Goal: Task Accomplishment & Management: Complete application form

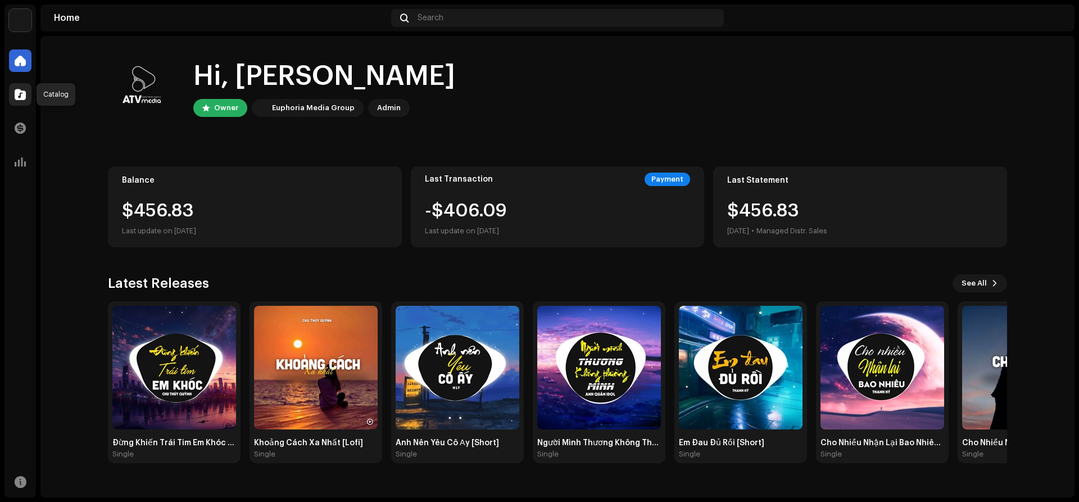
click at [22, 99] on span at bounding box center [20, 94] width 11 height 9
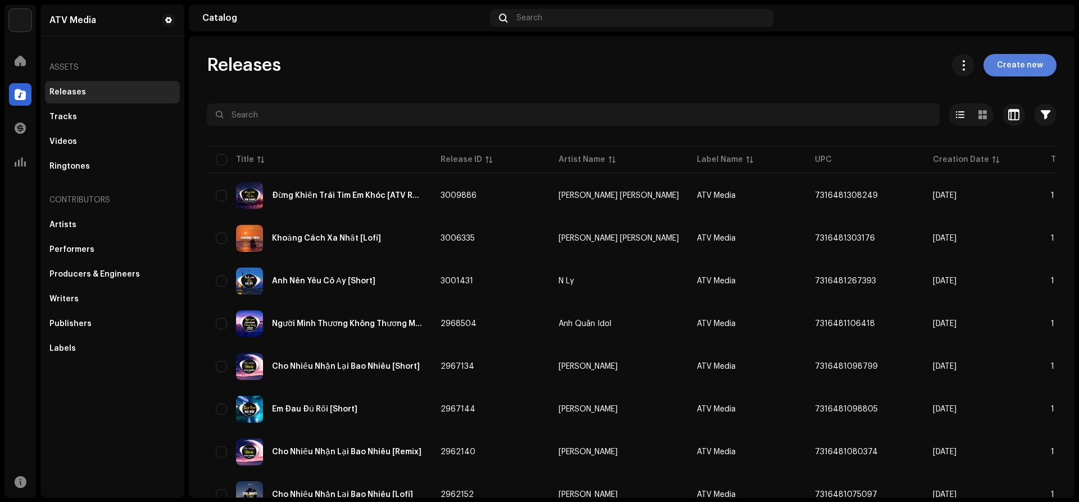
click at [1023, 66] on span "Create new" at bounding box center [1020, 65] width 46 height 22
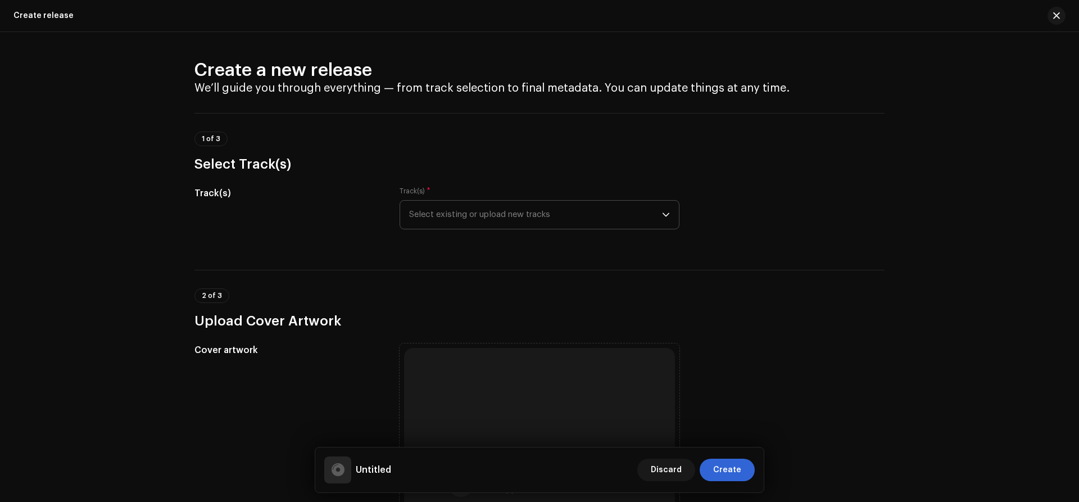
click at [509, 217] on span "Select existing or upload new tracks" at bounding box center [535, 215] width 253 height 28
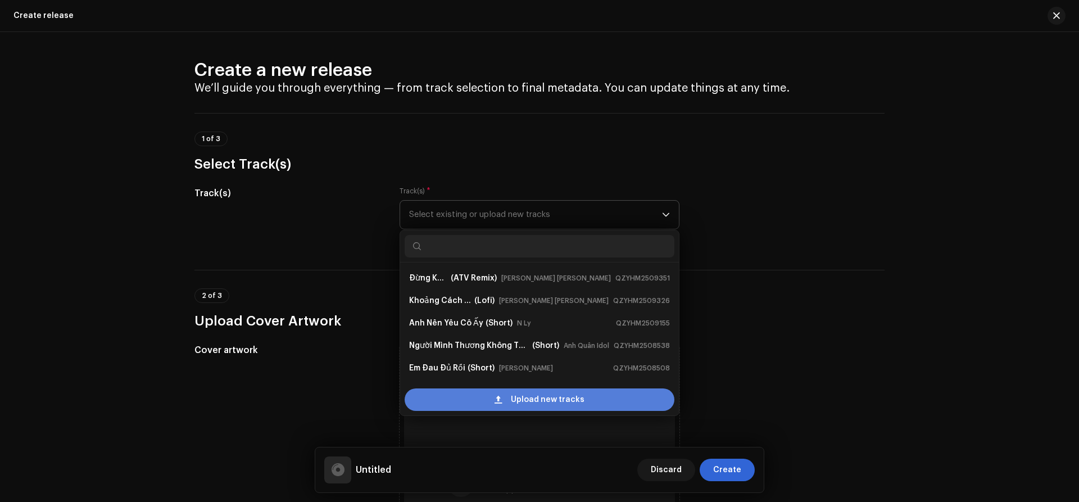
scroll to position [18, 0]
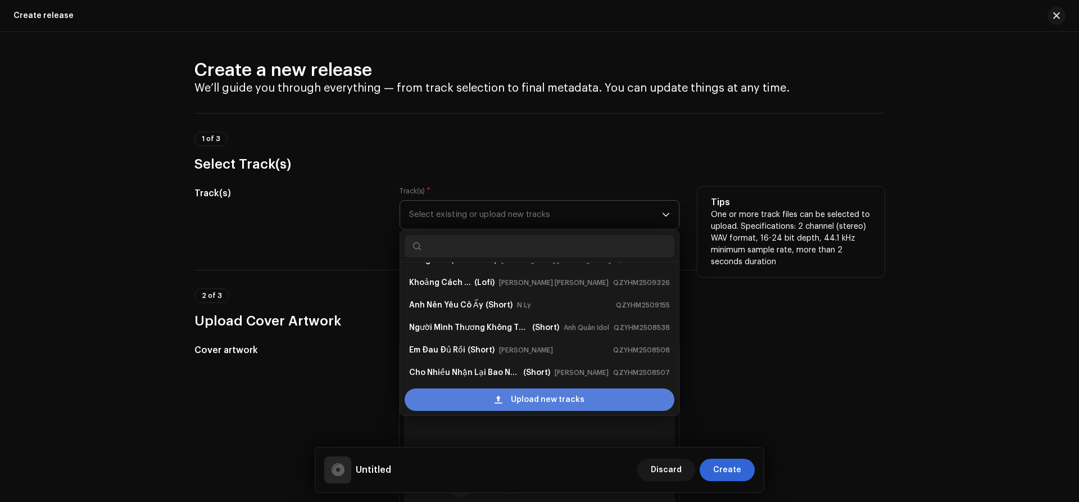
click at [461, 397] on div "Upload new tracks" at bounding box center [539, 399] width 270 height 22
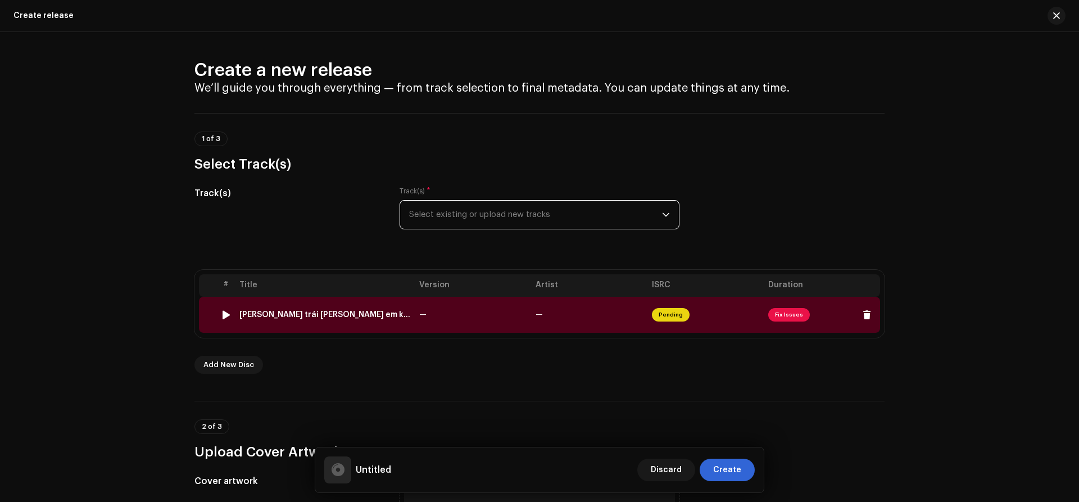
click at [780, 312] on span "Fix Issues" at bounding box center [789, 314] width 42 height 13
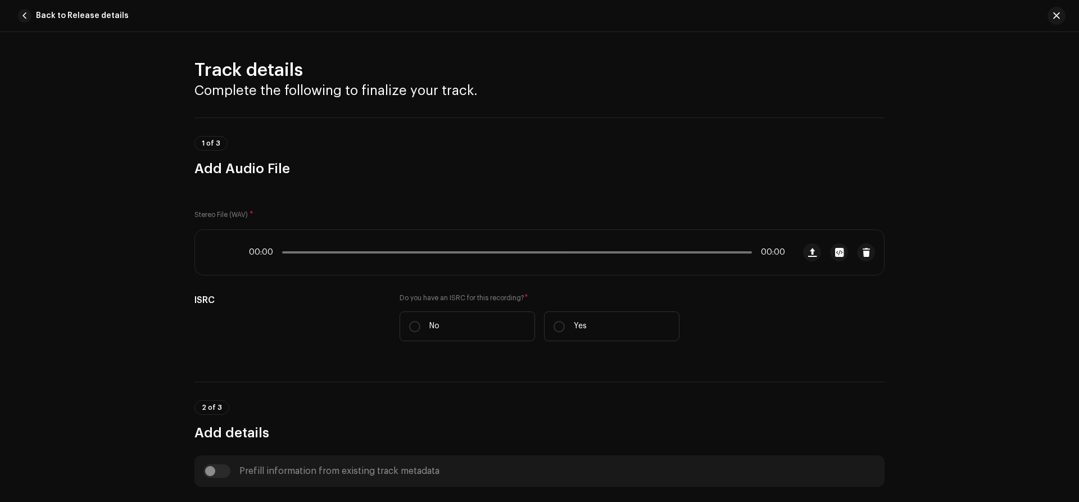
scroll to position [424, 0]
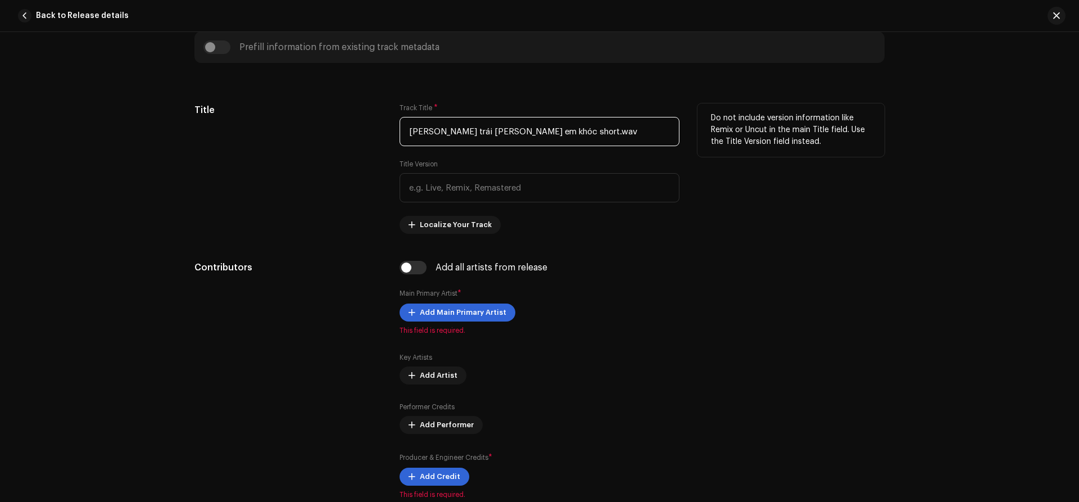
drag, startPoint x: 600, startPoint y: 130, endPoint x: 290, endPoint y: 129, distance: 310.6
click at [399, 129] on input "[PERSON_NAME] trái [PERSON_NAME] em khóc short.wav" at bounding box center [539, 131] width 280 height 29
type input "D"
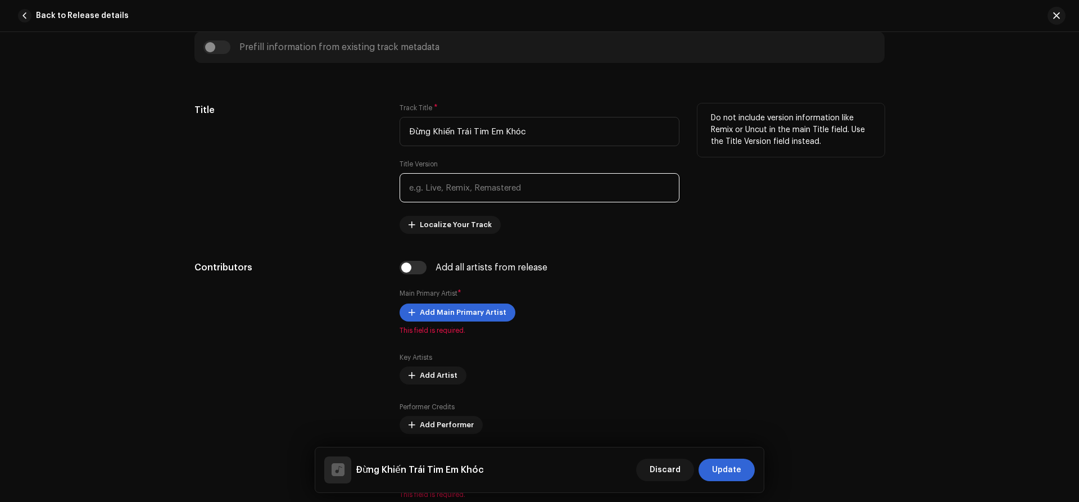
type input "Đừng Khiến Trái Tim Em Khóc"
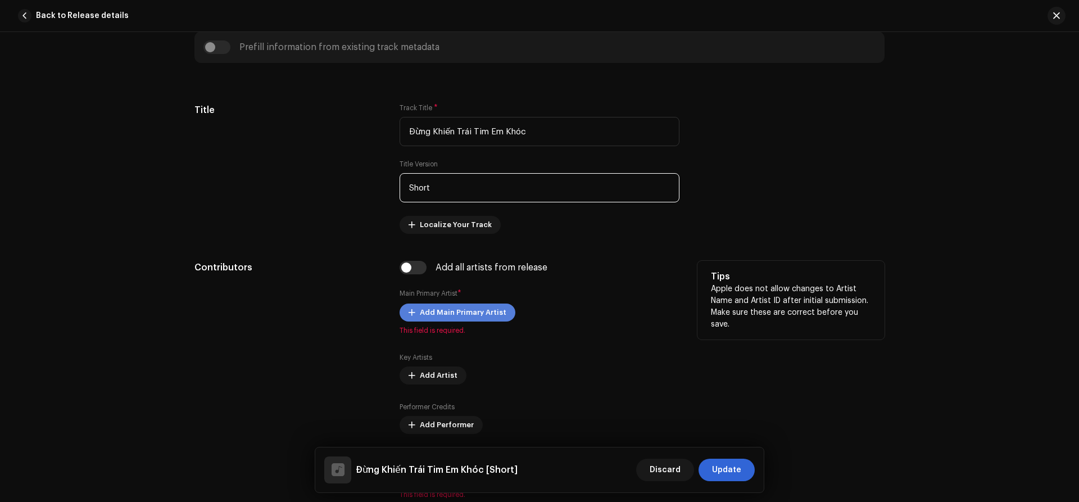
type input "Short"
click at [422, 311] on span "Add Main Primary Artist" at bounding box center [463, 312] width 87 height 22
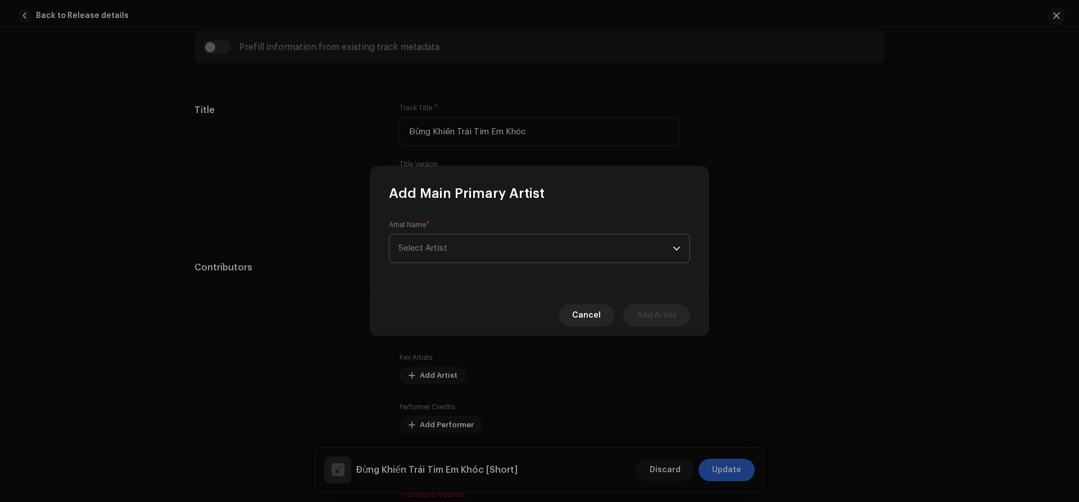
click at [468, 243] on span "Select Artist" at bounding box center [535, 248] width 274 height 28
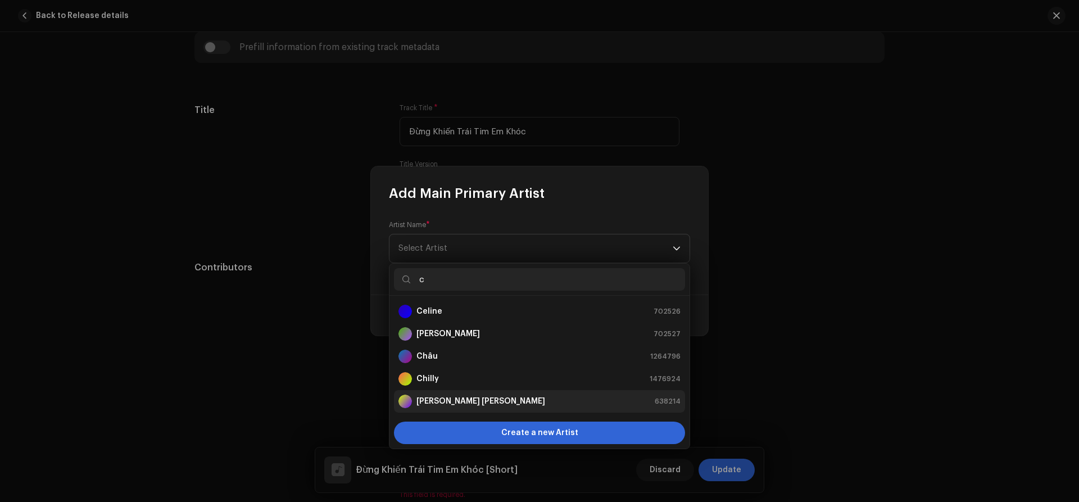
type input "c"
click at [461, 399] on strong "[PERSON_NAME] [PERSON_NAME]" at bounding box center [480, 400] width 129 height 11
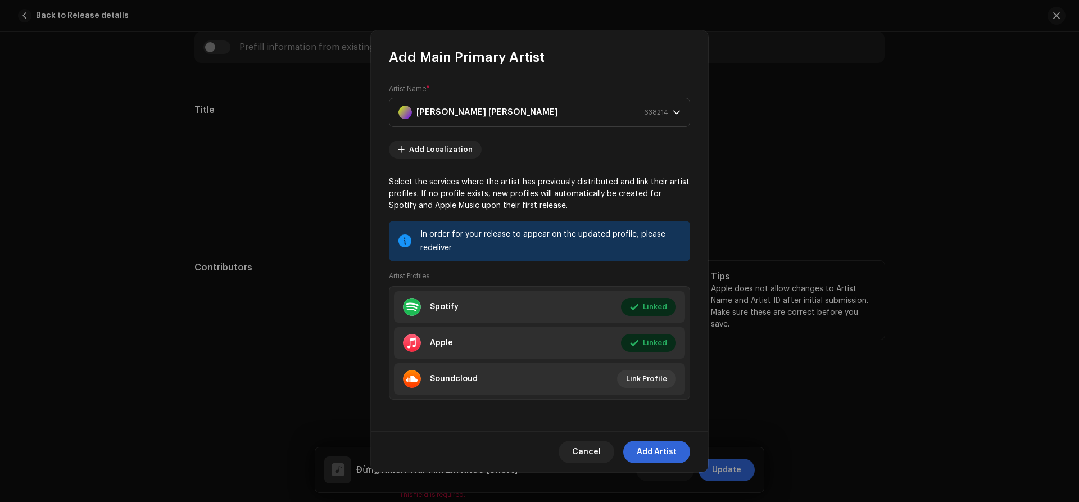
drag, startPoint x: 670, startPoint y: 453, endPoint x: 574, endPoint y: 395, distance: 111.8
click at [670, 453] on span "Add Artist" at bounding box center [656, 451] width 40 height 22
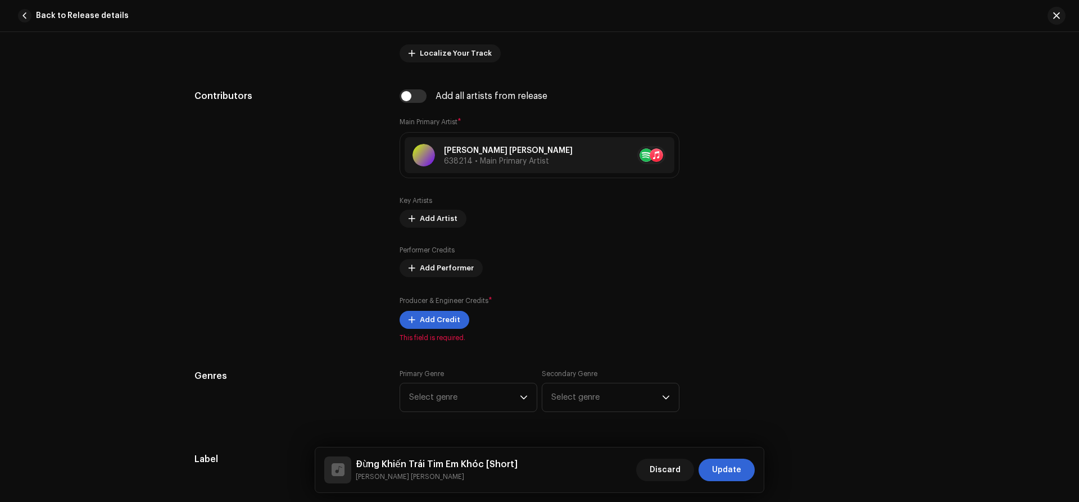
scroll to position [634, 0]
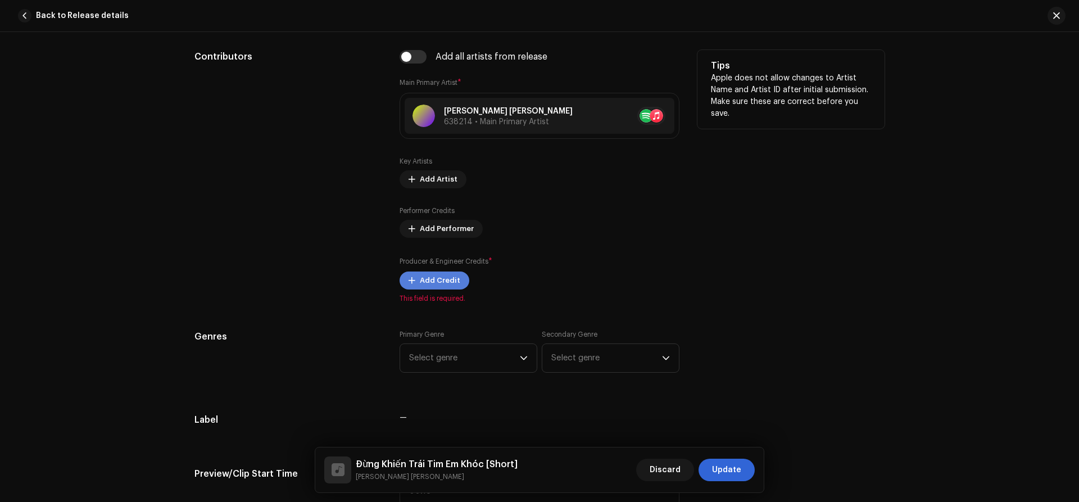
click at [438, 288] on span "Add Credit" at bounding box center [440, 280] width 40 height 22
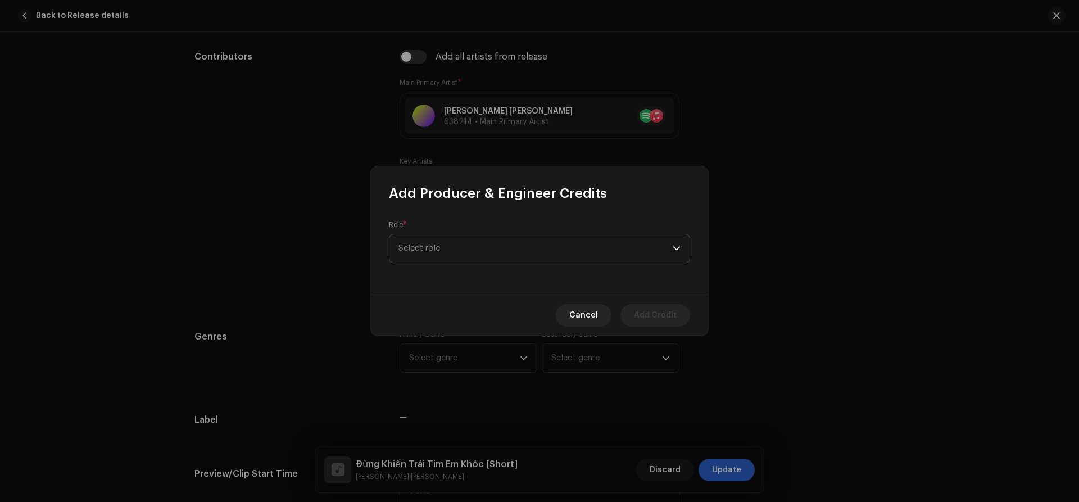
click at [415, 256] on span "Select role" at bounding box center [535, 248] width 274 height 28
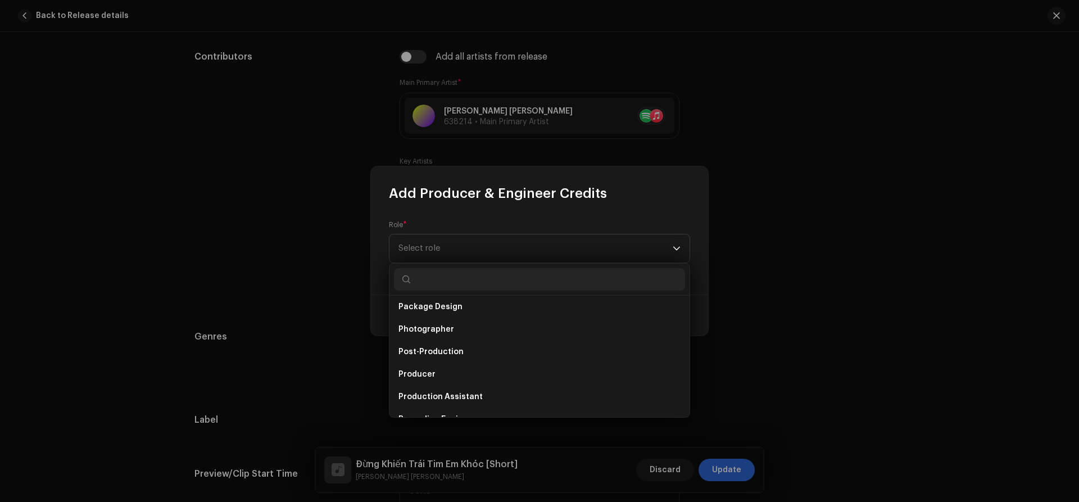
scroll to position [411, 0]
click at [456, 342] on li "Producer" at bounding box center [539, 349] width 291 height 22
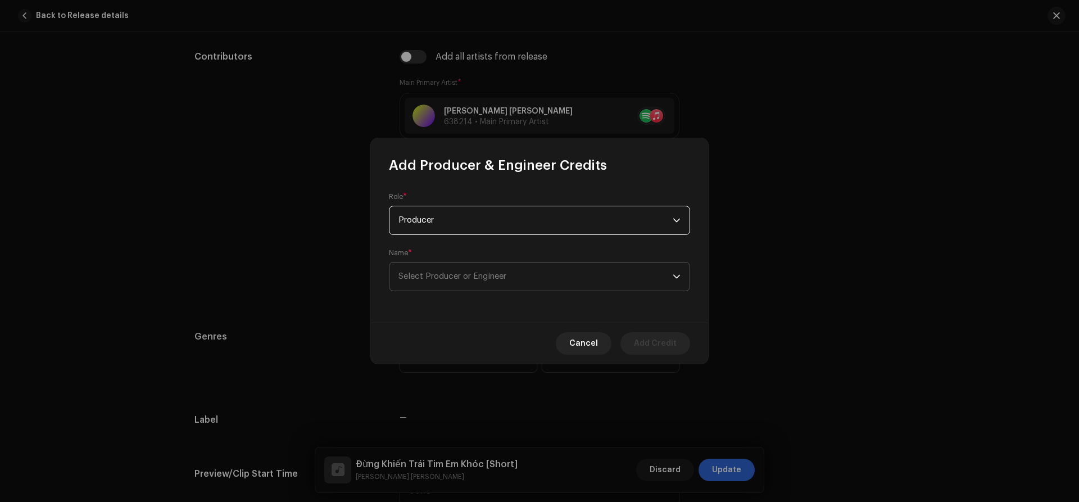
click at [445, 272] on span "Select Producer or Engineer" at bounding box center [452, 276] width 108 height 8
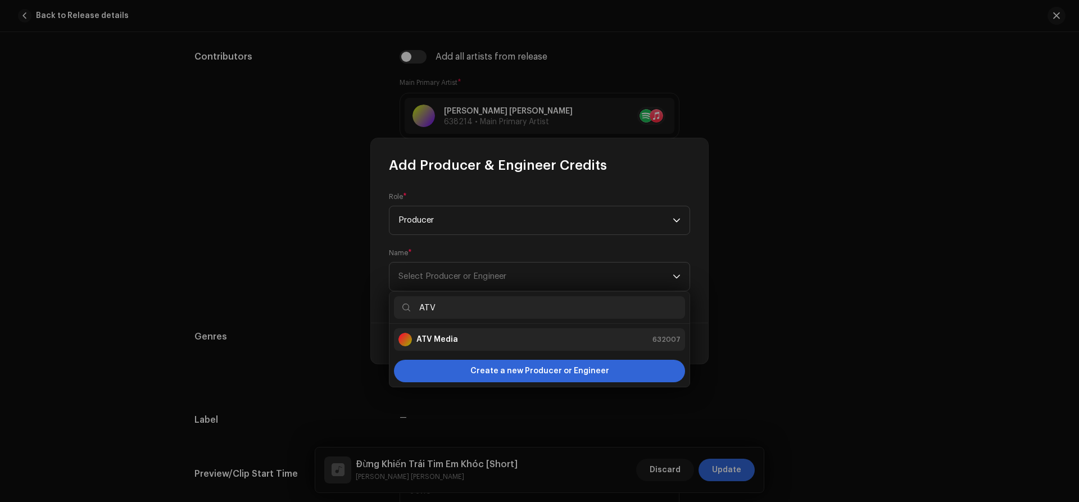
type input "ATV"
click at [449, 335] on strong "ATV Media" at bounding box center [437, 339] width 42 height 11
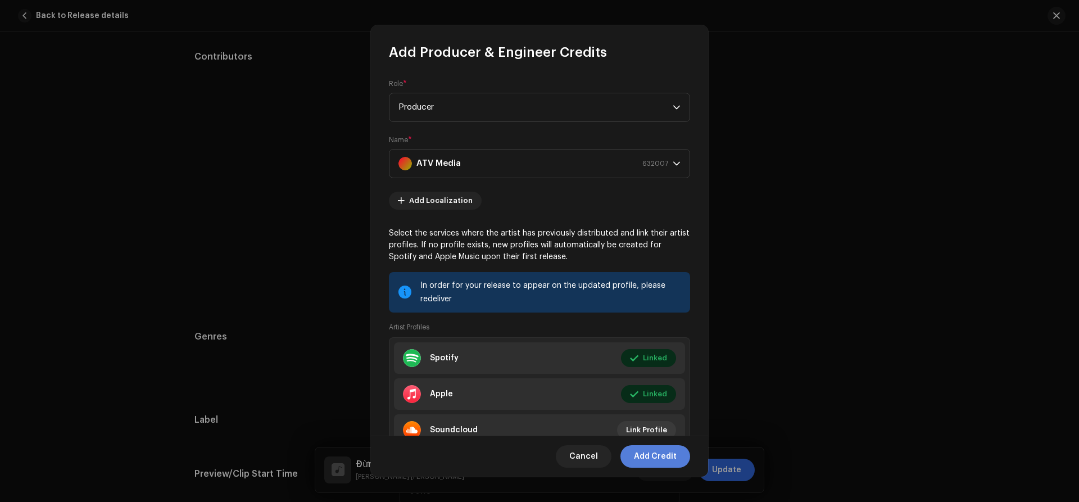
click at [658, 458] on span "Add Credit" at bounding box center [655, 456] width 43 height 22
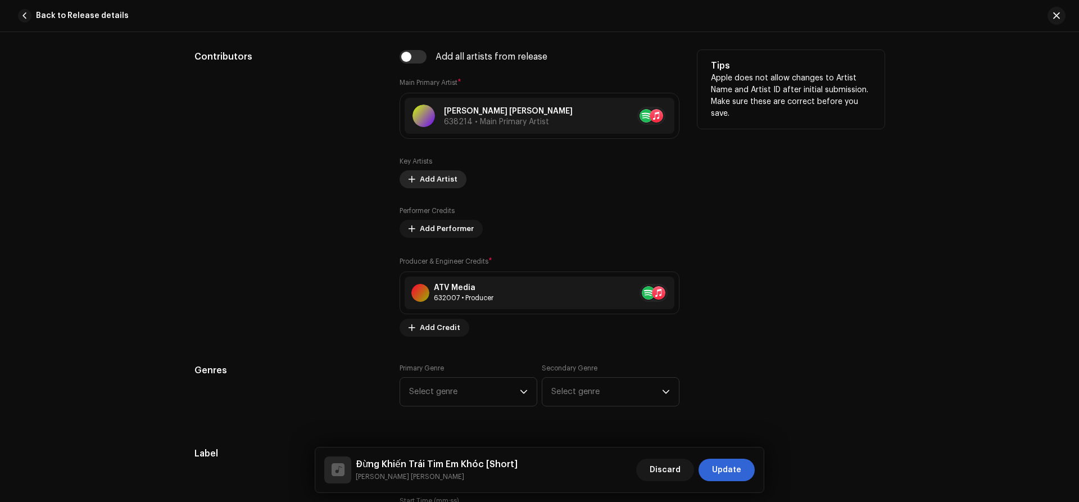
click at [425, 180] on span "Add Artist" at bounding box center [439, 179] width 38 height 22
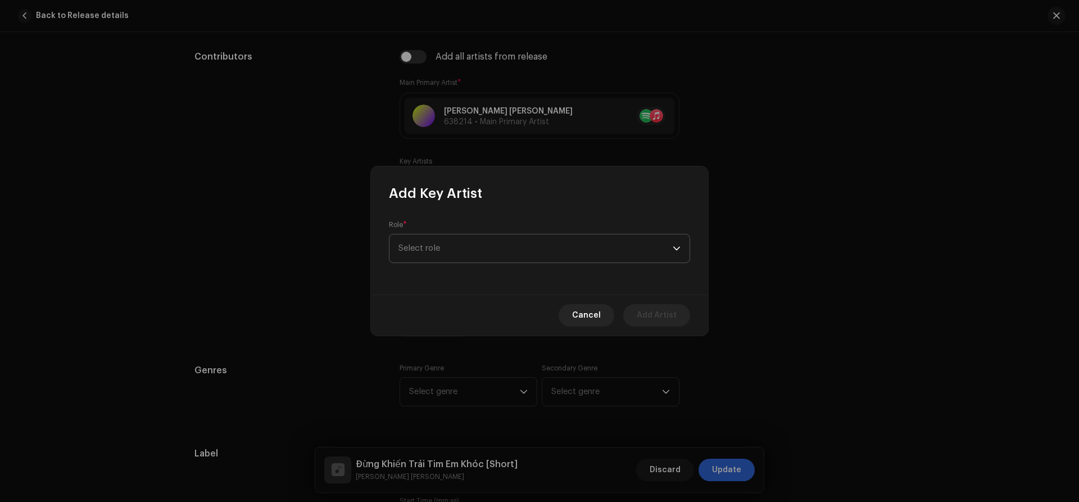
click at [438, 256] on span "Select role" at bounding box center [535, 248] width 274 height 28
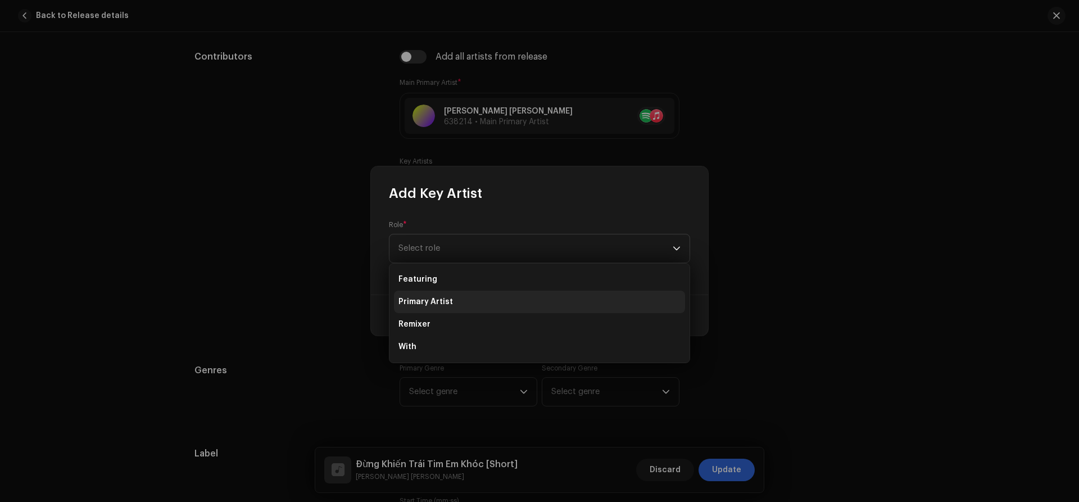
click at [430, 304] on span "Primary Artist" at bounding box center [425, 301] width 54 height 11
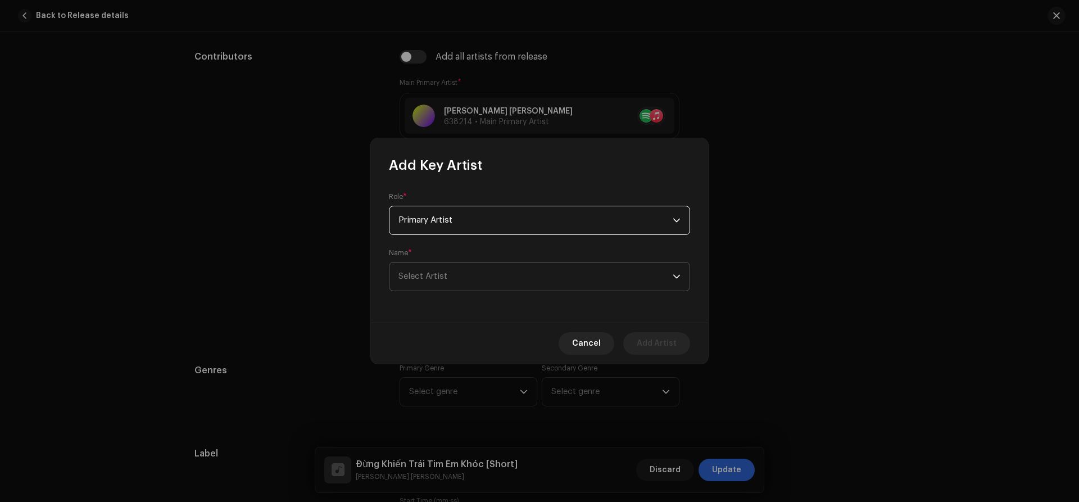
click at [418, 283] on span "Select Artist" at bounding box center [535, 276] width 274 height 28
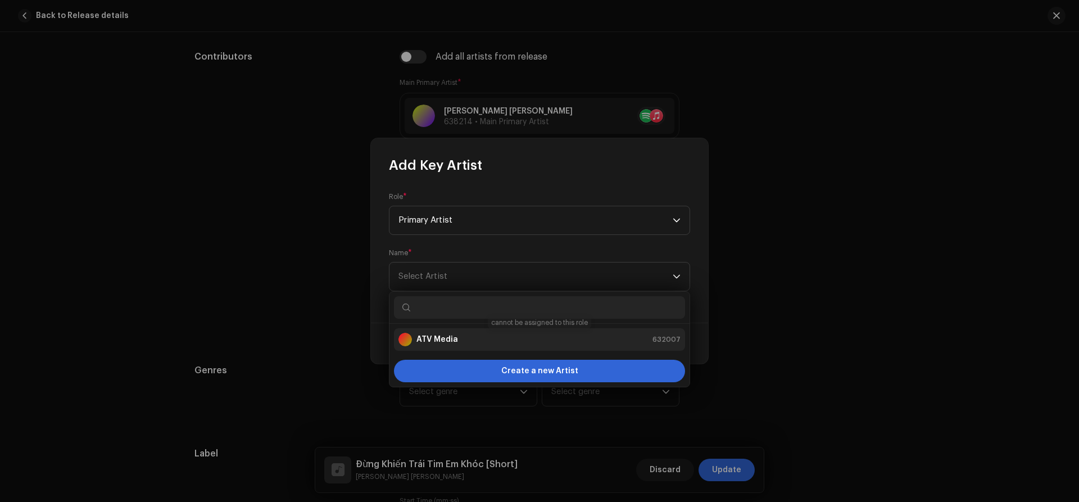
click at [413, 341] on div "ATV Media" at bounding box center [428, 339] width 60 height 13
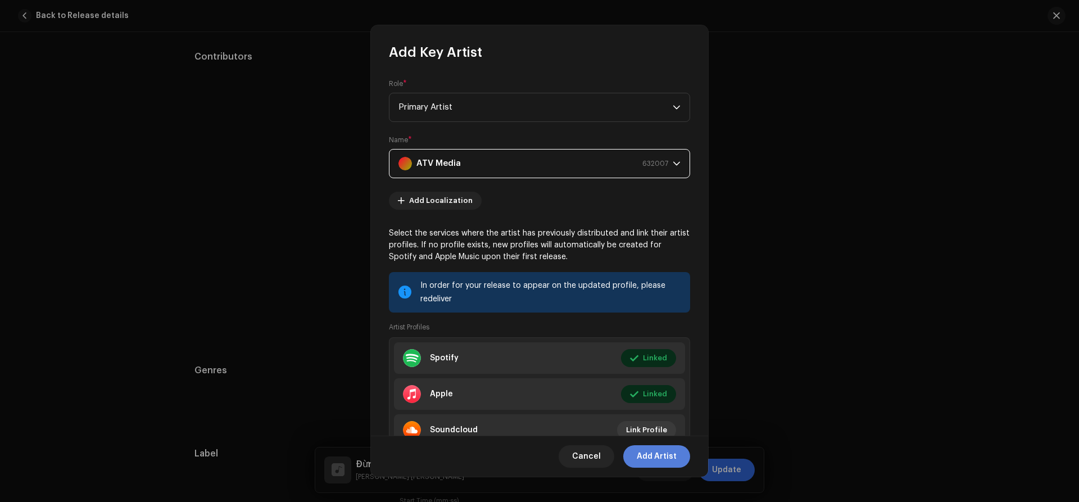
click at [679, 458] on button "Add Artist" at bounding box center [656, 456] width 67 height 22
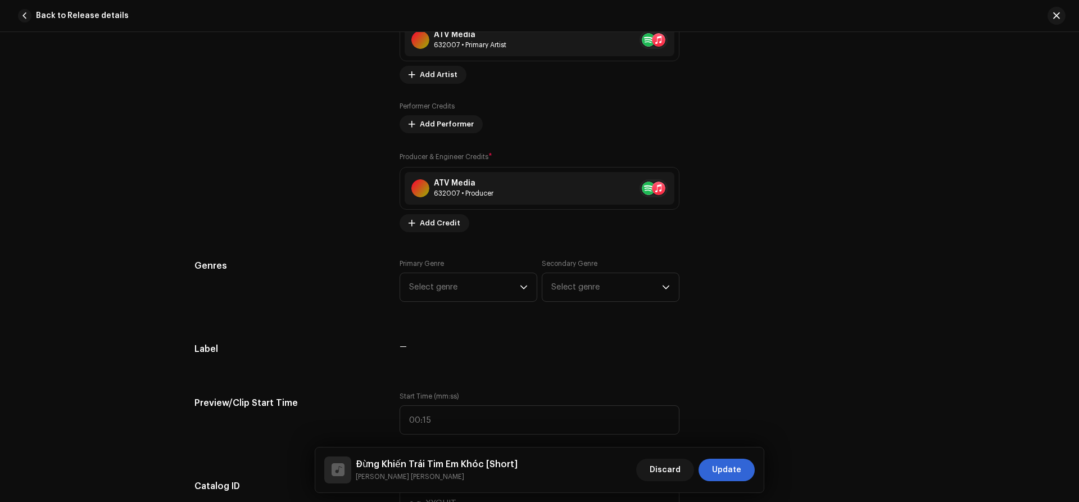
scroll to position [795, 0]
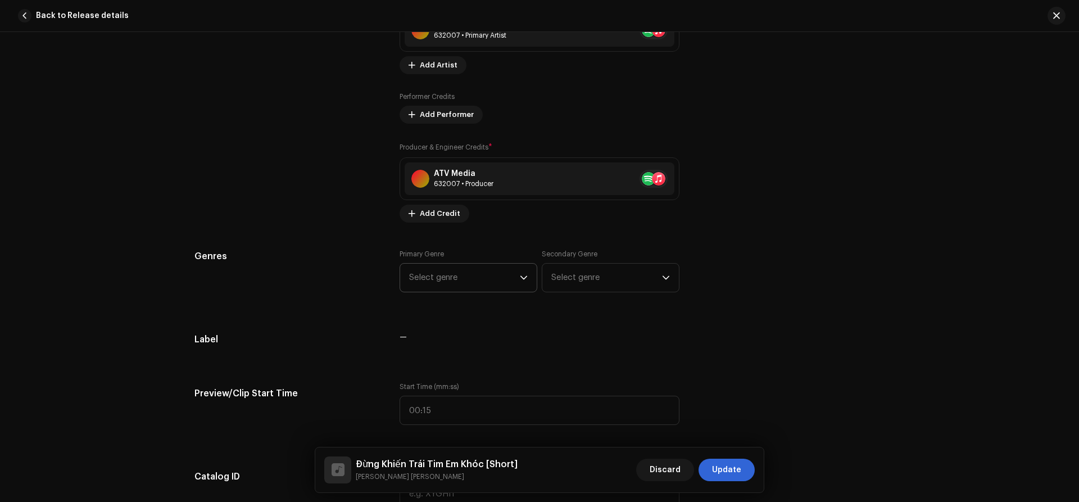
click at [468, 279] on span "Select genre" at bounding box center [464, 277] width 111 height 28
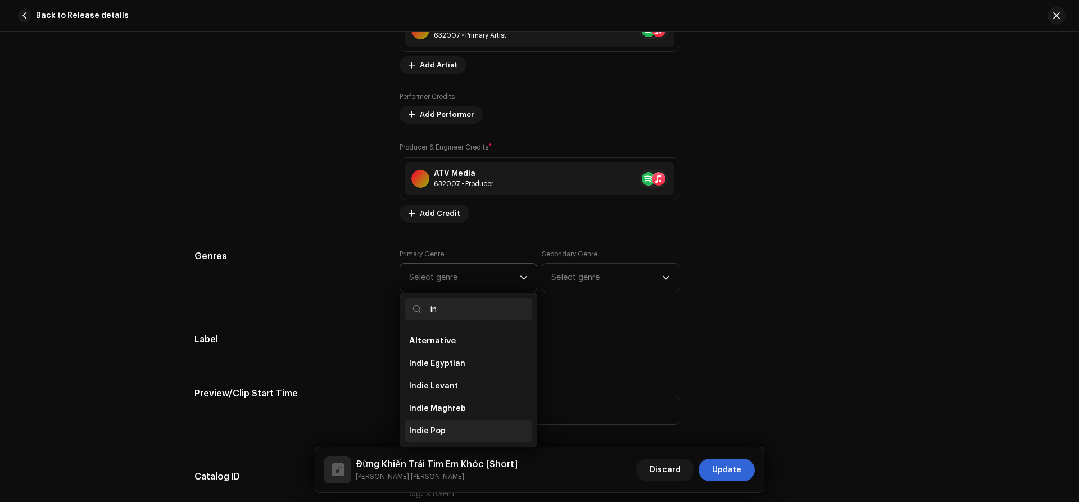
type input "in"
drag, startPoint x: 448, startPoint y: 429, endPoint x: 522, endPoint y: 317, distance: 133.7
click at [448, 426] on li "Indie Pop" at bounding box center [468, 431] width 128 height 22
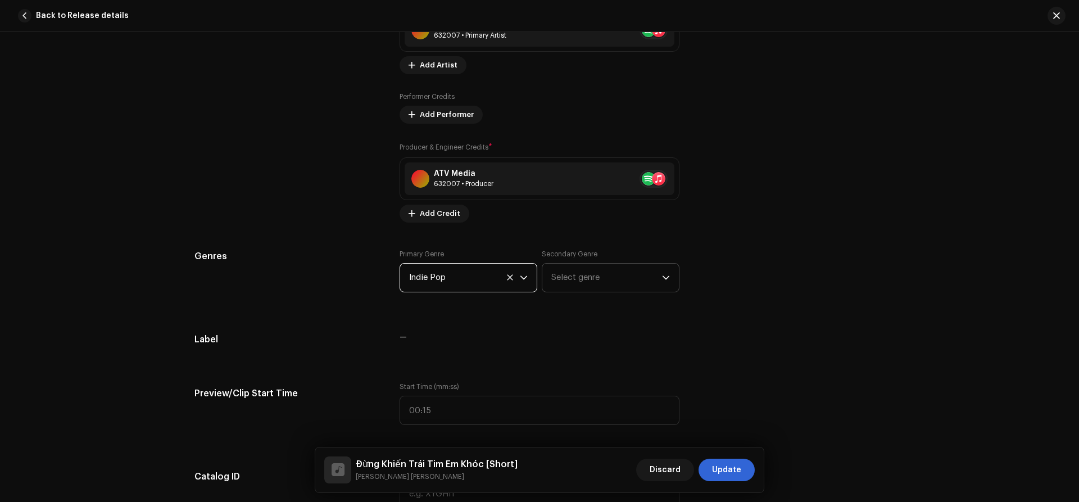
click at [584, 267] on span "Select genre" at bounding box center [606, 277] width 111 height 28
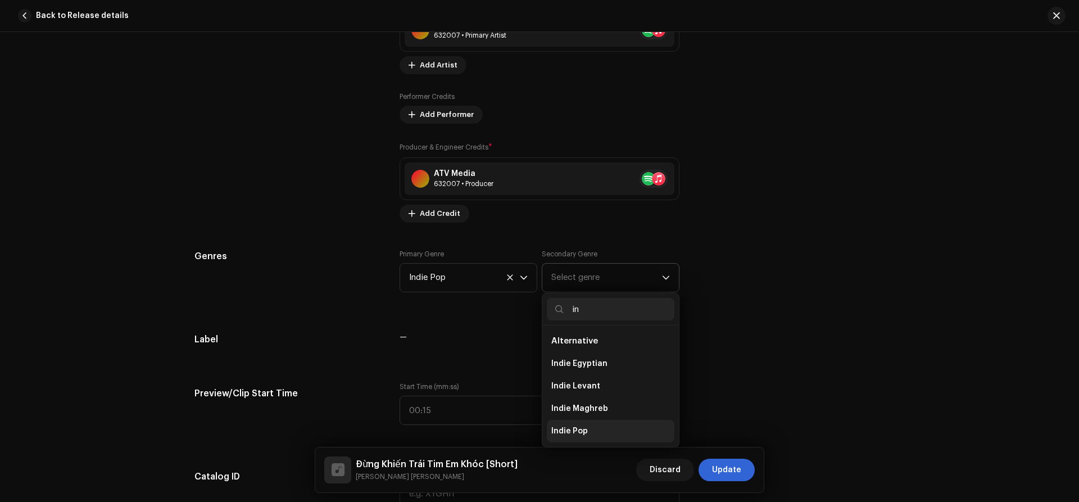
type input "in"
click at [576, 432] on span "Indie Pop" at bounding box center [569, 430] width 37 height 11
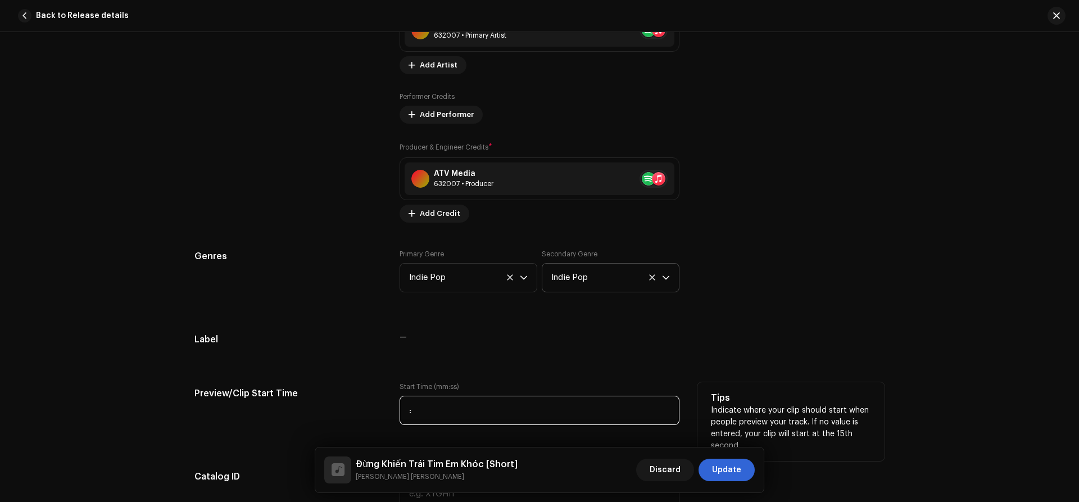
click at [431, 413] on input ":" at bounding box center [539, 409] width 280 height 29
type input "00:00"
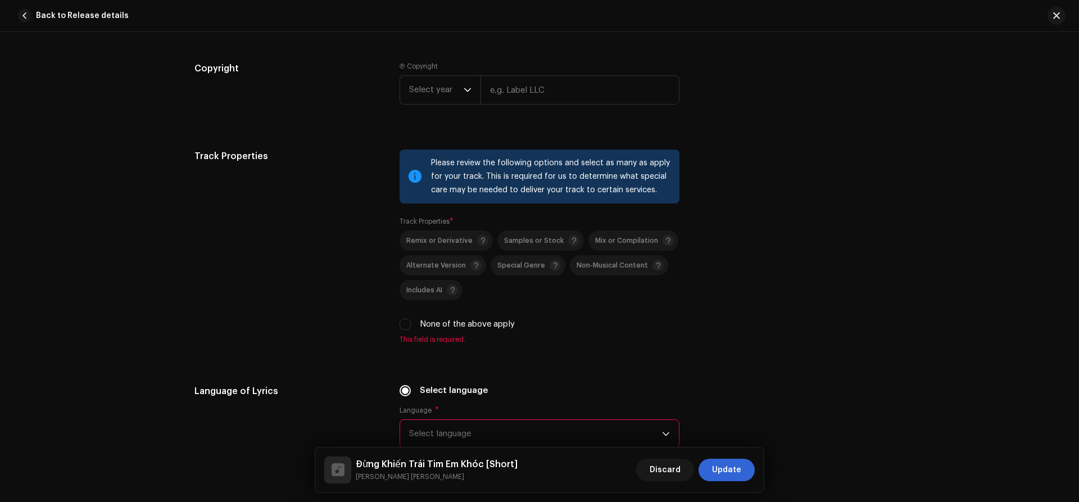
scroll to position [1625, 0]
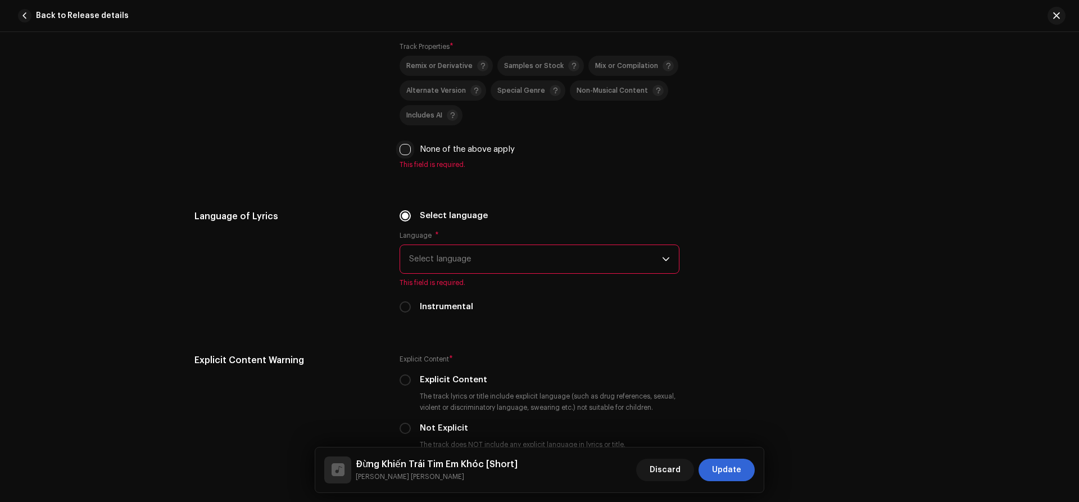
click at [403, 151] on input "None of the above apply" at bounding box center [404, 149] width 11 height 11
checkbox input "true"
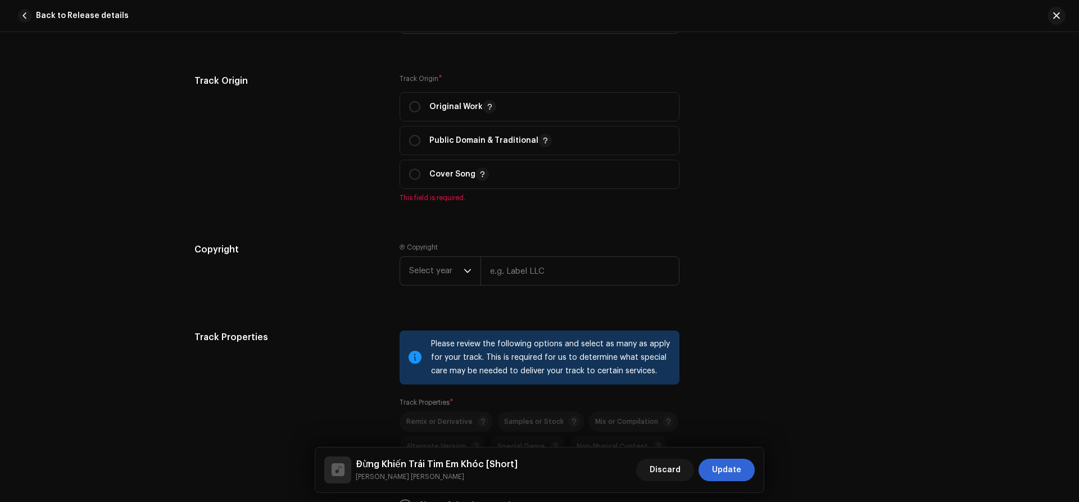
scroll to position [1170, 0]
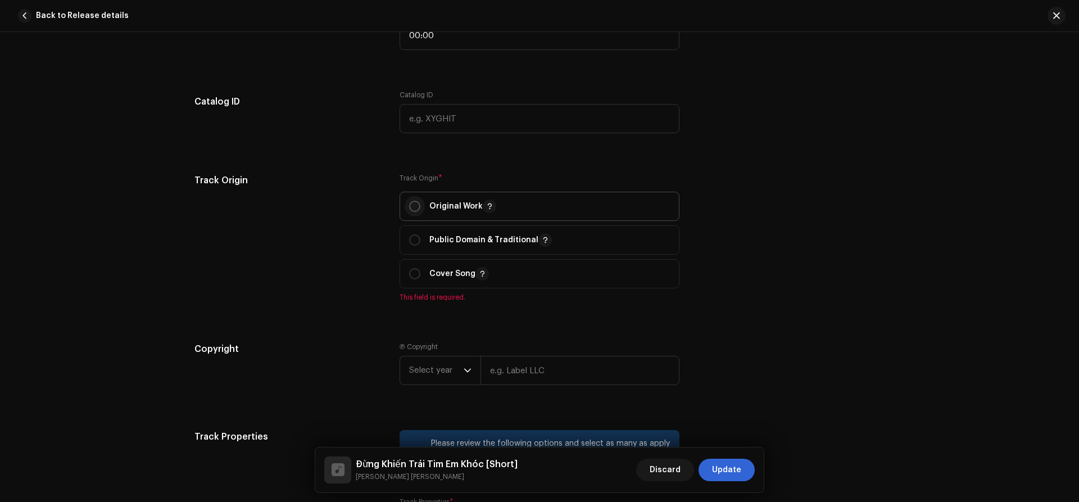
click at [412, 207] on input "radio" at bounding box center [414, 206] width 11 height 11
radio input "true"
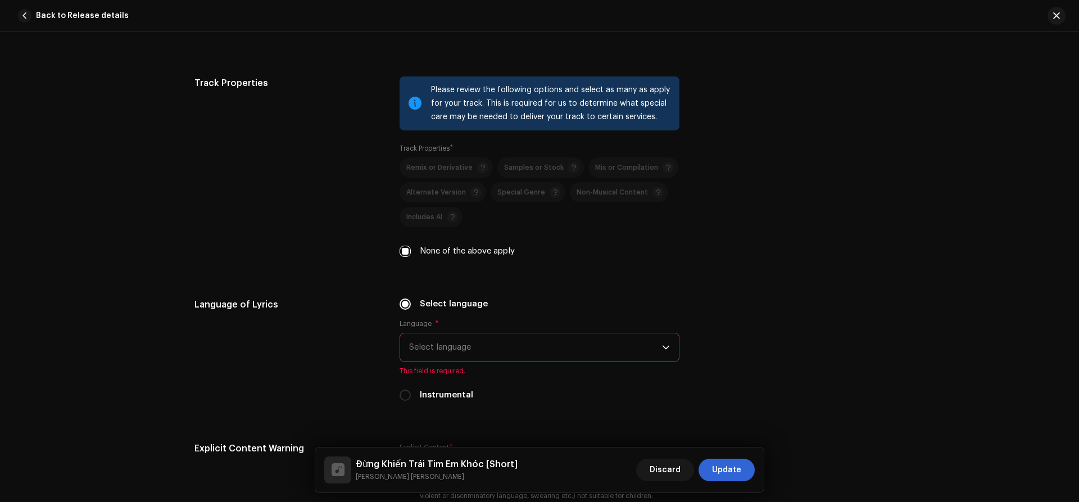
scroll to position [1526, 0]
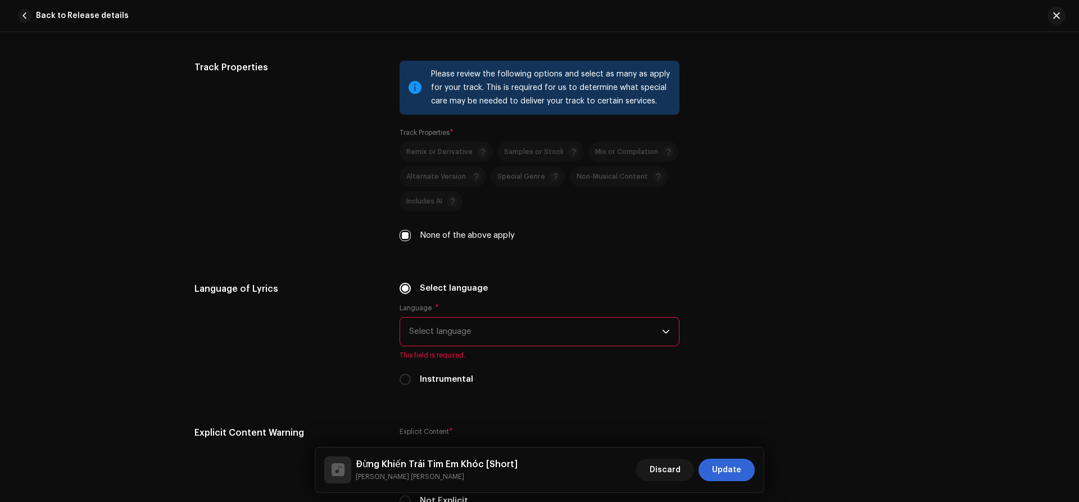
click at [503, 324] on span "Select language" at bounding box center [535, 331] width 253 height 28
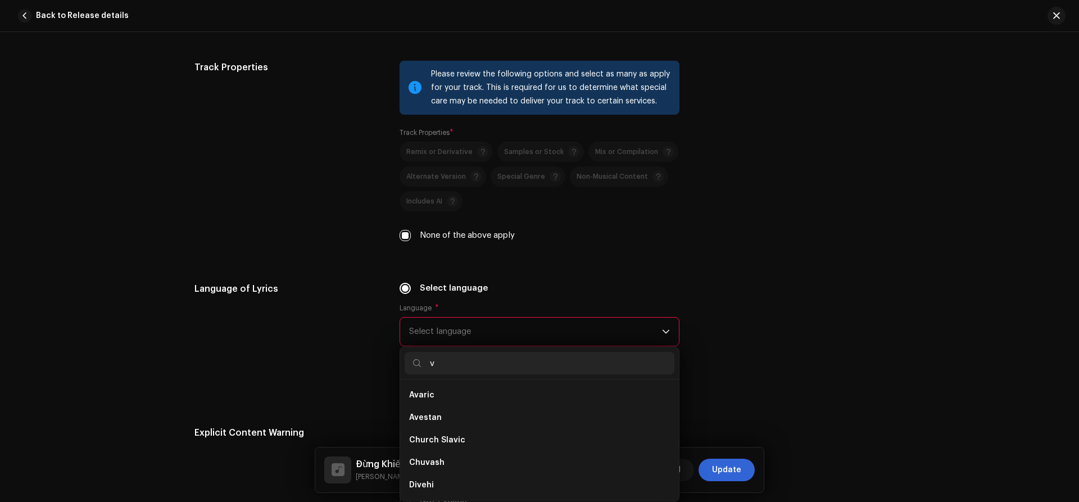
scroll to position [4, 0]
type input "vi"
click at [434, 479] on li "[DEMOGRAPHIC_DATA]" at bounding box center [539, 485] width 270 height 22
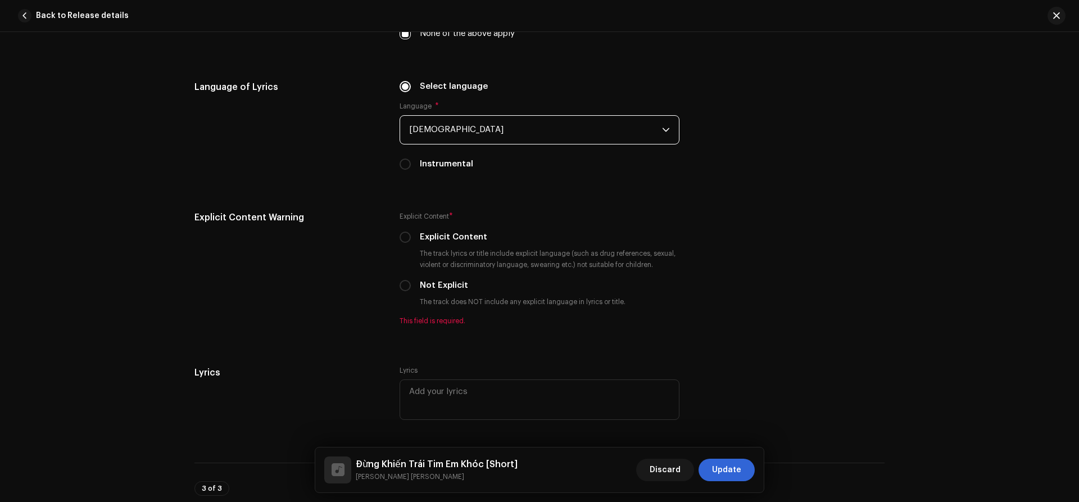
scroll to position [1773, 0]
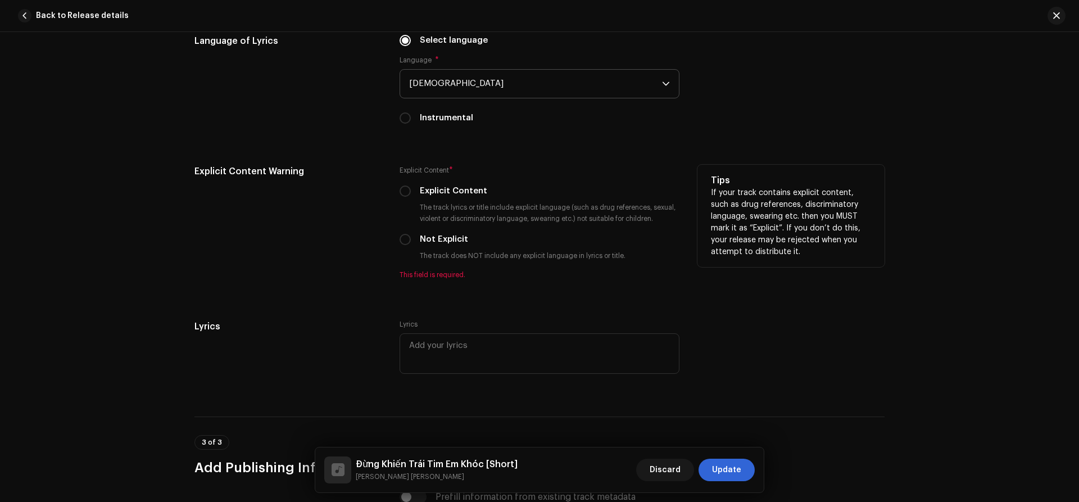
click at [404, 248] on div "Explicit Content * Explicit Content The track lyrics or title include explicit …" at bounding box center [539, 222] width 280 height 115
click at [402, 237] on input "Not Explicit" at bounding box center [404, 239] width 11 height 11
radio input "true"
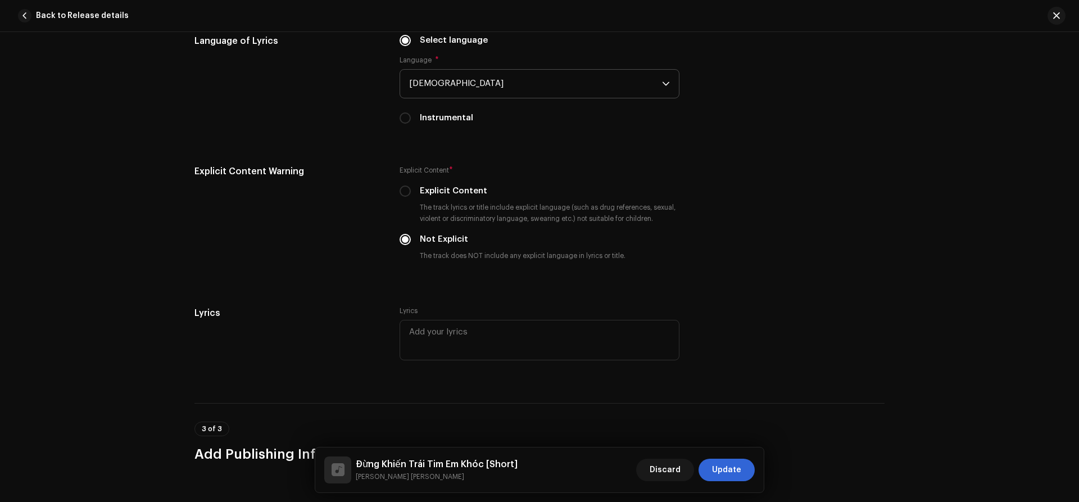
scroll to position [2033, 0]
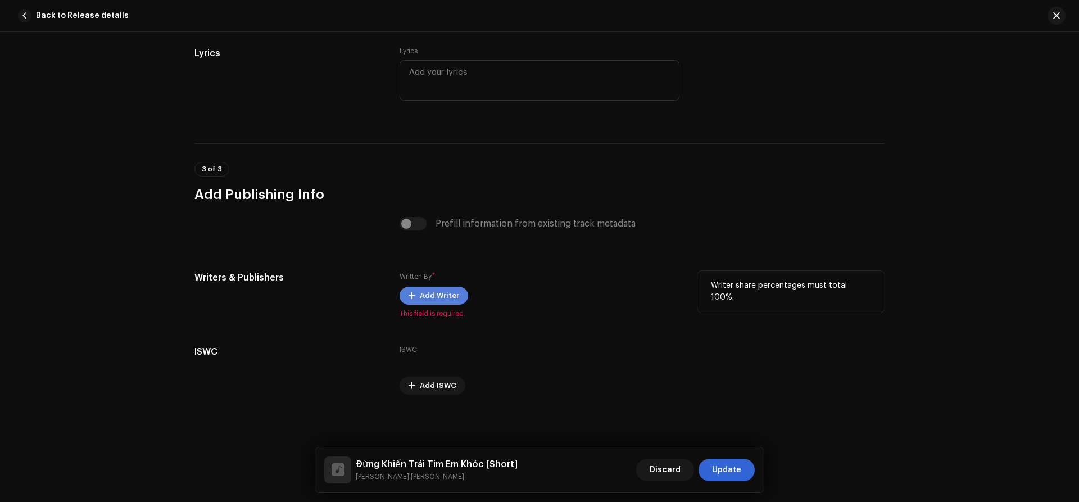
click at [447, 294] on span "Add Writer" at bounding box center [439, 295] width 39 height 22
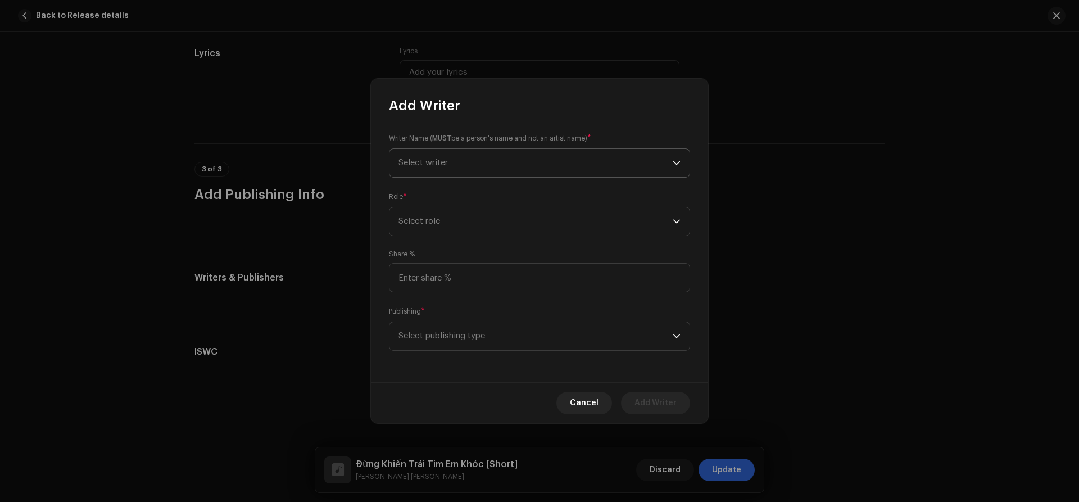
click at [472, 153] on span "Select writer" at bounding box center [535, 163] width 274 height 28
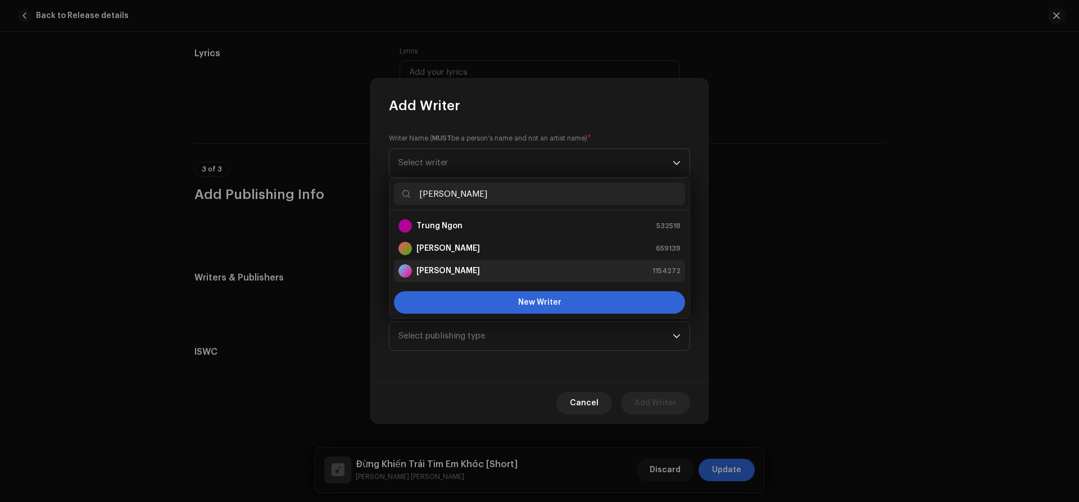
type input "[PERSON_NAME]"
click at [450, 267] on strong "[PERSON_NAME]" at bounding box center [447, 270] width 63 height 11
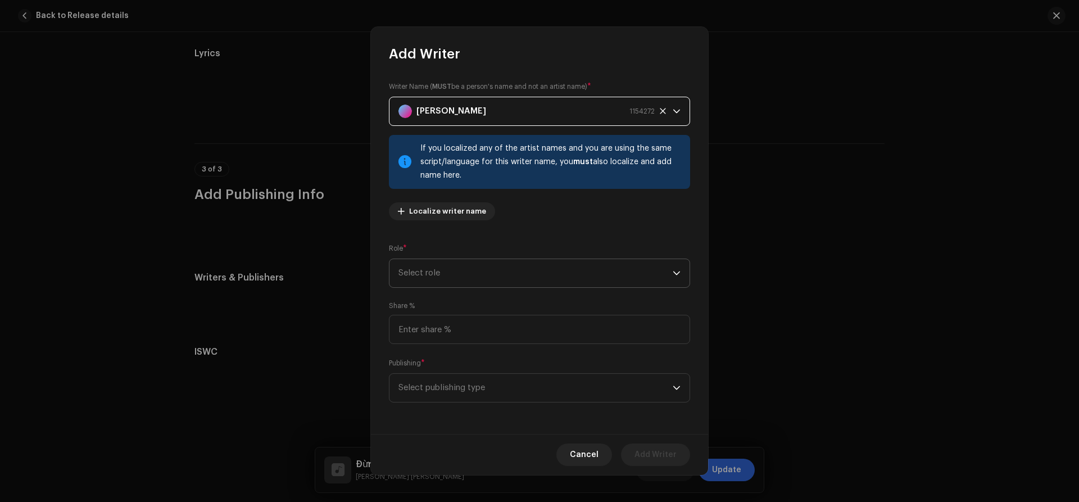
click at [439, 272] on span "Select role" at bounding box center [535, 273] width 274 height 28
click at [438, 376] on span "Composer & Lyricist" at bounding box center [437, 371] width 79 height 11
click at [420, 333] on input at bounding box center [539, 329] width 301 height 29
type input "100.00"
click at [424, 392] on span "Select publishing type" at bounding box center [535, 388] width 274 height 28
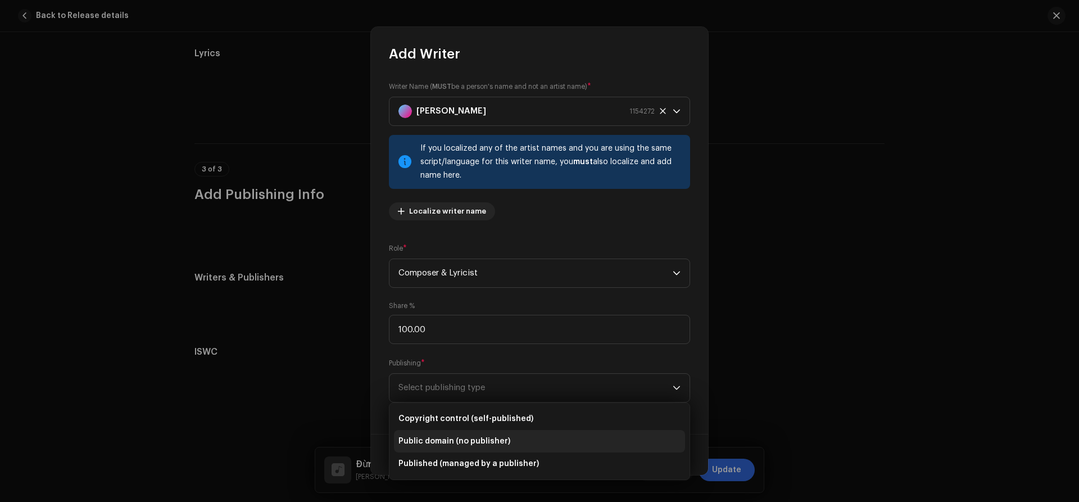
drag, startPoint x: 421, startPoint y: 461, endPoint x: 451, endPoint y: 443, distance: 35.1
click at [424, 460] on span "Published (managed by a publisher)" at bounding box center [468, 463] width 140 height 11
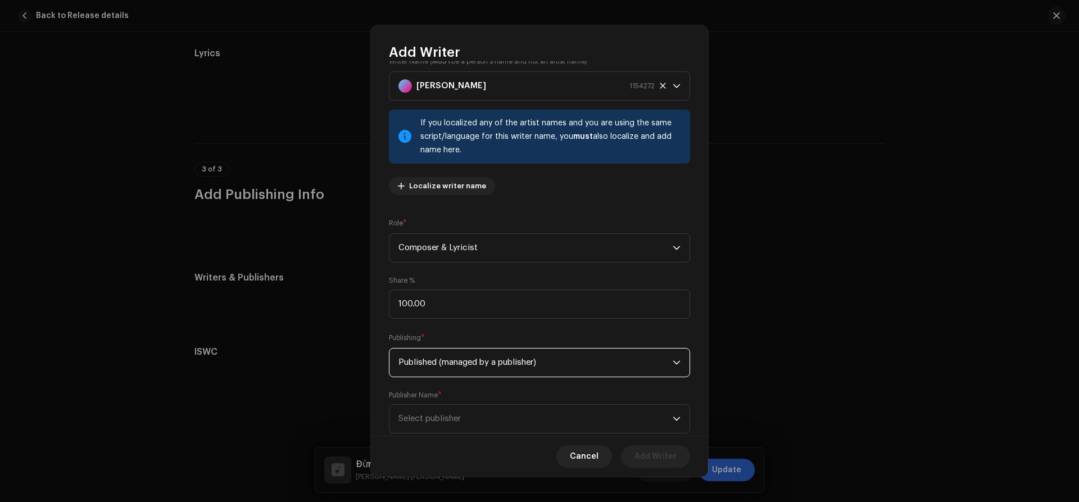
scroll to position [52, 0]
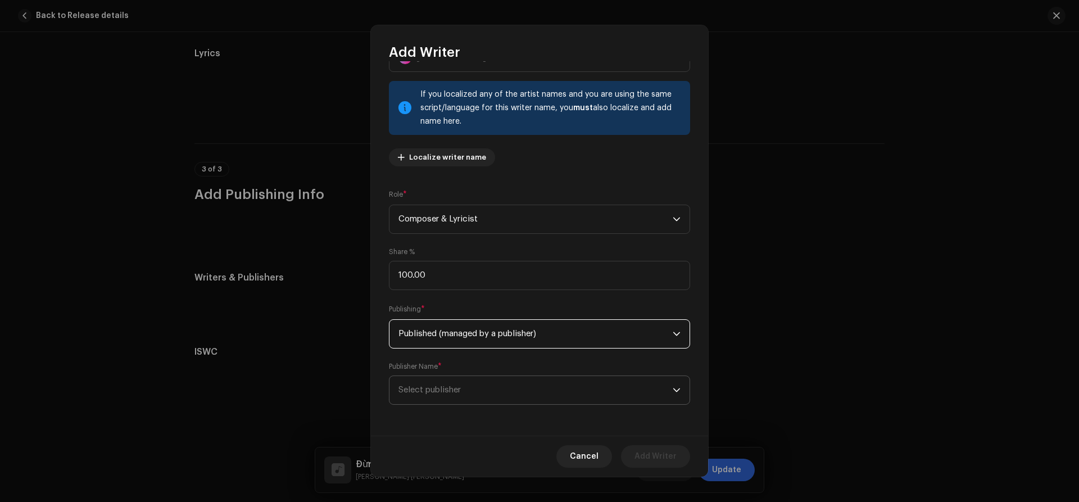
click at [487, 394] on span "Select publisher" at bounding box center [535, 390] width 274 height 28
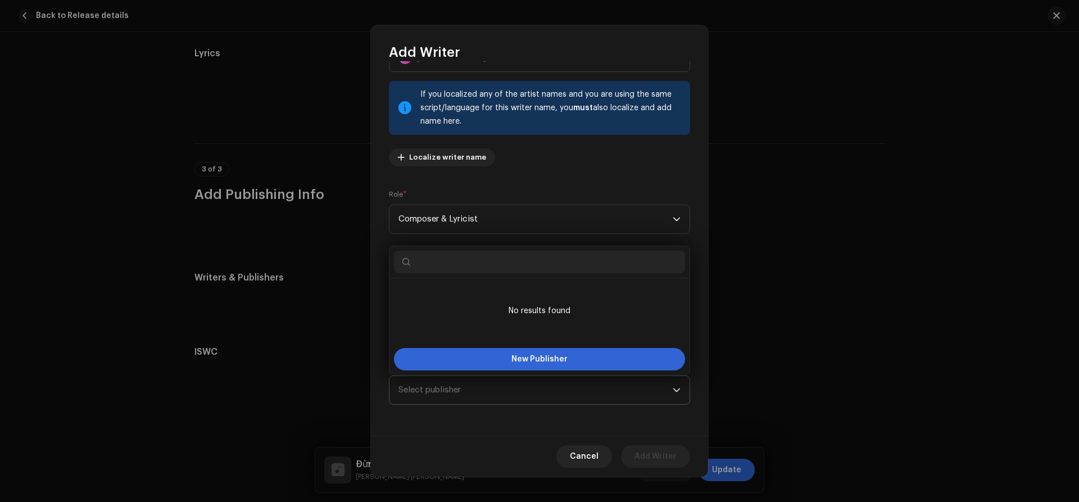
click at [487, 394] on span "Select publisher" at bounding box center [535, 390] width 274 height 28
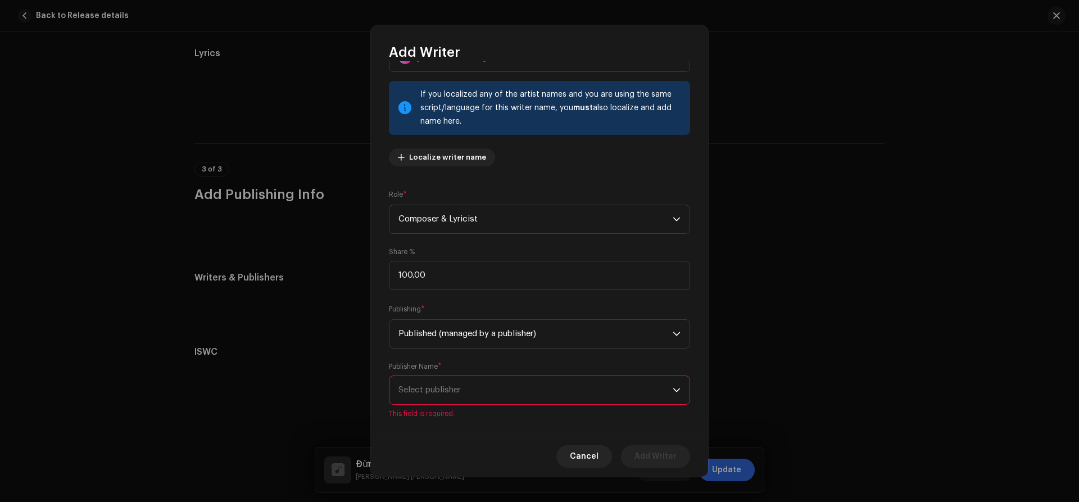
click at [487, 394] on span "Select publisher" at bounding box center [535, 390] width 274 height 28
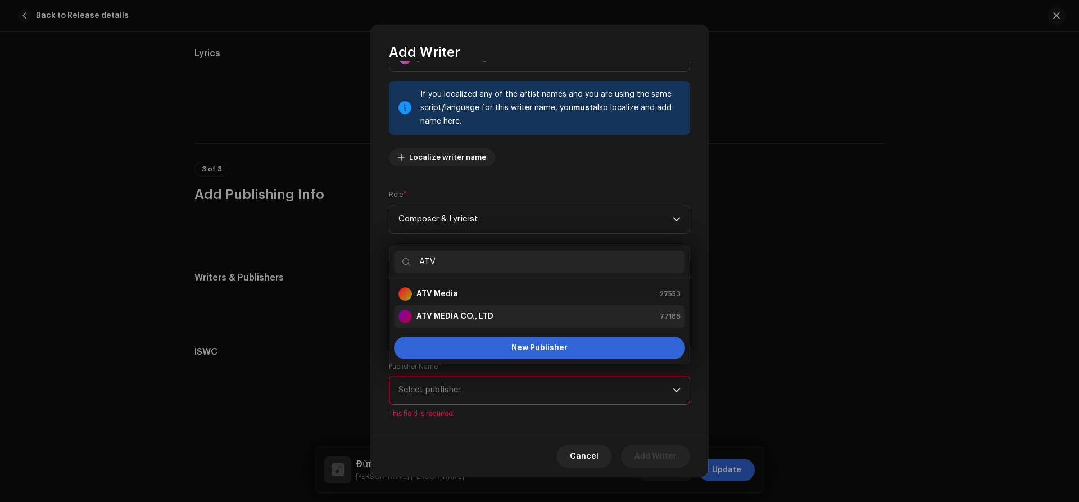
type input "ATV"
click at [472, 314] on strong "ATV MEDIA CO., LTD" at bounding box center [454, 316] width 77 height 11
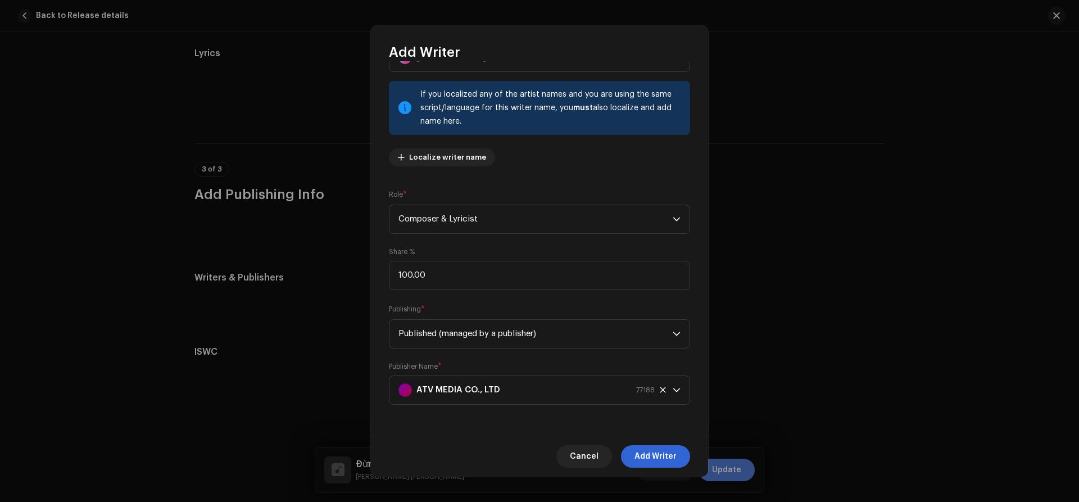
drag, startPoint x: 665, startPoint y: 464, endPoint x: 729, endPoint y: 474, distance: 65.3
click at [665, 464] on span "Add Writer" at bounding box center [655, 456] width 42 height 22
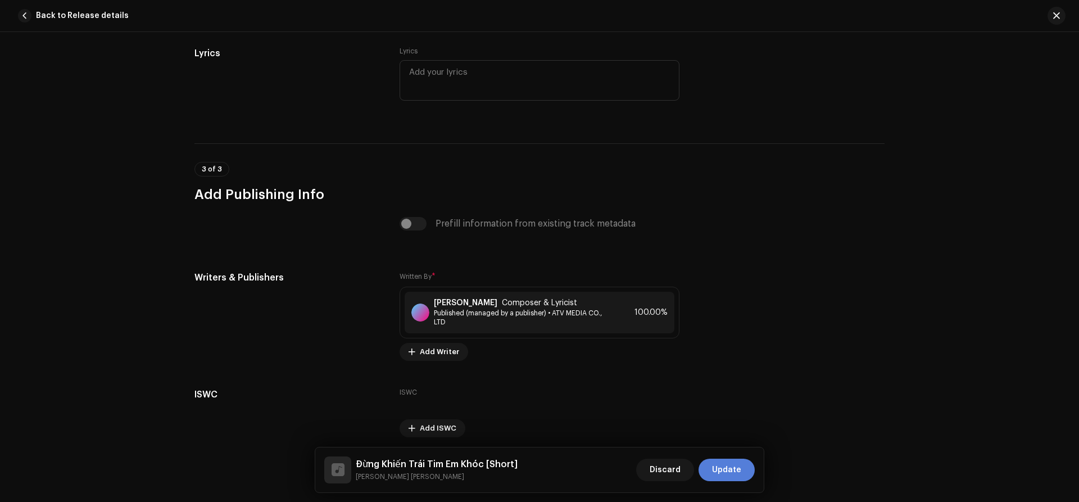
click at [736, 478] on span "Update" at bounding box center [726, 469] width 29 height 22
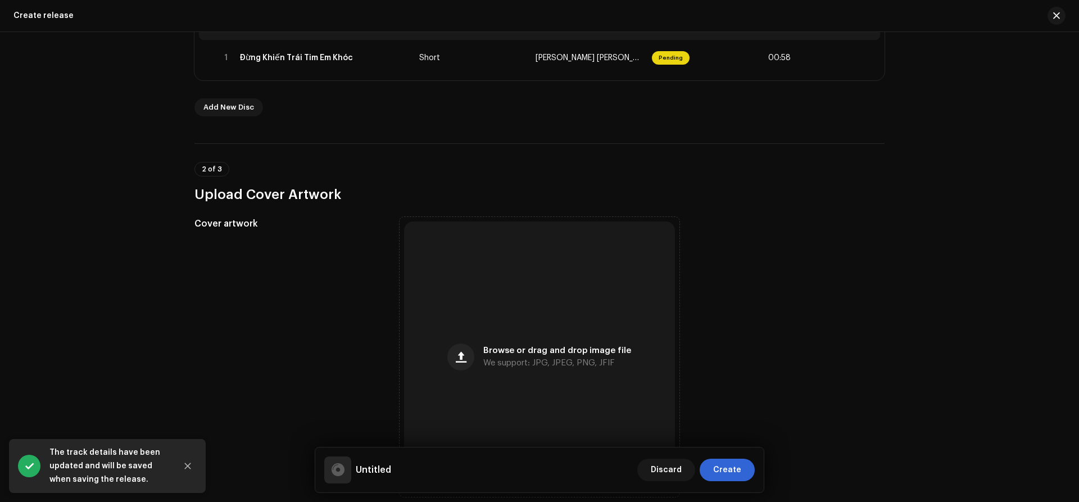
scroll to position [287, 0]
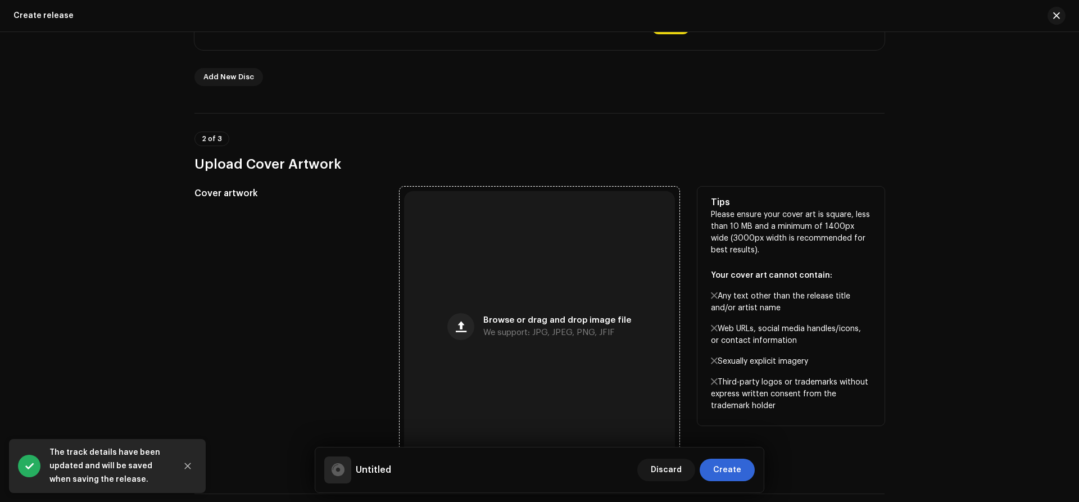
click at [519, 326] on div "Browse or drag and drop image file We support: JPG, JPEG, PNG, JFIF" at bounding box center [557, 326] width 148 height 20
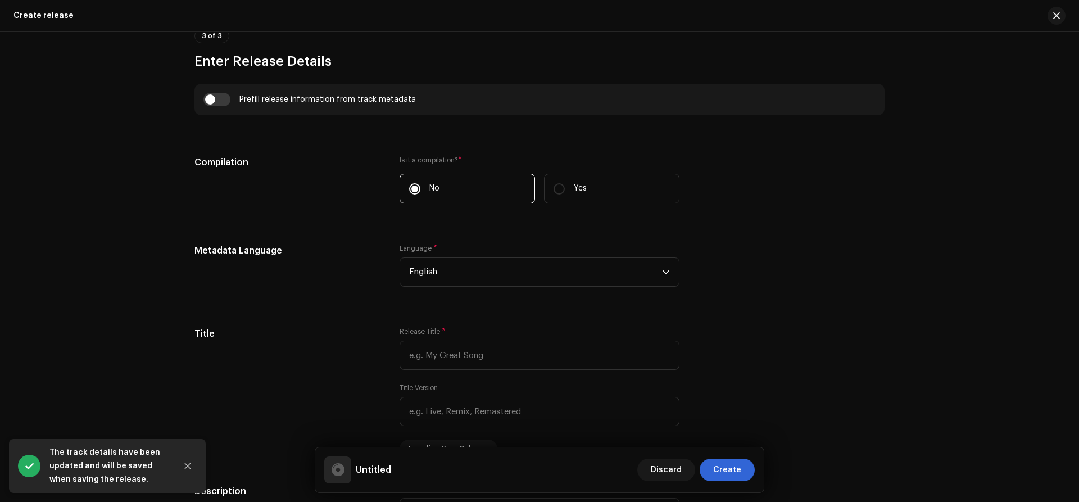
scroll to position [944, 0]
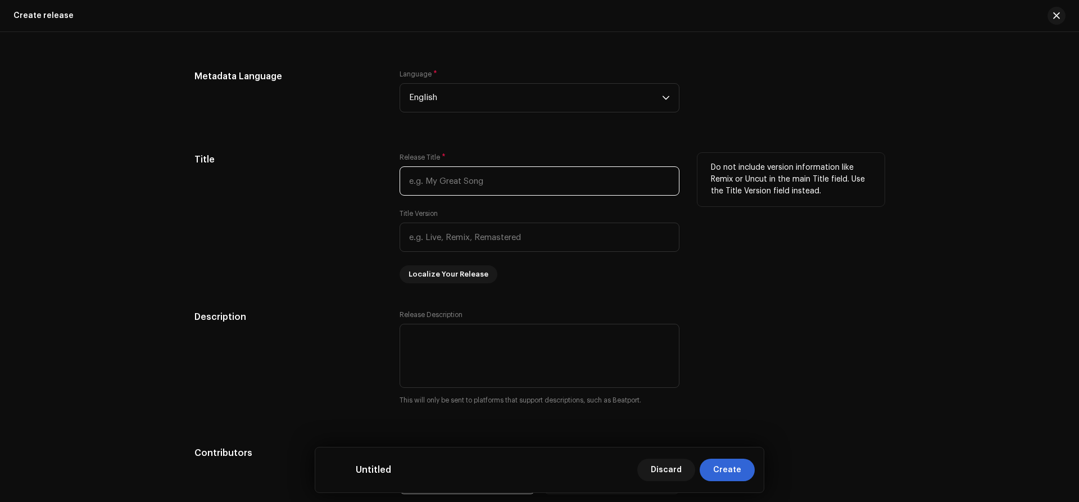
click at [436, 183] on input "text" at bounding box center [539, 180] width 280 height 29
type input "D"
type input "Đừng Khiến Trái Tim Em Khóc"
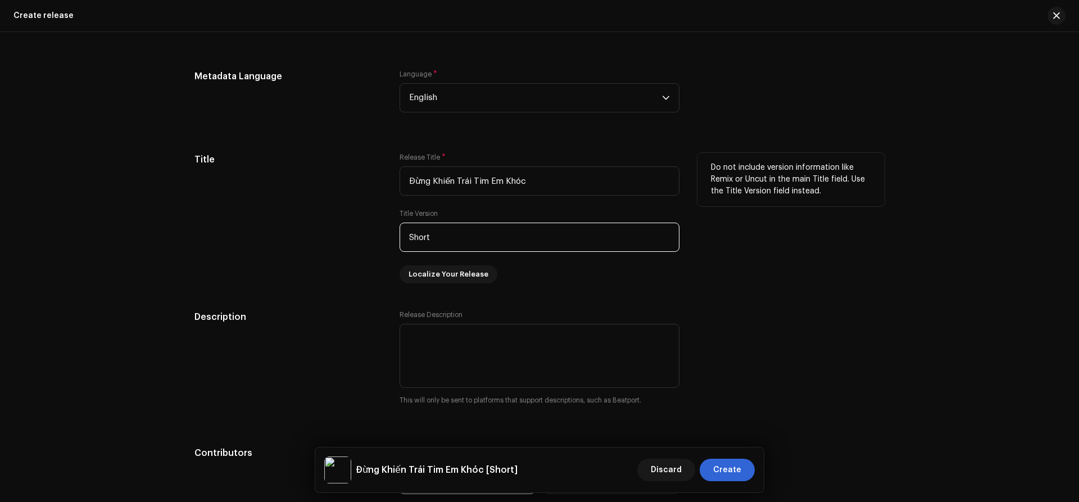
type input "Short"
click at [881, 235] on div "Do not include version information like Remix or Uncut in the main Title field.…" at bounding box center [790, 218] width 187 height 130
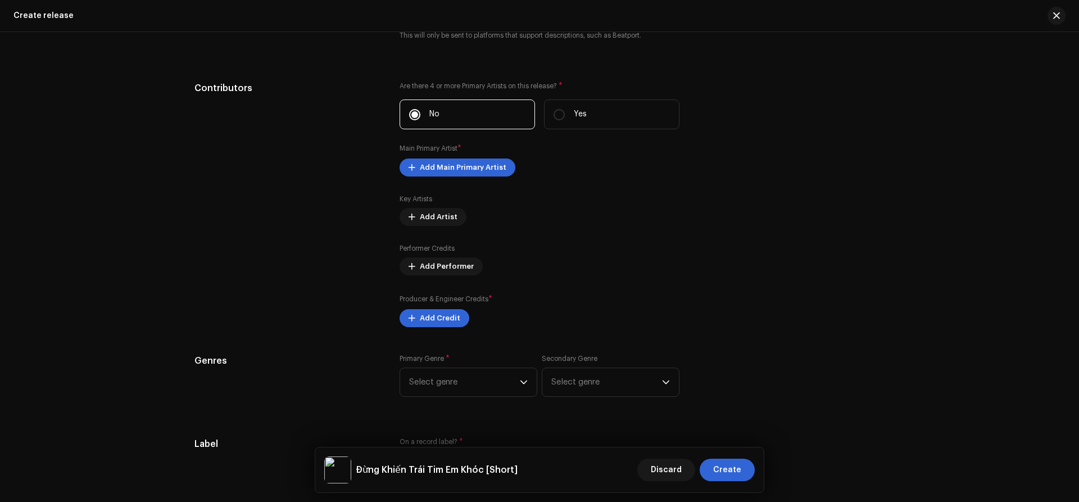
scroll to position [1314, 0]
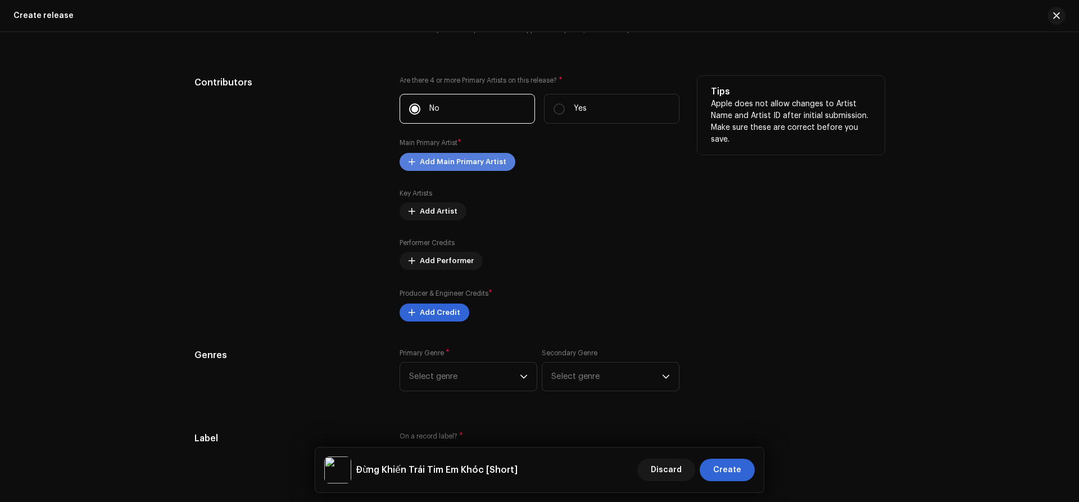
click at [467, 160] on span "Add Main Primary Artist" at bounding box center [463, 162] width 87 height 22
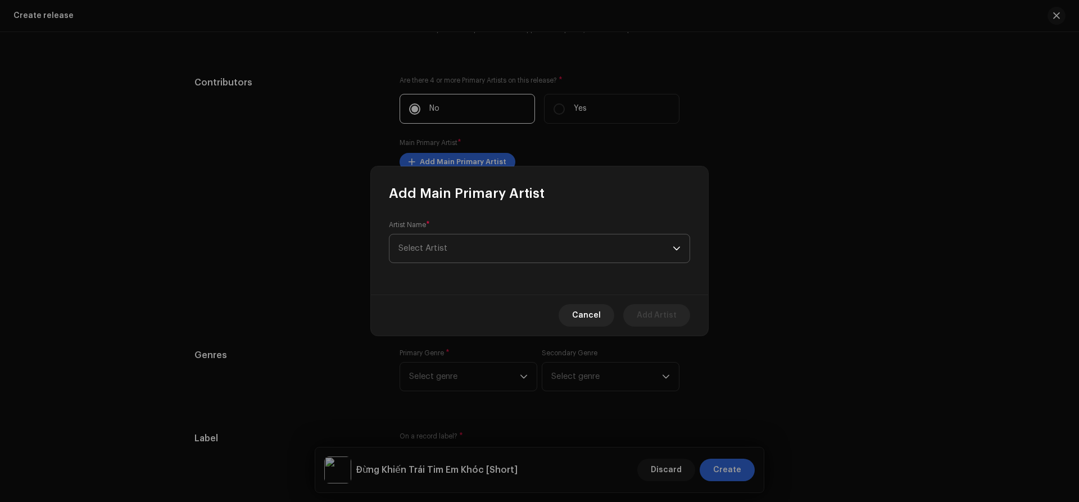
click at [464, 253] on span "Select Artist" at bounding box center [535, 248] width 274 height 28
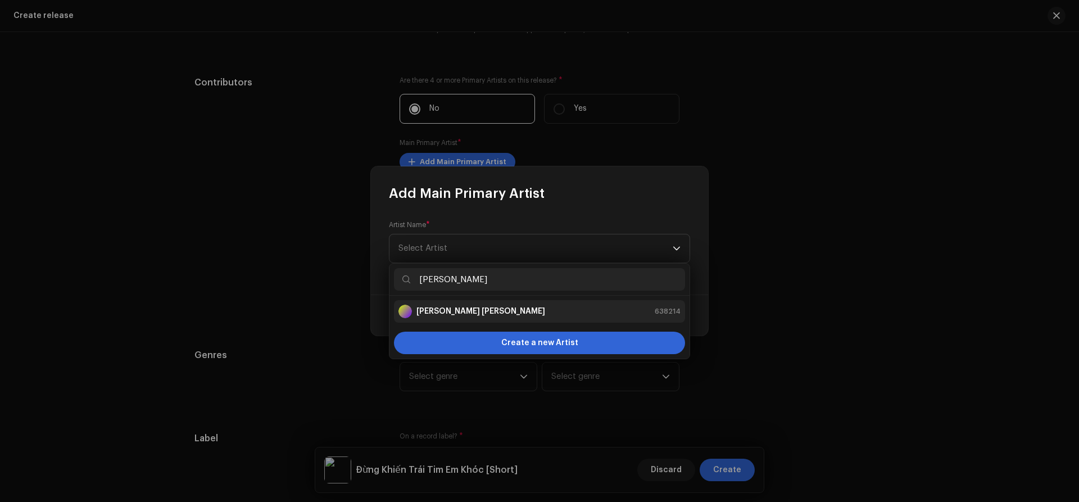
type input "[PERSON_NAME]"
click at [451, 310] on strong "[PERSON_NAME] [PERSON_NAME]" at bounding box center [480, 311] width 129 height 11
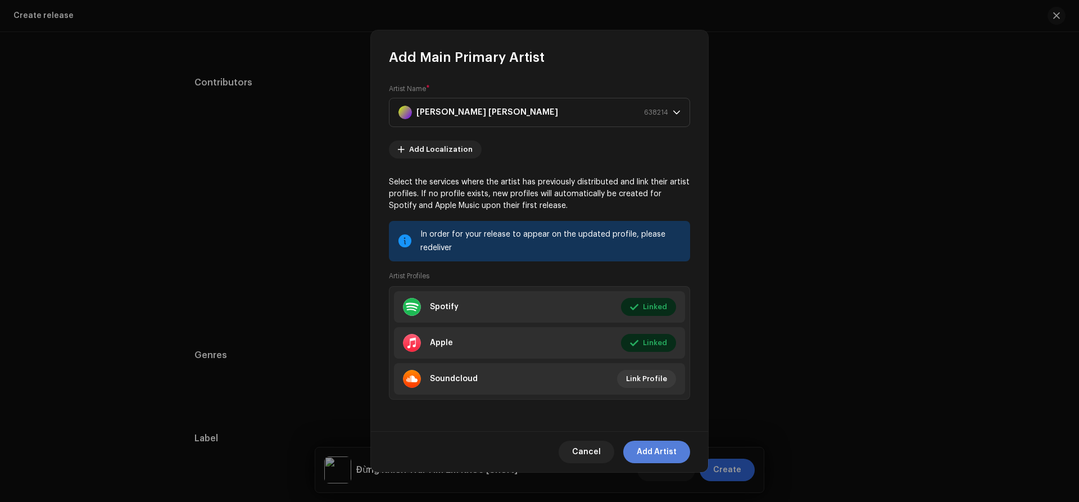
click at [667, 457] on span "Add Artist" at bounding box center [656, 451] width 40 height 22
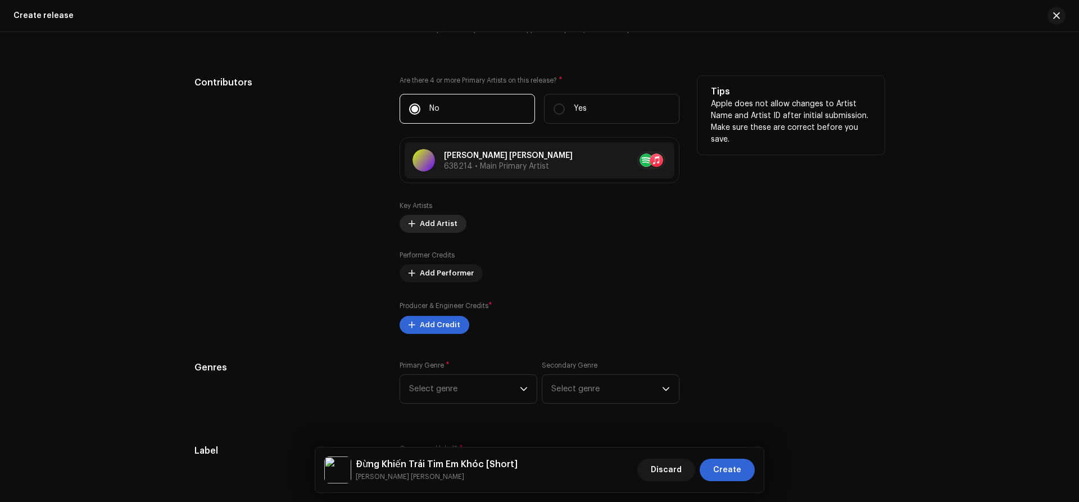
click at [425, 220] on span "Add Artist" at bounding box center [439, 223] width 38 height 22
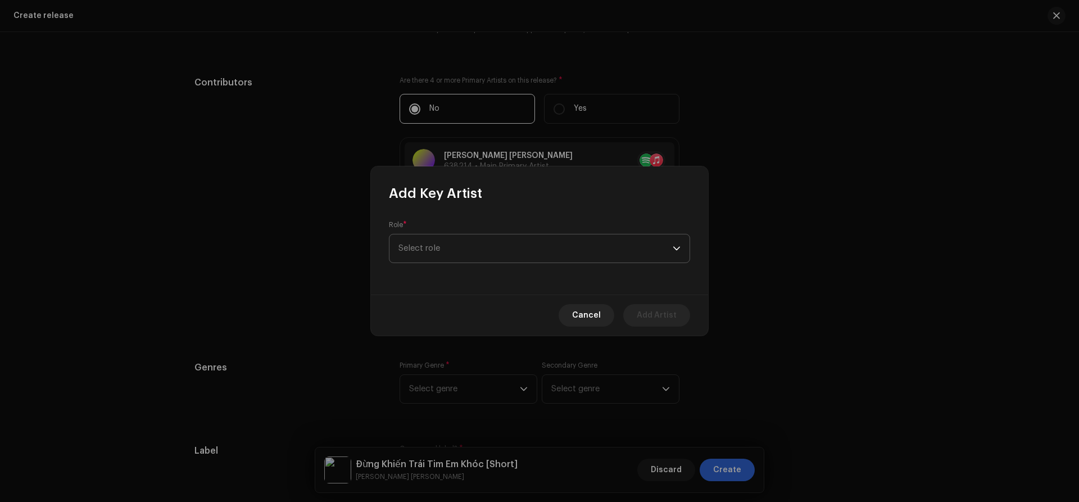
drag, startPoint x: 472, startPoint y: 245, endPoint x: 465, endPoint y: 262, distance: 17.9
click at [472, 245] on span "Select role" at bounding box center [535, 248] width 274 height 28
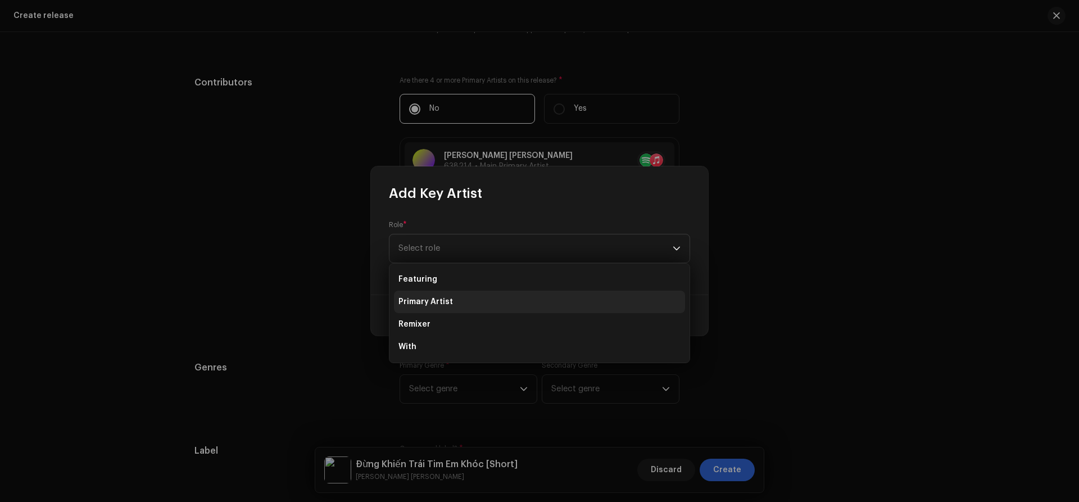
click at [434, 311] on li "Primary Artist" at bounding box center [539, 301] width 291 height 22
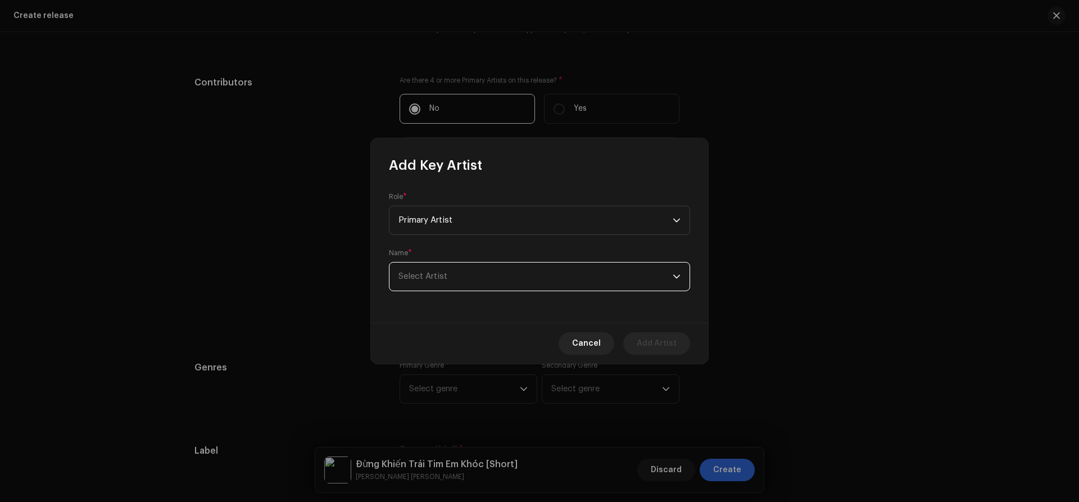
click at [448, 285] on span "Select Artist" at bounding box center [535, 276] width 274 height 28
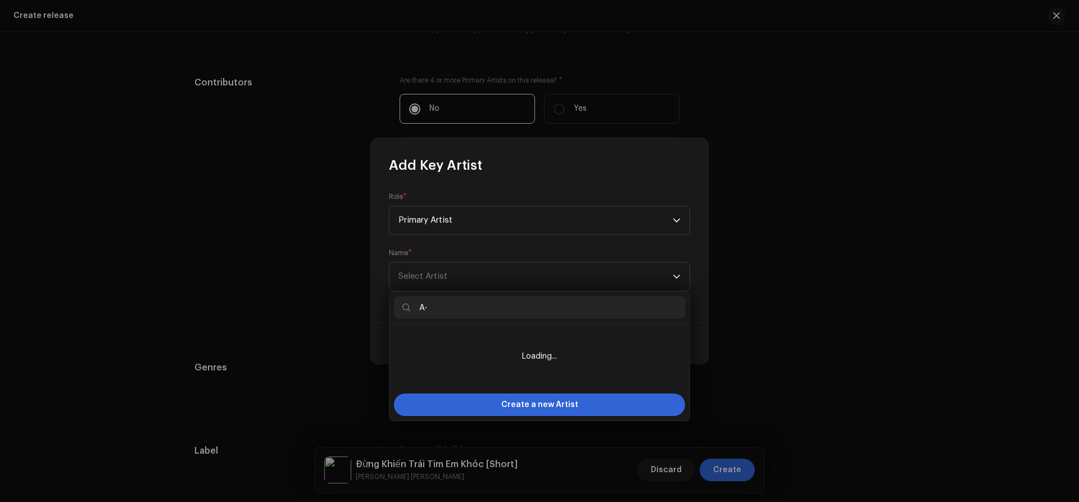
type input "A"
drag, startPoint x: 450, startPoint y: 309, endPoint x: 379, endPoint y: 302, distance: 71.7
click at [394, 302] on input "ÂTV" at bounding box center [539, 307] width 291 height 22
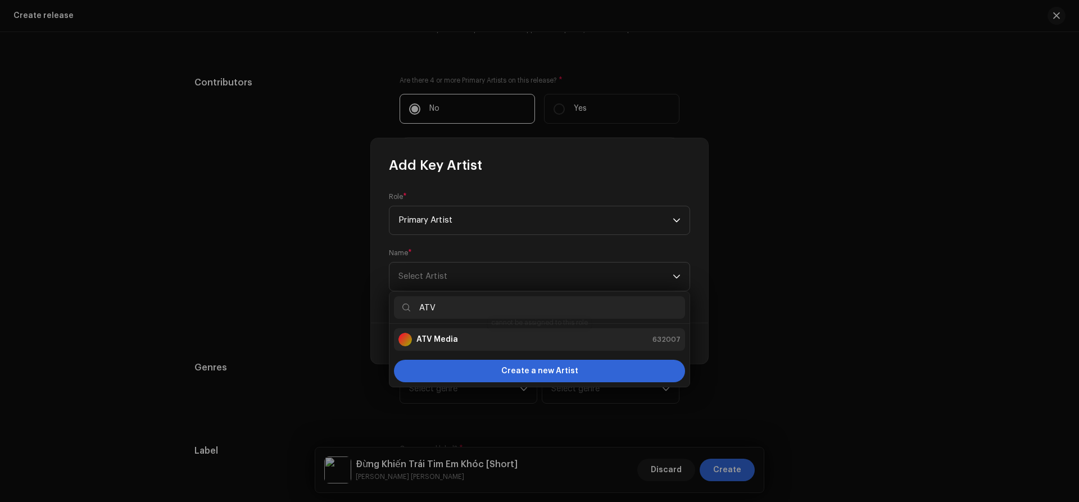
type input "ATV"
click at [479, 338] on div "ATV Media 632007" at bounding box center [539, 339] width 282 height 13
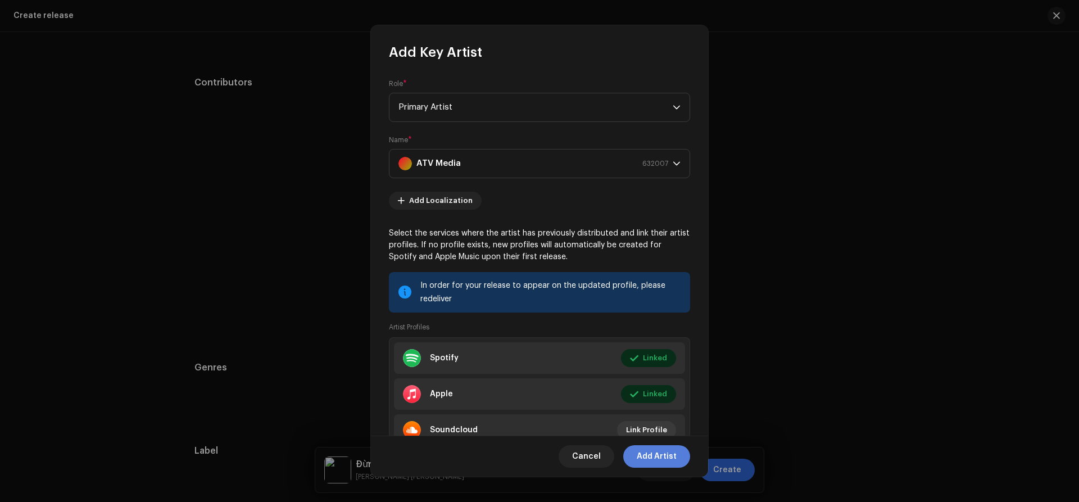
click at [661, 451] on span "Add Artist" at bounding box center [656, 456] width 40 height 22
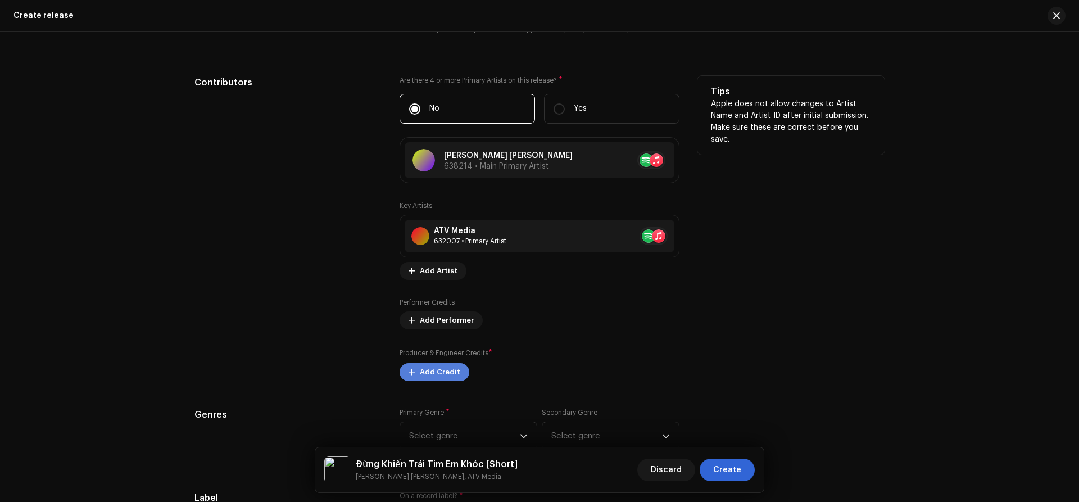
click at [430, 377] on span "Add Credit" at bounding box center [440, 372] width 40 height 22
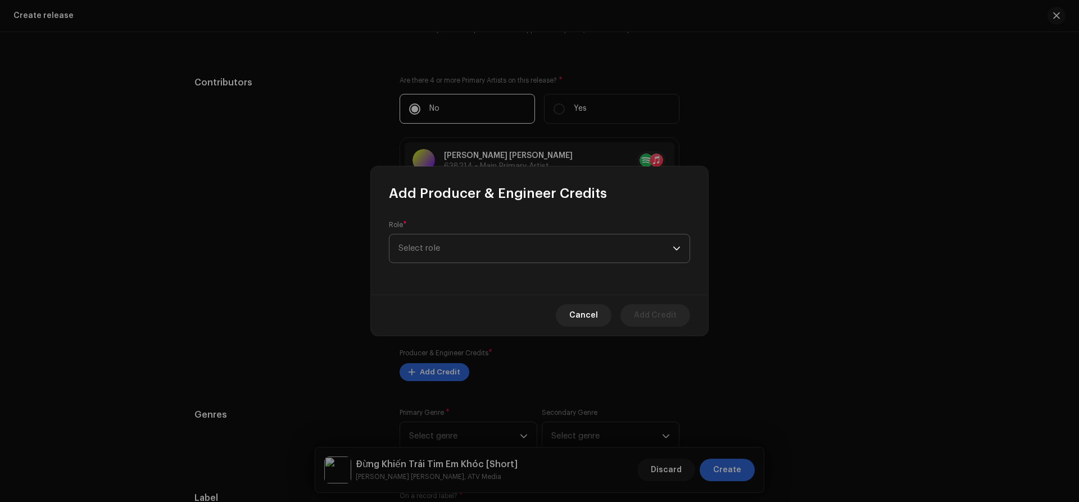
click at [626, 249] on span "Select role" at bounding box center [535, 248] width 274 height 28
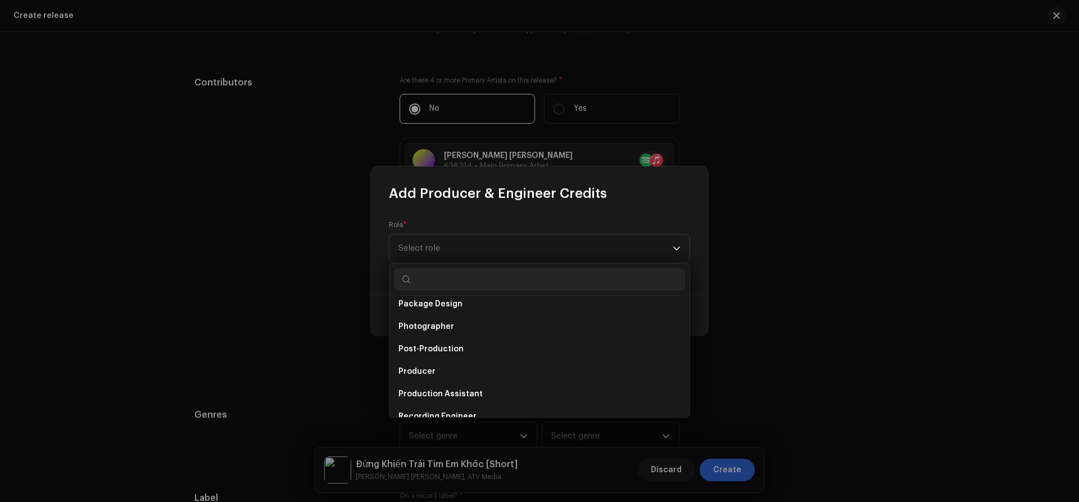
scroll to position [399, 0]
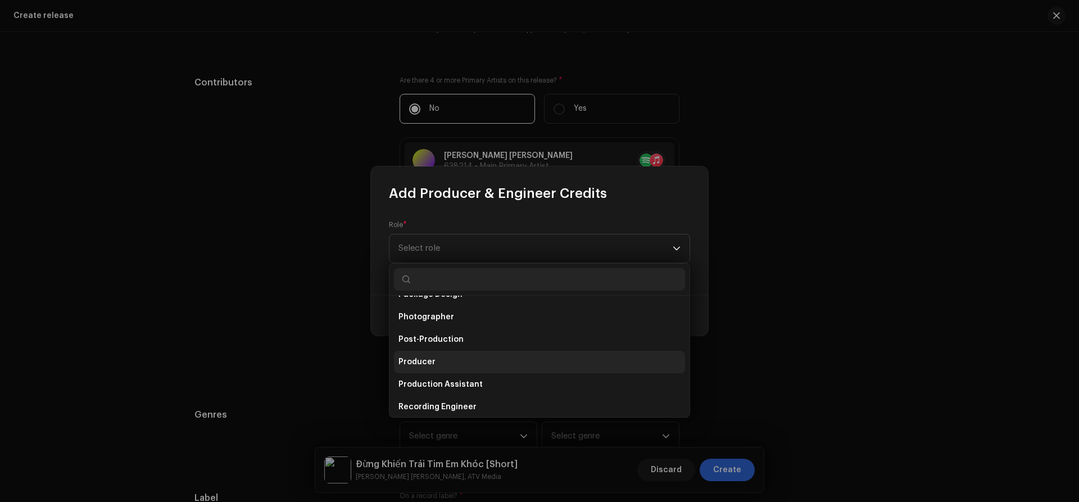
click at [418, 367] on span "Producer" at bounding box center [416, 361] width 37 height 11
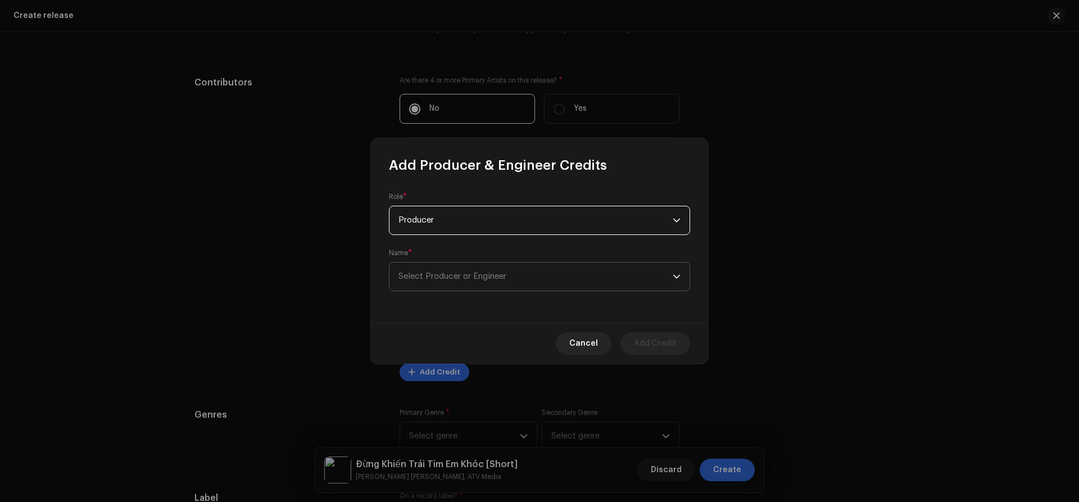
click at [464, 279] on span "Select Producer or Engineer" at bounding box center [452, 276] width 108 height 8
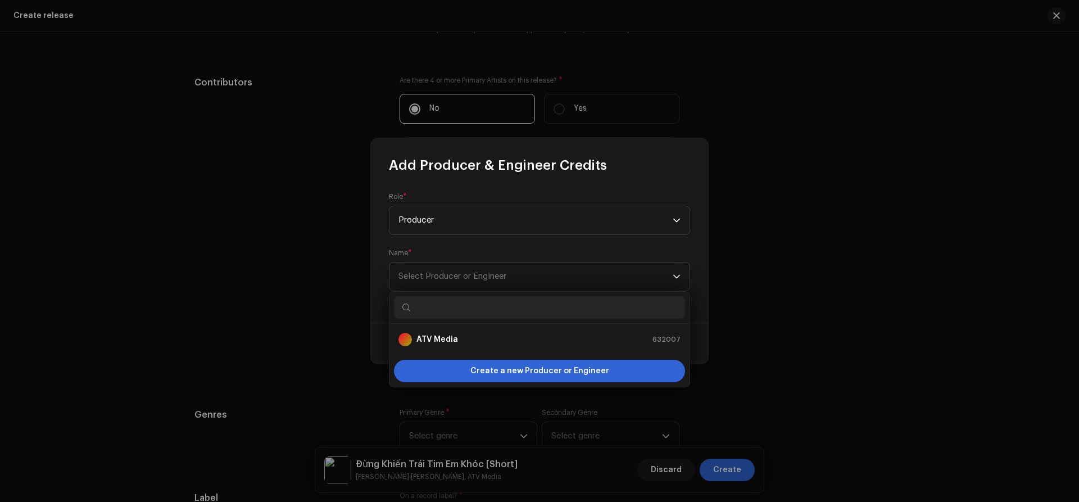
drag, startPoint x: 422, startPoint y: 338, endPoint x: 923, endPoint y: 362, distance: 501.1
click at [424, 338] on strong "ATV Media" at bounding box center [437, 339] width 42 height 11
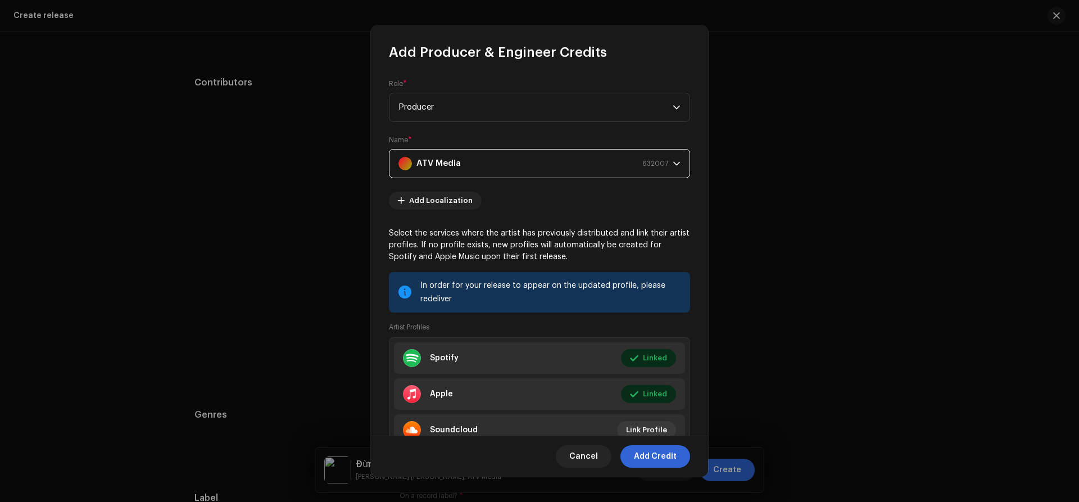
click at [654, 457] on span "Add Credit" at bounding box center [655, 456] width 43 height 22
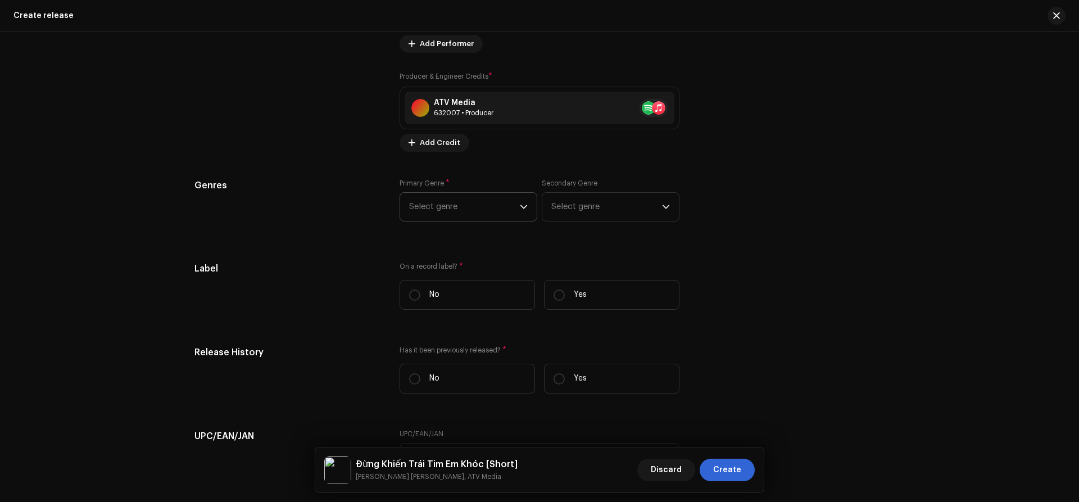
click at [433, 206] on span "Select genre" at bounding box center [464, 207] width 111 height 28
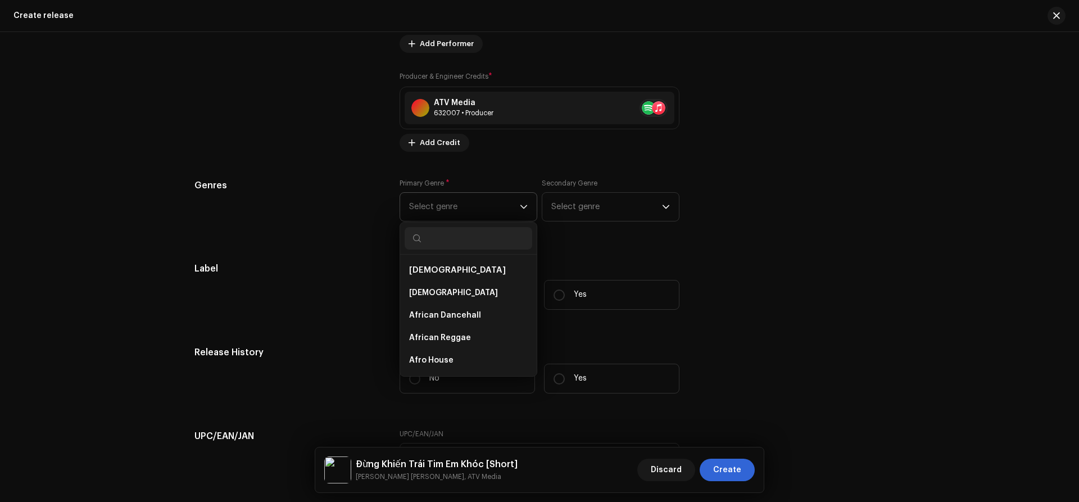
scroll to position [1592, 0]
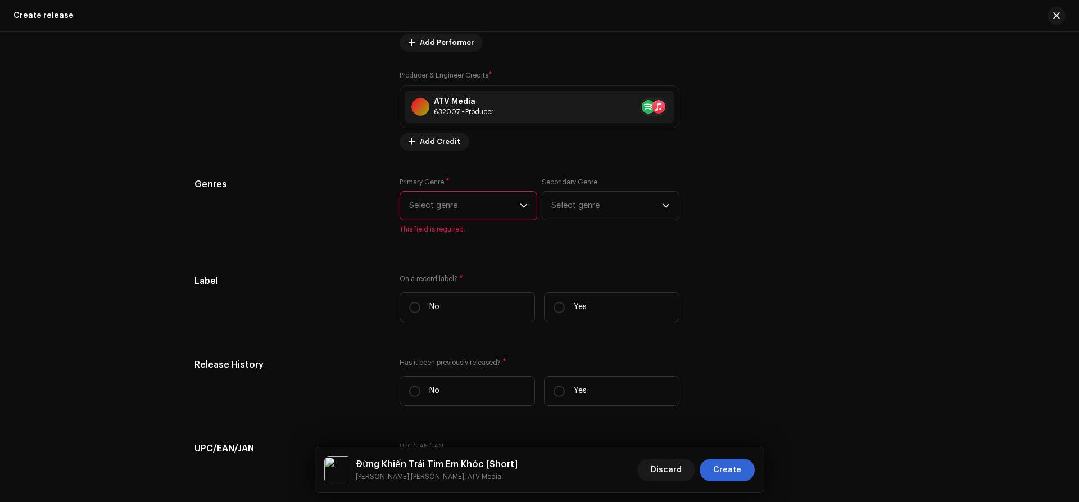
click at [439, 208] on span "Select genre" at bounding box center [464, 206] width 111 height 28
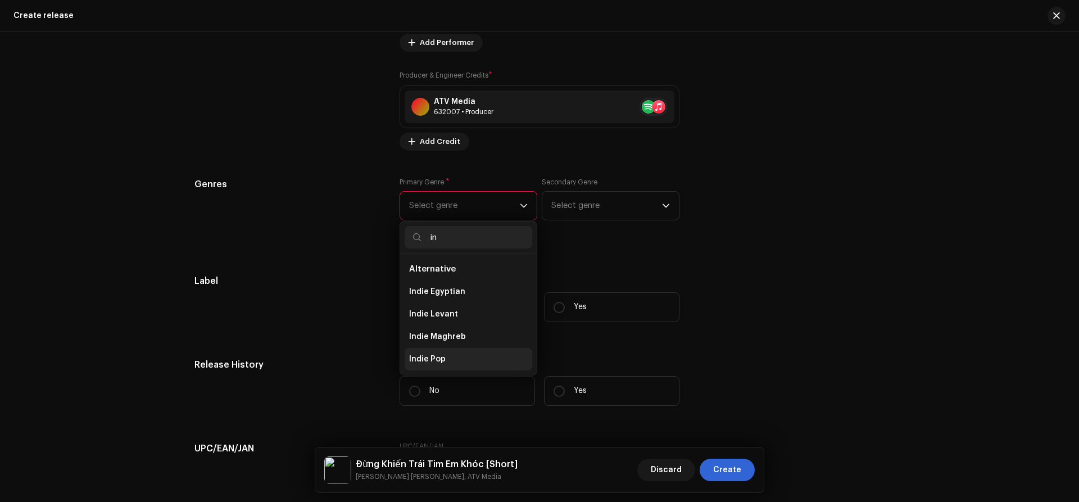
type input "in"
click at [444, 352] on li "Indie Pop" at bounding box center [468, 359] width 128 height 22
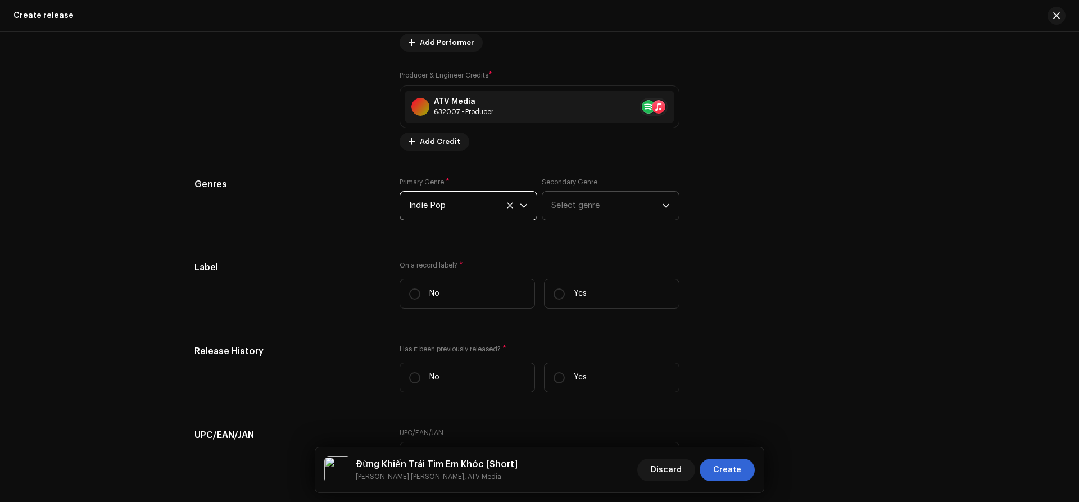
click at [601, 207] on span "Select genre" at bounding box center [606, 206] width 111 height 28
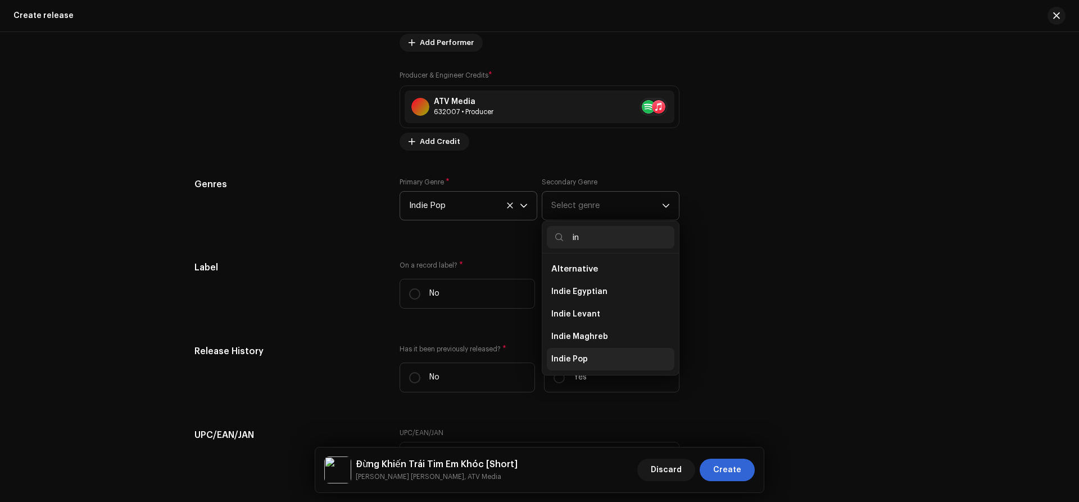
type input "in"
click at [571, 359] on span "Indie Pop" at bounding box center [569, 358] width 37 height 11
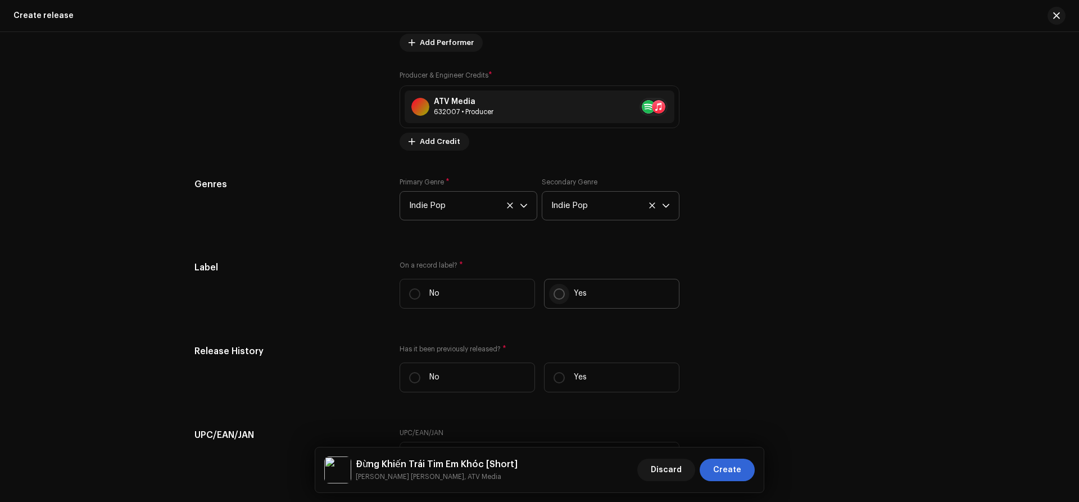
click at [561, 298] on input "Yes" at bounding box center [558, 293] width 11 height 11
radio input "true"
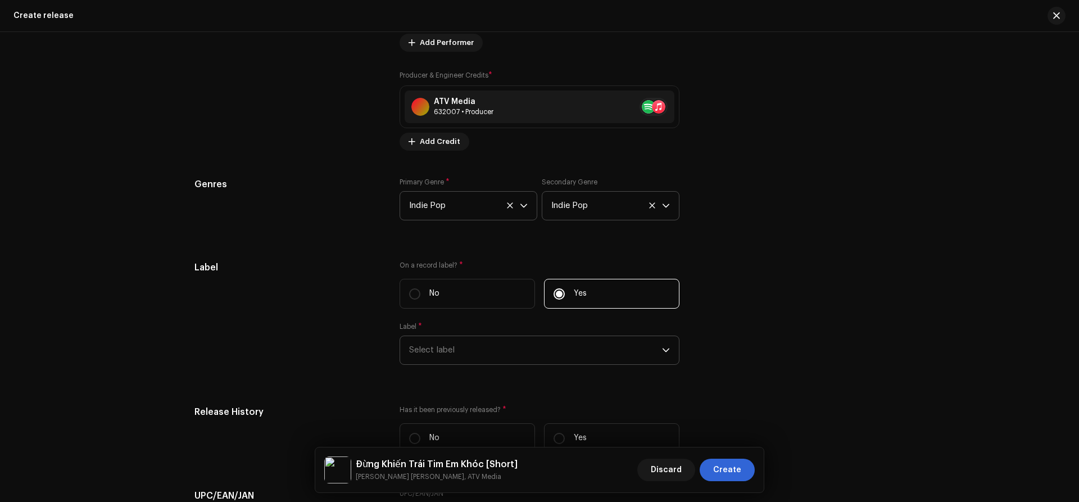
click at [461, 344] on span "Select label" at bounding box center [535, 350] width 253 height 28
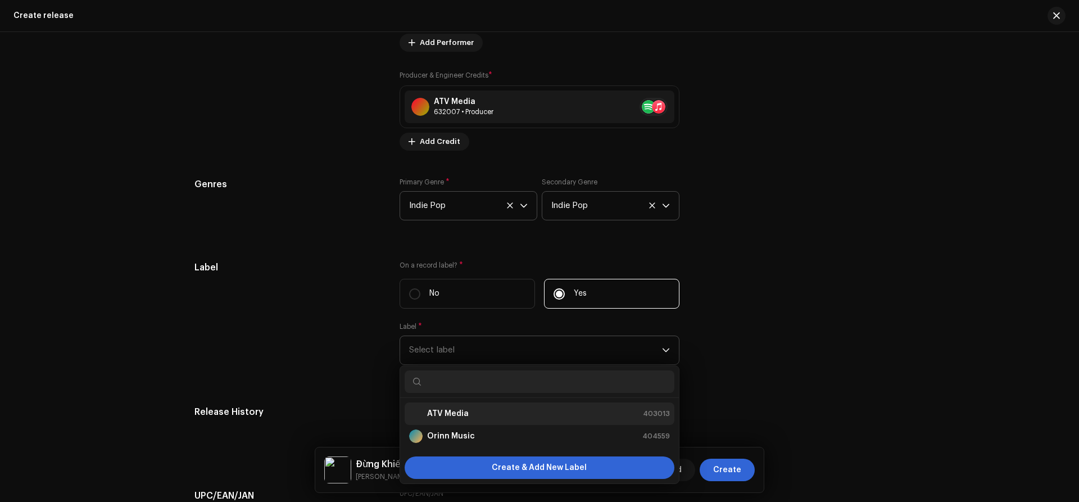
drag, startPoint x: 449, startPoint y: 418, endPoint x: 540, endPoint y: 414, distance: 91.7
click at [449, 418] on strong "ATV Media" at bounding box center [448, 413] width 42 height 11
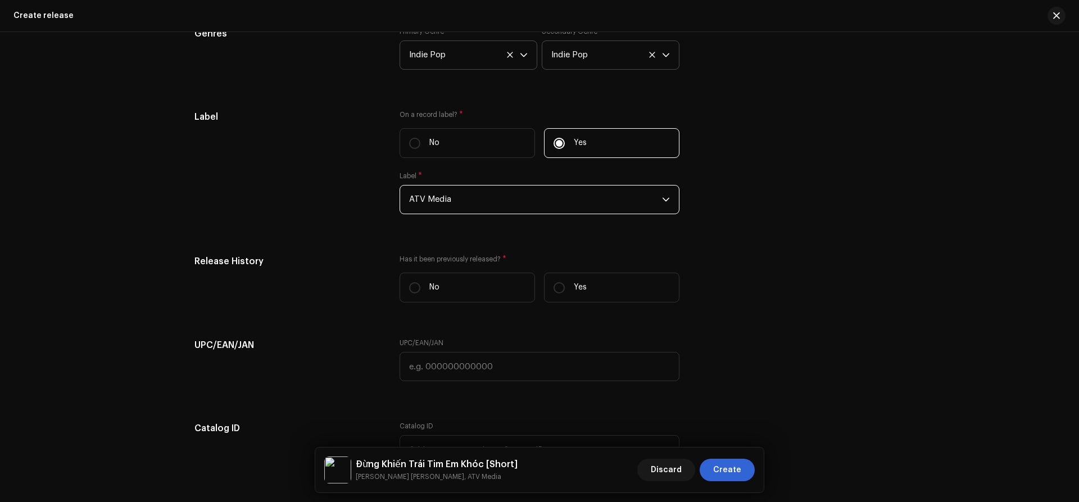
scroll to position [1840, 0]
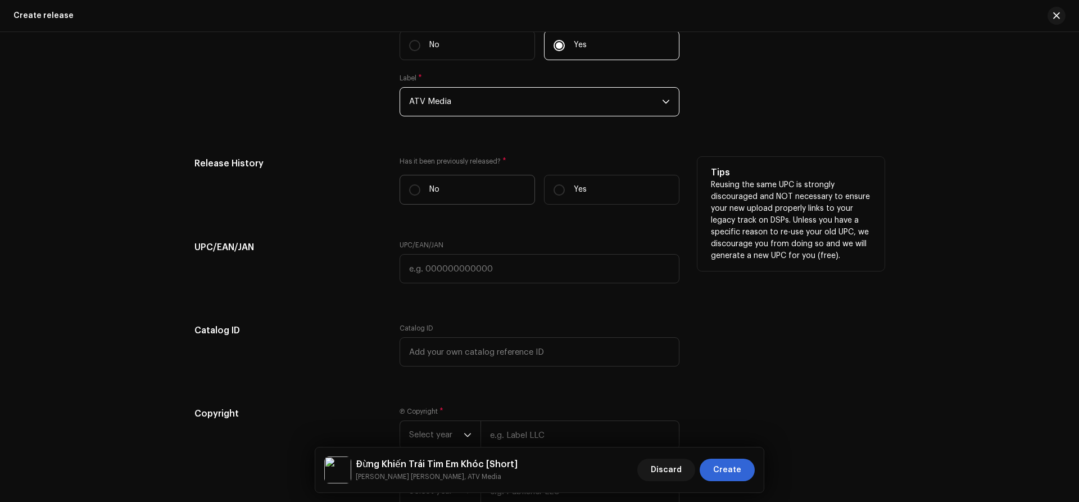
click at [408, 190] on label "No" at bounding box center [466, 190] width 135 height 30
click at [409, 190] on input "No" at bounding box center [414, 189] width 11 height 11
radio input "true"
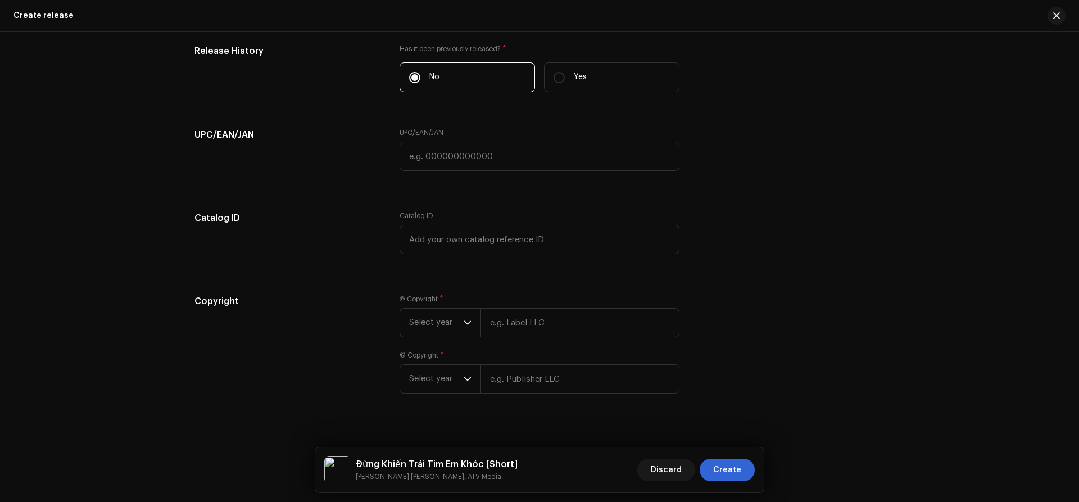
scroll to position [1965, 0]
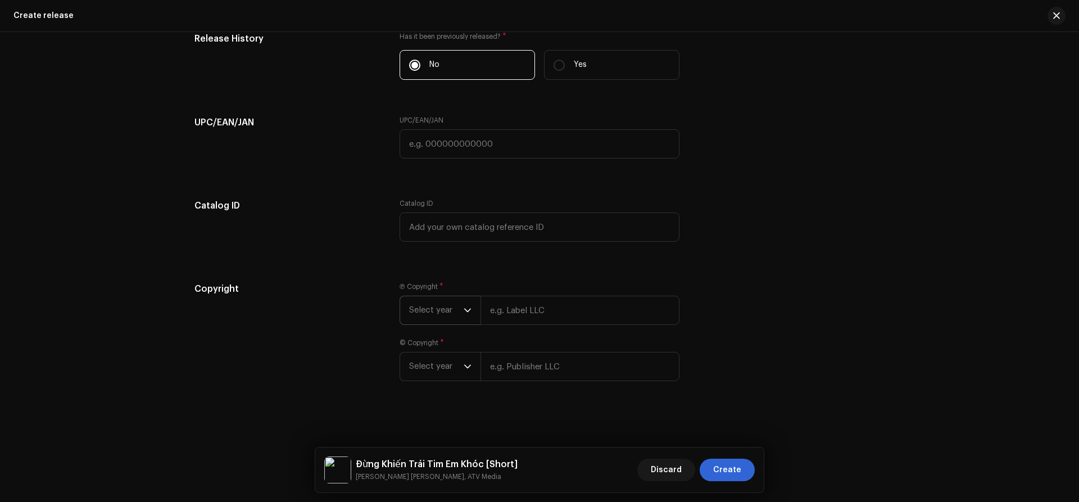
click at [438, 316] on span "Select year" at bounding box center [436, 310] width 54 height 28
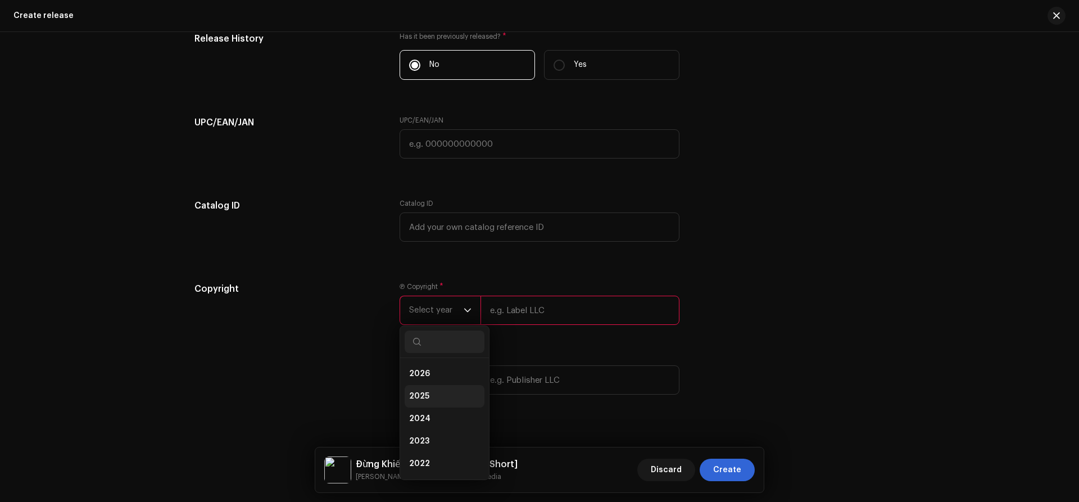
click at [416, 395] on span "2025" at bounding box center [419, 395] width 20 height 11
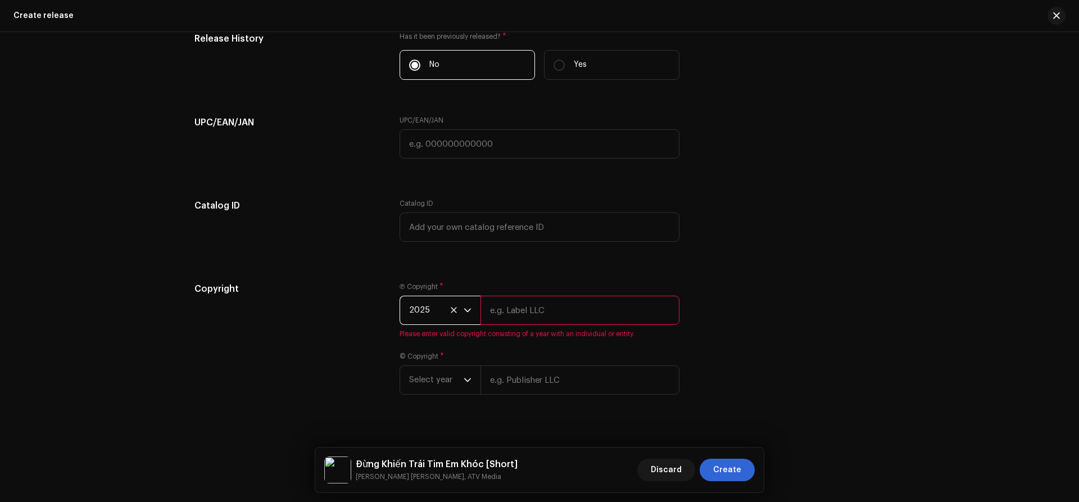
click at [538, 314] on input "text" at bounding box center [579, 309] width 199 height 29
type input "ATV Media"
click at [521, 377] on input "text" at bounding box center [579, 379] width 199 height 29
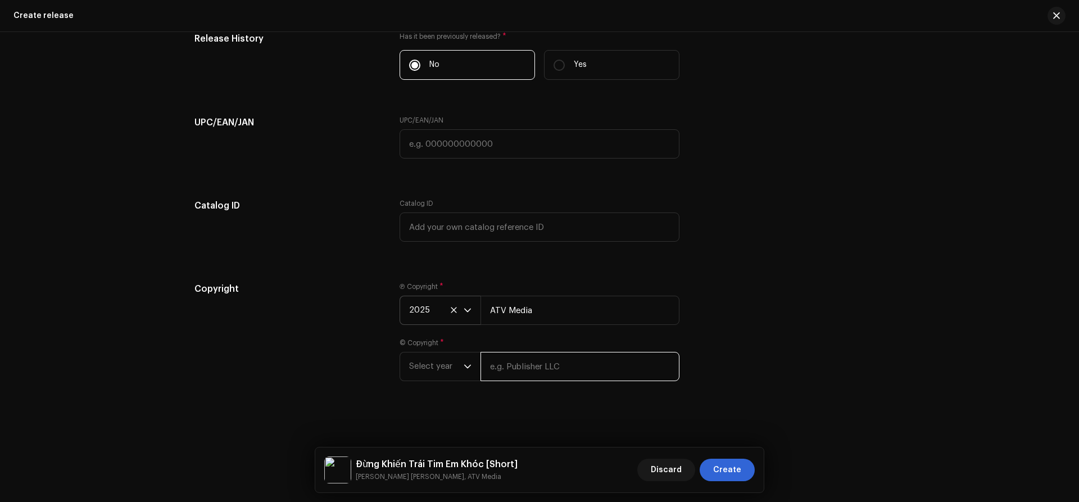
paste input "ATV Media"
type input "ATV Media"
click at [417, 366] on span "Select year" at bounding box center [436, 366] width 54 height 28
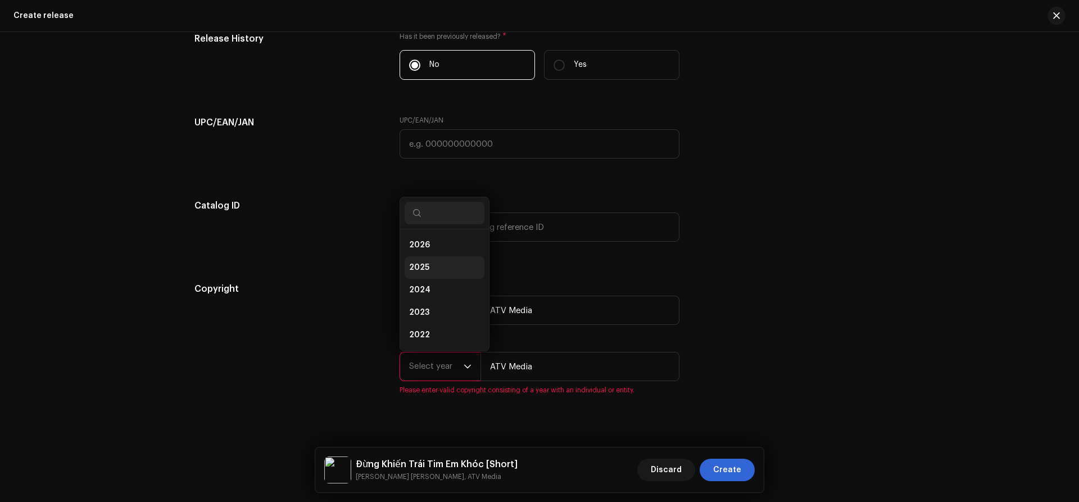
click at [431, 267] on li "2025" at bounding box center [444, 267] width 80 height 22
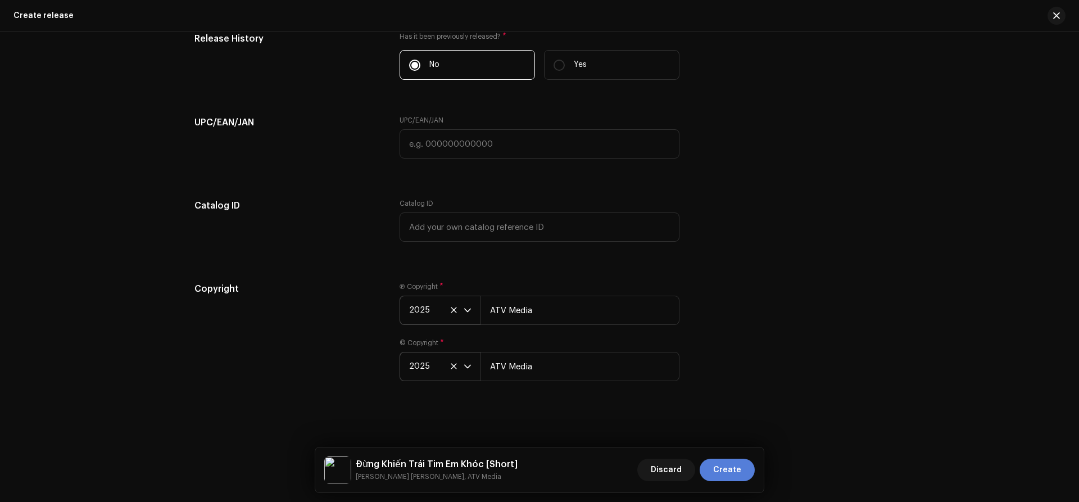
click at [746, 475] on button "Create" at bounding box center [726, 469] width 55 height 22
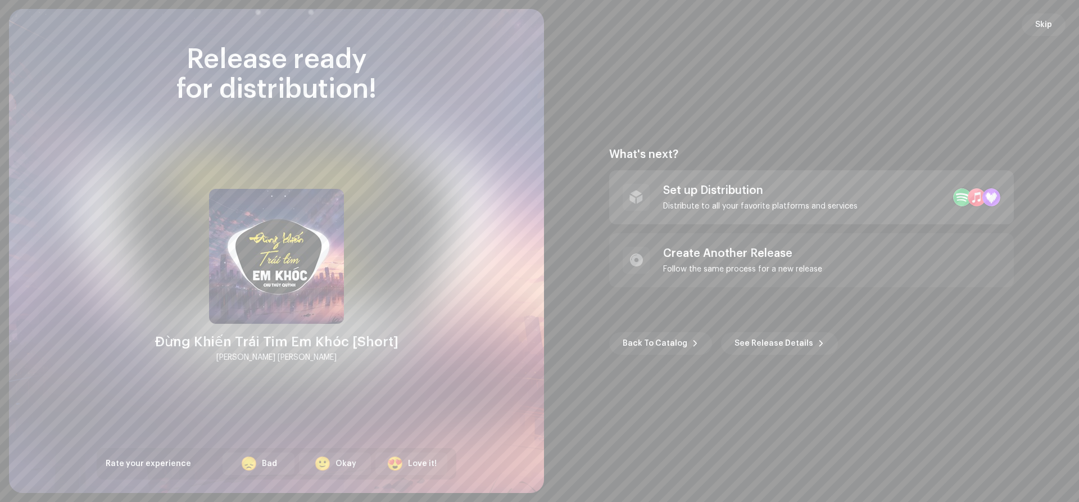
click at [769, 189] on div "Set up Distribution" at bounding box center [760, 190] width 194 height 13
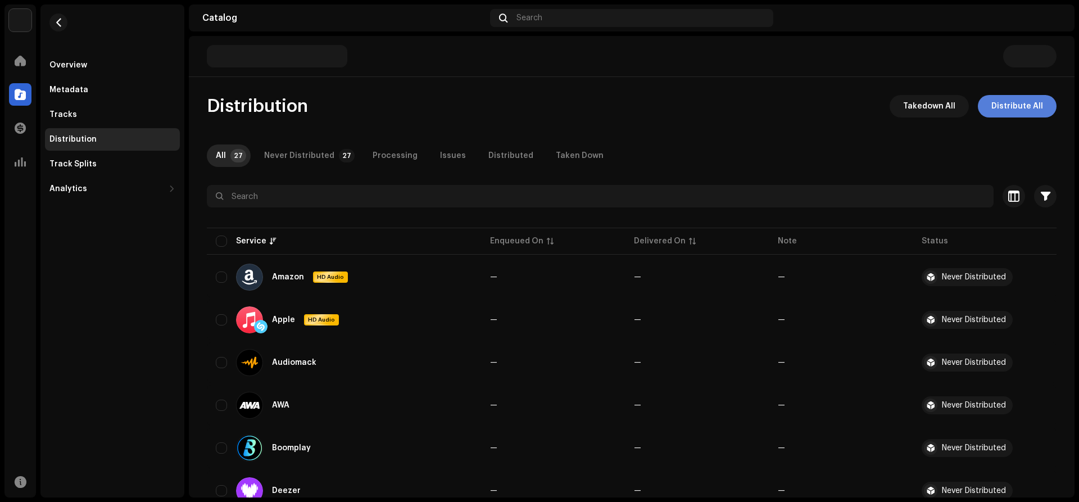
click at [1010, 104] on span "Distribute All" at bounding box center [1017, 106] width 52 height 22
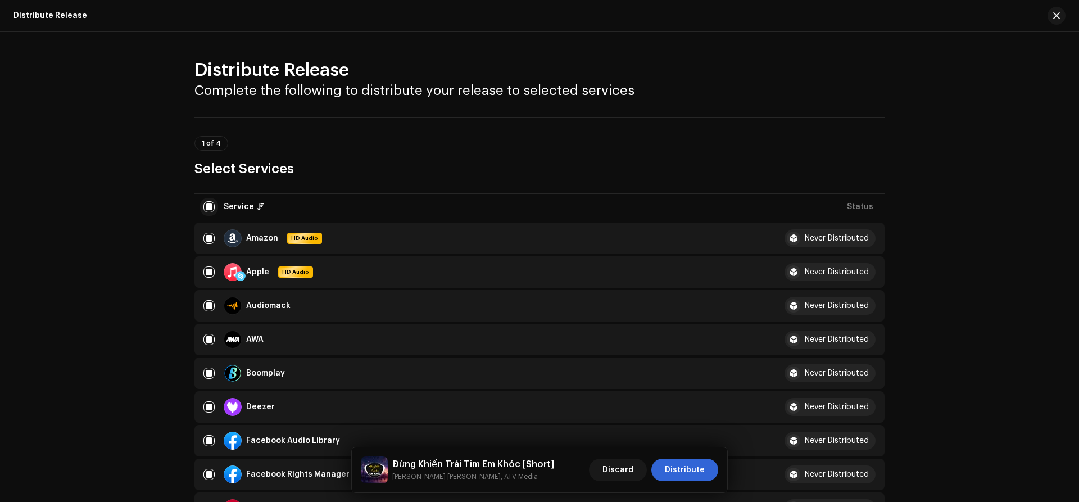
click at [206, 208] on input "checkbox" at bounding box center [208, 206] width 11 height 11
checkbox input "false"
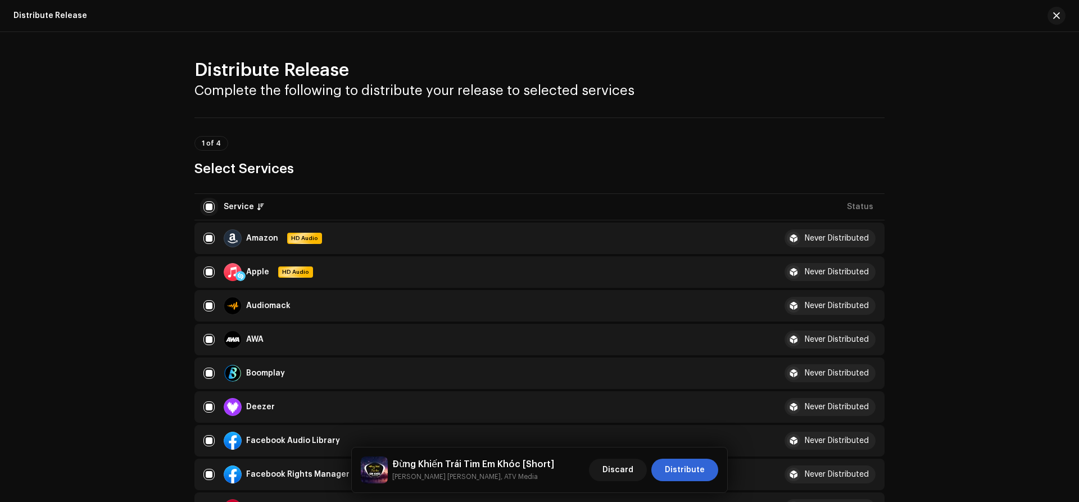
checkbox input "false"
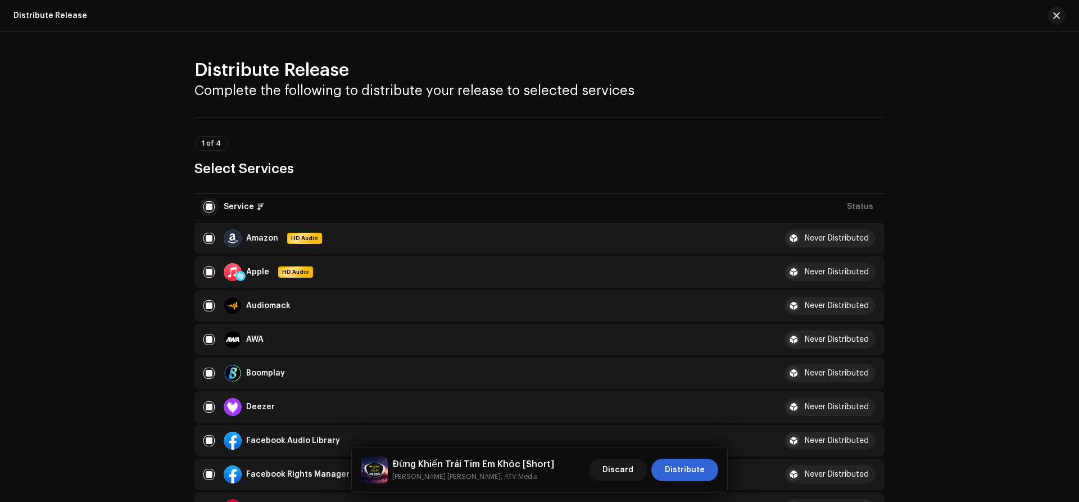
checkbox input "false"
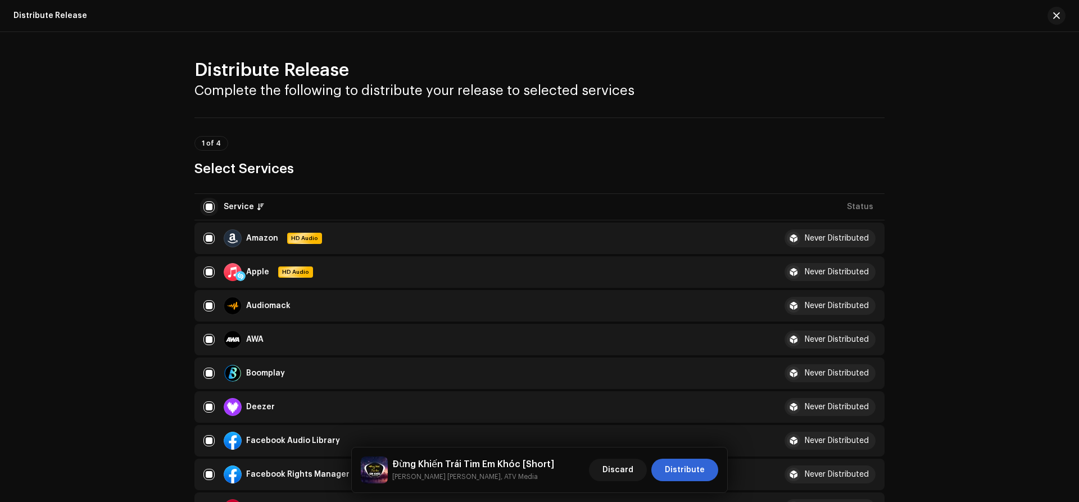
checkbox input "false"
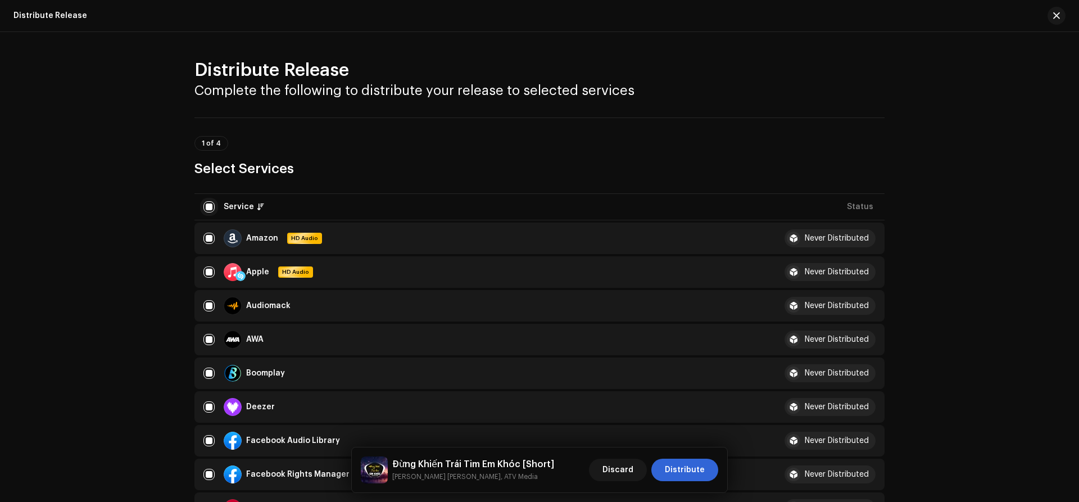
checkbox input "false"
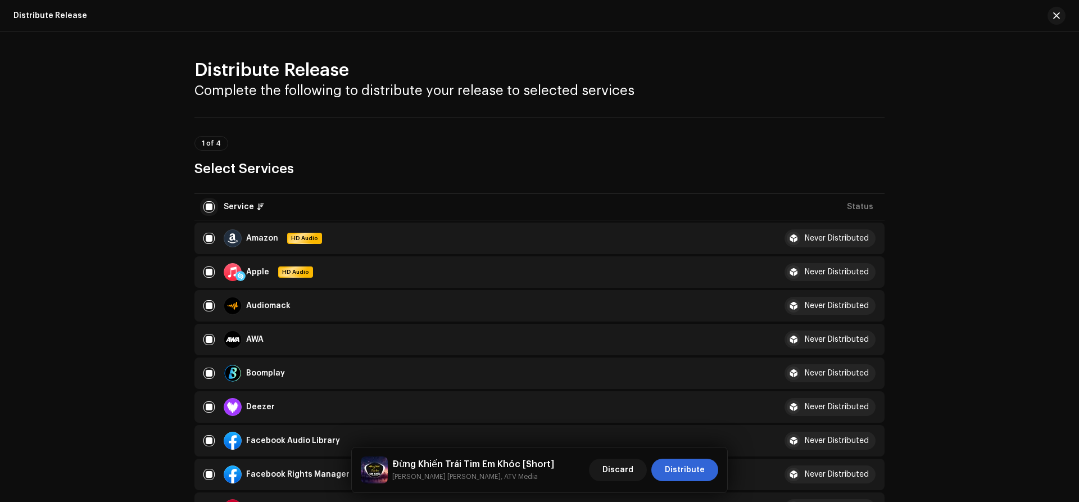
checkbox input "false"
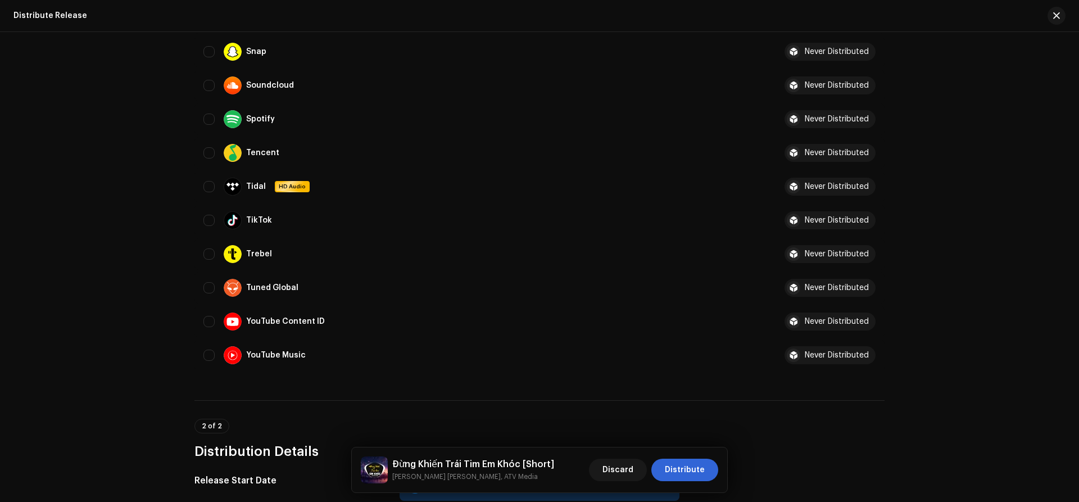
scroll to position [839, 0]
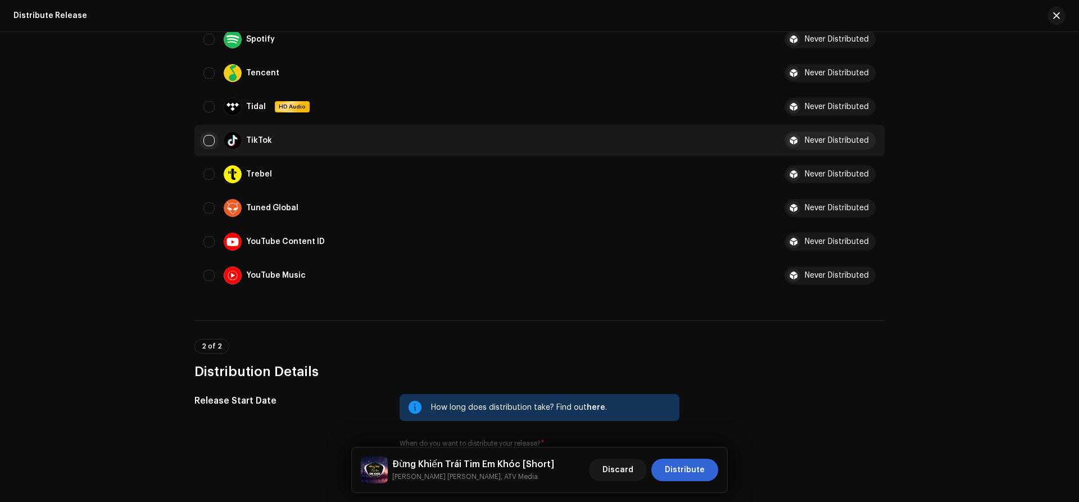
click at [207, 142] on input "Row Unselected" at bounding box center [208, 140] width 11 height 11
checkbox input "true"
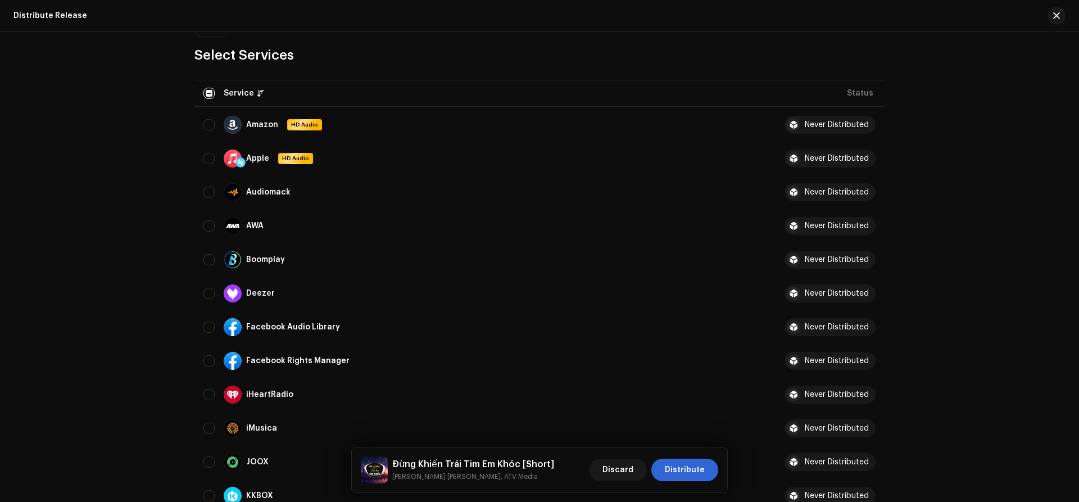
scroll to position [85, 0]
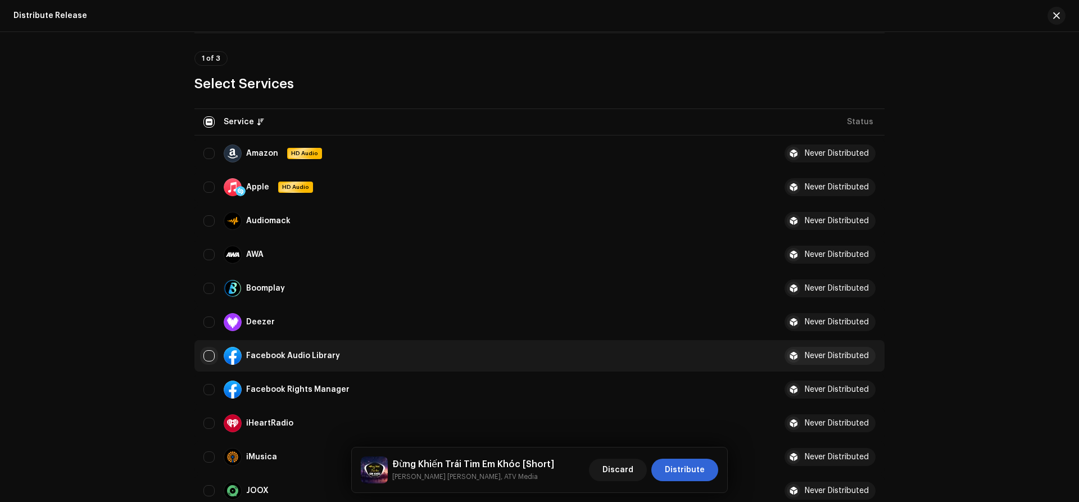
click at [207, 358] on input "Row Unselected" at bounding box center [208, 355] width 11 height 11
checkbox input "true"
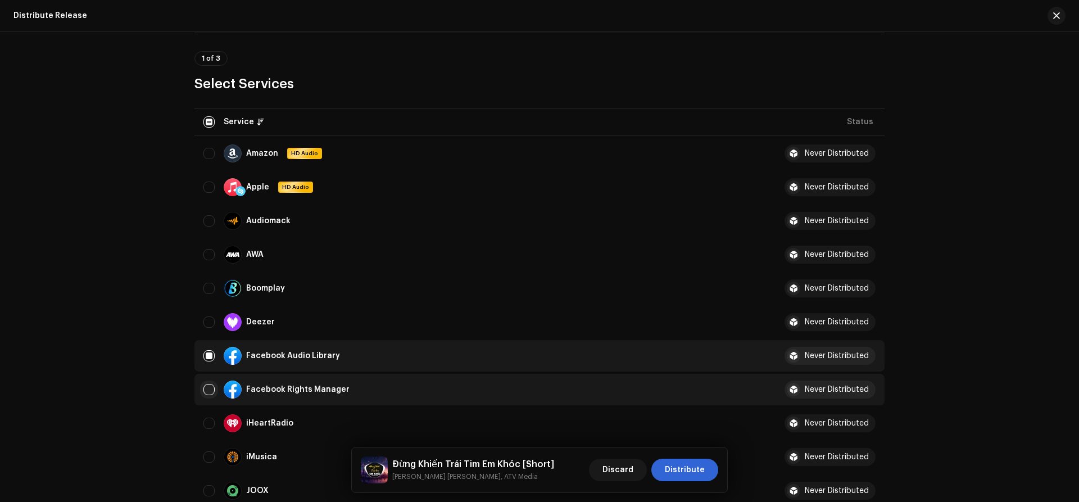
click at [206, 386] on div "Facebook Rights Manager" at bounding box center [480, 389] width 554 height 18
click at [208, 390] on input "Row Unselected" at bounding box center [208, 389] width 11 height 11
checkbox input "true"
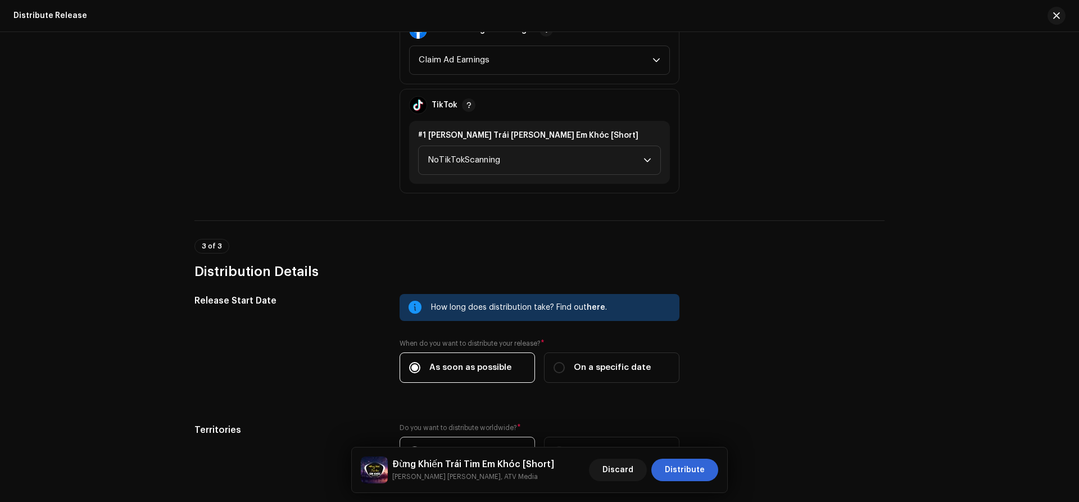
scroll to position [1306, 0]
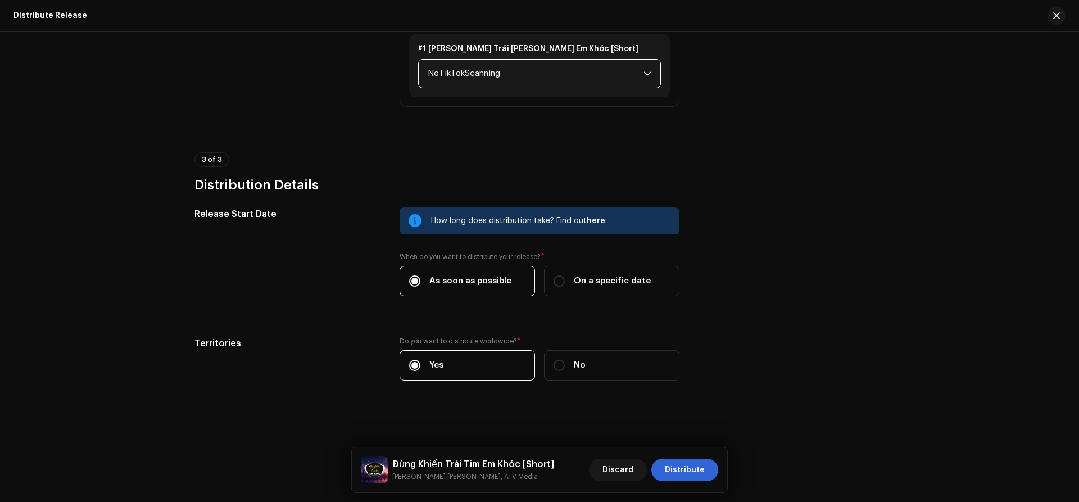
click at [493, 67] on span "NoTikTokScanning" at bounding box center [535, 74] width 216 height 28
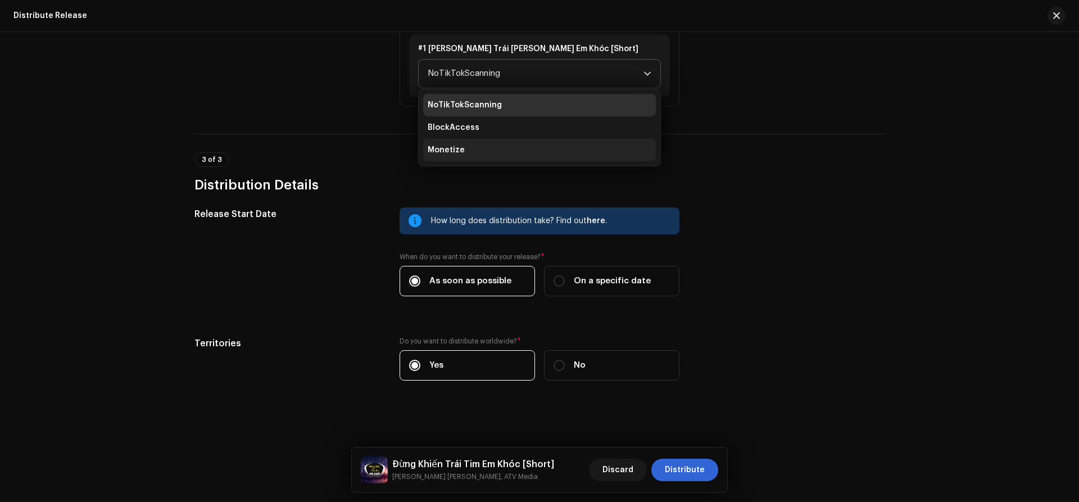
click at [442, 152] on span "Monetize" at bounding box center [445, 149] width 37 height 11
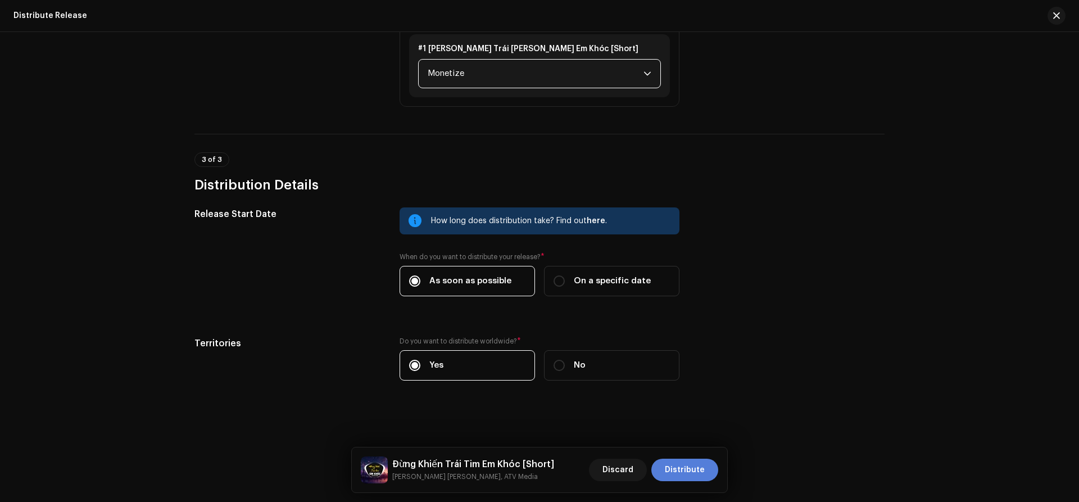
click at [681, 471] on span "Distribute" at bounding box center [685, 469] width 40 height 22
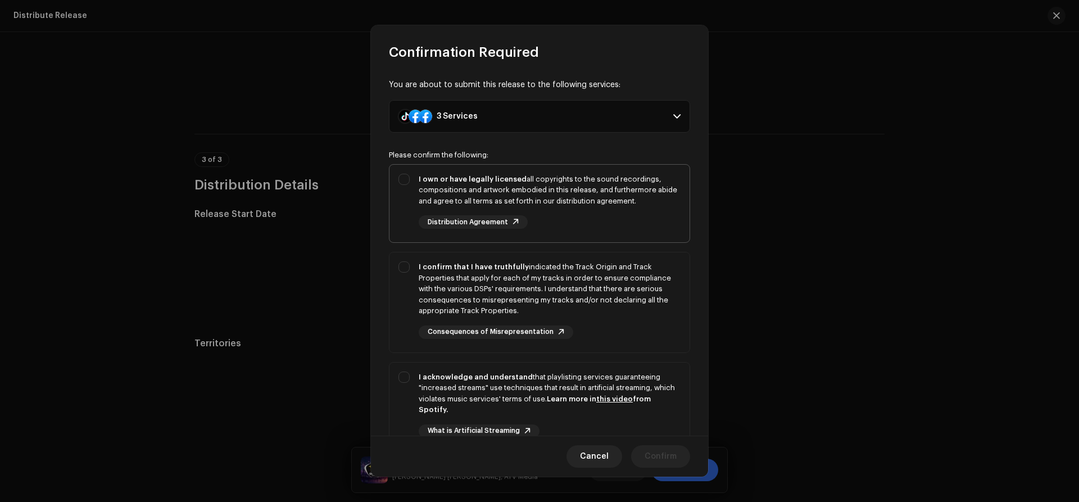
click at [403, 181] on div "I own or have legally licensed all copyrights to the sound recordings, composit…" at bounding box center [539, 202] width 300 height 74
checkbox input "true"
click at [399, 265] on div "I confirm that I have truthfully indicated the Track Origin and Track Propertie…" at bounding box center [539, 299] width 300 height 95
checkbox input "true"
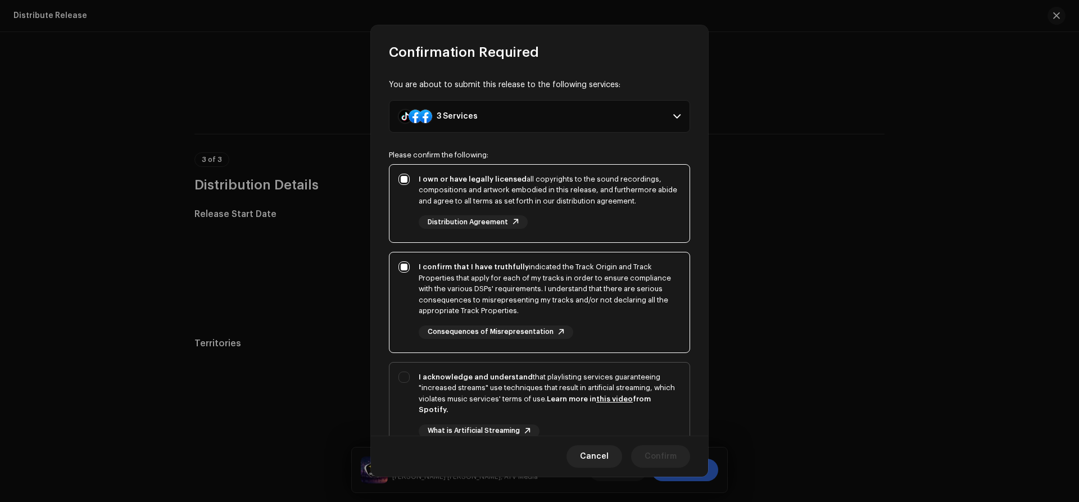
click at [402, 376] on div "I acknowledge and understand that playlisting services guaranteeing "increased …" at bounding box center [539, 413] width 300 height 102
checkbox input "true"
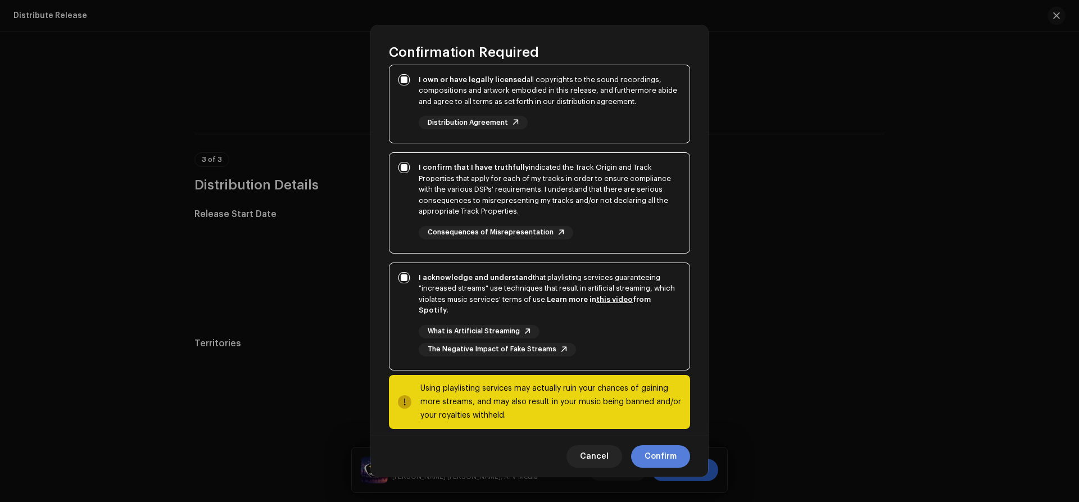
click at [670, 457] on span "Confirm" at bounding box center [660, 456] width 32 height 22
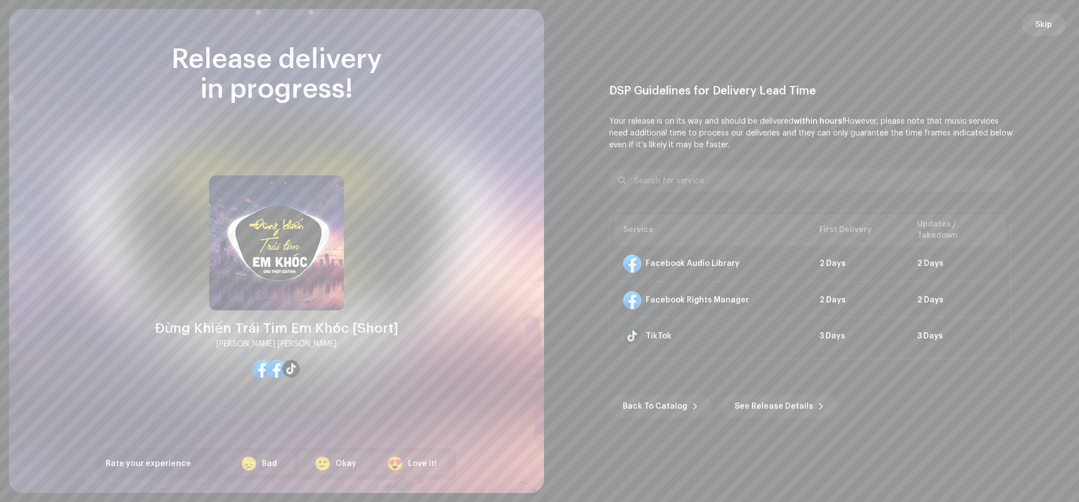
click at [1039, 25] on span "Skip" at bounding box center [1043, 24] width 17 height 22
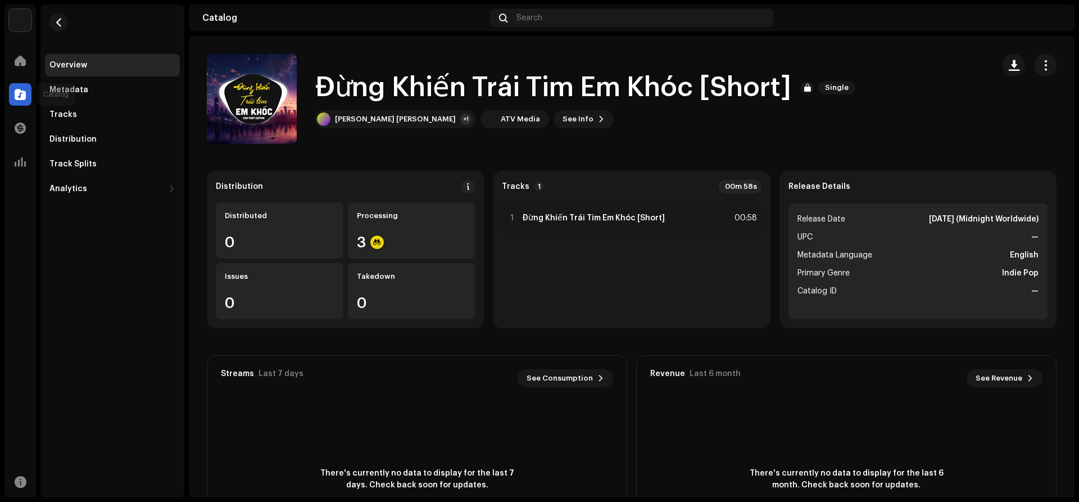
click at [21, 90] on span at bounding box center [20, 94] width 11 height 9
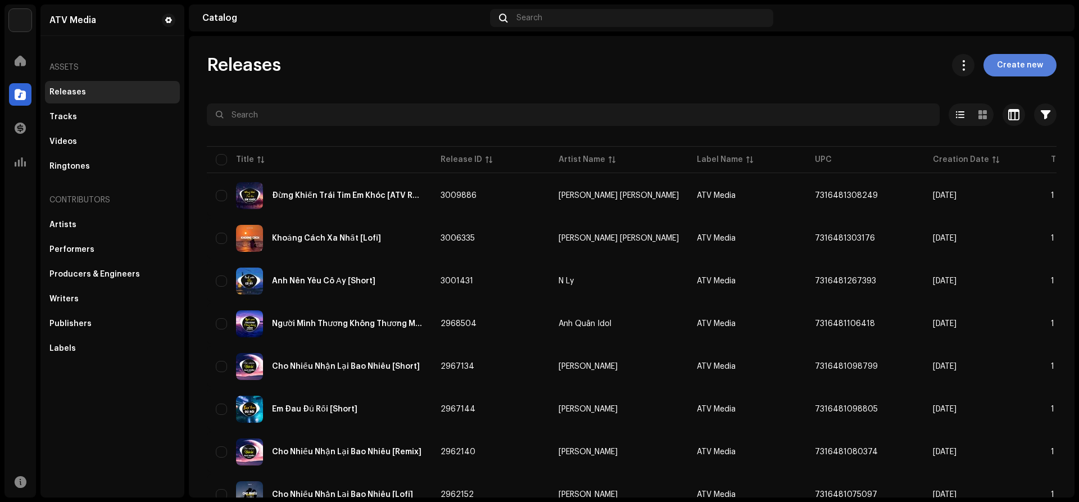
click at [1029, 62] on span "Create new" at bounding box center [1020, 65] width 46 height 22
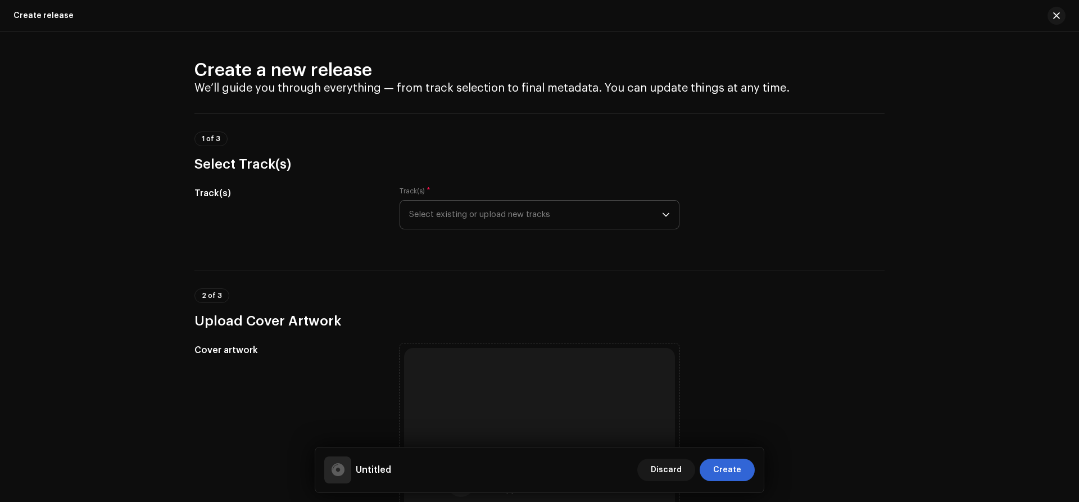
click at [475, 210] on span "Select existing or upload new tracks" at bounding box center [535, 215] width 253 height 28
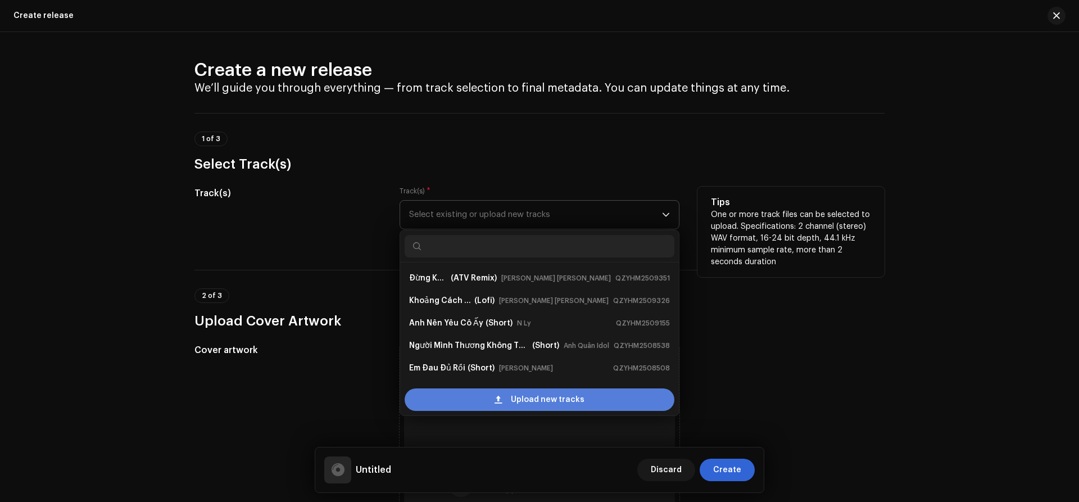
scroll to position [18, 0]
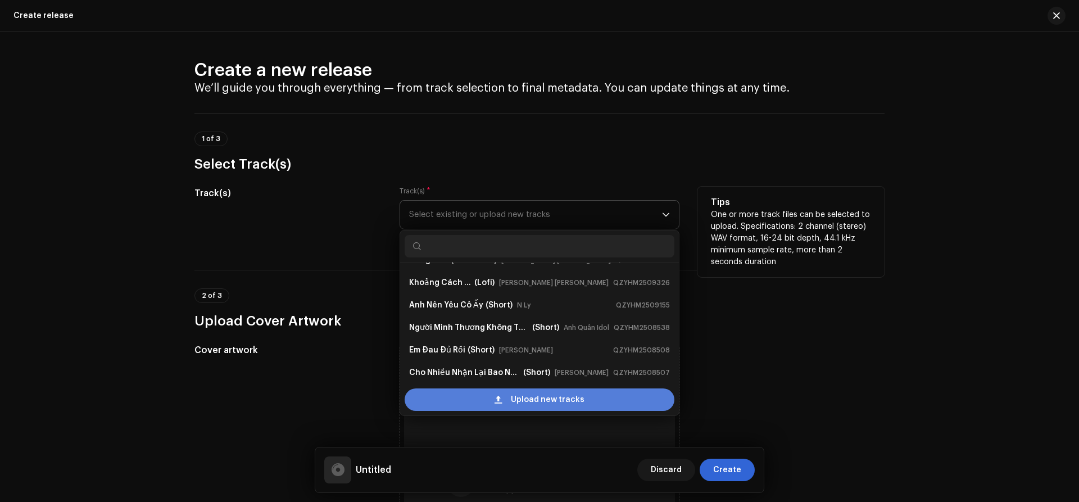
click at [452, 400] on div "Upload new tracks" at bounding box center [539, 399] width 270 height 22
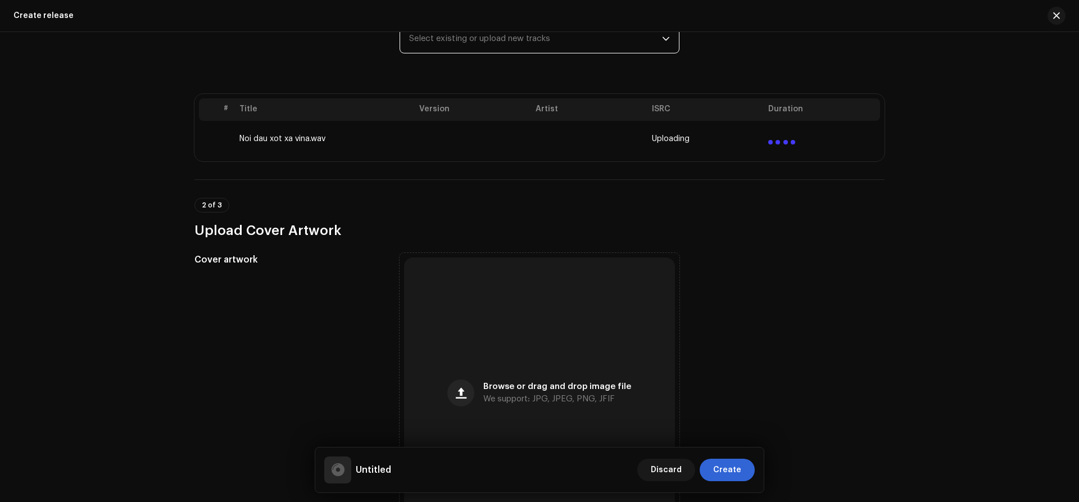
scroll to position [336, 0]
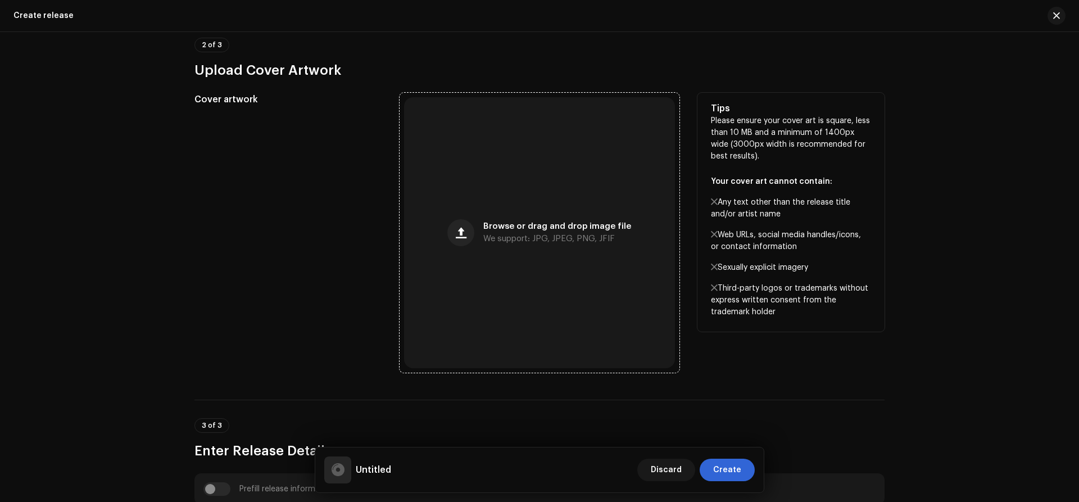
click at [542, 194] on div "Browse or drag and drop image file We support: JPG, JPEG, PNG, JFIF" at bounding box center [539, 232] width 271 height 271
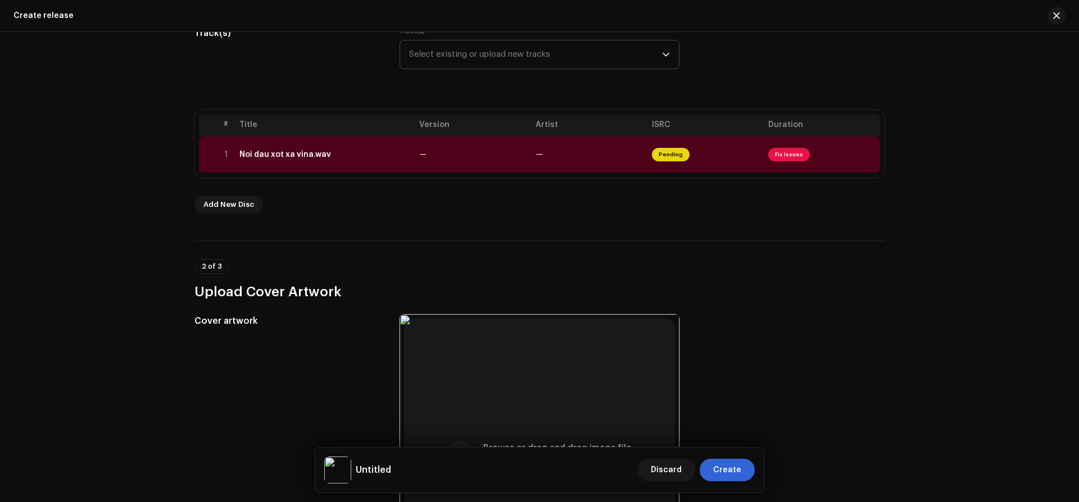
scroll to position [138, 0]
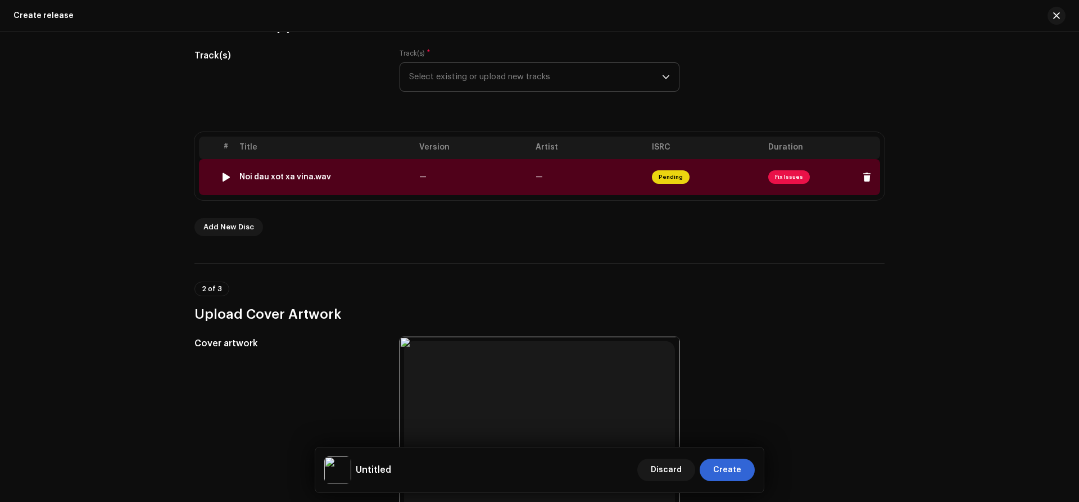
click at [781, 175] on span "Fix Issues" at bounding box center [789, 176] width 42 height 13
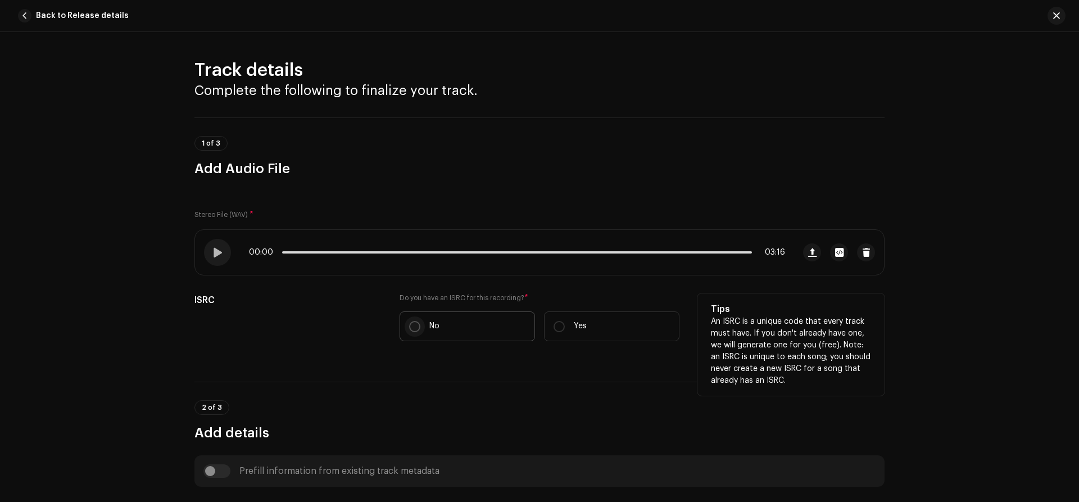
click at [414, 329] on input "No" at bounding box center [414, 326] width 11 height 11
radio input "true"
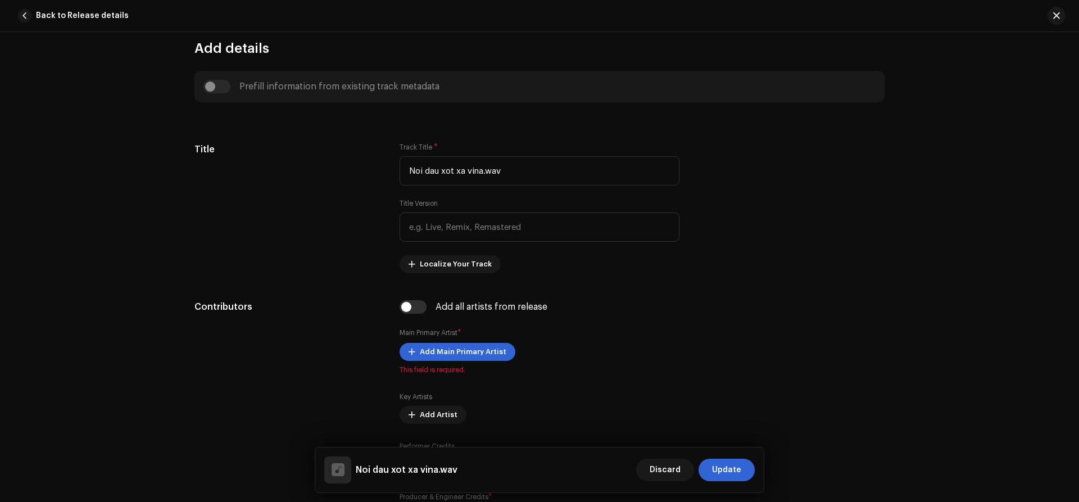
scroll to position [416, 0]
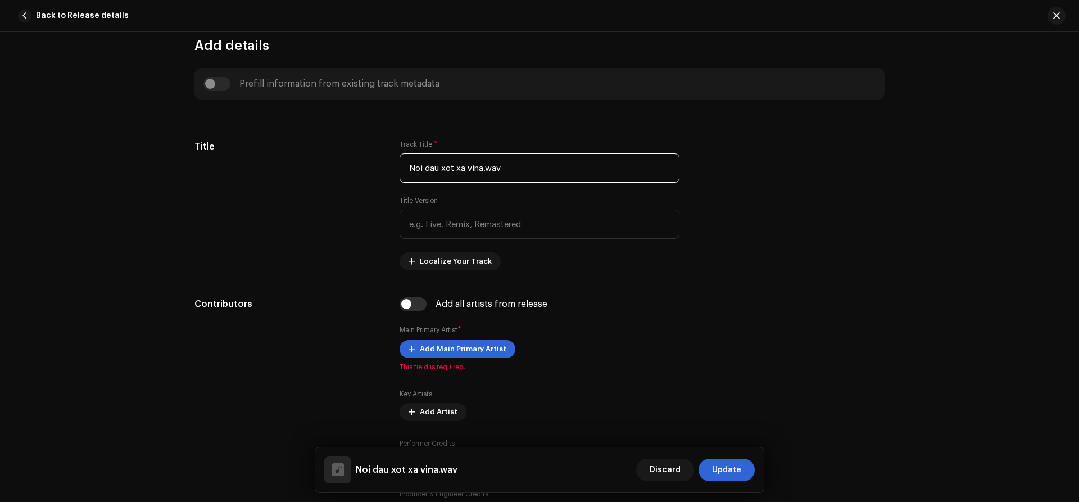
drag, startPoint x: 543, startPoint y: 168, endPoint x: 173, endPoint y: 162, distance: 369.7
click at [399, 169] on input "Noi dau xot xa vina.wav" at bounding box center [539, 167] width 280 height 29
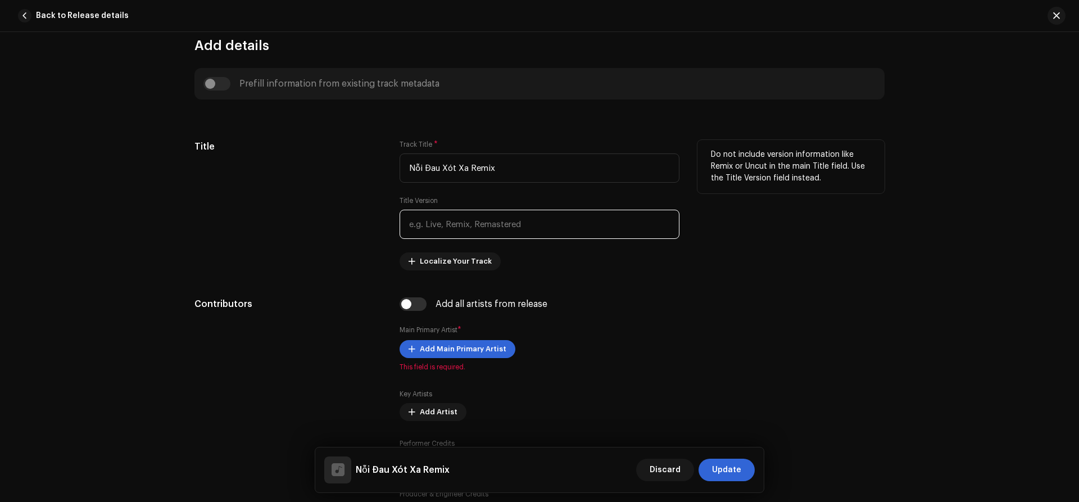
click at [448, 226] on input "text" at bounding box center [539, 224] width 280 height 29
drag, startPoint x: 474, startPoint y: 168, endPoint x: 650, endPoint y: 176, distance: 176.0
click at [650, 176] on input "Nỗi Đau Xót Xa Remix" at bounding box center [539, 167] width 280 height 29
type input "Nỗi Đau Xót Xa"
click at [446, 225] on input "text" at bounding box center [539, 224] width 280 height 29
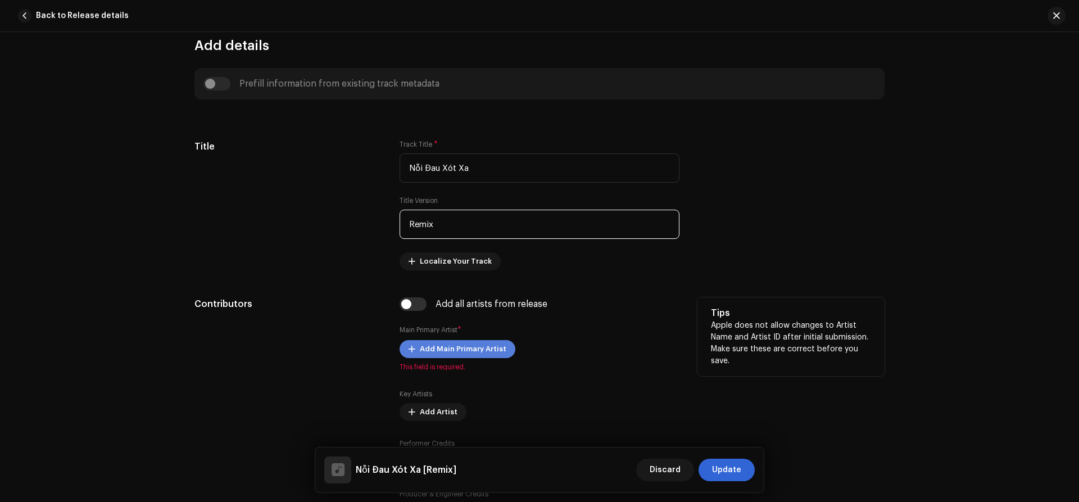
type input "Remix"
click at [470, 351] on span "Add Main Primary Artist" at bounding box center [463, 349] width 87 height 22
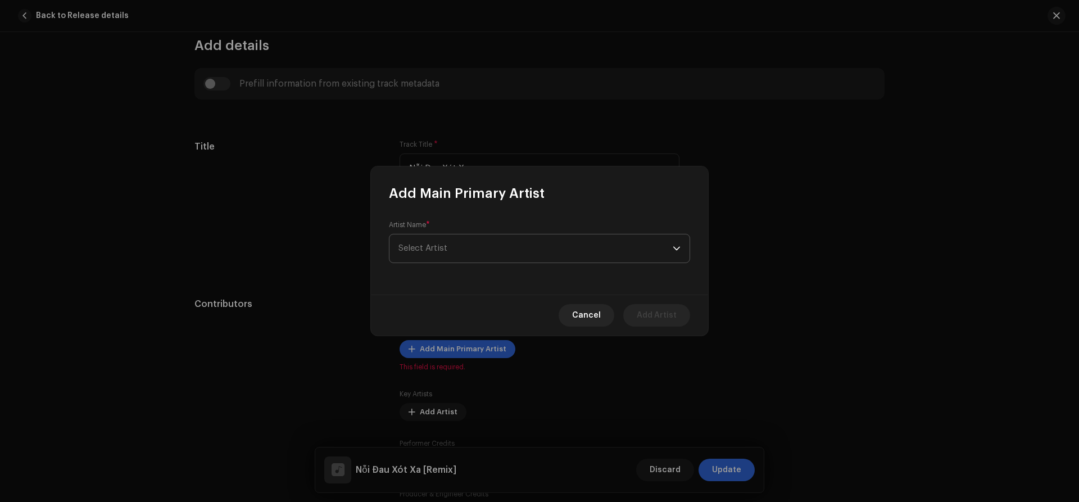
click at [448, 254] on span "Select Artist" at bounding box center [535, 248] width 274 height 28
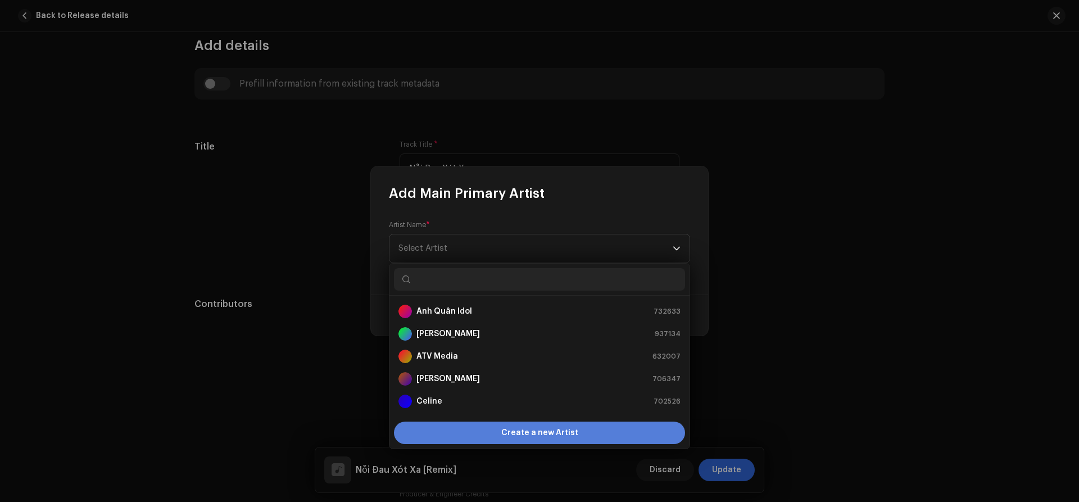
scroll to position [18, 0]
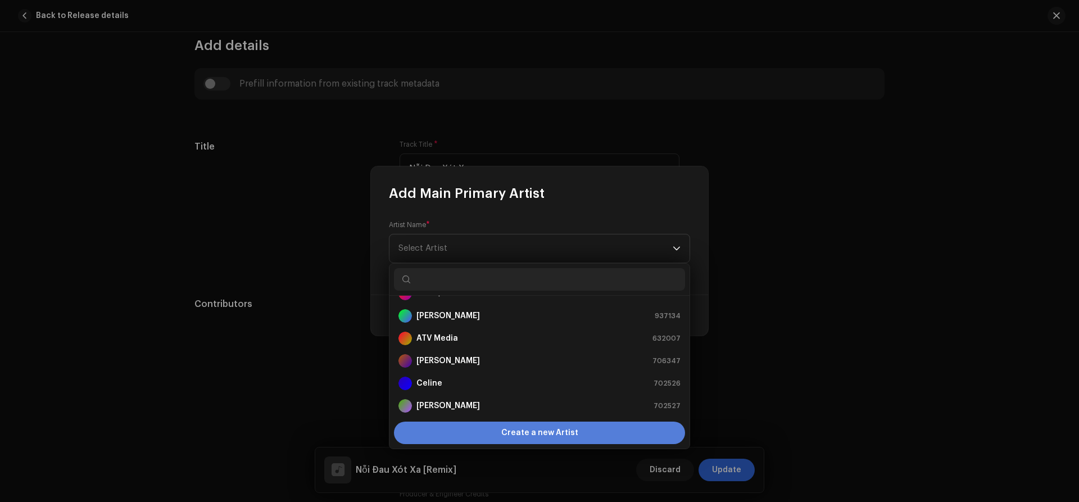
click at [460, 431] on div "Create a new Artist" at bounding box center [539, 432] width 291 height 22
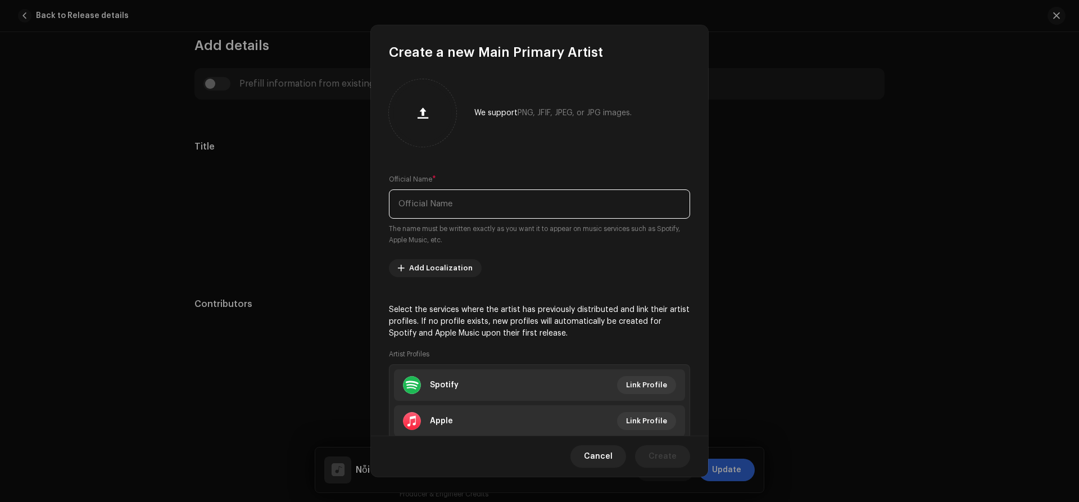
click at [433, 216] on input "text" at bounding box center [539, 203] width 301 height 29
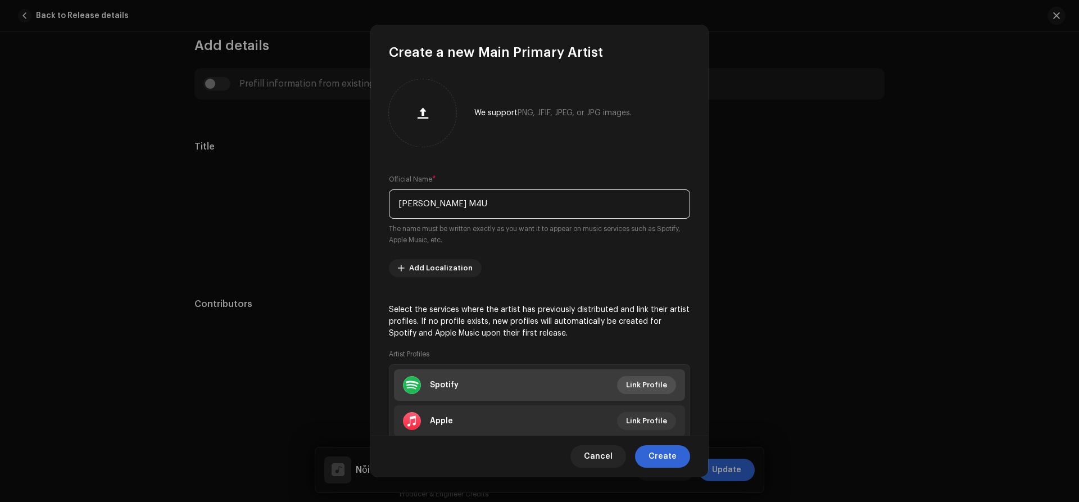
type input "[PERSON_NAME] M4U"
click at [652, 376] on span "Link Profile" at bounding box center [646, 385] width 41 height 22
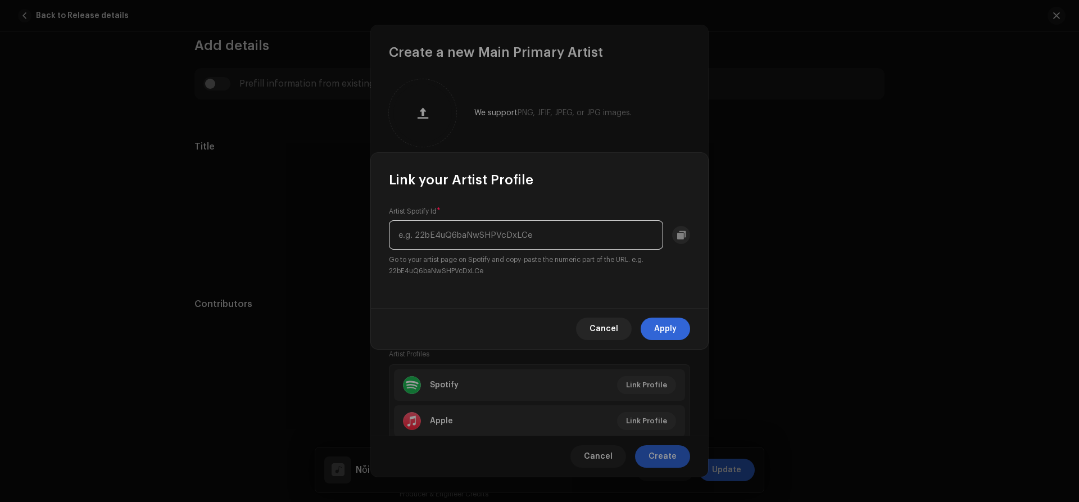
paste input "78TTKBLrw5XIRty0KnyftQ"
type input "78TTKBLrw5XIRty0KnyftQ"
drag, startPoint x: 655, startPoint y: 321, endPoint x: 786, endPoint y: 7, distance: 340.2
click at [656, 322] on span "Apply" at bounding box center [665, 328] width 22 height 22
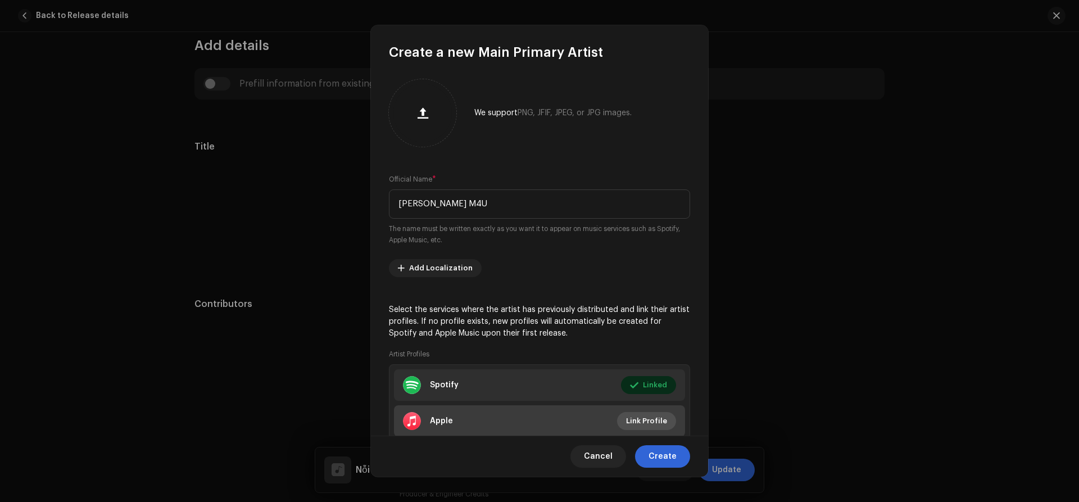
click at [639, 416] on span "Link Profile" at bounding box center [646, 421] width 41 height 22
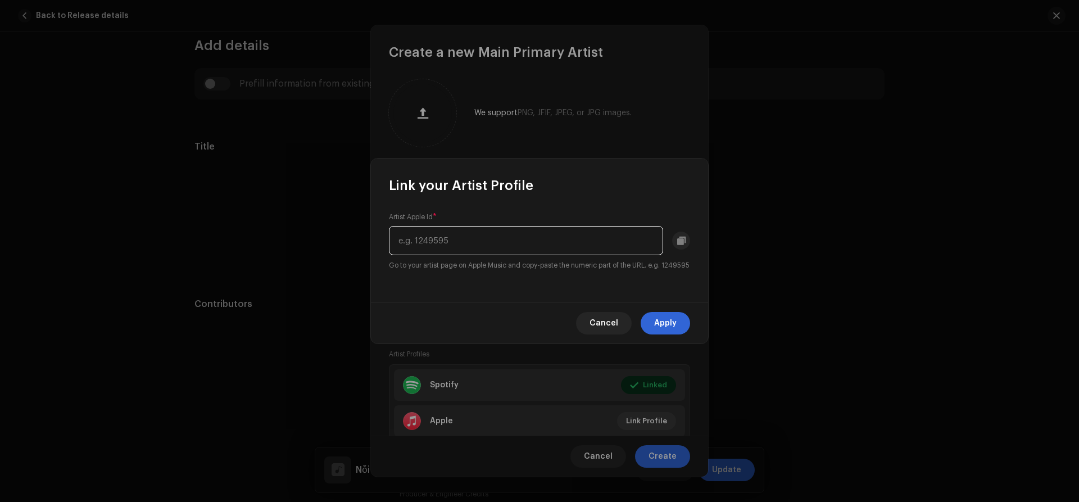
click at [452, 239] on input "text" at bounding box center [526, 240] width 274 height 29
paste input "484206495"
type input "484206495"
click at [655, 334] on span "Apply" at bounding box center [665, 323] width 22 height 22
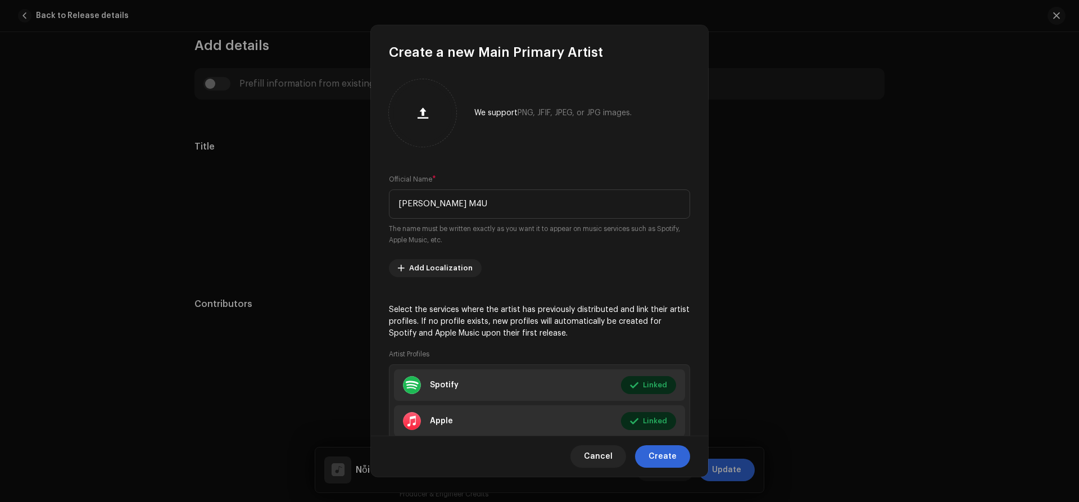
scroll to position [73, 0]
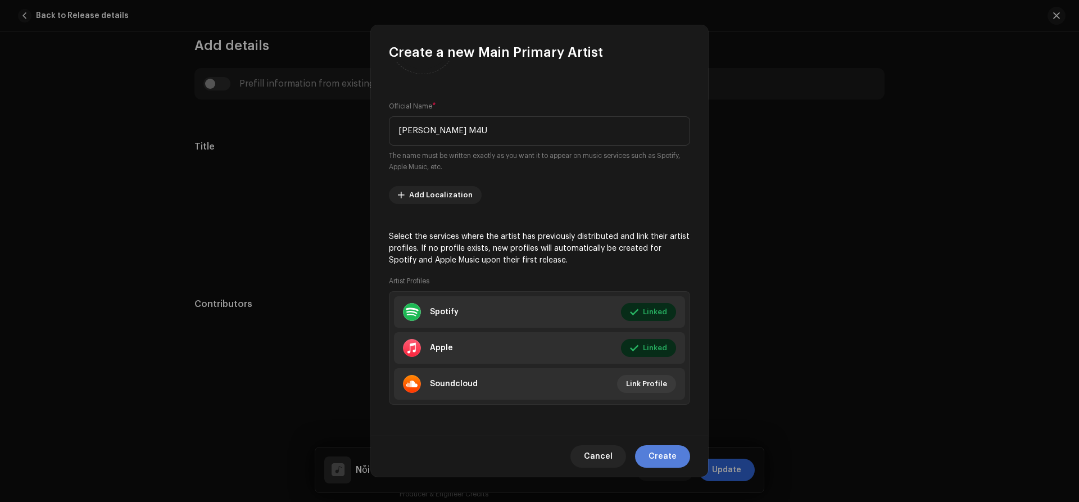
drag, startPoint x: 653, startPoint y: 456, endPoint x: 662, endPoint y: 441, distance: 17.4
click at [653, 457] on span "Create" at bounding box center [662, 456] width 28 height 22
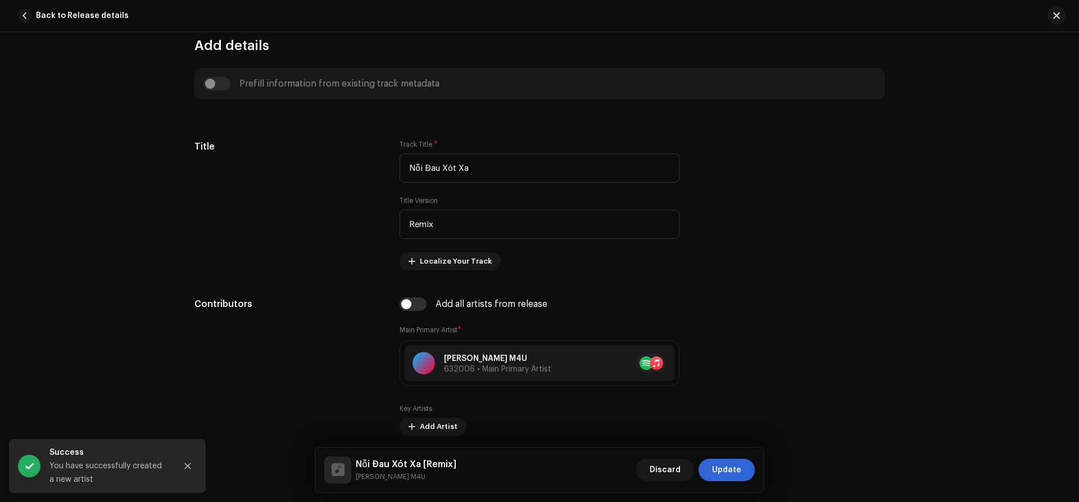
scroll to position [605, 0]
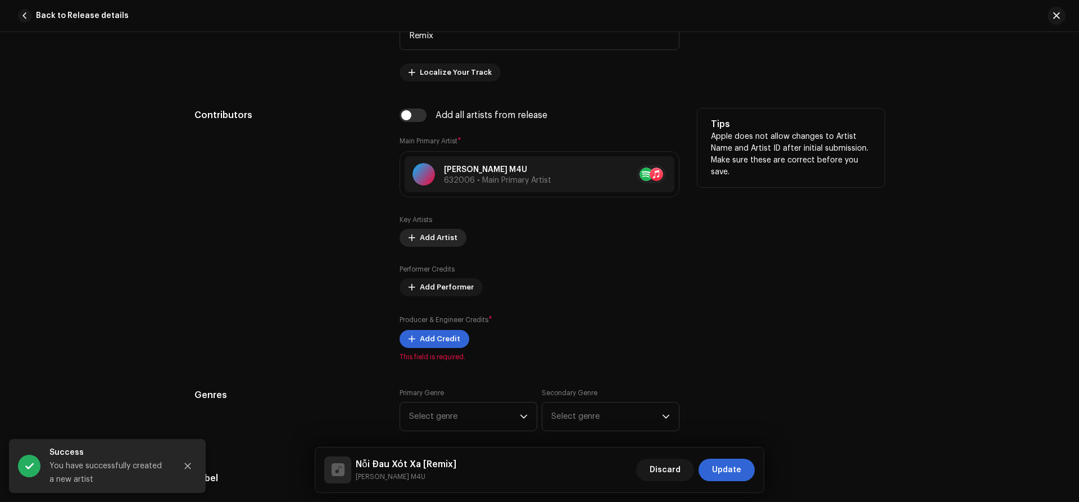
drag, startPoint x: 426, startPoint y: 238, endPoint x: 427, endPoint y: 244, distance: 6.3
click at [427, 244] on span "Add Artist" at bounding box center [439, 237] width 38 height 22
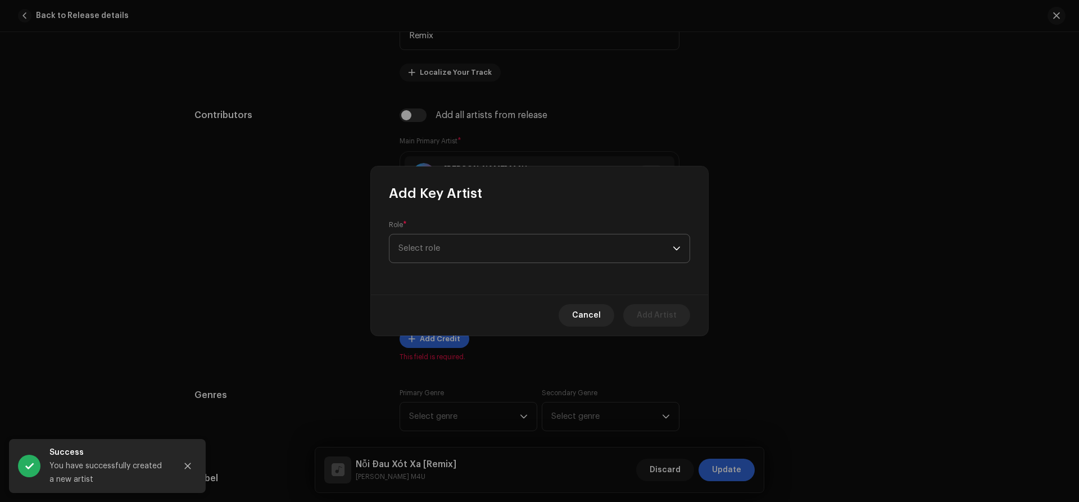
click at [433, 244] on span "Select role" at bounding box center [535, 248] width 274 height 28
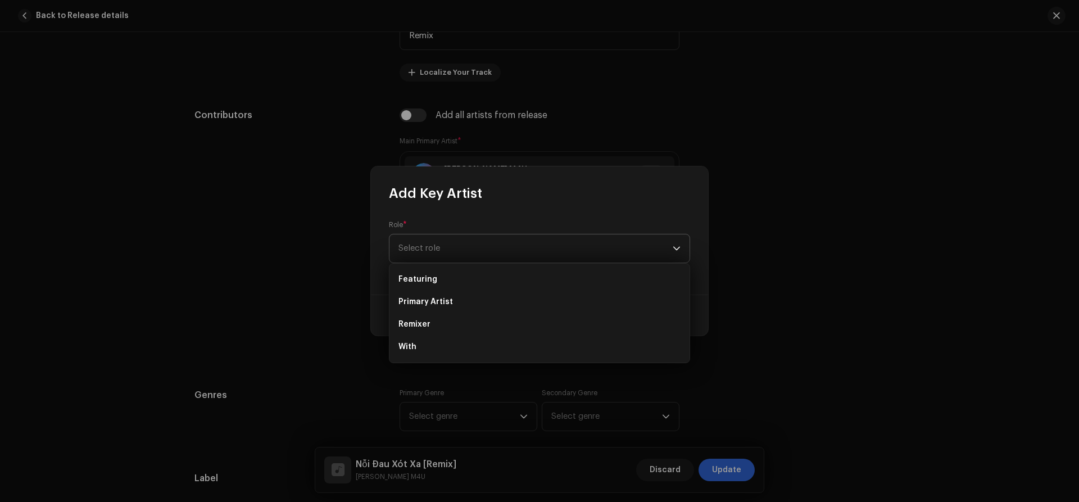
click at [447, 248] on span "Select role" at bounding box center [535, 248] width 274 height 28
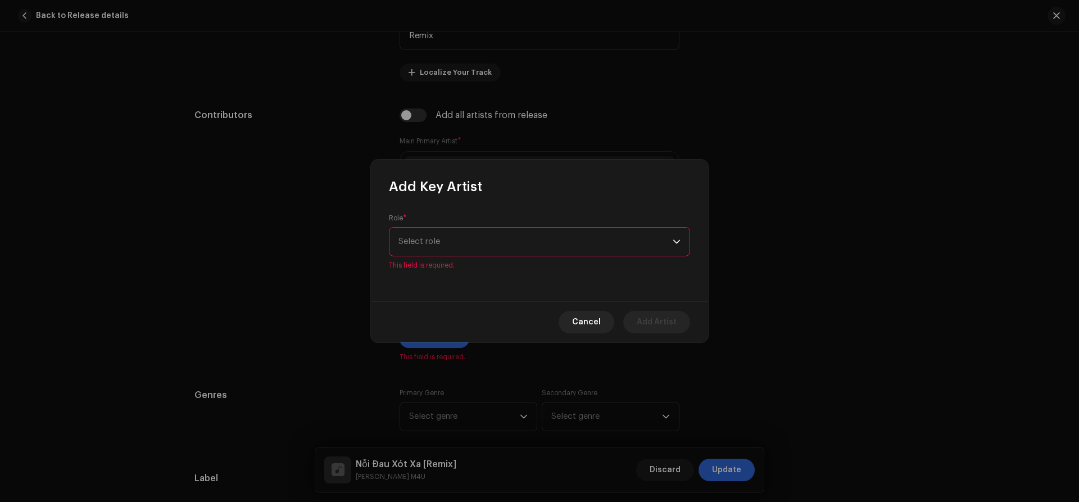
click at [446, 248] on span "Select role" at bounding box center [535, 242] width 274 height 28
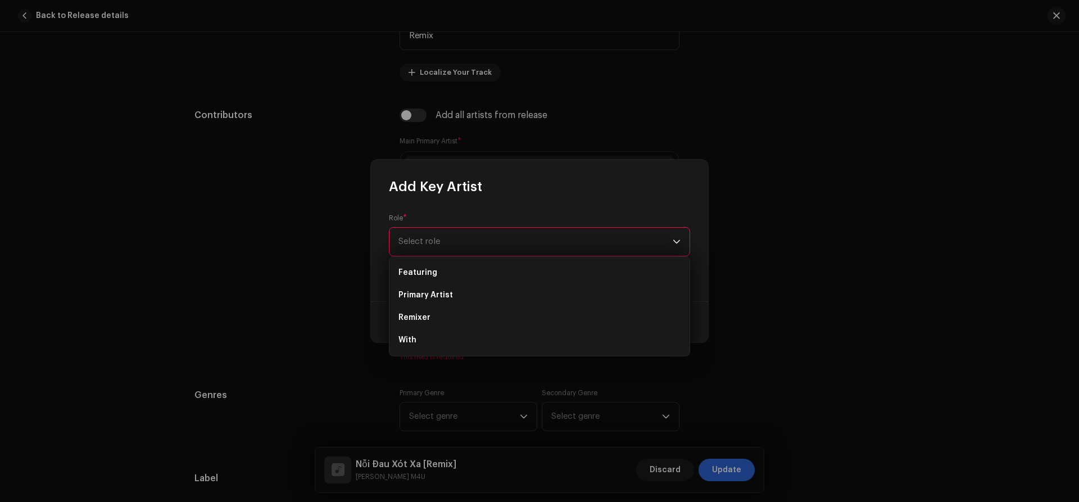
click at [465, 240] on span "Select role" at bounding box center [535, 242] width 274 height 28
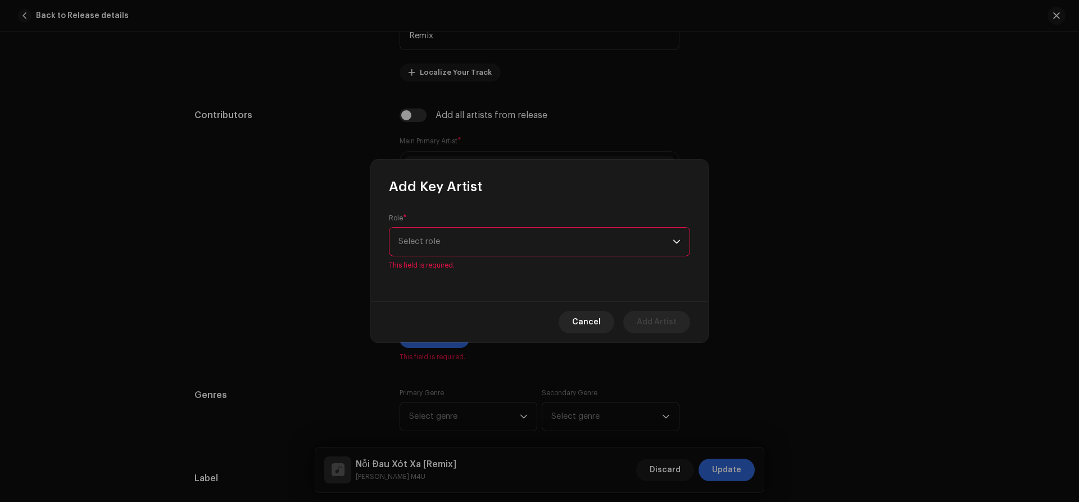
click at [434, 248] on span "Select role" at bounding box center [535, 242] width 274 height 28
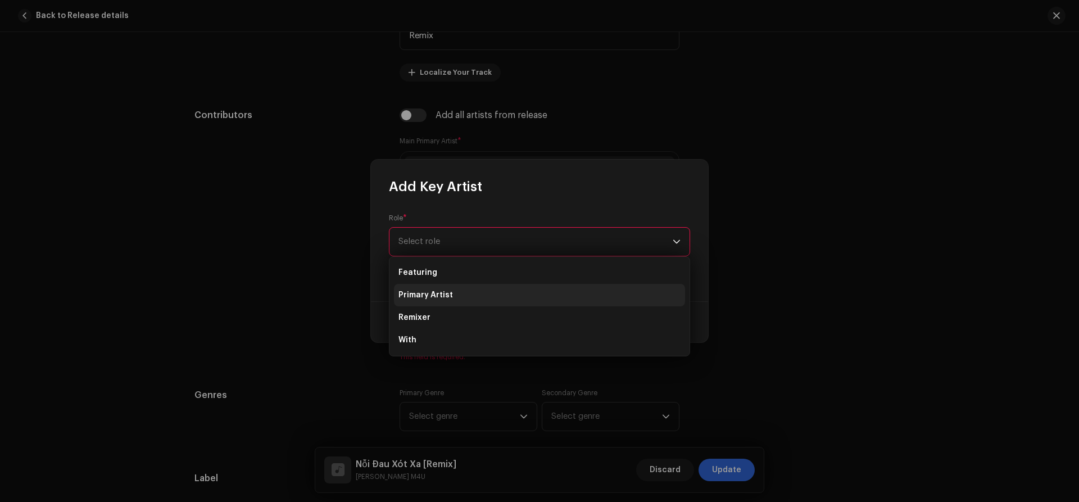
click at [422, 297] on span "Primary Artist" at bounding box center [425, 294] width 54 height 11
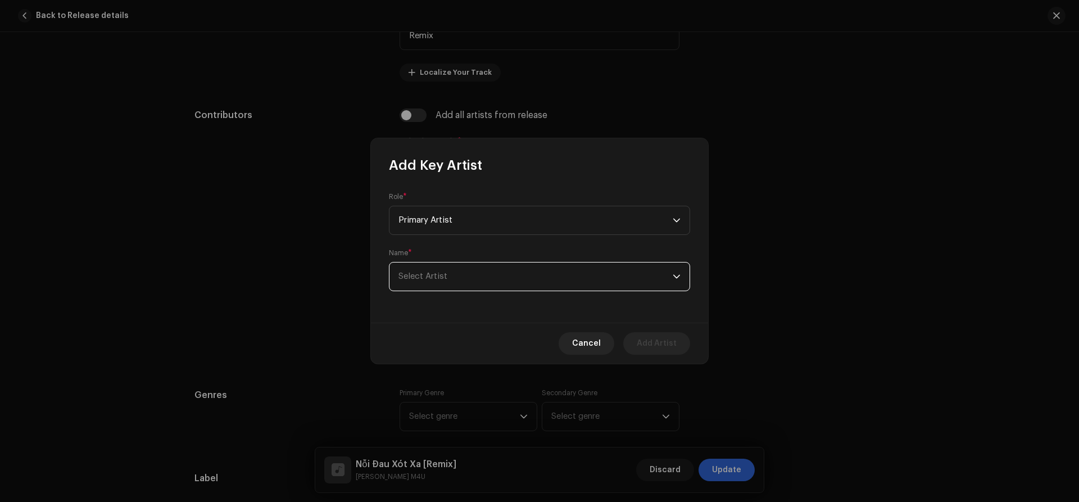
click at [496, 273] on span "Select Artist" at bounding box center [535, 276] width 274 height 28
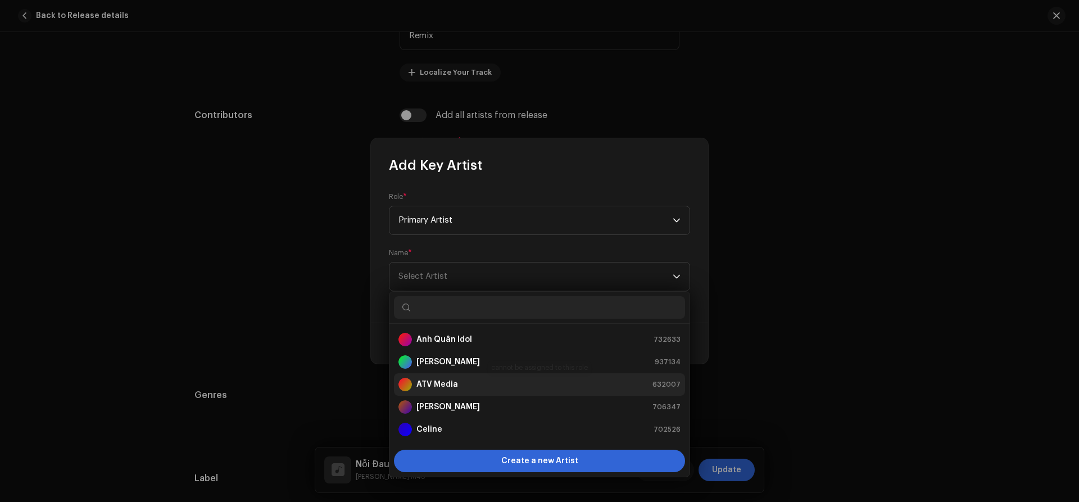
click at [434, 379] on strong "ATV Media" at bounding box center [437, 384] width 42 height 11
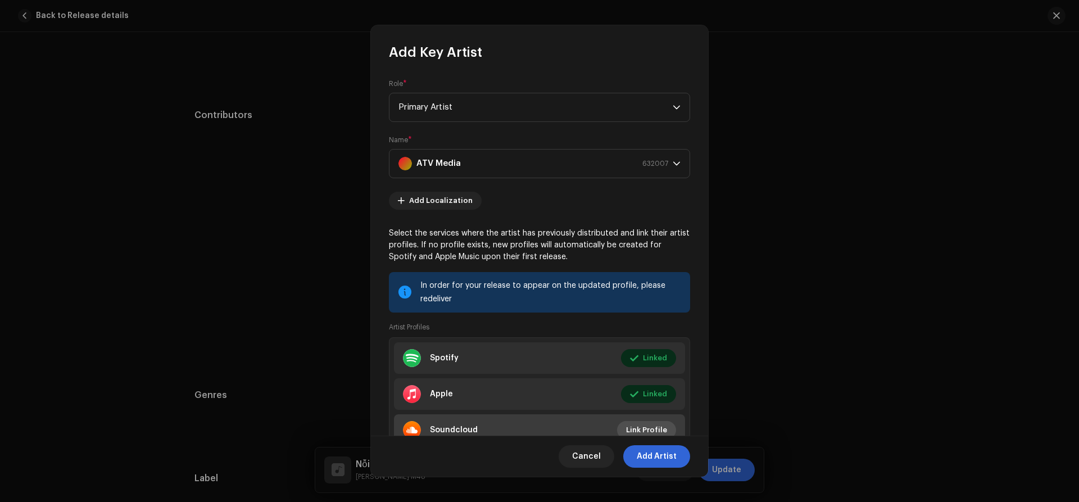
click at [636, 432] on span "Link Profile" at bounding box center [646, 429] width 41 height 22
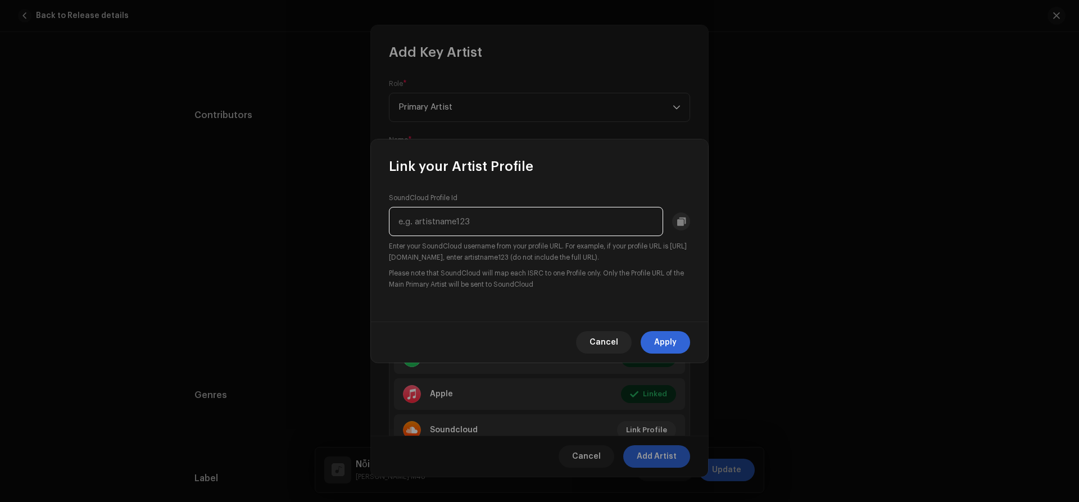
click at [459, 225] on input "text" at bounding box center [526, 221] width 274 height 29
paste input "atvmedia-music"
type input "atvmedia-music"
click at [474, 296] on div "SoundCloud Profile Id atvmedia-music Enter your SoundCloud username from your p…" at bounding box center [539, 248] width 337 height 146
drag, startPoint x: 651, startPoint y: 338, endPoint x: 658, endPoint y: 357, distance: 20.8
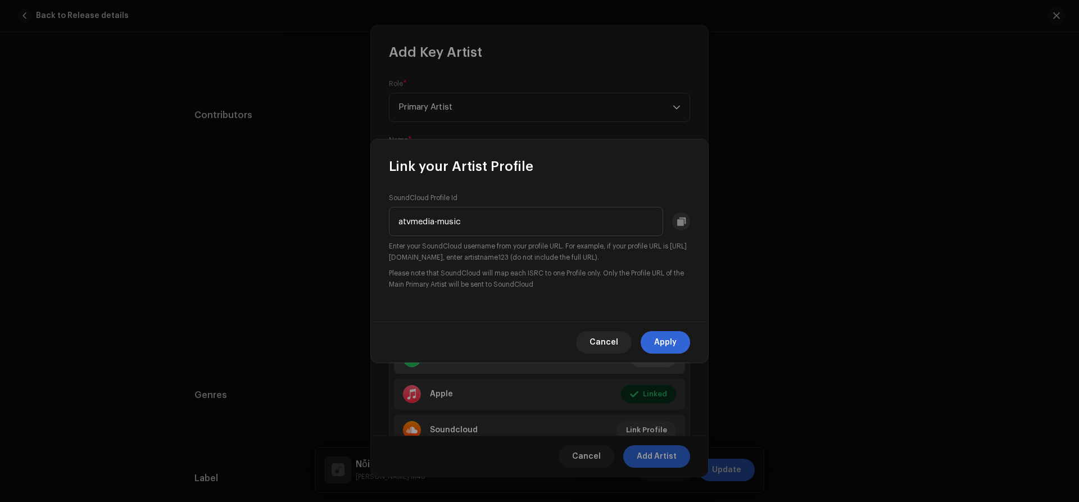
click at [652, 337] on button "Apply" at bounding box center [664, 342] width 49 height 22
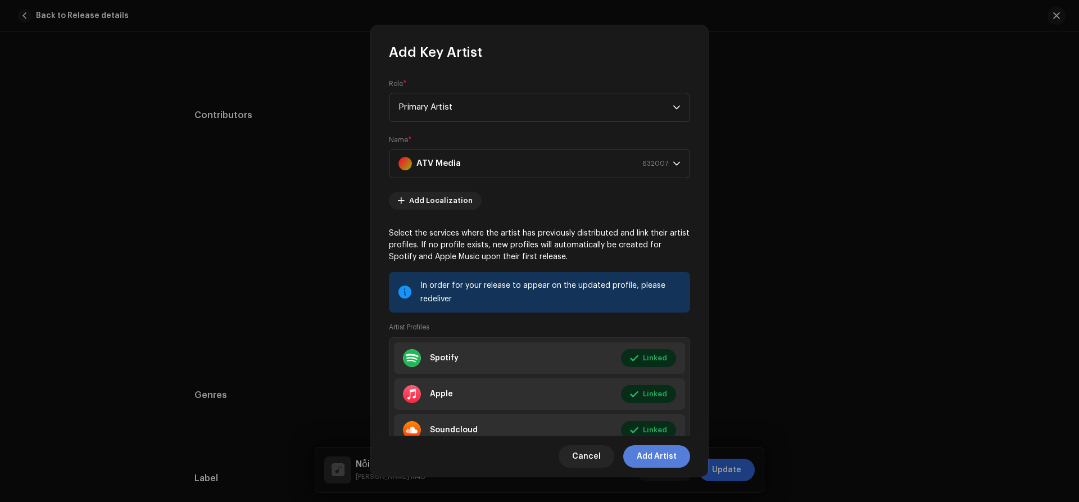
click at [661, 459] on span "Add Artist" at bounding box center [656, 456] width 40 height 22
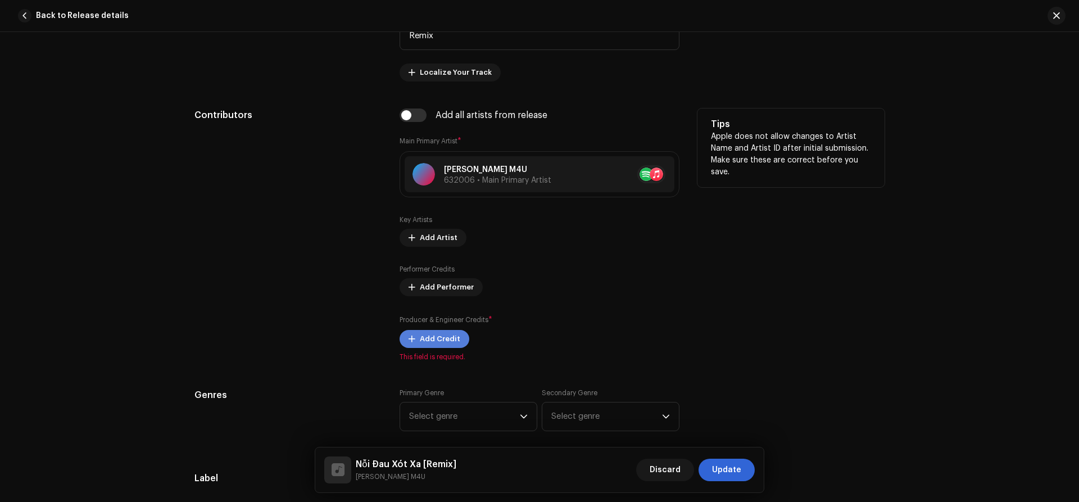
click at [427, 341] on span "Add Credit" at bounding box center [440, 338] width 40 height 22
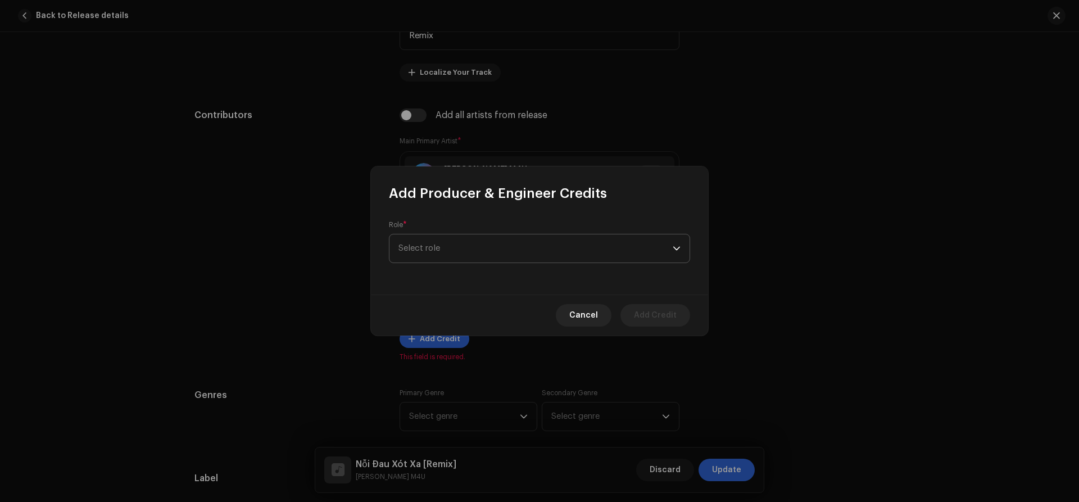
click at [454, 252] on span "Select role" at bounding box center [535, 248] width 274 height 28
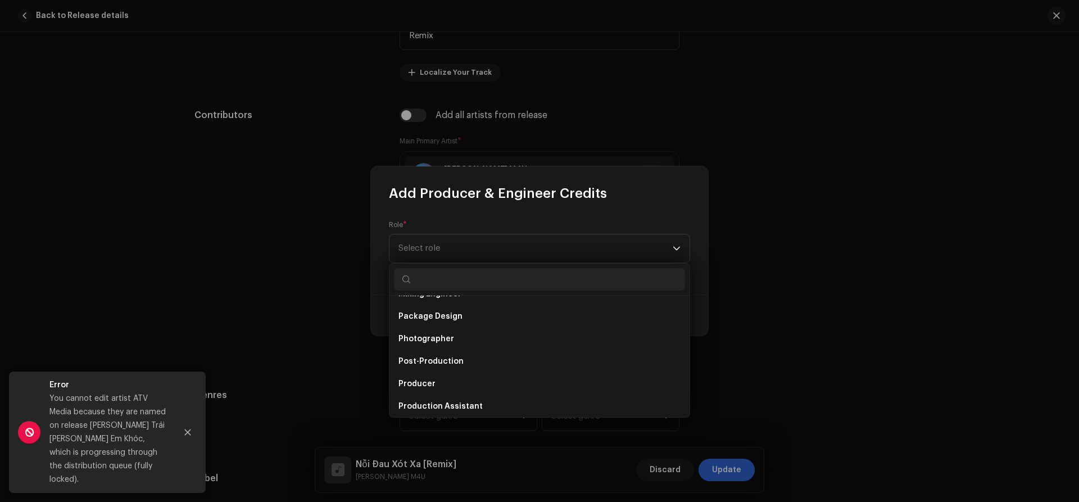
scroll to position [402, 0]
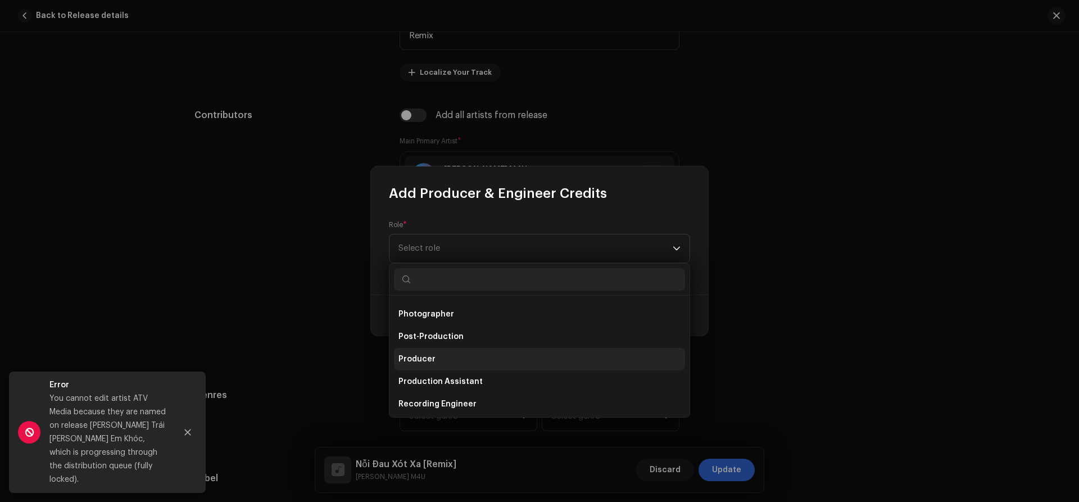
click at [410, 358] on span "Producer" at bounding box center [416, 358] width 37 height 11
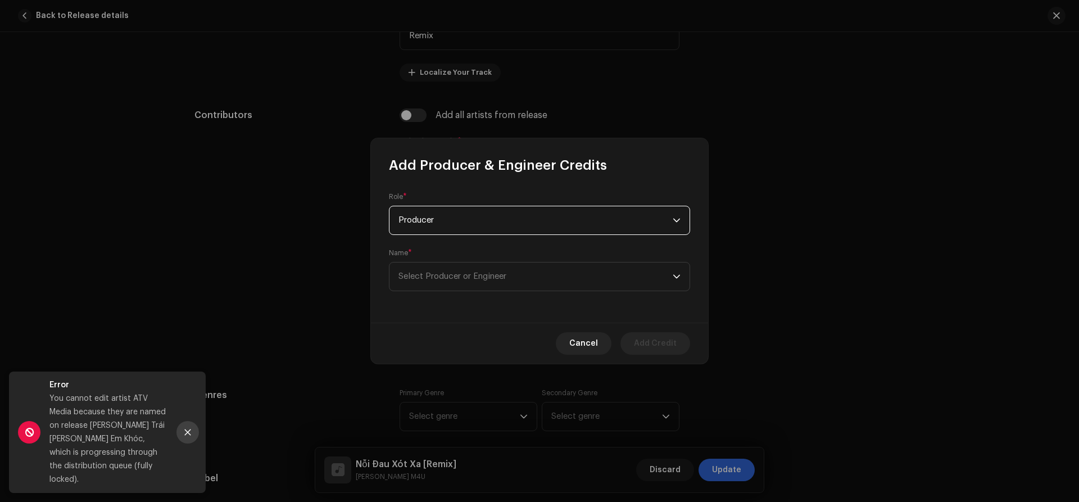
click at [188, 435] on icon "Close" at bounding box center [188, 432] width 6 height 6
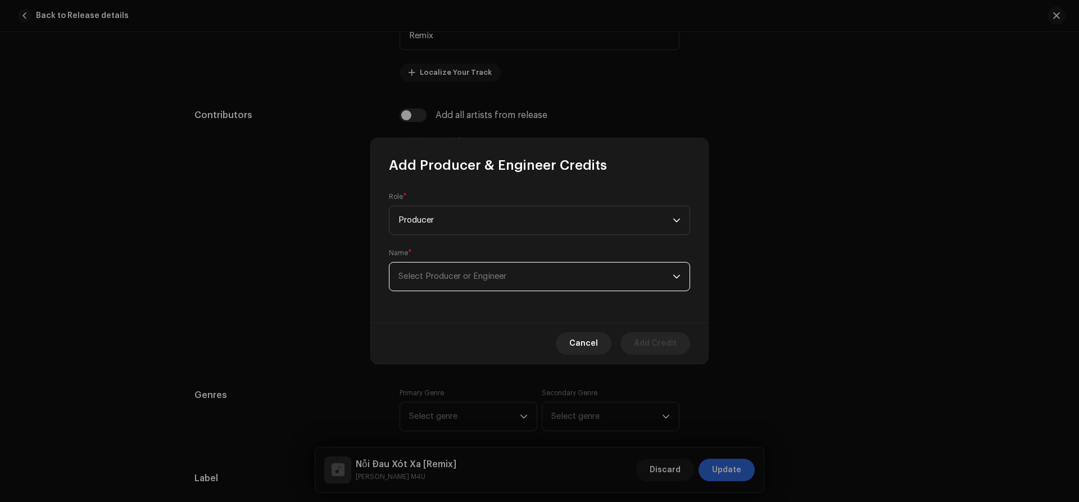
click at [484, 274] on span "Select Producer or Engineer" at bounding box center [452, 276] width 108 height 8
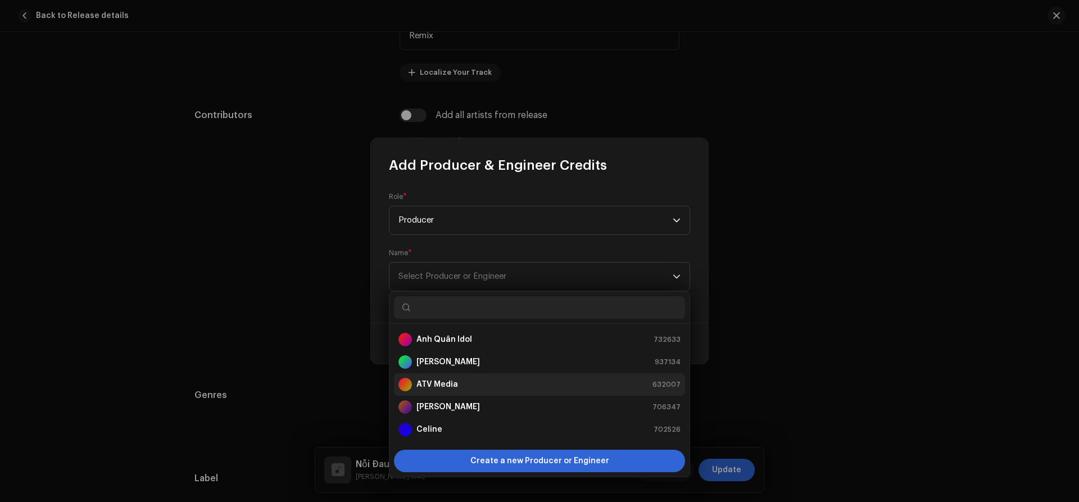
click at [435, 393] on li "ATV Media 632007" at bounding box center [539, 384] width 291 height 22
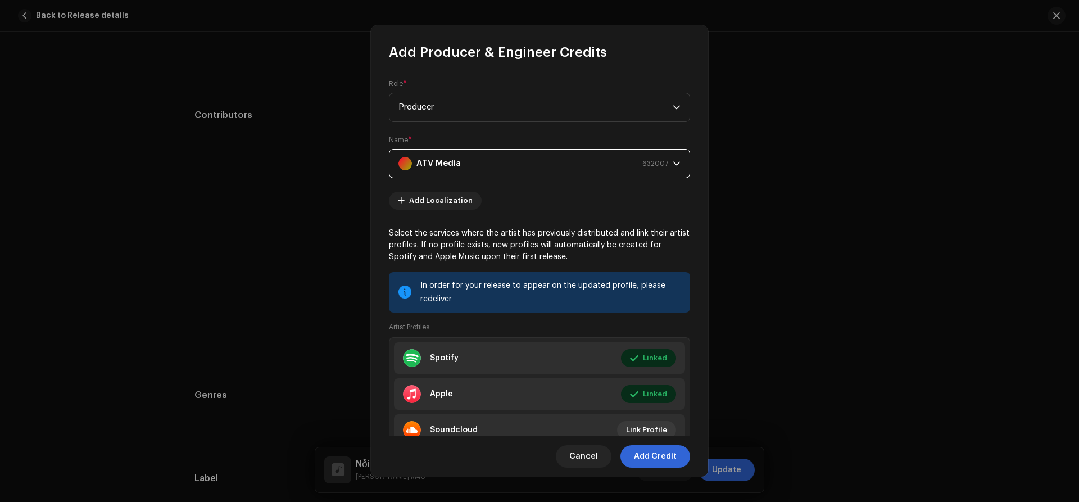
scroll to position [46, 0]
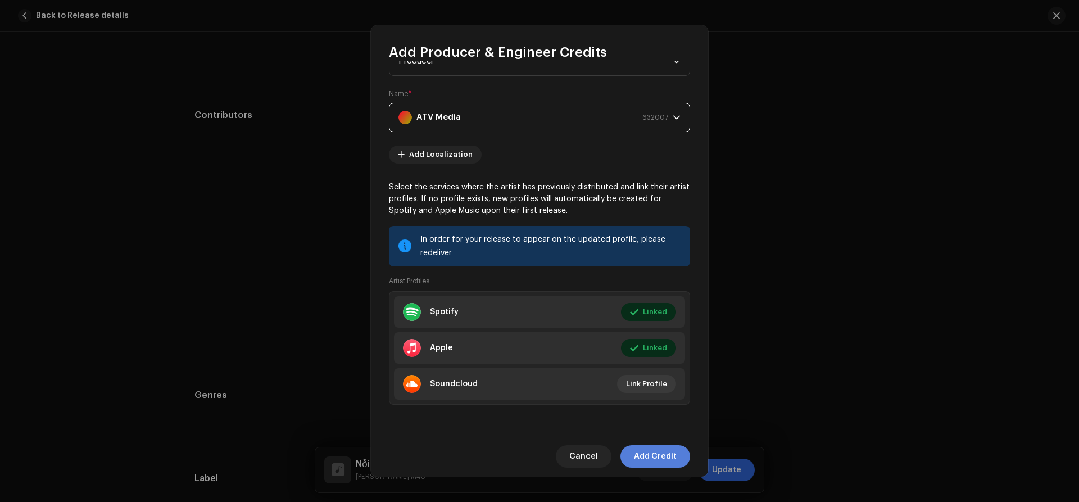
click at [655, 453] on span "Add Credit" at bounding box center [655, 456] width 43 height 22
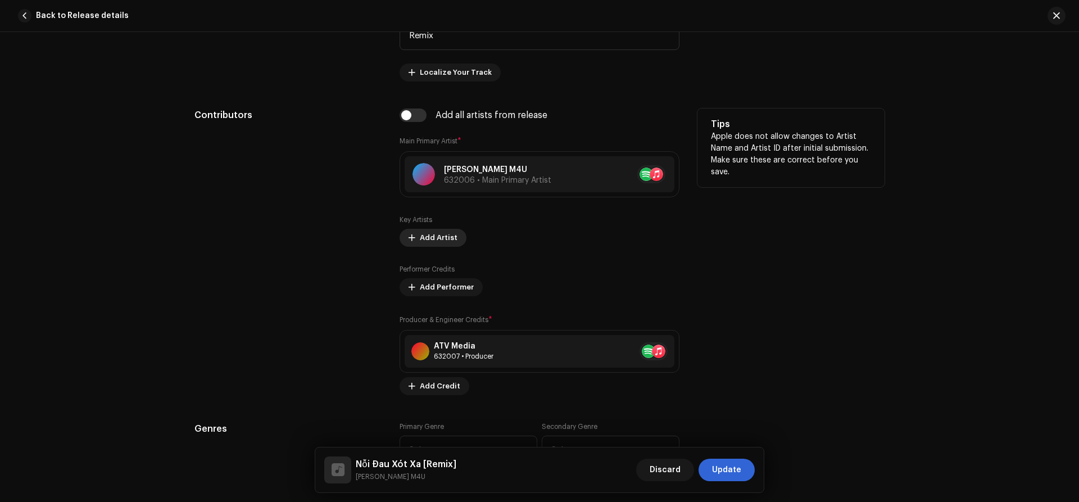
click at [422, 235] on span "Add Artist" at bounding box center [439, 237] width 38 height 22
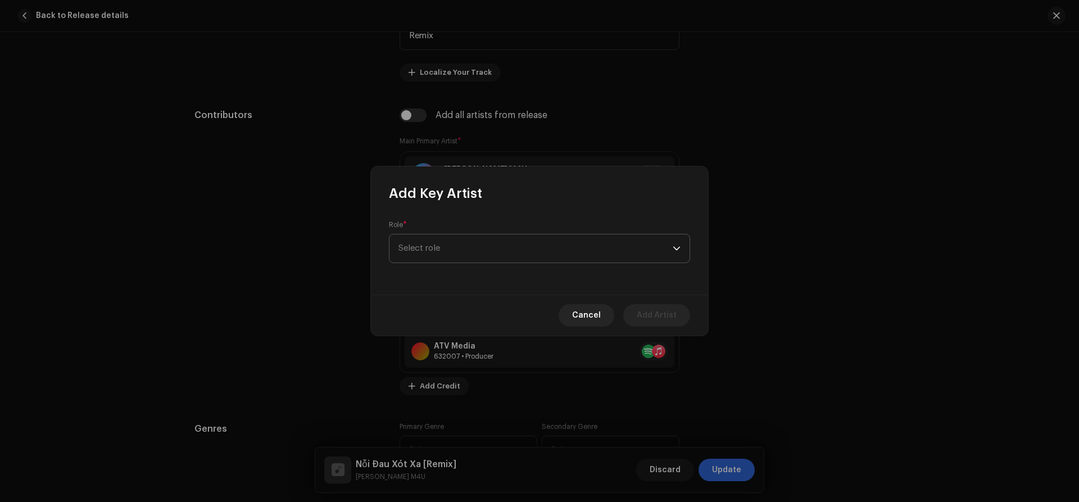
click at [438, 256] on span "Select role" at bounding box center [535, 248] width 274 height 28
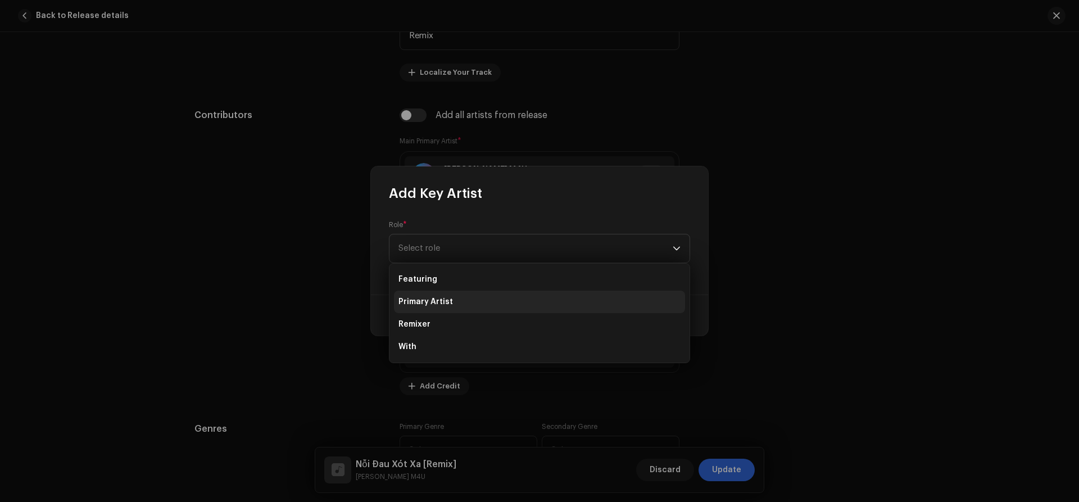
click at [436, 297] on span "Primary Artist" at bounding box center [425, 301] width 54 height 11
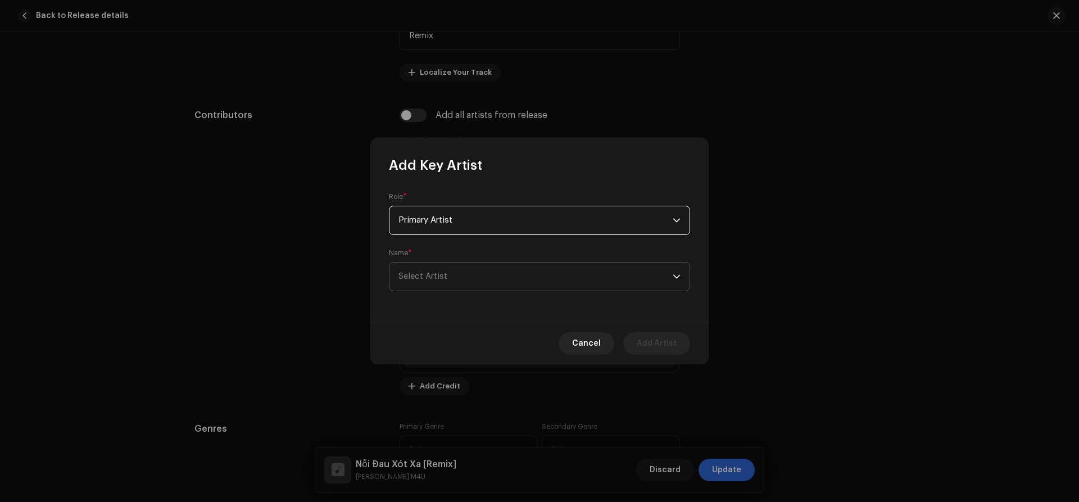
click at [428, 285] on span "Select Artist" at bounding box center [535, 276] width 274 height 28
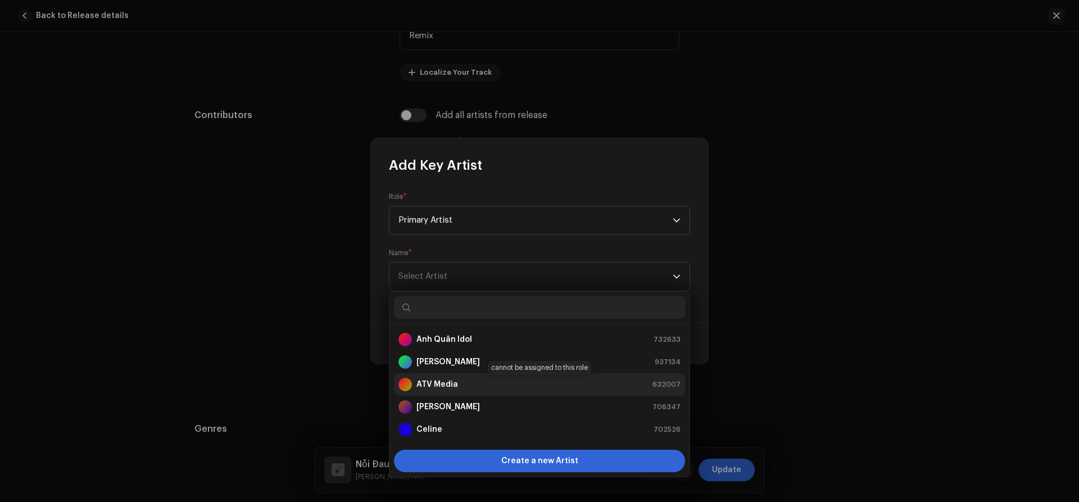
click at [424, 385] on strong "ATV Media" at bounding box center [437, 384] width 42 height 11
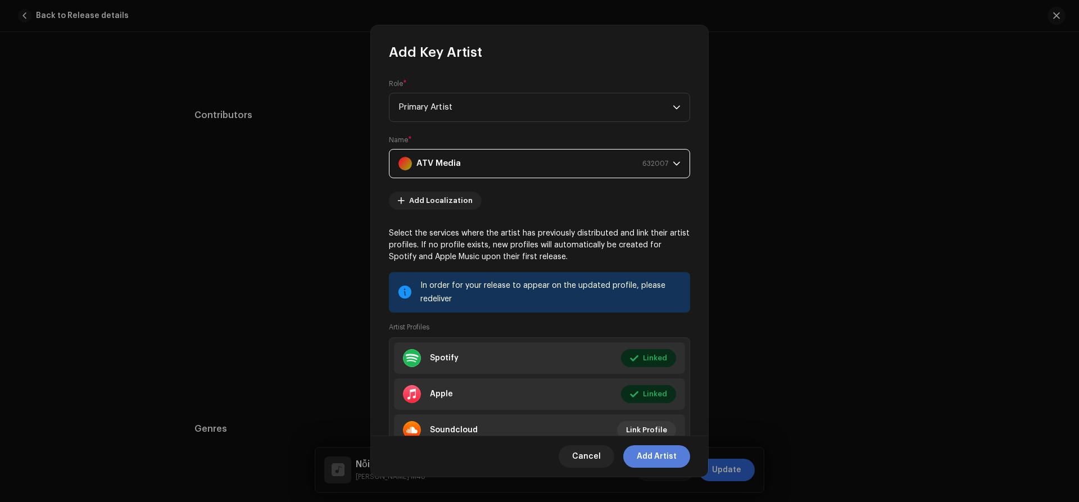
click at [660, 458] on span "Add Artist" at bounding box center [656, 456] width 40 height 22
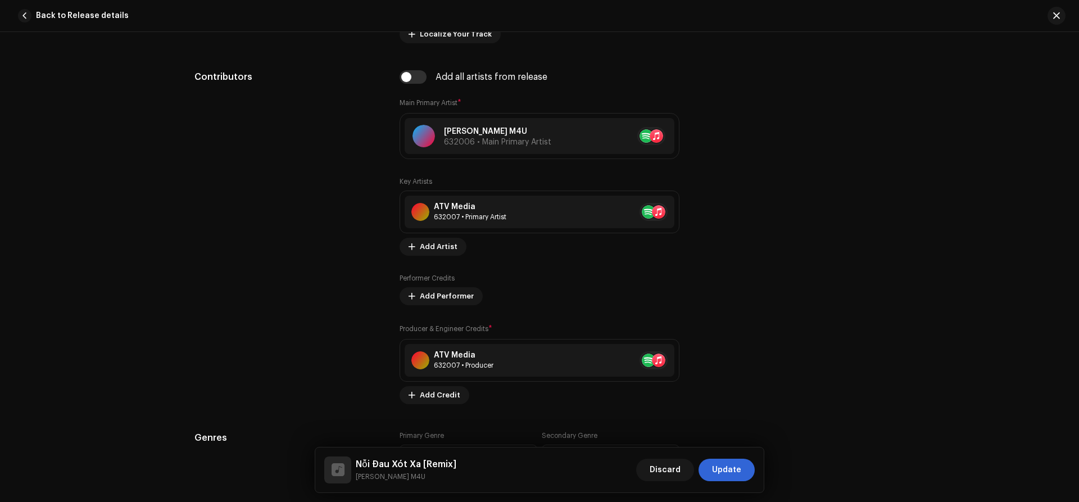
scroll to position [615, 0]
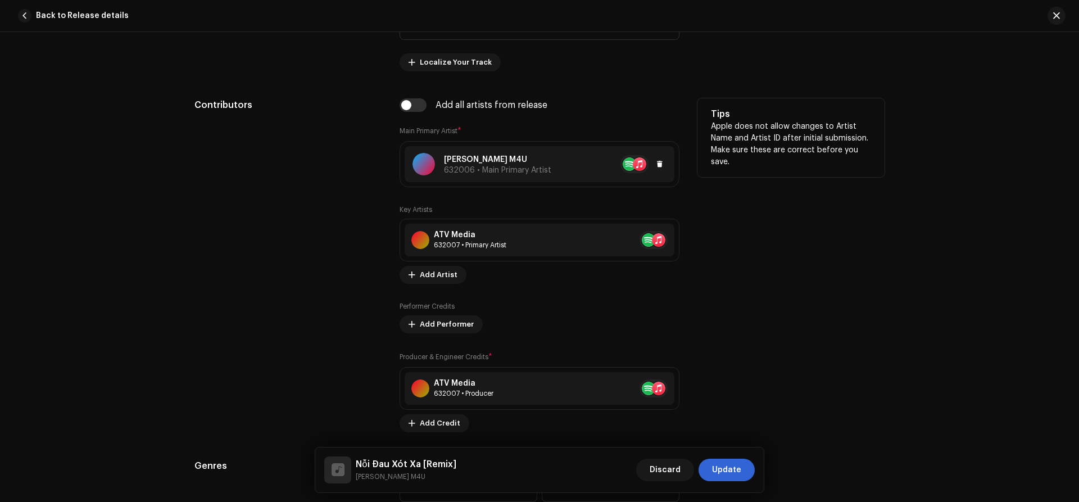
click at [539, 158] on p "[PERSON_NAME] M4U" at bounding box center [497, 160] width 107 height 12
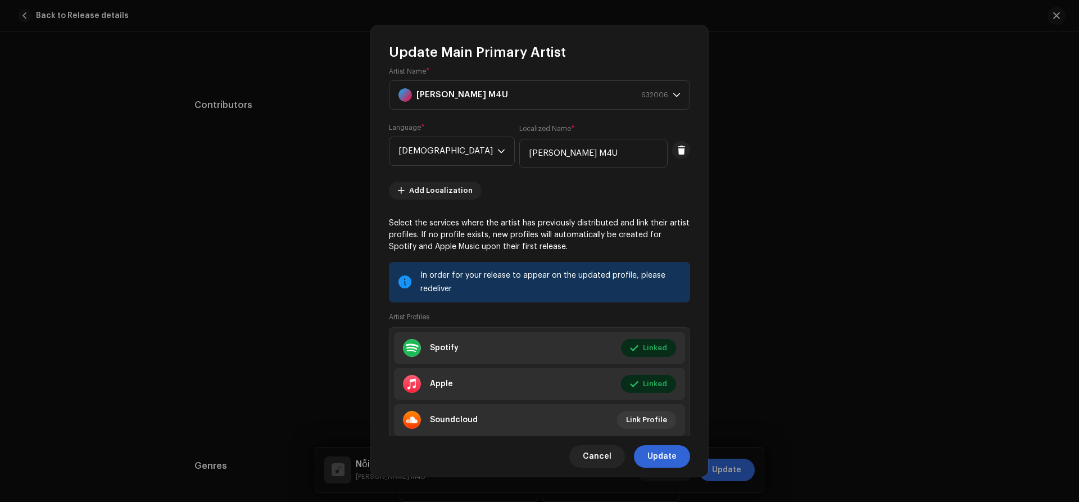
scroll to position [48, 0]
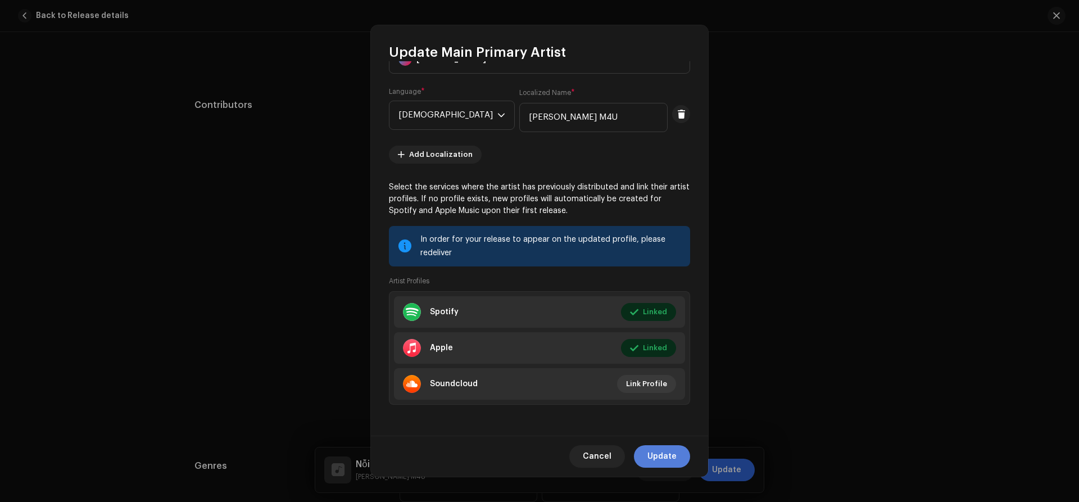
click at [657, 461] on span "Update" at bounding box center [661, 456] width 29 height 22
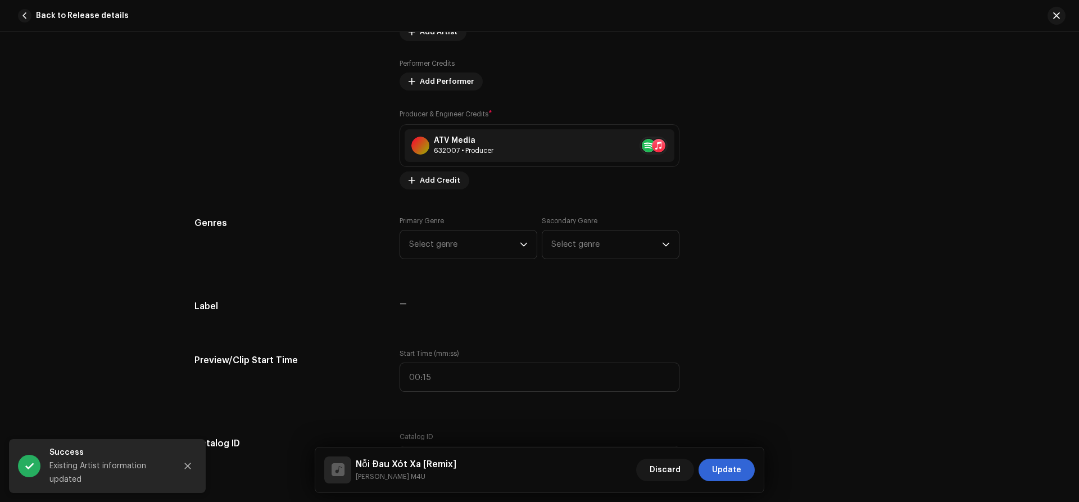
scroll to position [842, 0]
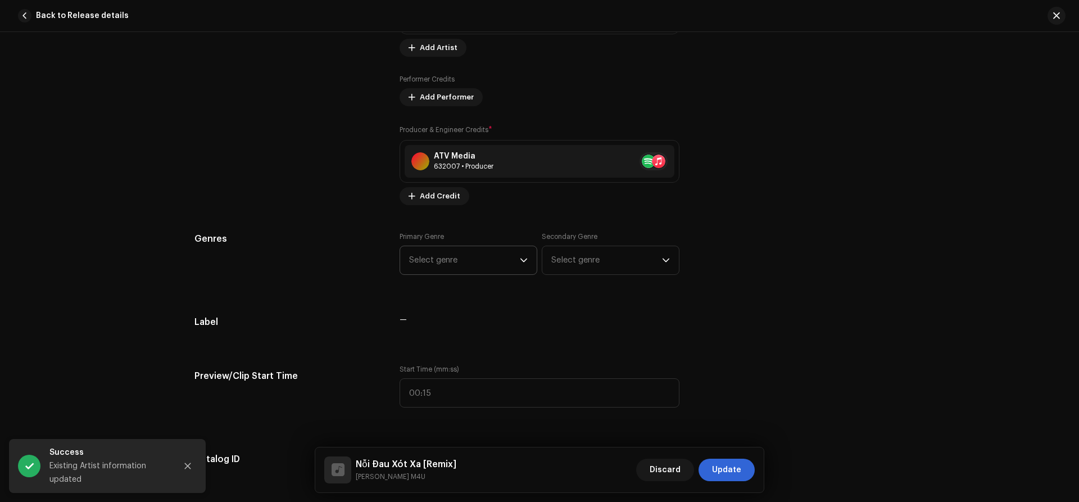
click at [463, 267] on span "Select genre" at bounding box center [464, 260] width 111 height 28
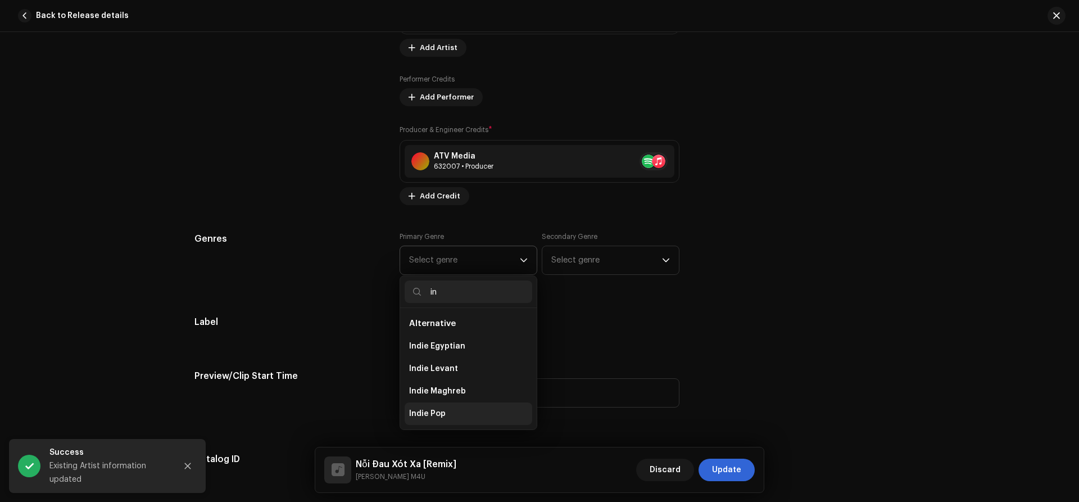
type input "in"
drag, startPoint x: 426, startPoint y: 411, endPoint x: 543, endPoint y: 331, distance: 141.3
click at [426, 411] on span "Indie Pop" at bounding box center [427, 413] width 37 height 11
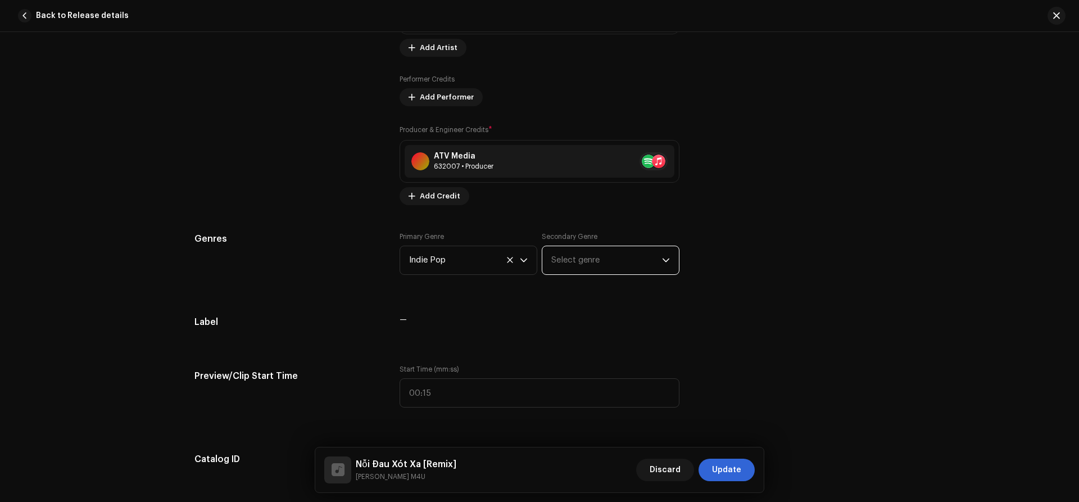
click at [593, 259] on span "Select genre" at bounding box center [606, 260] width 111 height 28
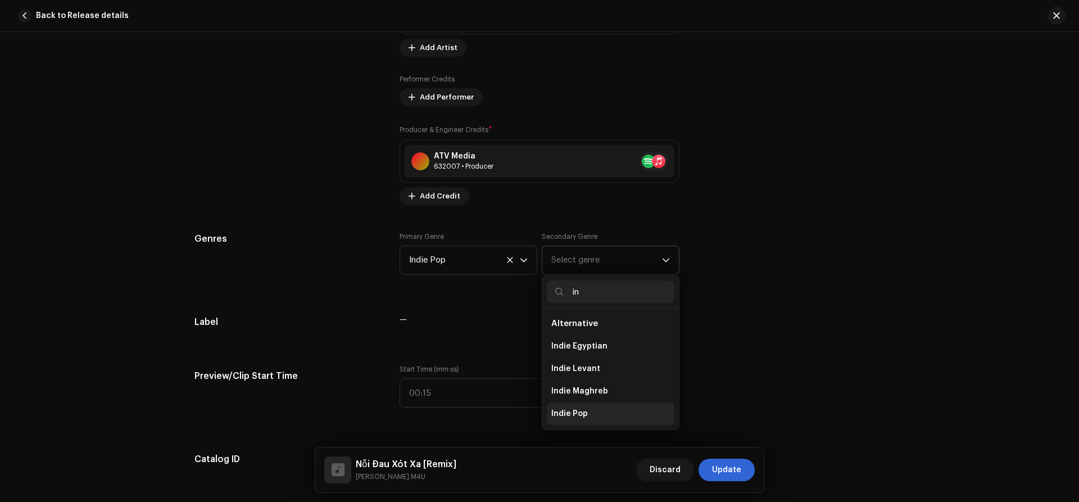
type input "in"
click at [560, 411] on span "Indie Pop" at bounding box center [569, 413] width 37 height 11
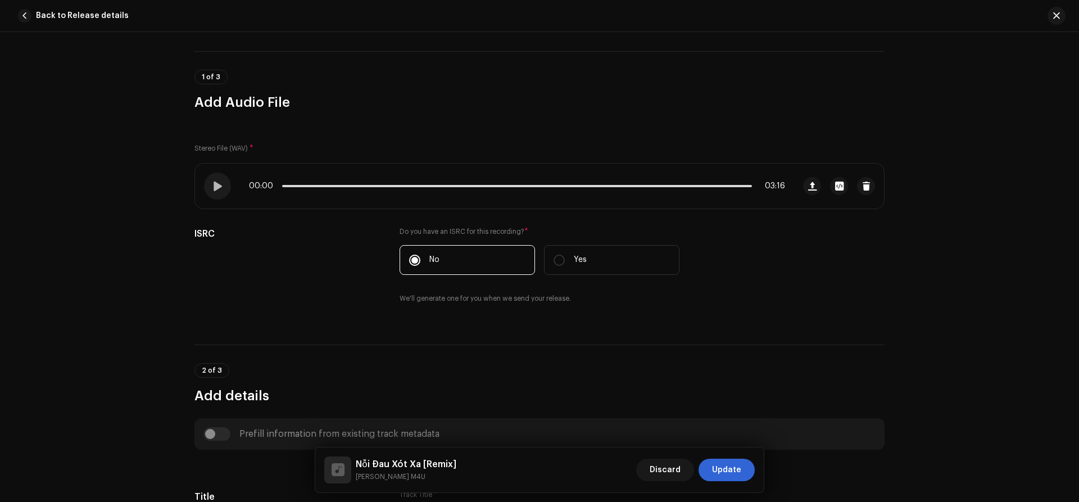
scroll to position [60, 0]
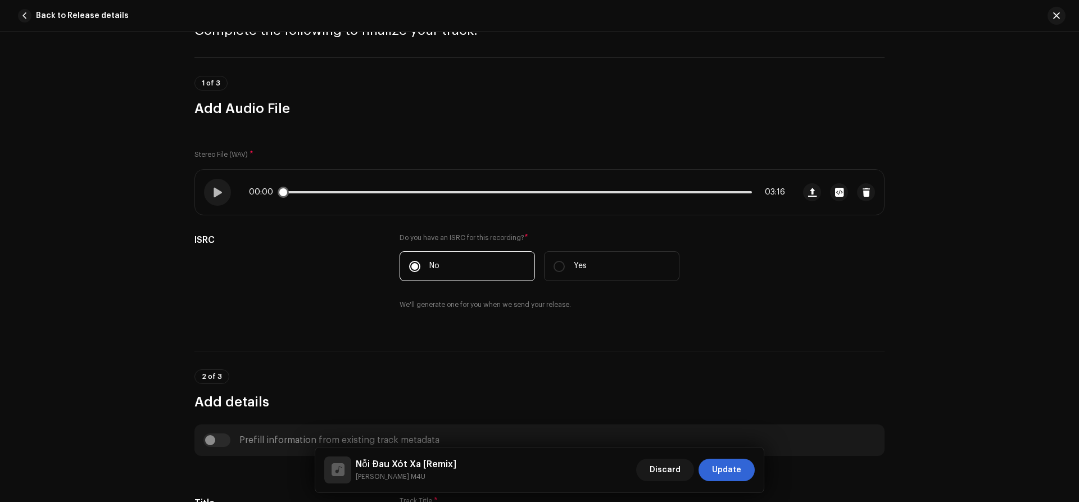
click at [401, 194] on div "00:00 03:16" at bounding box center [517, 192] width 536 height 9
click at [403, 192] on p-slider at bounding box center [517, 192] width 470 height 2
click at [384, 194] on div "00:52 03:16" at bounding box center [517, 192] width 536 height 9
click at [384, 192] on span at bounding box center [344, 192] width 125 height 2
click at [402, 191] on div "00:46 03:16" at bounding box center [517, 192] width 536 height 9
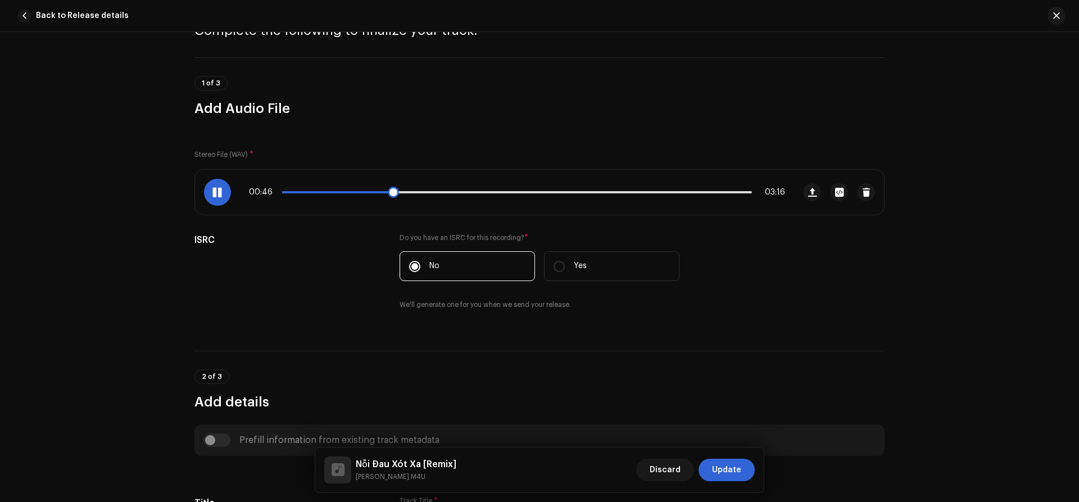
click at [408, 192] on p-slider at bounding box center [517, 192] width 470 height 2
click at [476, 191] on div "01:15 03:16" at bounding box center [517, 192] width 536 height 9
click at [481, 191] on div "01:15 03:16" at bounding box center [517, 192] width 536 height 9
click at [485, 192] on p-slider at bounding box center [517, 192] width 470 height 2
click at [226, 188] on div at bounding box center [217, 192] width 27 height 27
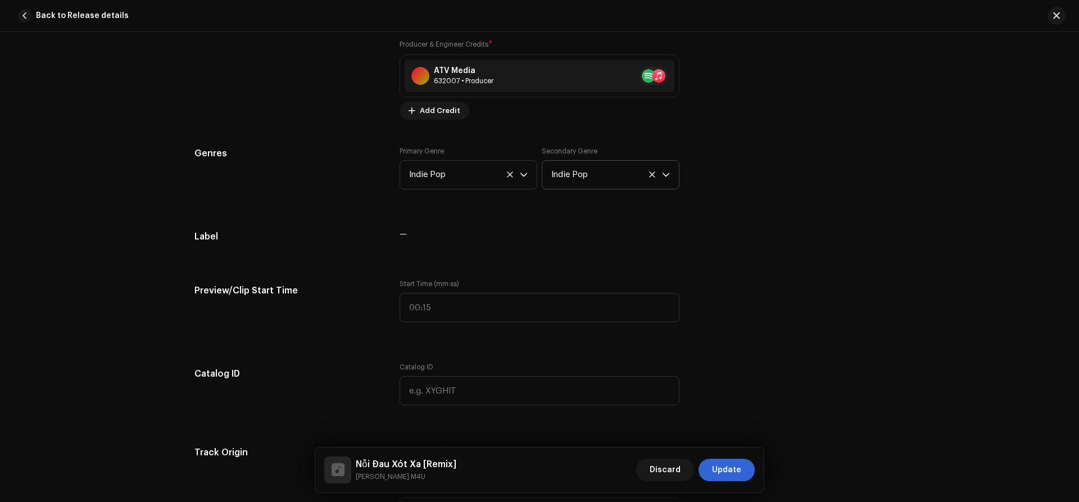
scroll to position [1034, 0]
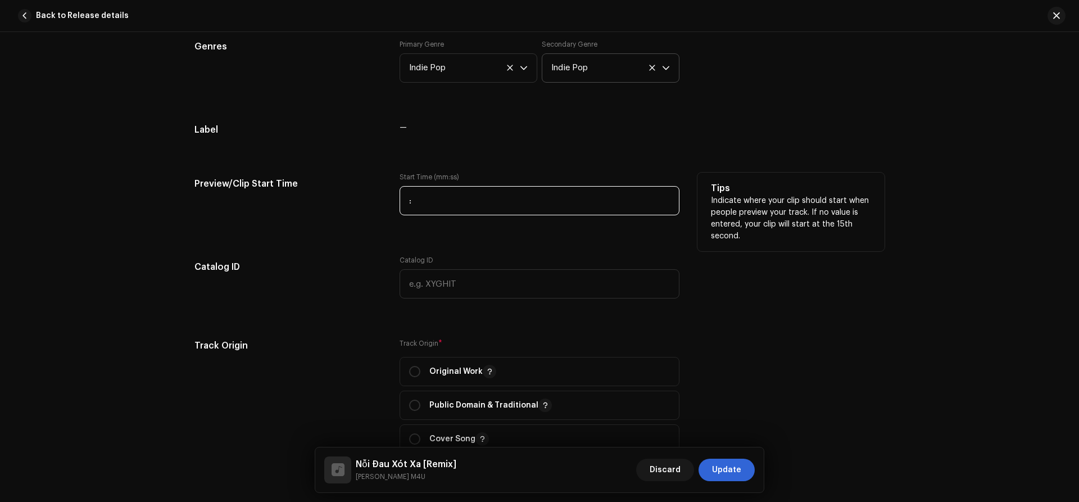
click at [488, 203] on input ":" at bounding box center [539, 200] width 280 height 29
type input "01:34"
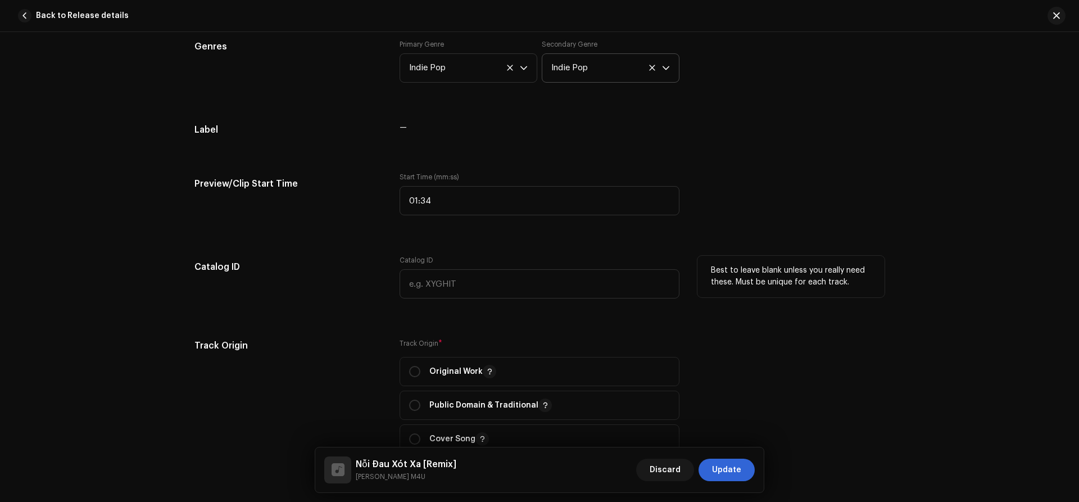
click at [850, 302] on div "Best to leave blank unless you really need these. Must be unique for each track." at bounding box center [790, 284] width 187 height 56
click at [421, 367] on div "Original Work" at bounding box center [452, 371] width 87 height 13
radio input "true"
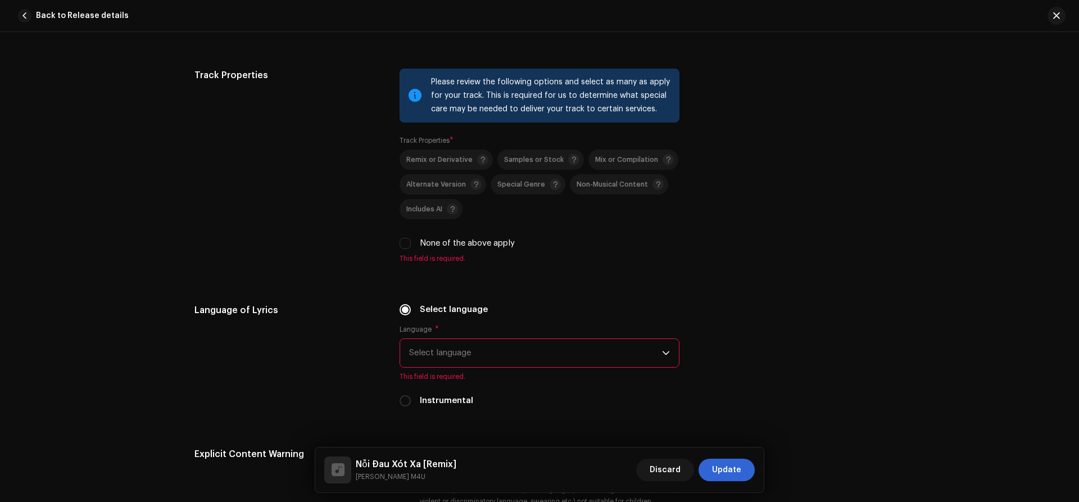
scroll to position [1610, 0]
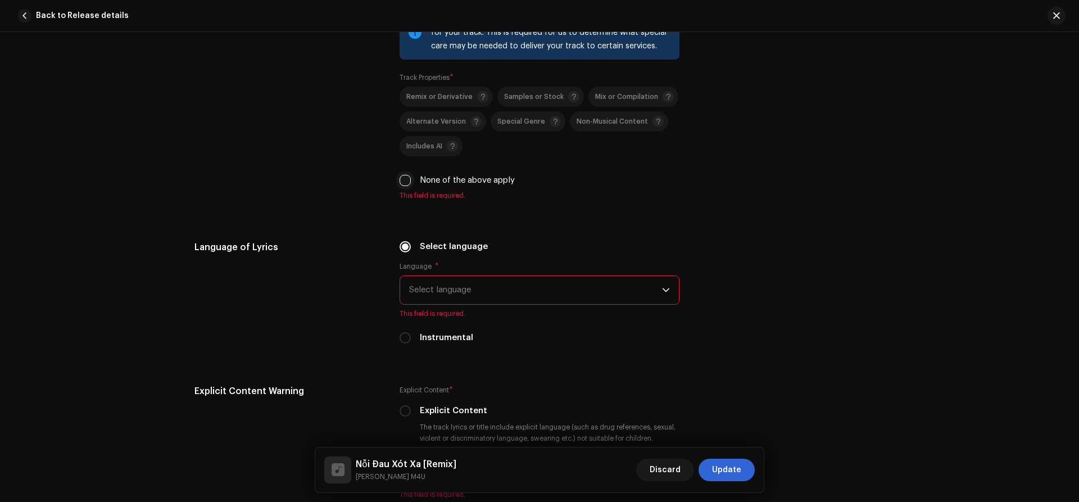
click at [405, 182] on input "None of the above apply" at bounding box center [404, 180] width 11 height 11
checkbox input "true"
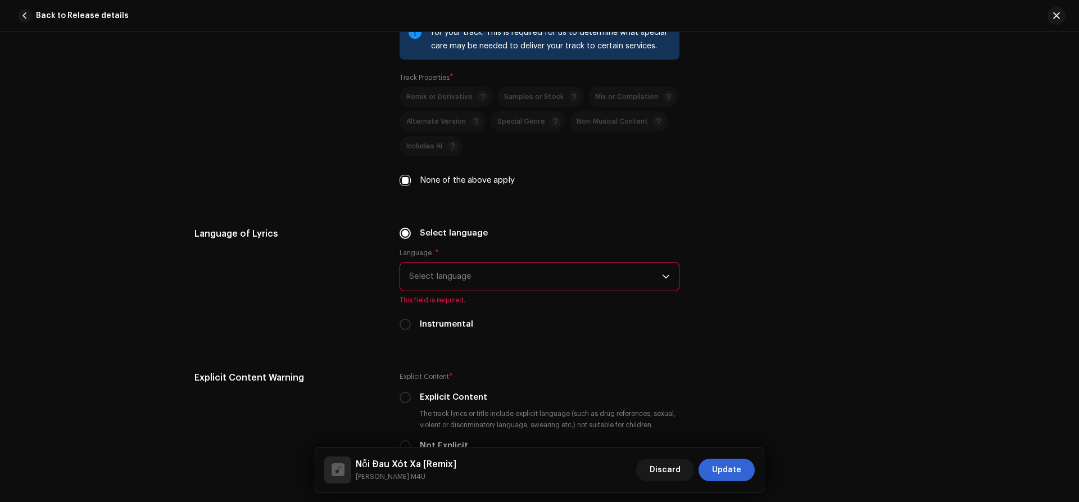
click at [443, 278] on span "Select language" at bounding box center [535, 276] width 253 height 28
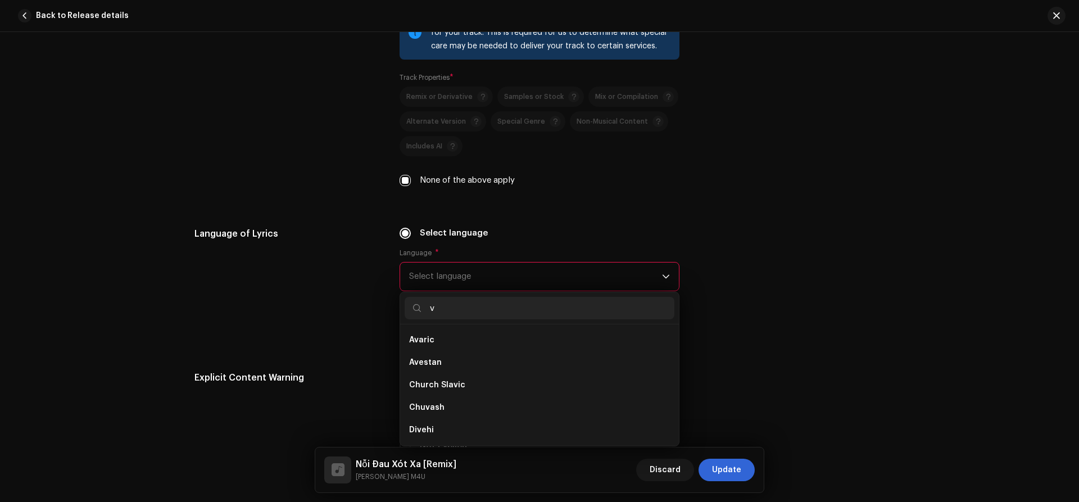
scroll to position [4, 0]
type input "vi"
click at [427, 430] on span "[DEMOGRAPHIC_DATA]" at bounding box center [453, 429] width 89 height 11
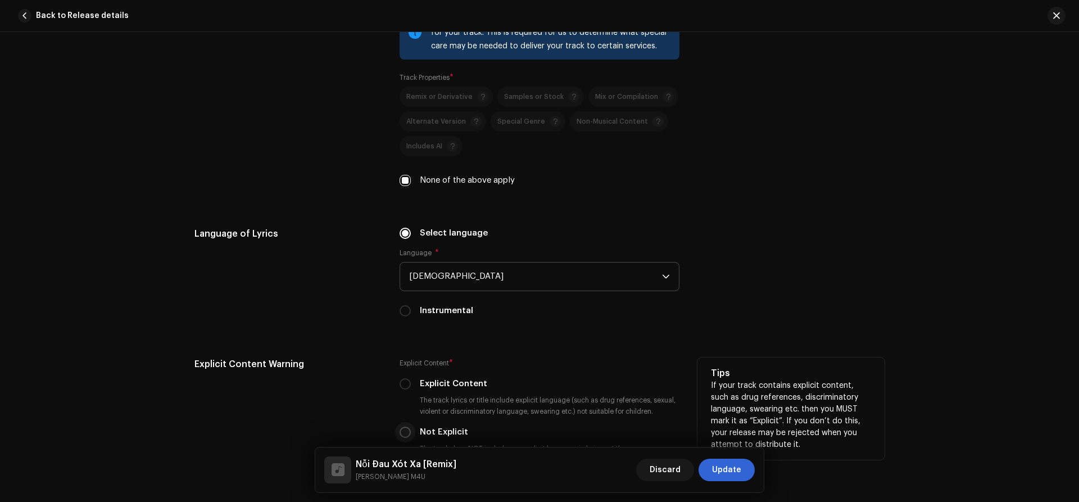
click at [401, 433] on input "Not Explicit" at bounding box center [404, 431] width 11 height 11
radio input "true"
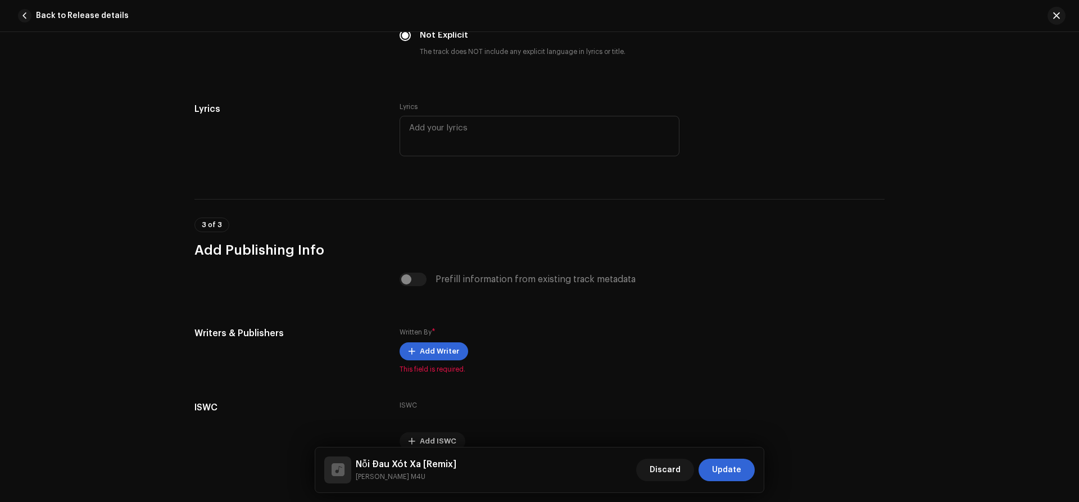
scroll to position [2062, 0]
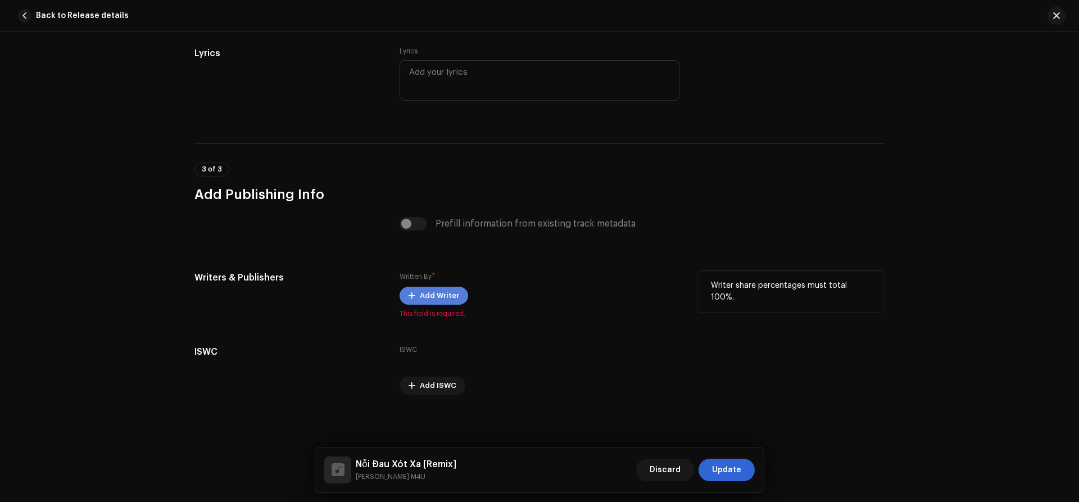
click at [439, 302] on span "Add Writer" at bounding box center [439, 295] width 39 height 22
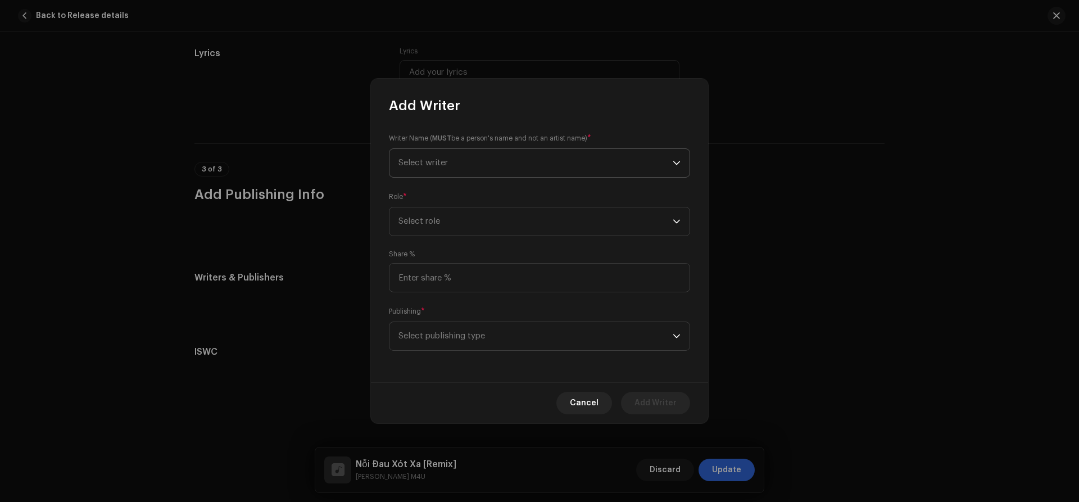
click at [473, 151] on span "Select writer" at bounding box center [535, 163] width 274 height 28
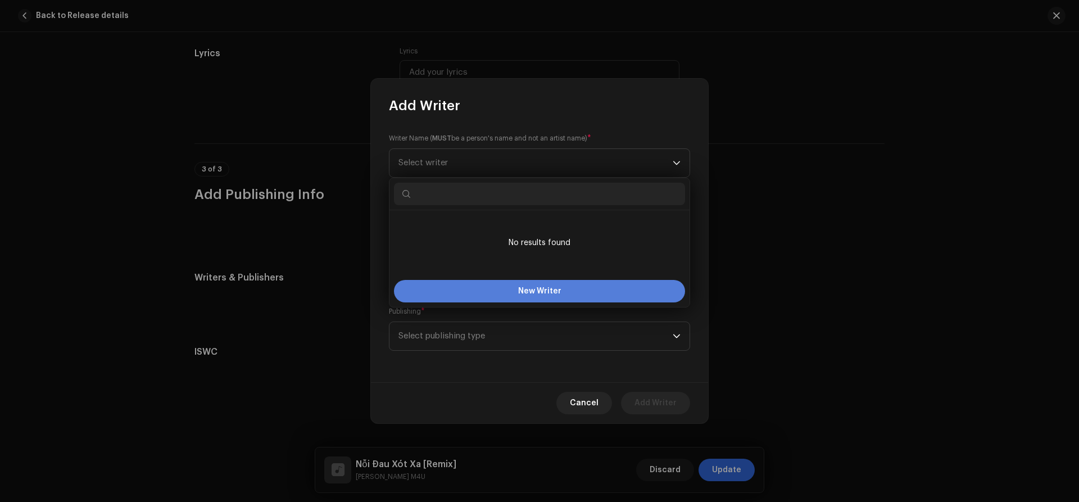
click at [466, 288] on button "New Writer" at bounding box center [539, 291] width 291 height 22
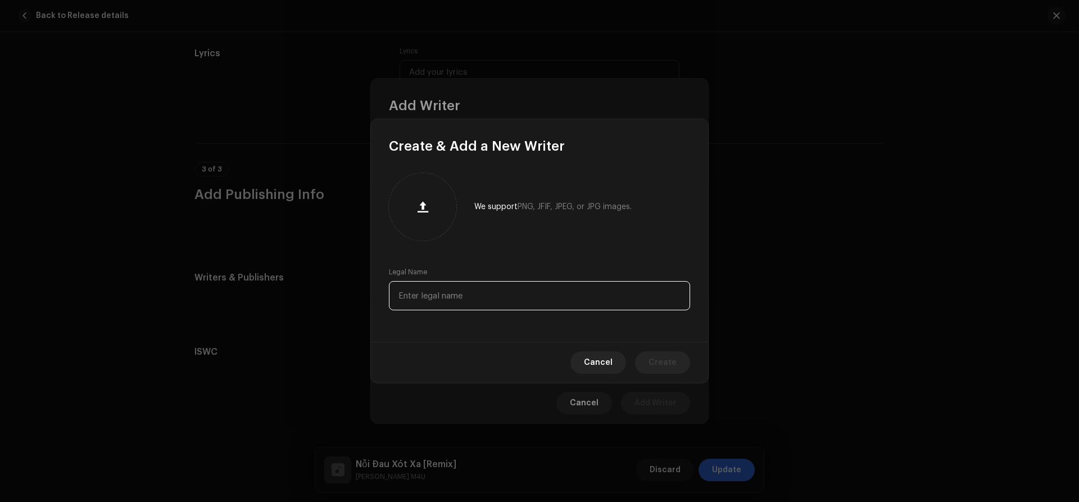
click at [440, 301] on input "text" at bounding box center [539, 295] width 301 height 29
type input "l"
type input "[PERSON_NAME] [PERSON_NAME]"
click at [676, 361] on button "Create" at bounding box center [662, 362] width 55 height 22
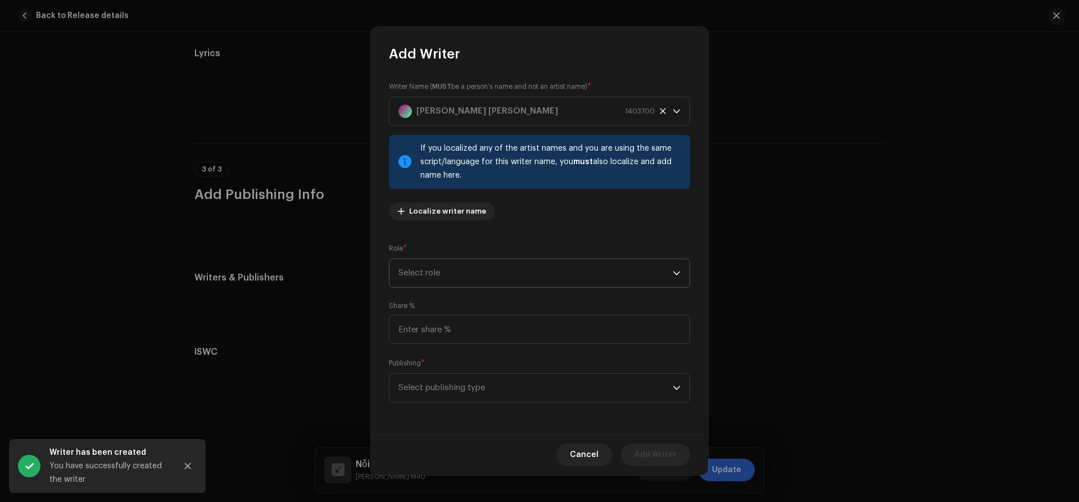
click at [461, 278] on span "Select role" at bounding box center [535, 273] width 274 height 28
click at [422, 371] on span "Composer & Lyricist" at bounding box center [437, 371] width 79 height 11
click at [419, 329] on input at bounding box center [539, 329] width 301 height 29
type input "100.00"
click at [424, 384] on span "Select publishing type" at bounding box center [535, 388] width 274 height 28
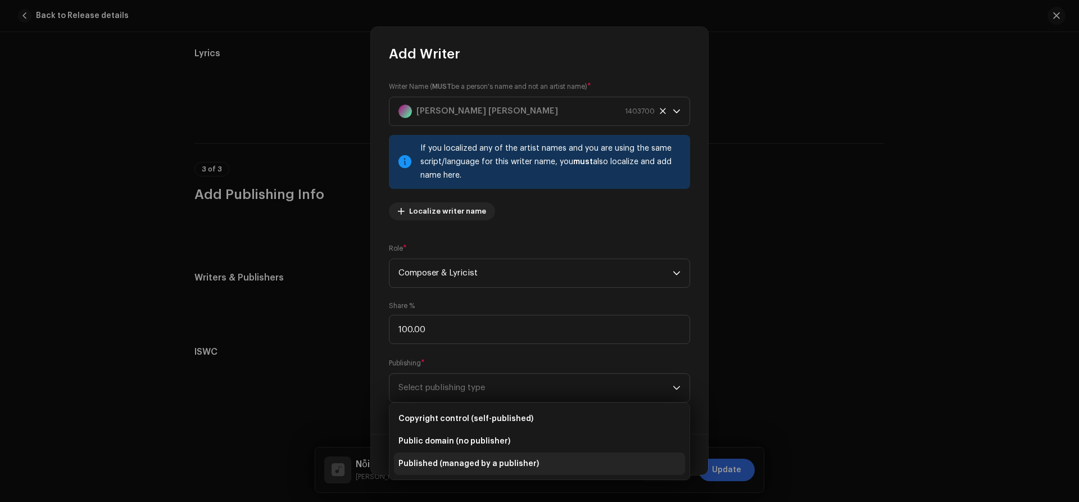
drag, startPoint x: 422, startPoint y: 461, endPoint x: 626, endPoint y: 426, distance: 207.0
click at [422, 462] on span "Published (managed by a publisher)" at bounding box center [468, 463] width 140 height 11
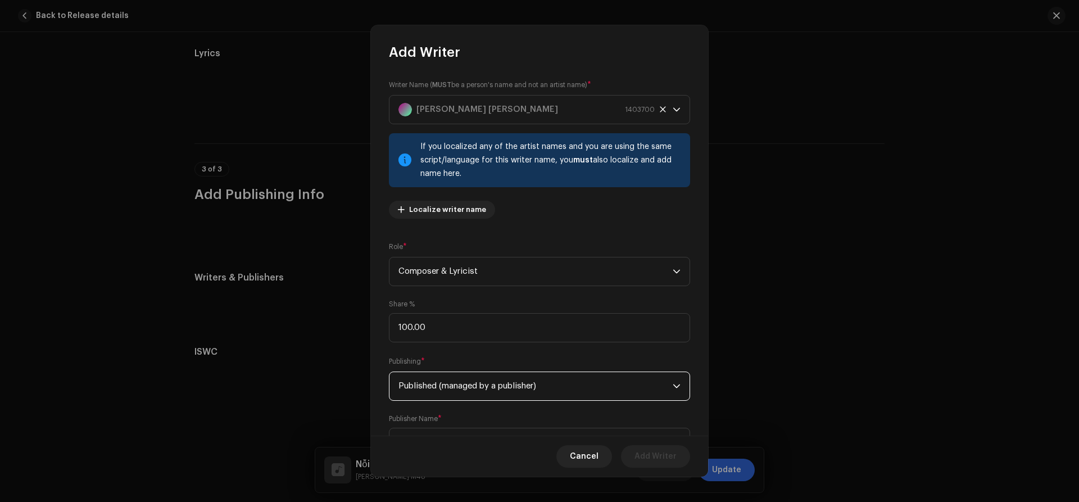
scroll to position [52, 0]
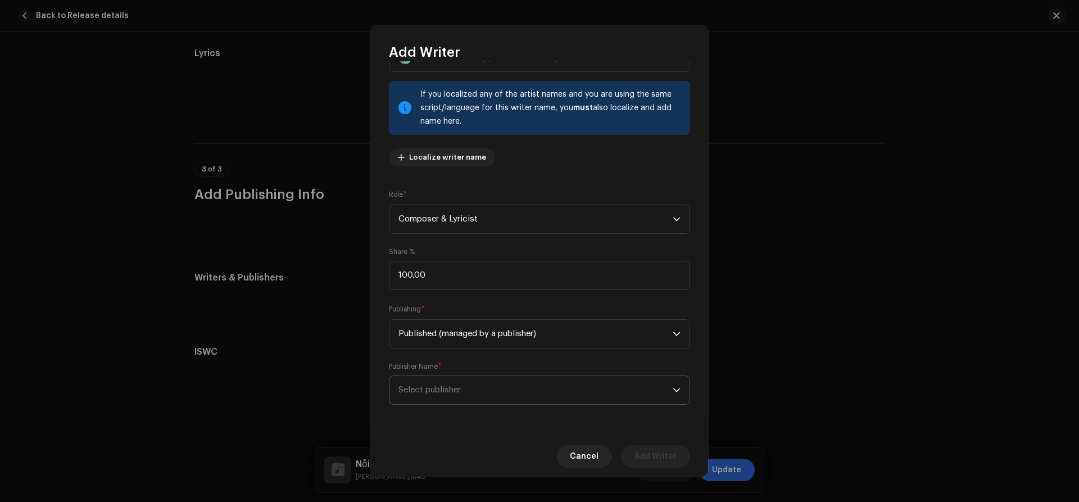
click at [465, 390] on span "Select publisher" at bounding box center [535, 390] width 274 height 28
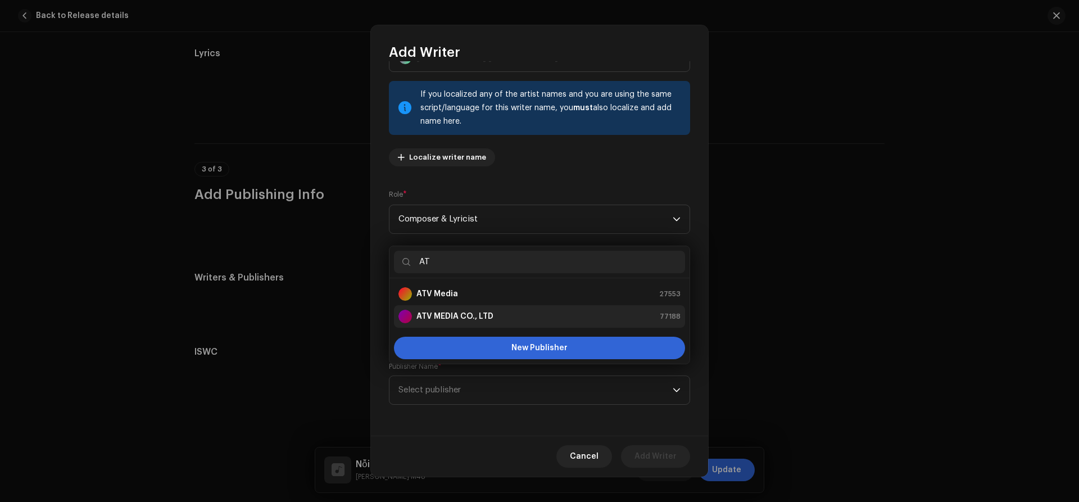
type input "AT"
click at [459, 310] on div "ATV MEDIA CO., LTD" at bounding box center [445, 316] width 95 height 13
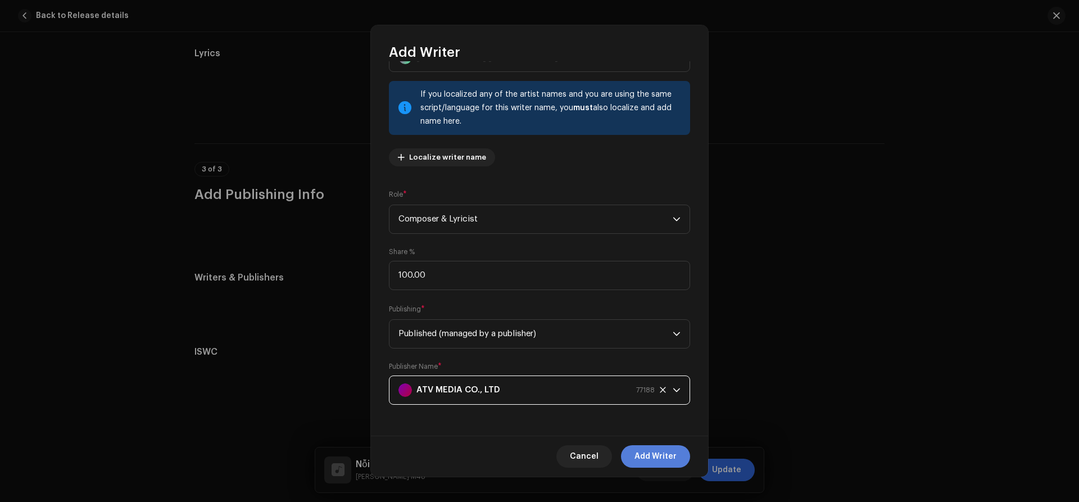
click at [667, 461] on span "Add Writer" at bounding box center [655, 456] width 42 height 22
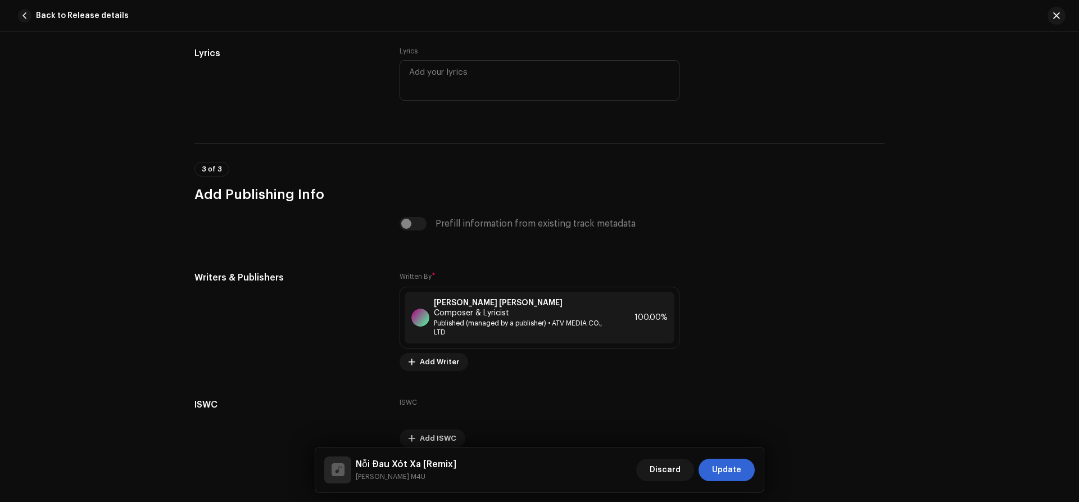
scroll to position [2105, 0]
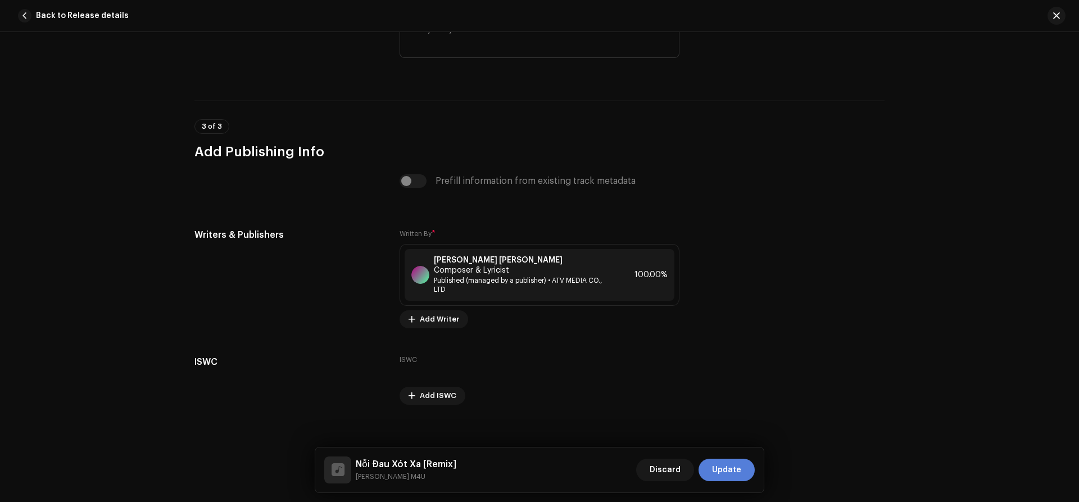
click at [731, 466] on span "Update" at bounding box center [726, 469] width 29 height 22
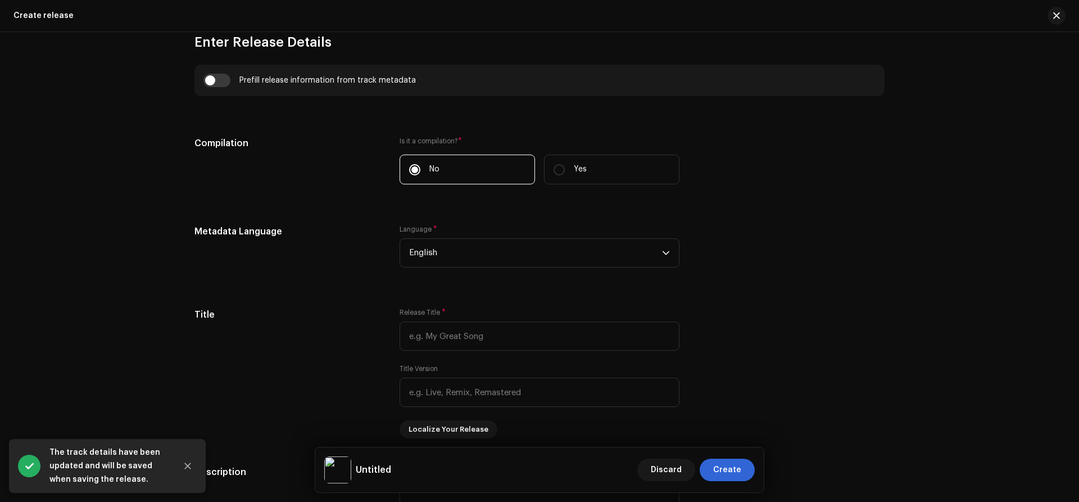
scroll to position [872, 0]
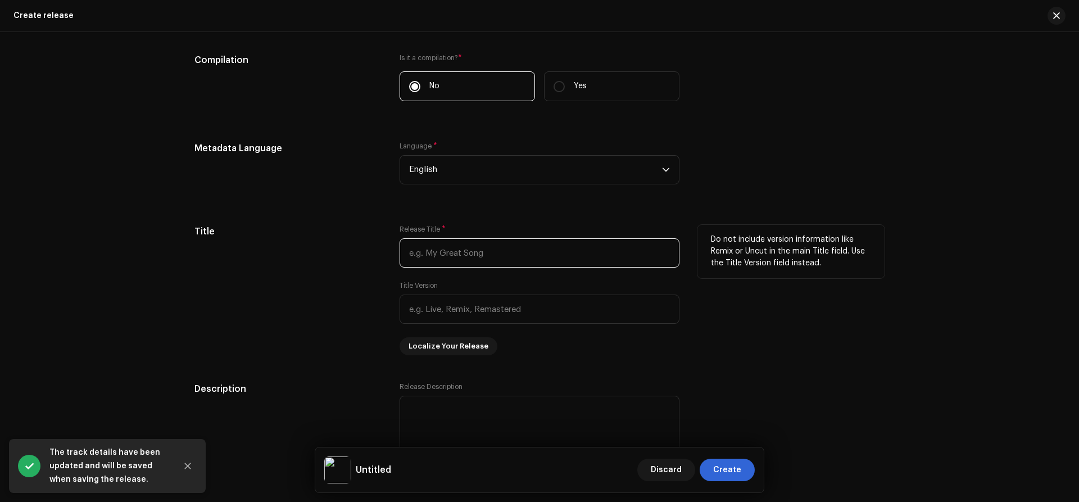
click at [445, 258] on input "text" at bounding box center [539, 252] width 280 height 29
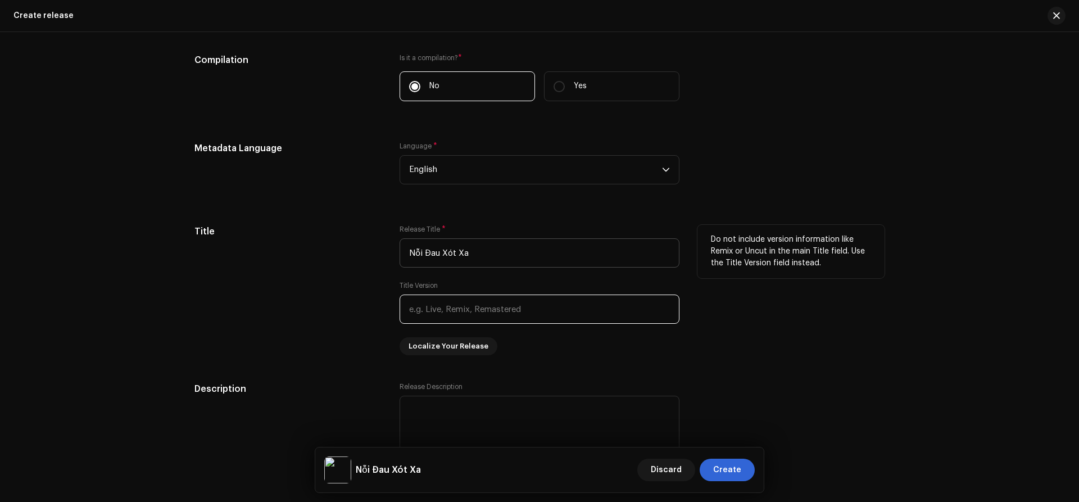
type input "Nỗi Đau Xót Xa"
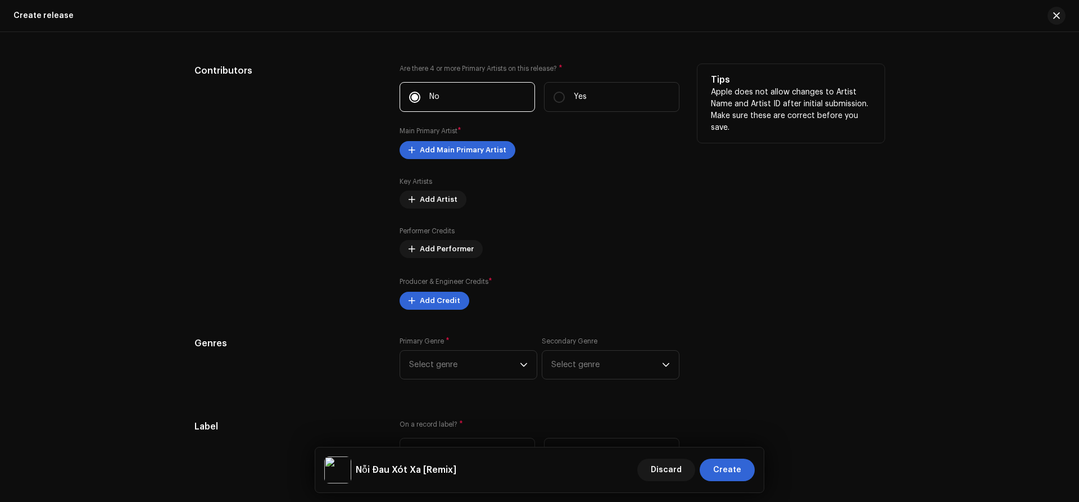
type input "Remix"
click at [449, 158] on div "Are there 4 or more Primary Artists on this release? * No Yes Main Primary Arti…" at bounding box center [539, 186] width 280 height 245
click at [451, 152] on span "Add Main Primary Artist" at bounding box center [463, 150] width 87 height 22
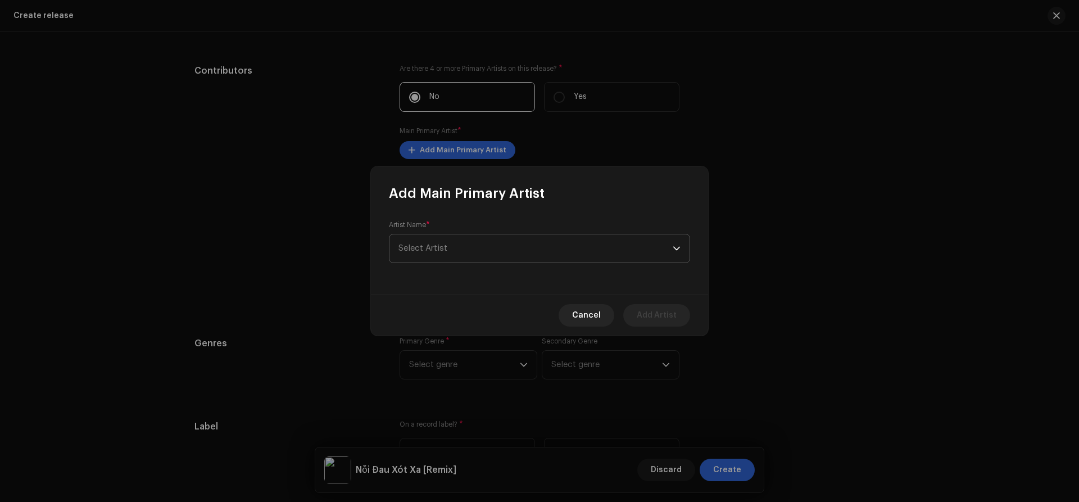
click at [438, 243] on span "Select Artist" at bounding box center [535, 248] width 274 height 28
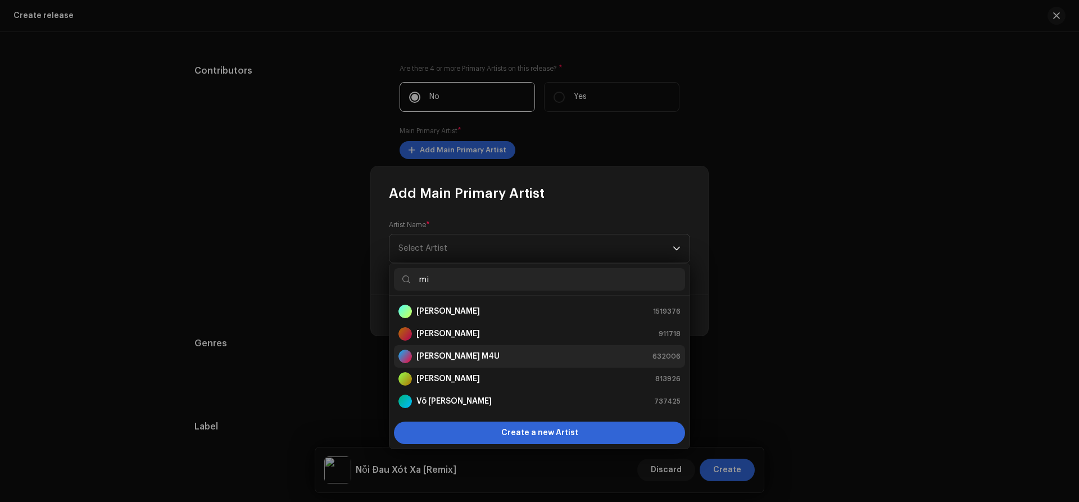
type input "mi"
click at [457, 356] on strong "[PERSON_NAME] M4U" at bounding box center [457, 356] width 83 height 11
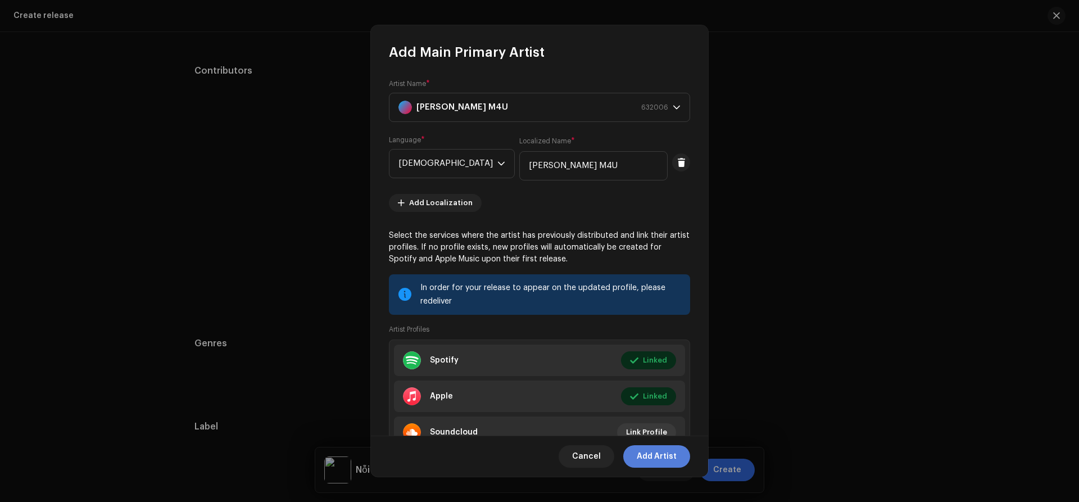
click at [670, 454] on span "Add Artist" at bounding box center [656, 456] width 40 height 22
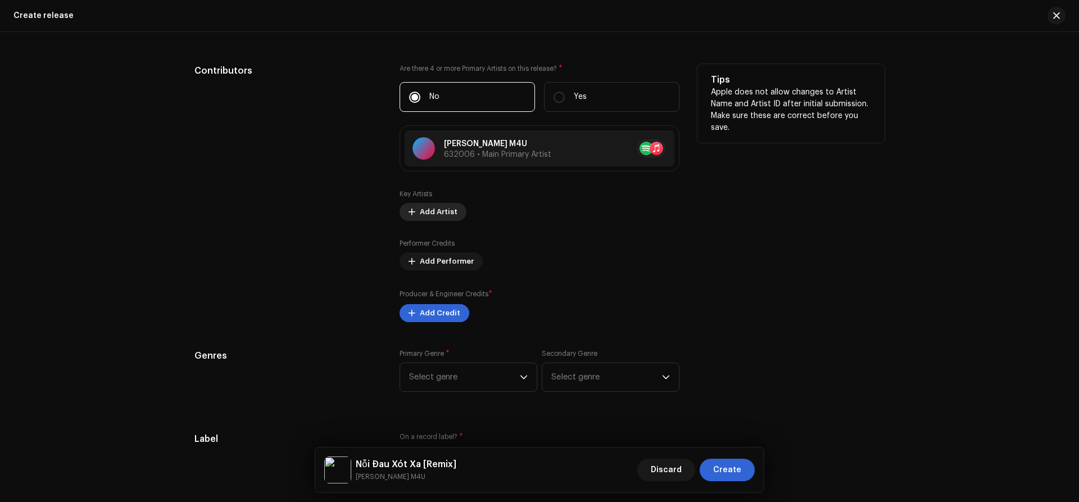
click at [444, 212] on span "Add Artist" at bounding box center [439, 212] width 38 height 22
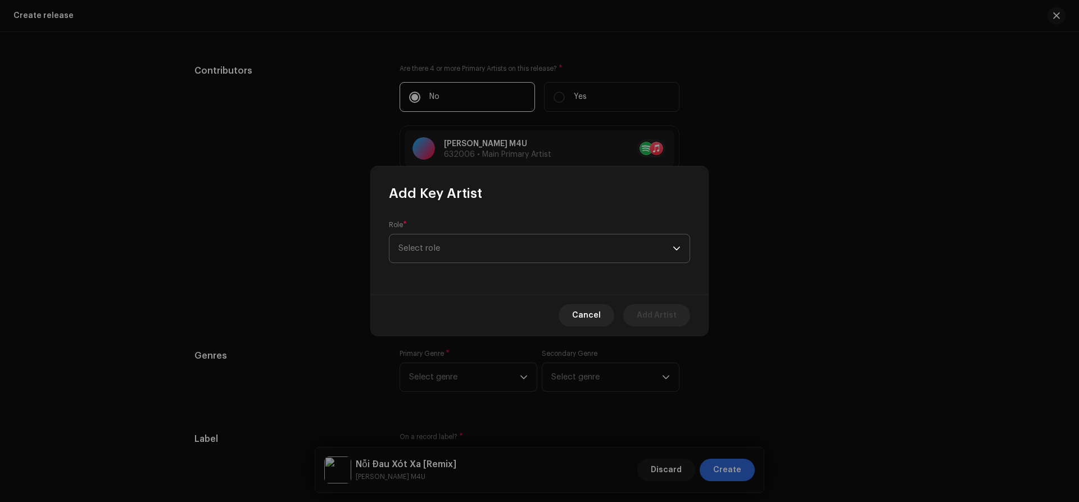
click at [495, 245] on span "Select role" at bounding box center [535, 248] width 274 height 28
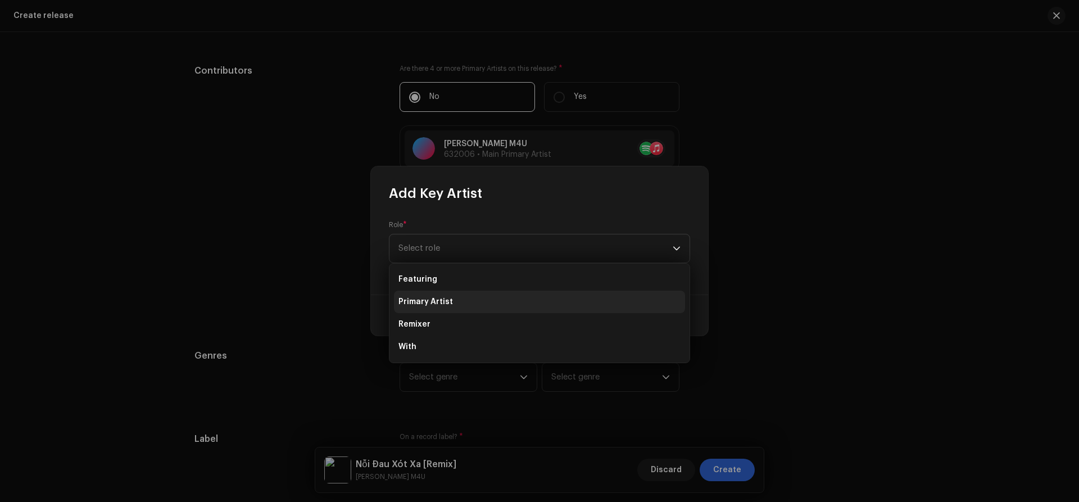
click at [439, 297] on span "Primary Artist" at bounding box center [425, 301] width 54 height 11
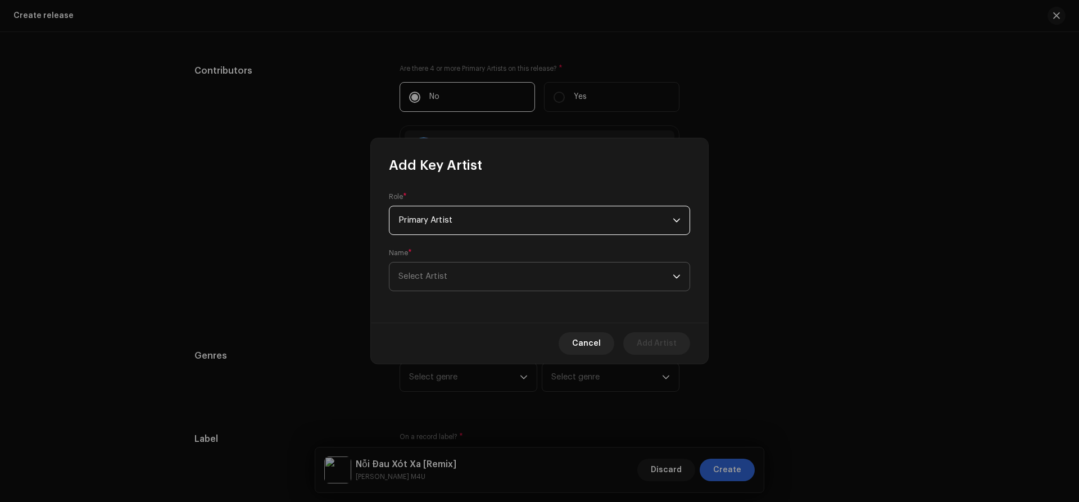
click at [441, 272] on span "Select Artist" at bounding box center [535, 276] width 274 height 28
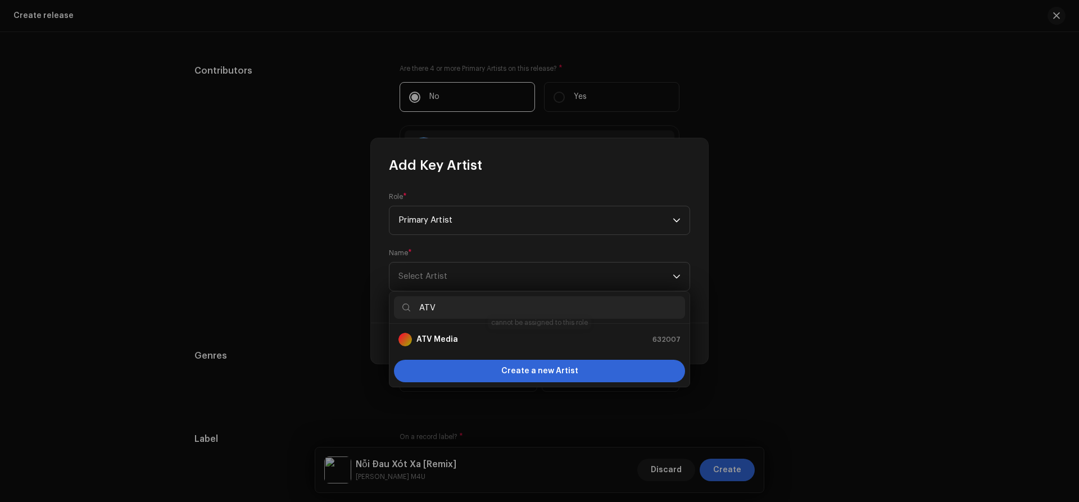
type input "ATV"
drag, startPoint x: 444, startPoint y: 340, endPoint x: 518, endPoint y: 310, distance: 79.9
click at [447, 340] on strong "ATV Media" at bounding box center [437, 339] width 42 height 11
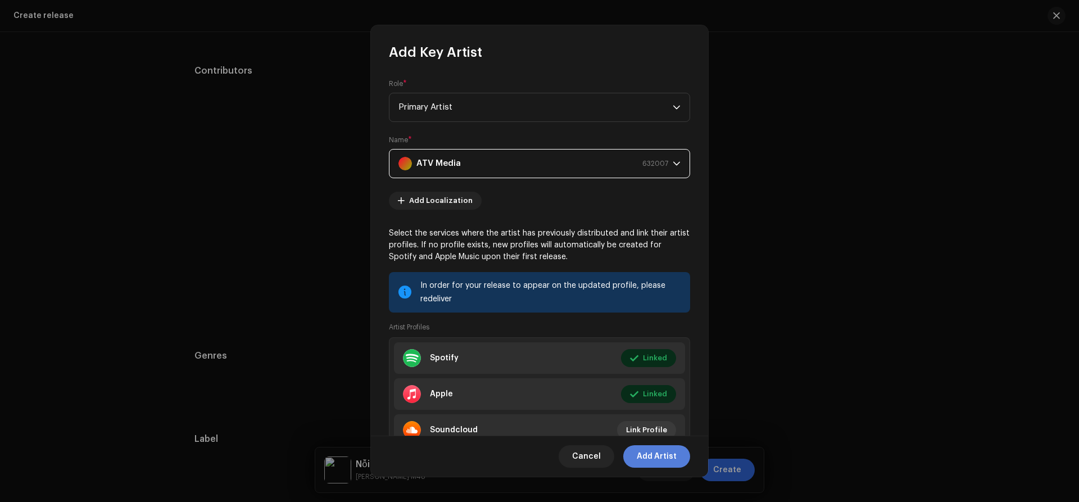
click at [663, 460] on span "Add Artist" at bounding box center [656, 456] width 40 height 22
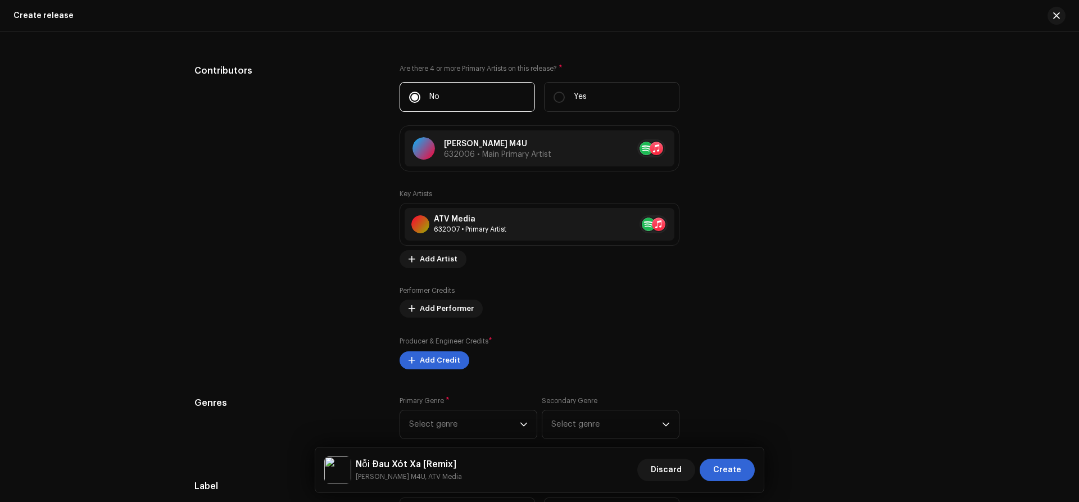
click at [443, 369] on div "Prefill release information from track metadata Compilation Is it a compilation…" at bounding box center [539, 227] width 690 height 1398
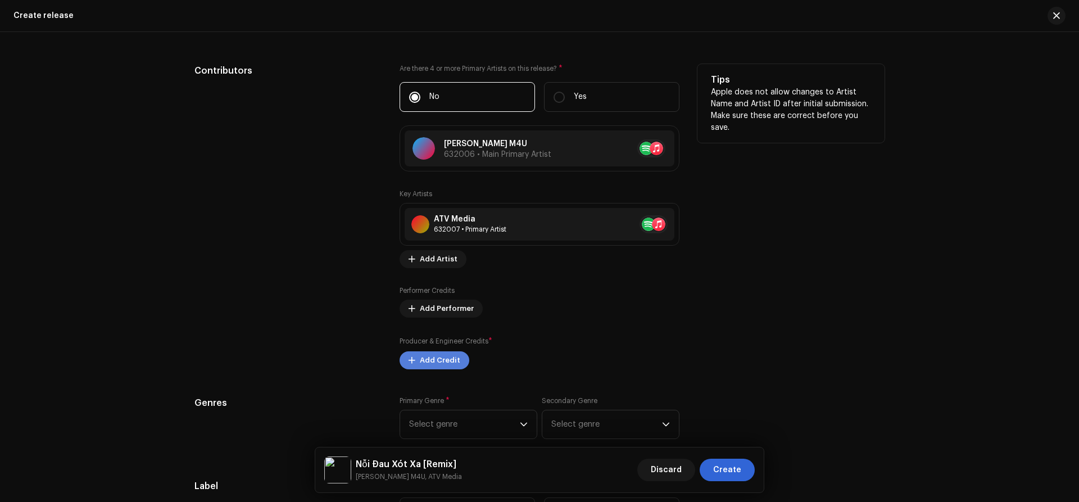
click at [449, 362] on span "Add Credit" at bounding box center [440, 360] width 40 height 22
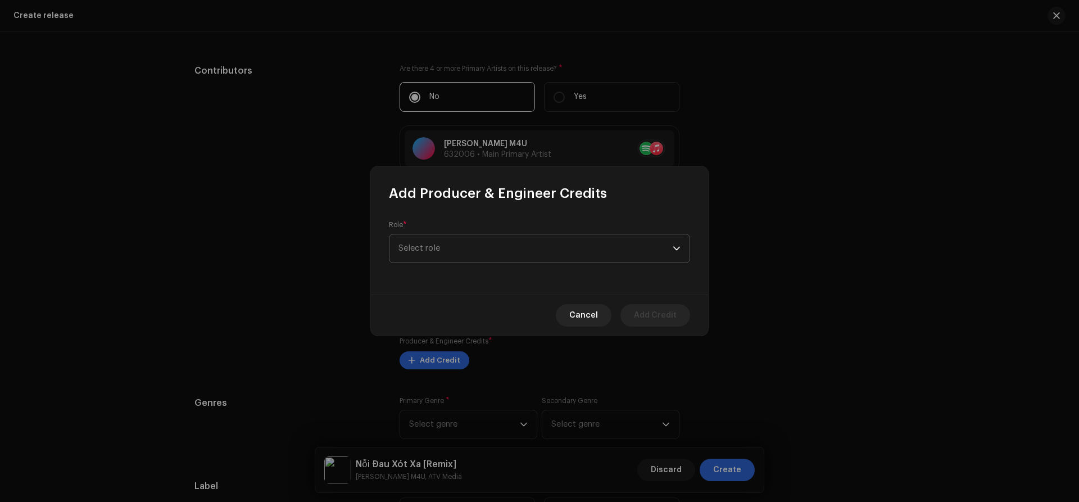
click at [524, 238] on span "Select role" at bounding box center [535, 248] width 274 height 28
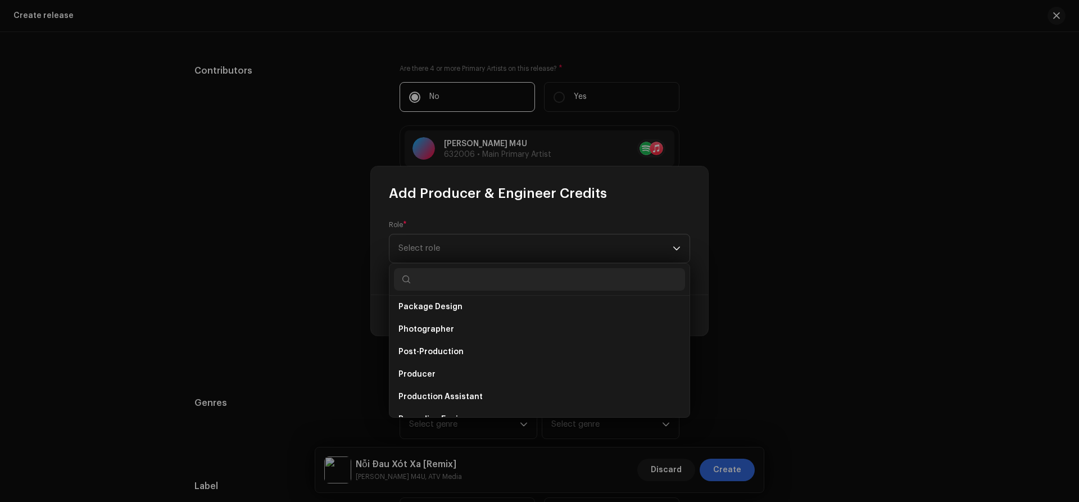
scroll to position [408, 0]
click at [425, 353] on span "Producer" at bounding box center [416, 352] width 37 height 11
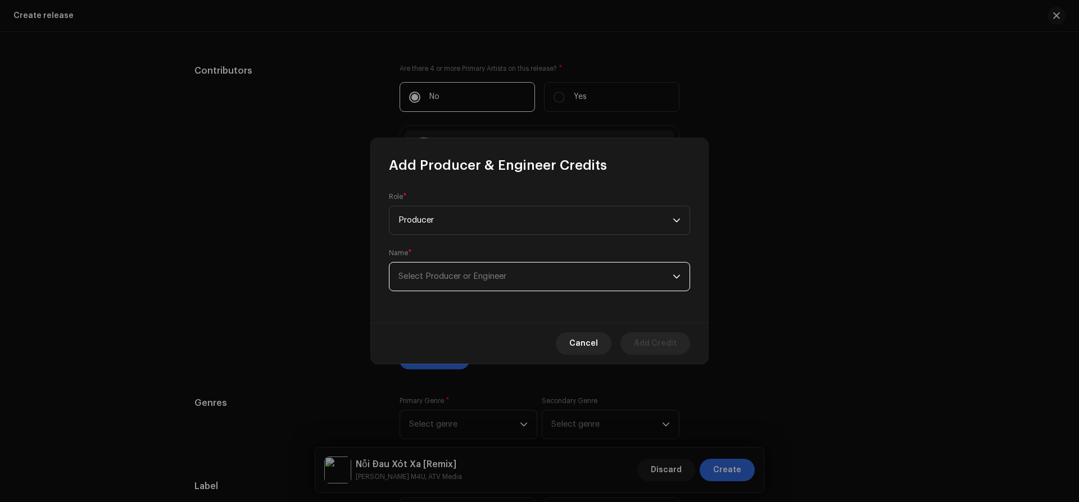
click at [447, 281] on span "Select Producer or Engineer" at bounding box center [535, 276] width 274 height 28
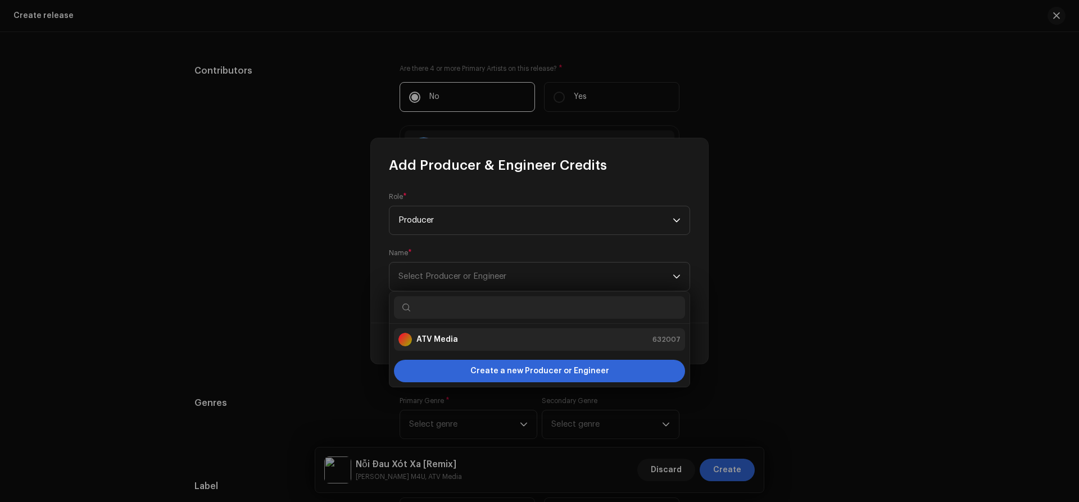
click at [427, 335] on strong "ATV Media" at bounding box center [437, 339] width 42 height 11
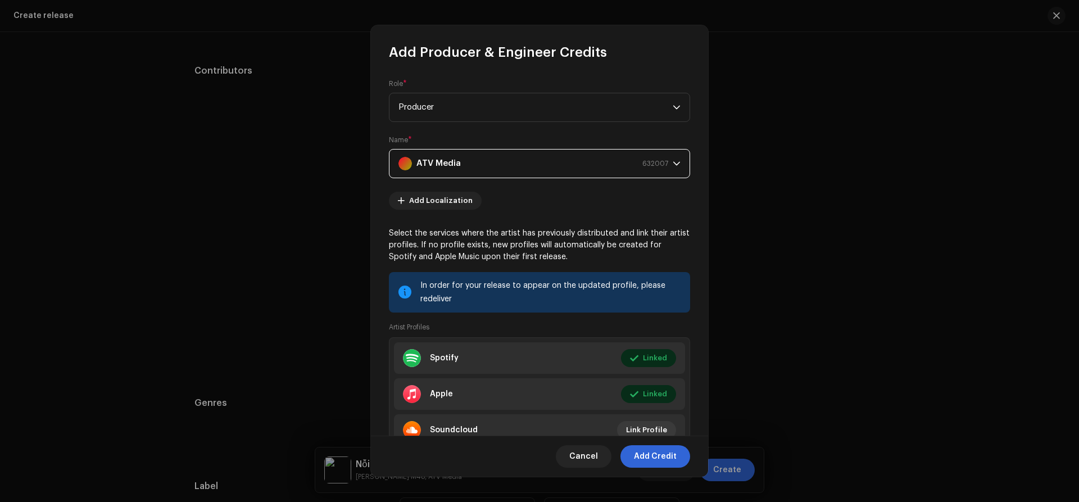
drag, startPoint x: 655, startPoint y: 456, endPoint x: 771, endPoint y: 427, distance: 119.8
click at [656, 456] on span "Add Credit" at bounding box center [655, 456] width 43 height 22
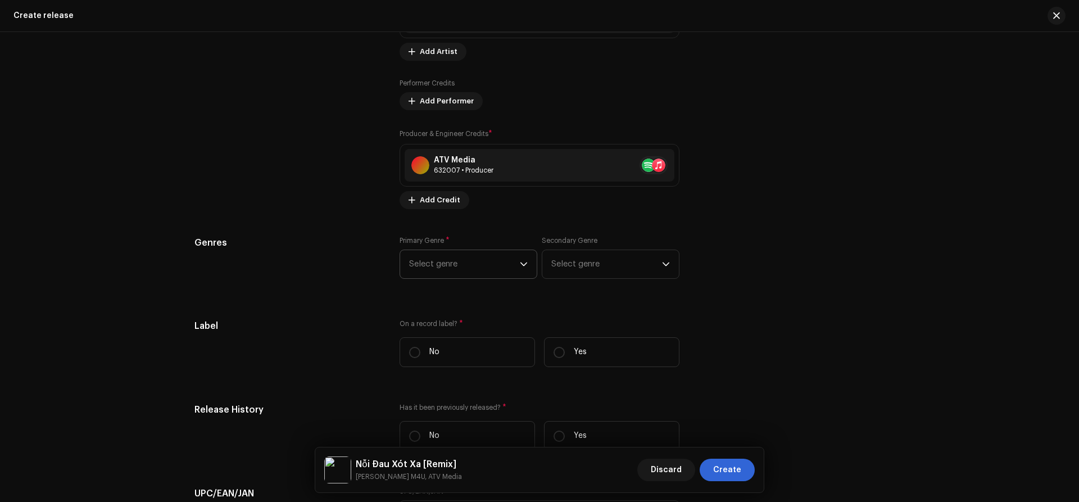
click at [432, 260] on span "Select genre" at bounding box center [464, 264] width 111 height 28
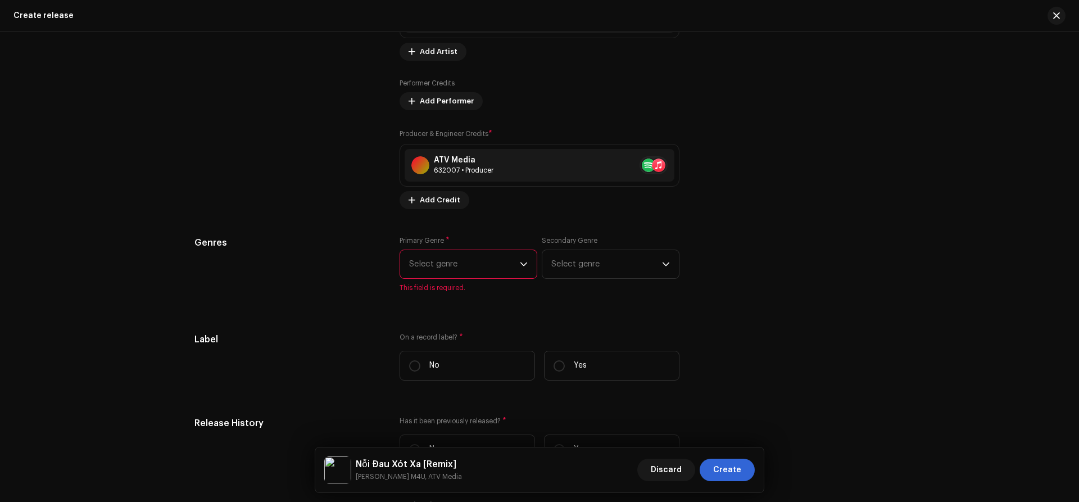
scroll to position [1535, 0]
click at [435, 256] on span "Select genre" at bounding box center [464, 263] width 111 height 28
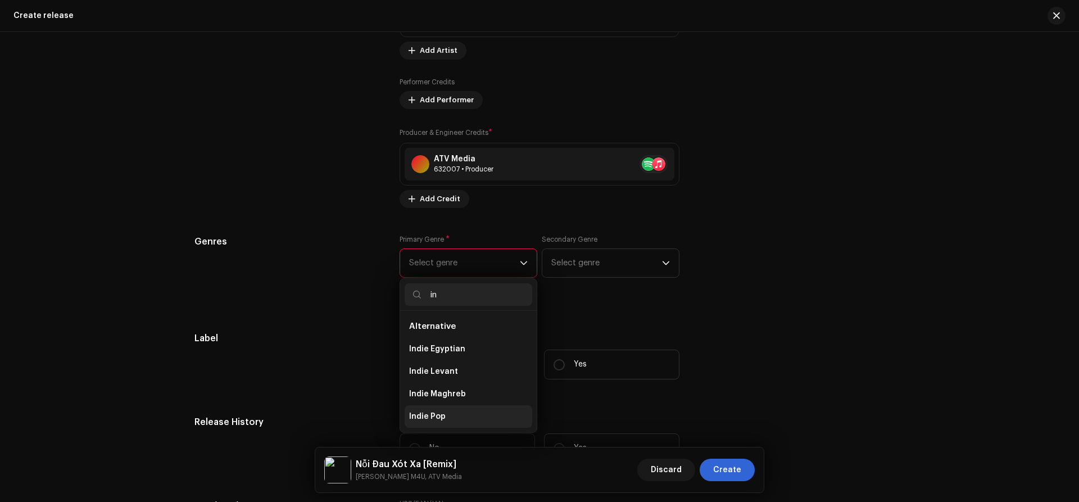
type input "in"
drag, startPoint x: 439, startPoint y: 418, endPoint x: 451, endPoint y: 408, distance: 16.0
click at [440, 417] on span "Indie Pop" at bounding box center [427, 416] width 37 height 11
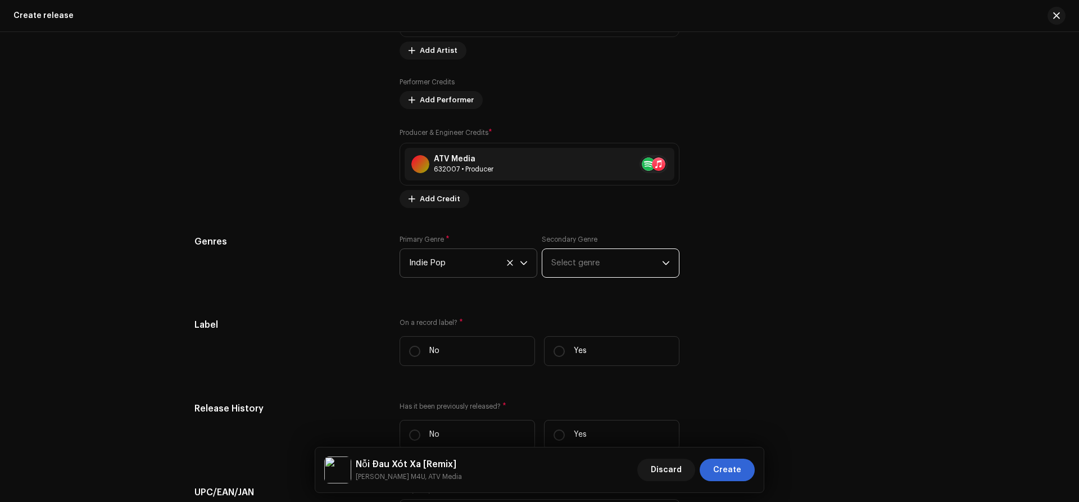
click at [582, 261] on span "Select genre" at bounding box center [606, 263] width 111 height 28
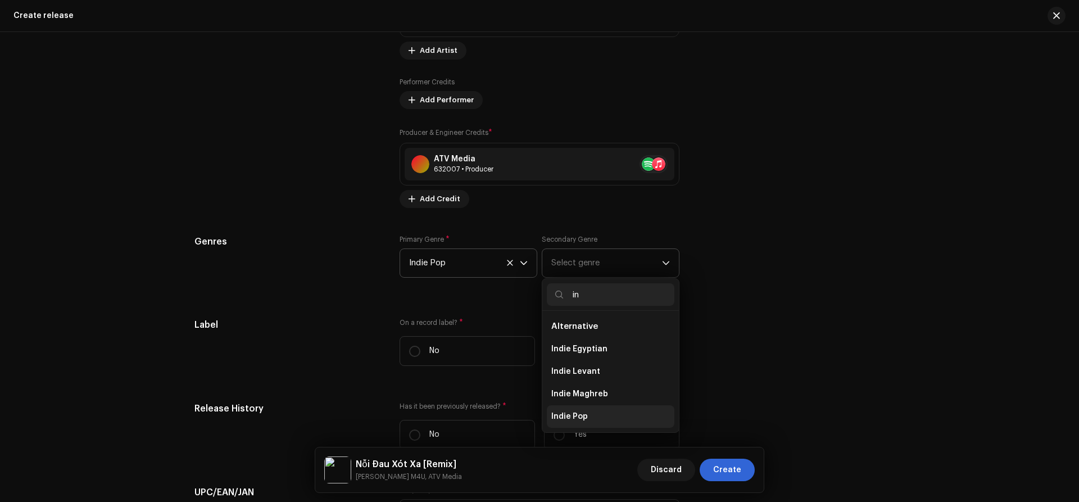
type input "in"
drag, startPoint x: 574, startPoint y: 412, endPoint x: 447, endPoint y: 374, distance: 132.7
click at [574, 413] on span "Indie Pop" at bounding box center [569, 416] width 37 height 11
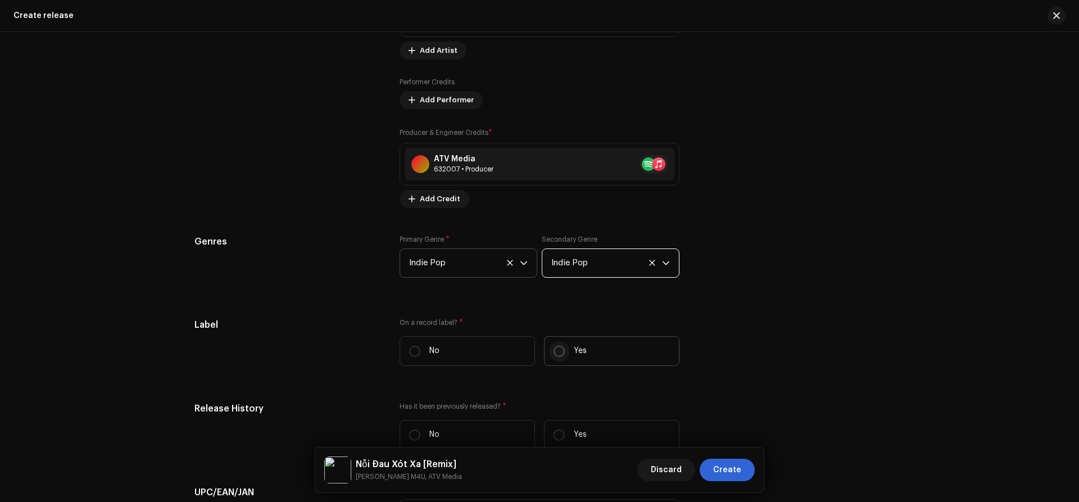
click at [561, 354] on input "Yes" at bounding box center [558, 350] width 11 height 11
radio input "true"
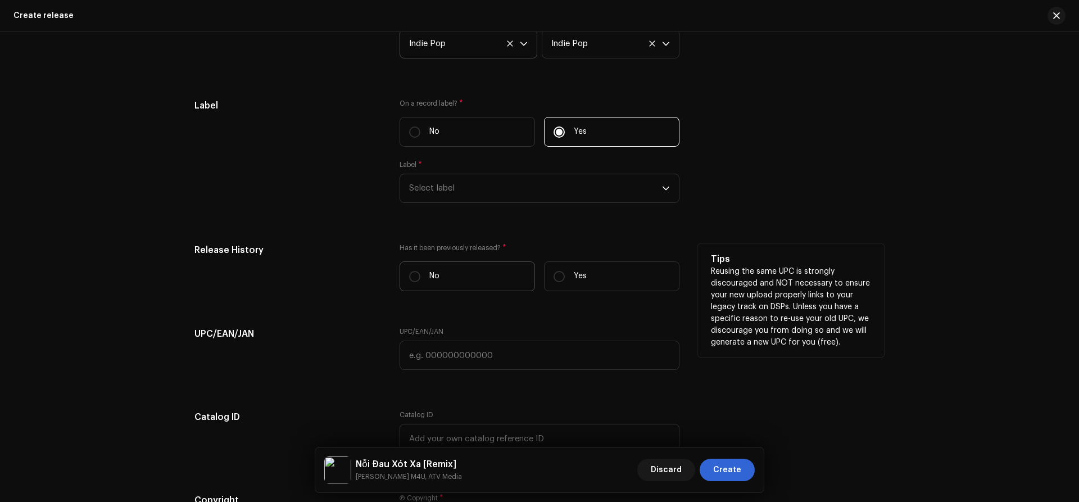
scroll to position [1757, 0]
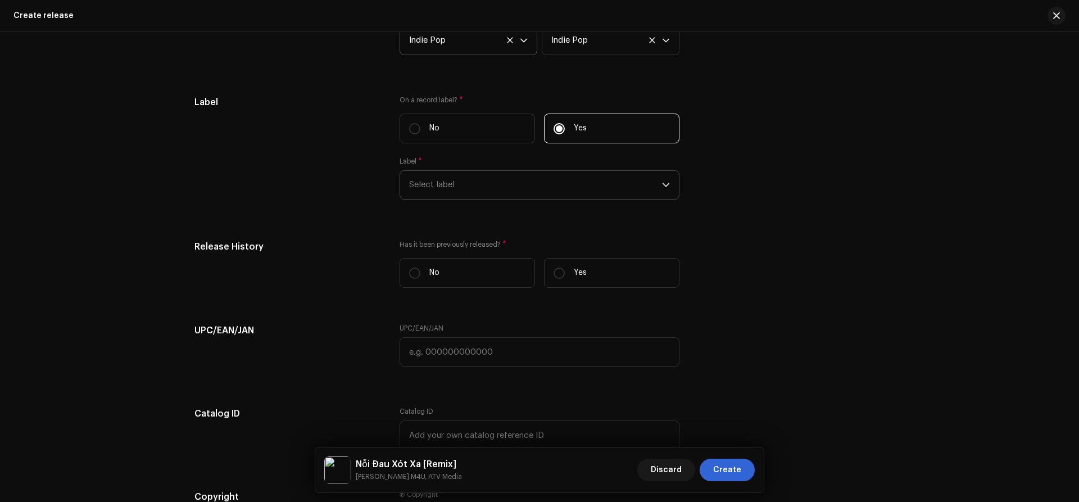
click at [466, 188] on span "Select label" at bounding box center [535, 185] width 253 height 28
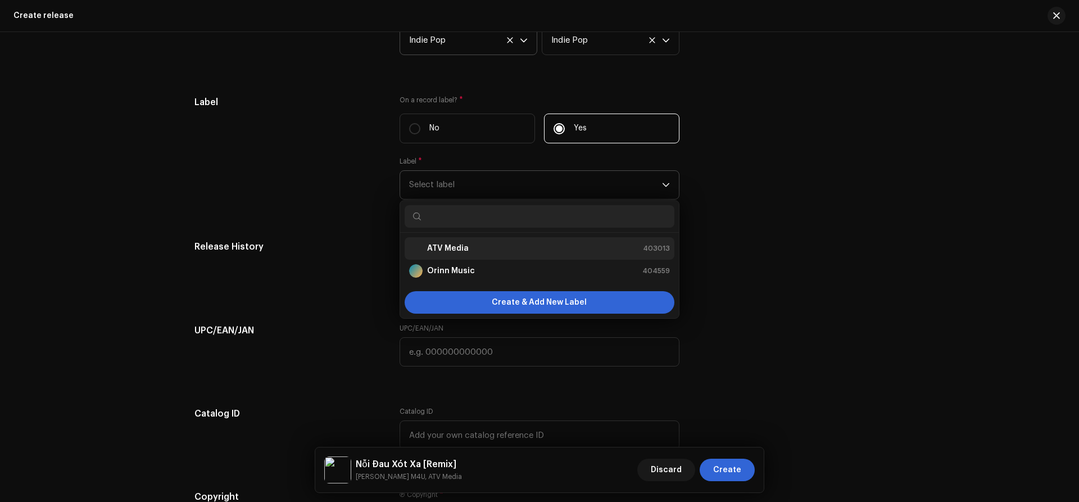
click at [444, 242] on div "ATV Media" at bounding box center [439, 248] width 60 height 13
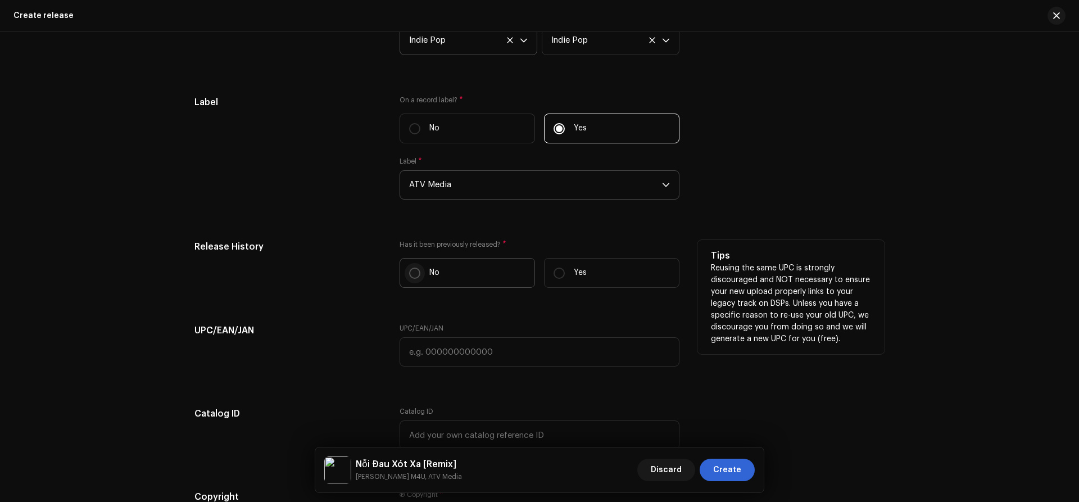
click at [412, 271] on input "No" at bounding box center [414, 272] width 11 height 11
radio input "true"
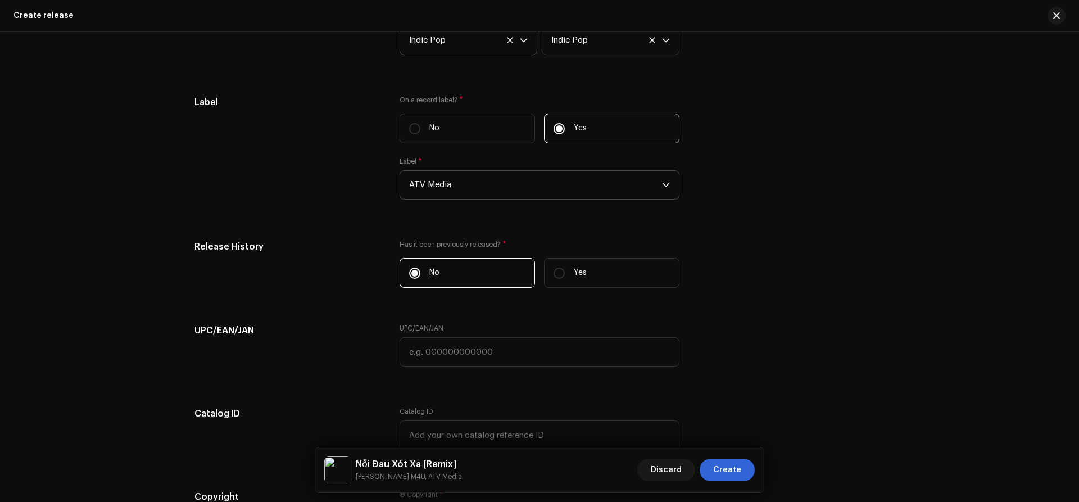
scroll to position [1965, 0]
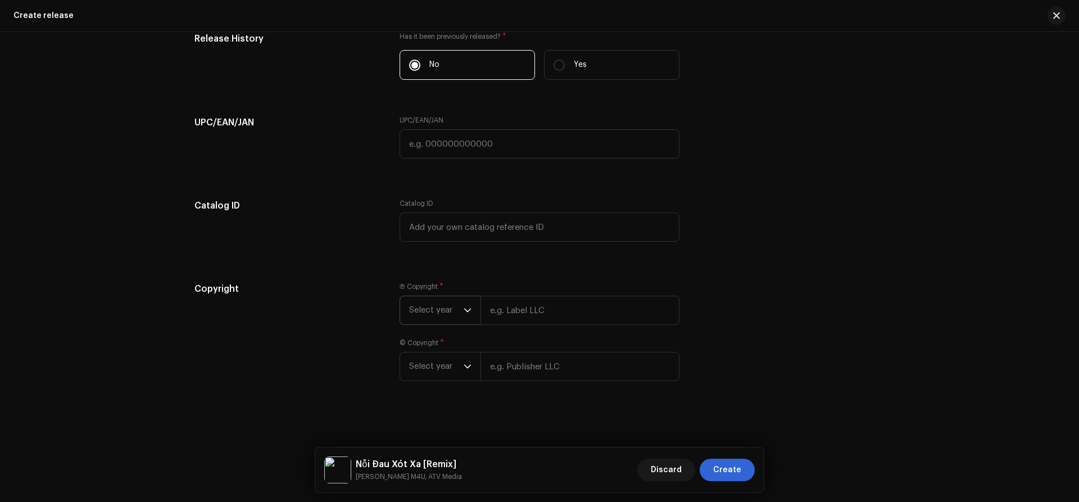
click at [424, 319] on span "Select year" at bounding box center [436, 310] width 54 height 28
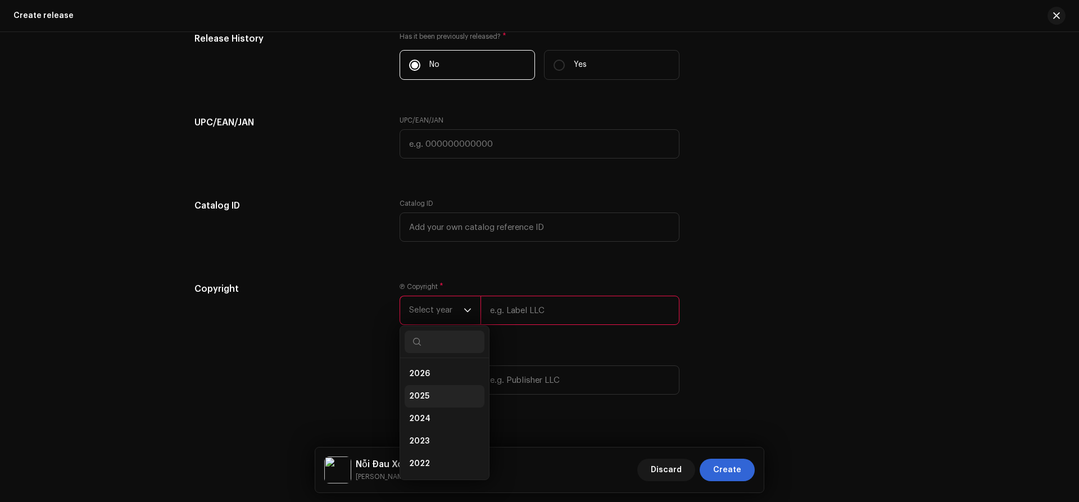
click at [417, 390] on span "2025" at bounding box center [419, 395] width 20 height 11
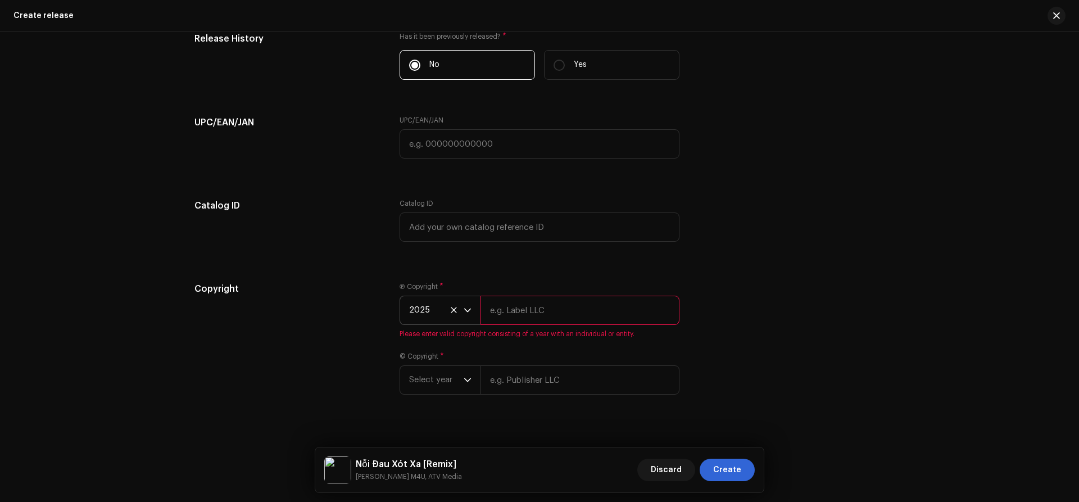
click at [511, 311] on input "text" at bounding box center [579, 309] width 199 height 29
type input "ATV Media"
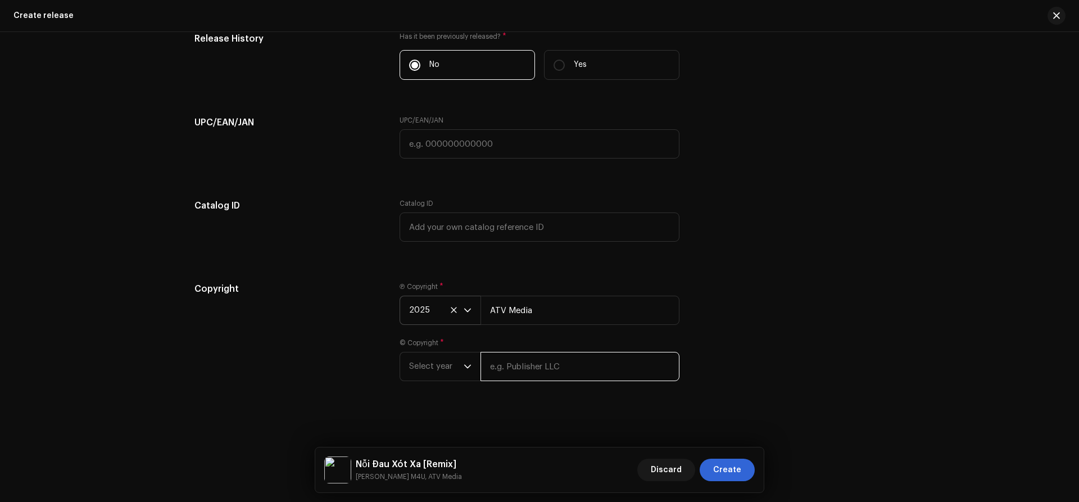
click at [509, 381] on input "text" at bounding box center [579, 366] width 199 height 29
paste input "ATV Media"
type input "ATV Media"
click at [419, 370] on span "Select year" at bounding box center [436, 366] width 54 height 28
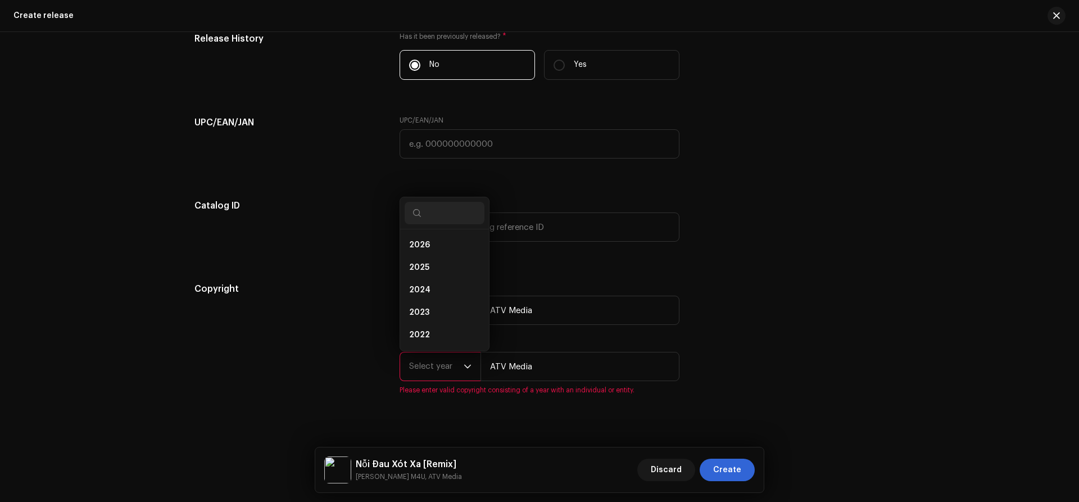
drag, startPoint x: 436, startPoint y: 267, endPoint x: 783, endPoint y: 445, distance: 389.9
click at [442, 270] on li "2025" at bounding box center [444, 267] width 80 height 22
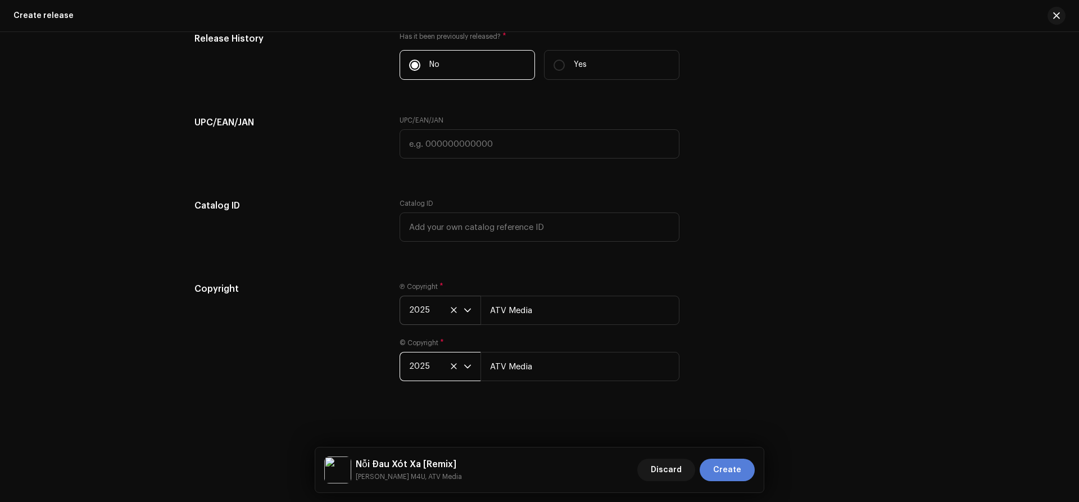
click at [730, 469] on span "Create" at bounding box center [727, 469] width 28 height 22
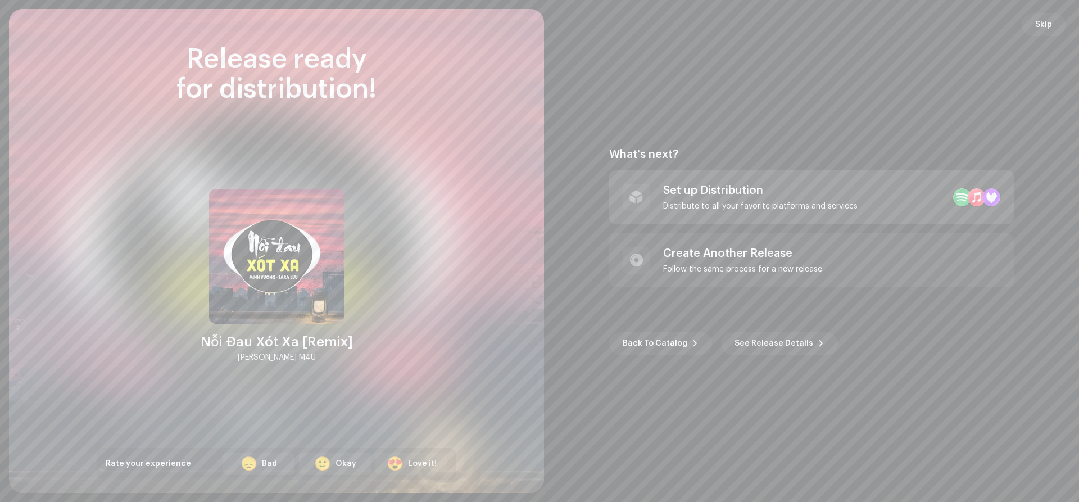
drag, startPoint x: 697, startPoint y: 197, endPoint x: 721, endPoint y: 92, distance: 107.8
click at [697, 197] on div "Set up Distribution Distribute to all your favorite platforms and services" at bounding box center [760, 197] width 194 height 27
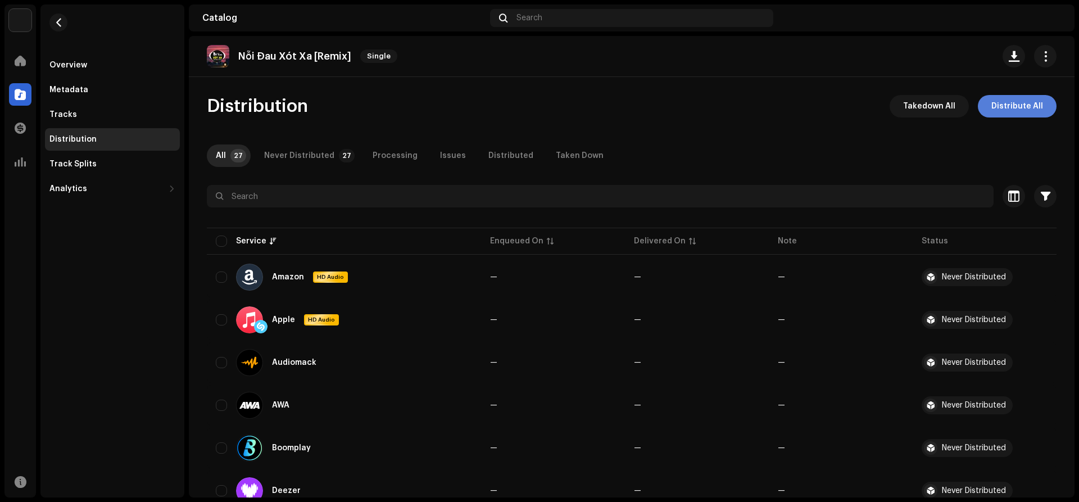
click at [1007, 106] on span "Distribute All" at bounding box center [1017, 106] width 52 height 22
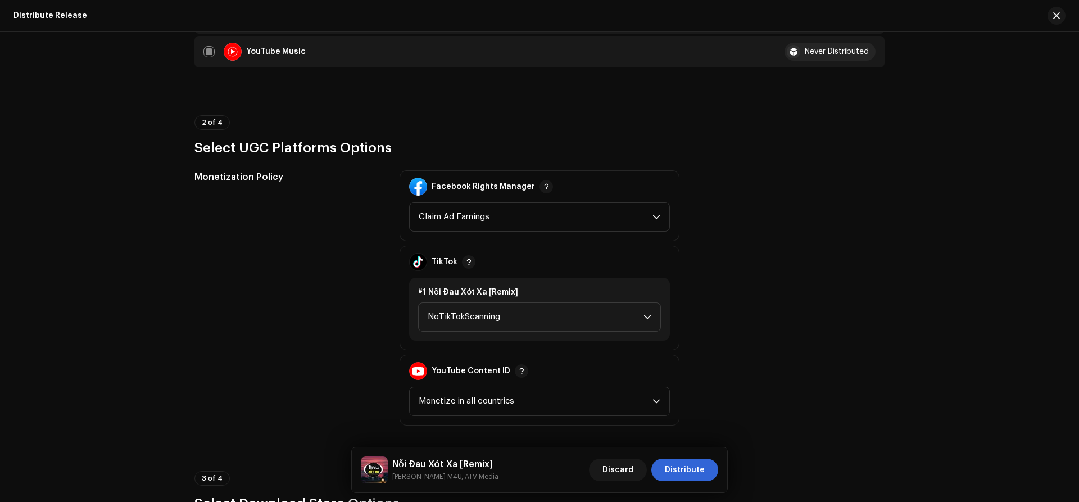
scroll to position [1041, 0]
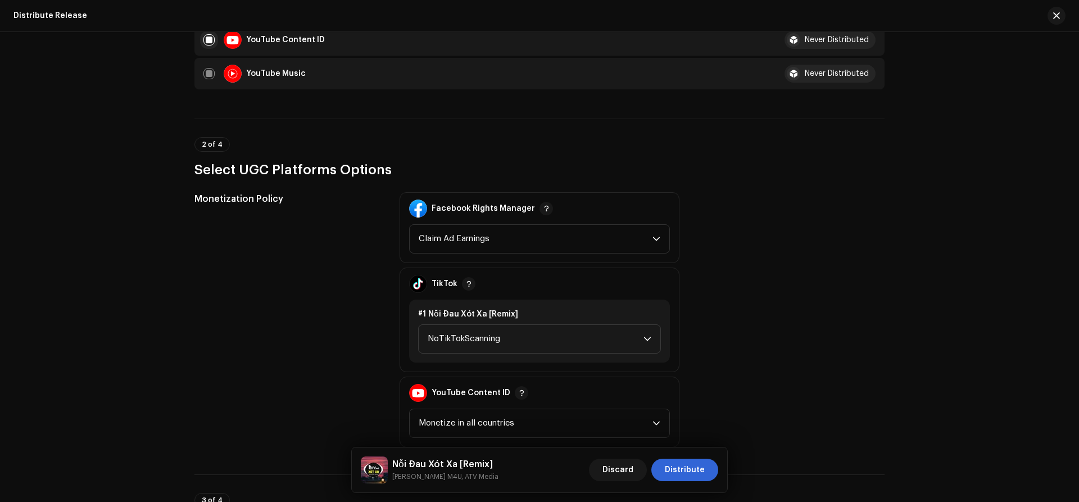
click at [205, 40] on input "checkbox" at bounding box center [208, 39] width 11 height 11
checkbox input "false"
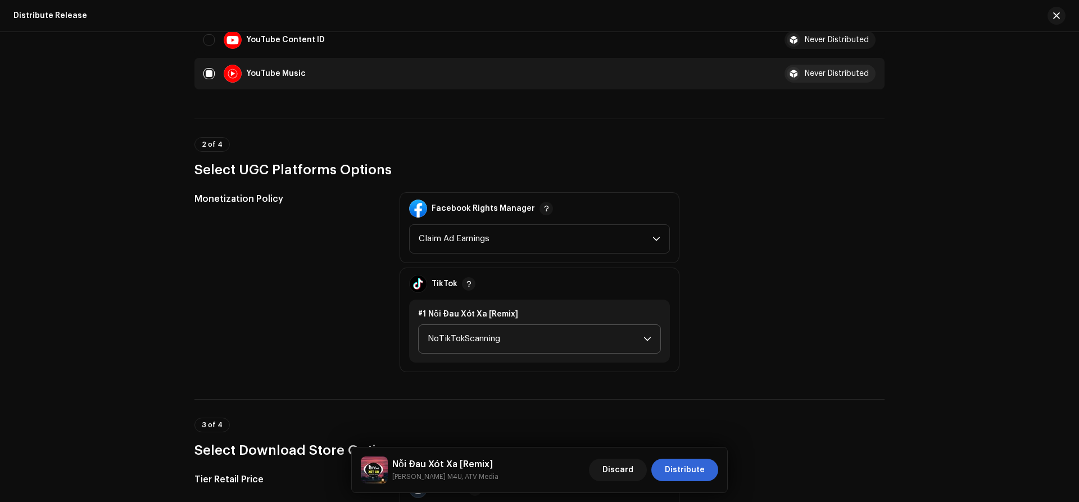
click at [533, 343] on span "NoTikTokScanning" at bounding box center [535, 339] width 216 height 28
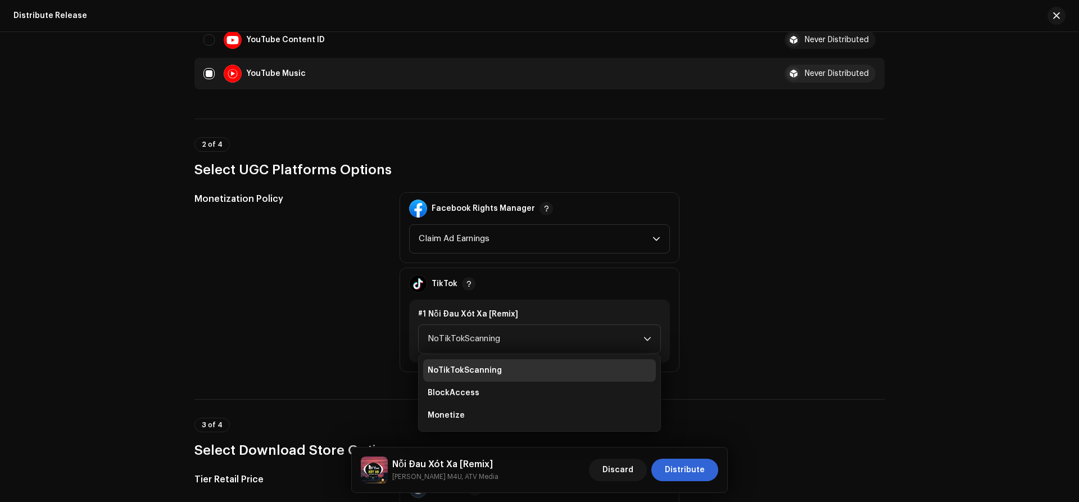
drag, startPoint x: 447, startPoint y: 420, endPoint x: 1078, endPoint y: 349, distance: 635.3
click at [449, 420] on span "Monetize" at bounding box center [445, 415] width 37 height 11
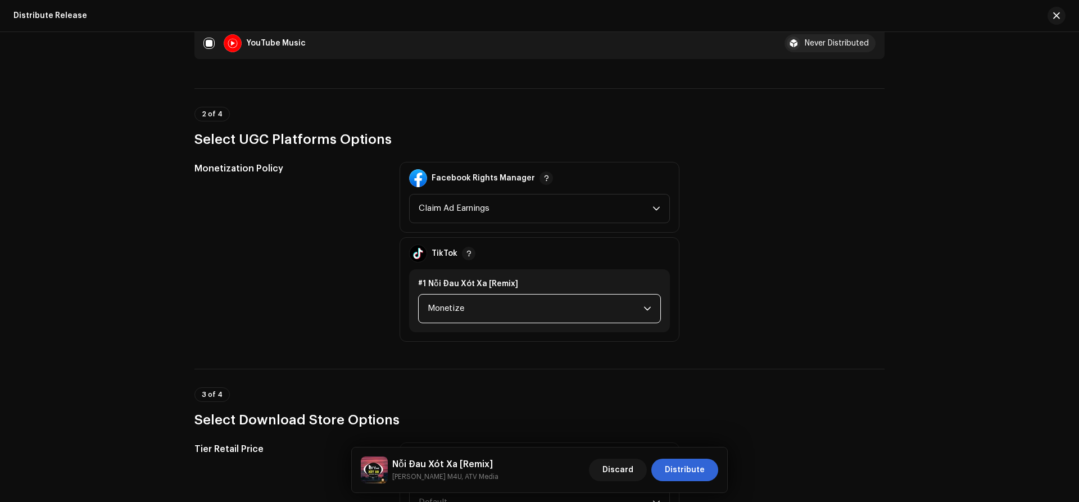
scroll to position [1066, 0]
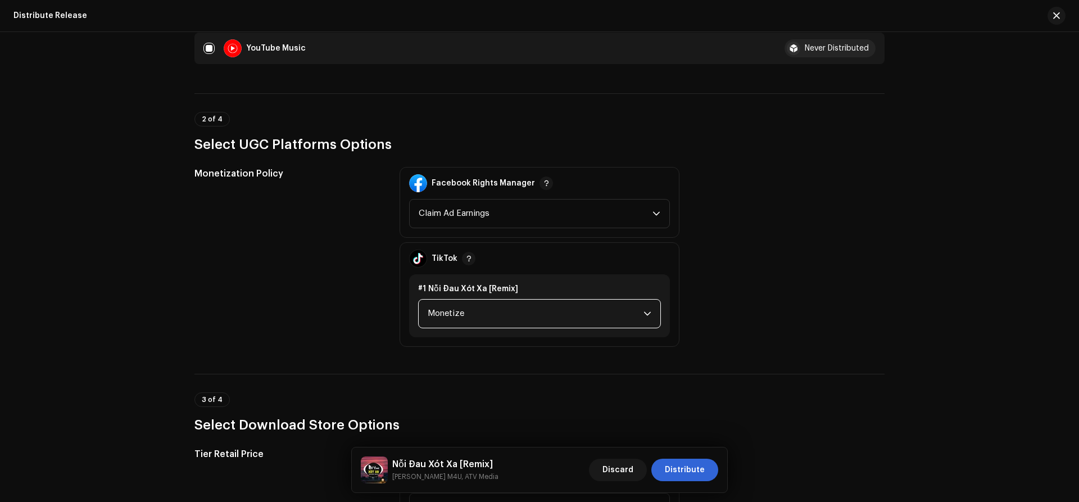
click at [531, 308] on span "Monetize" at bounding box center [535, 313] width 216 height 28
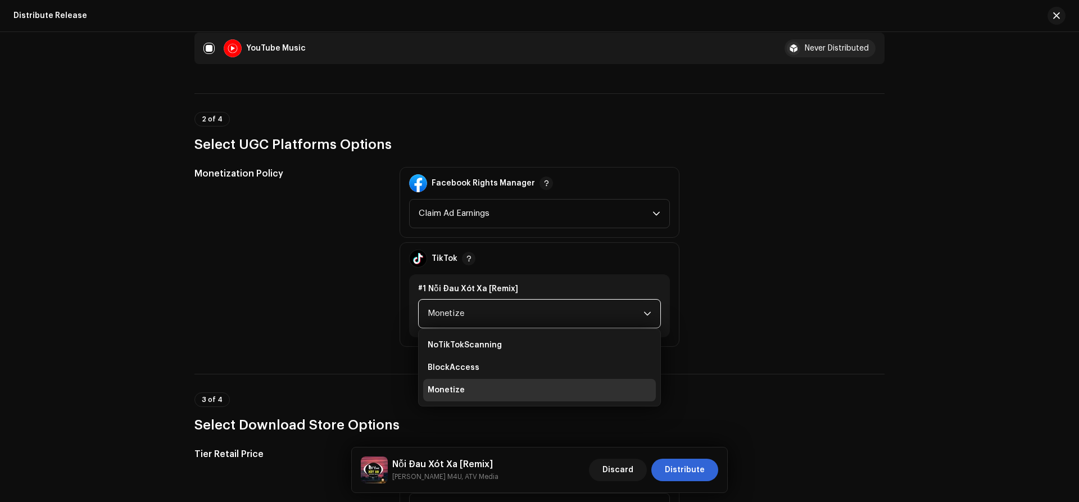
click at [1007, 281] on div "Distribute Release Complete the following to distribute your release to selecte…" at bounding box center [539, 267] width 1079 height 470
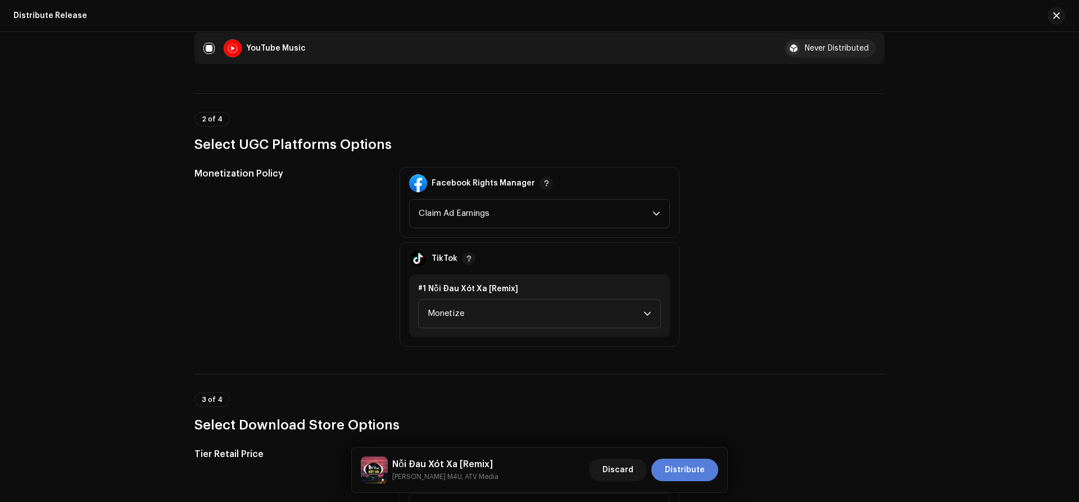
click at [684, 471] on span "Distribute" at bounding box center [685, 469] width 40 height 22
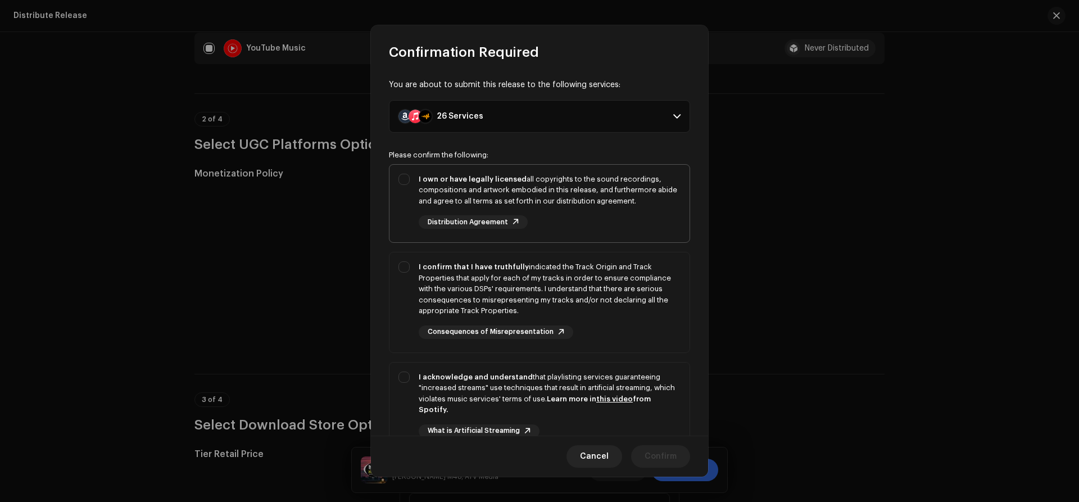
click at [402, 184] on div "I own or have legally licensed all copyrights to the sound recordings, composit…" at bounding box center [539, 202] width 300 height 74
checkbox input "true"
click at [406, 269] on div "I confirm that I have truthfully indicated the Track Origin and Track Propertie…" at bounding box center [539, 299] width 300 height 95
checkbox input "true"
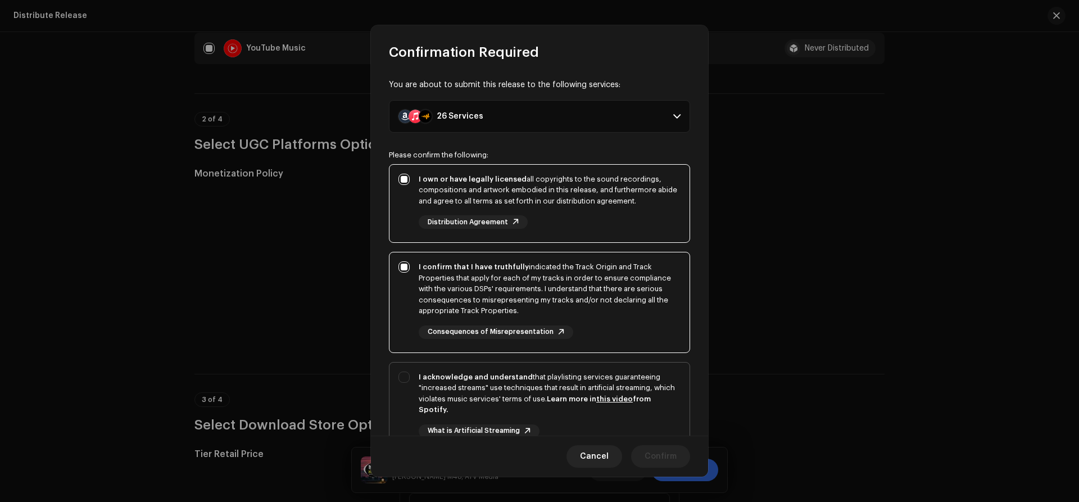
click at [403, 375] on div "I acknowledge and understand that playlisting services guaranteeing "increased …" at bounding box center [539, 413] width 300 height 102
checkbox input "true"
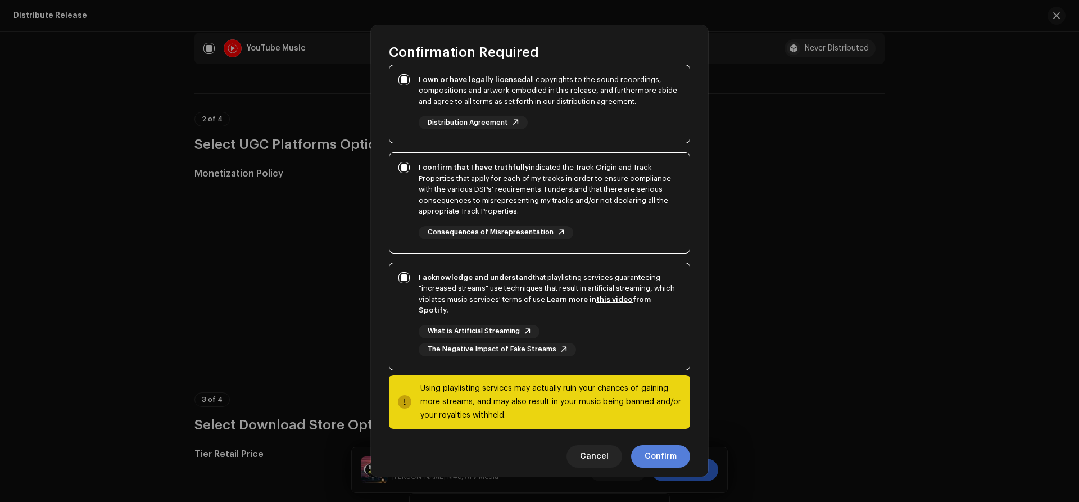
click at [657, 460] on span "Confirm" at bounding box center [660, 456] width 32 height 22
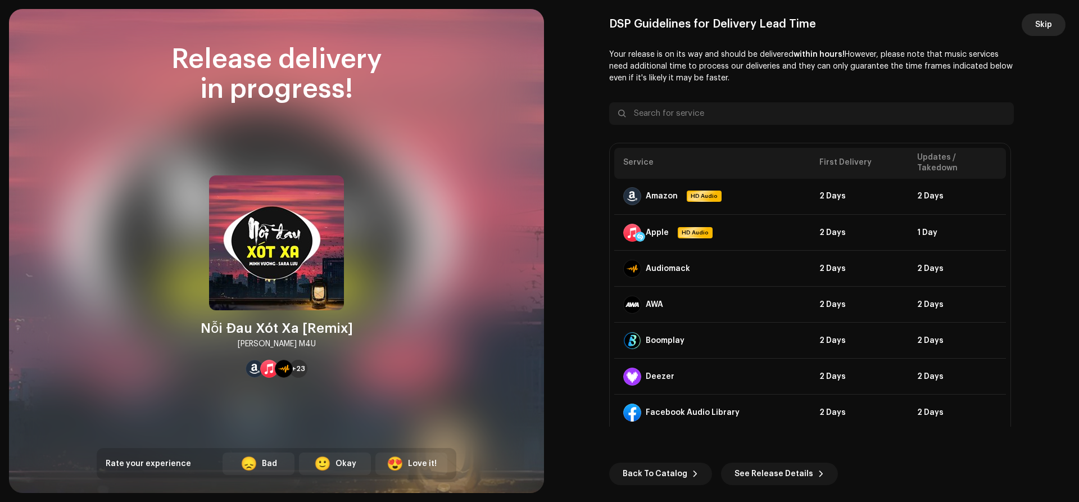
click at [1039, 32] on span "Skip" at bounding box center [1043, 24] width 17 height 22
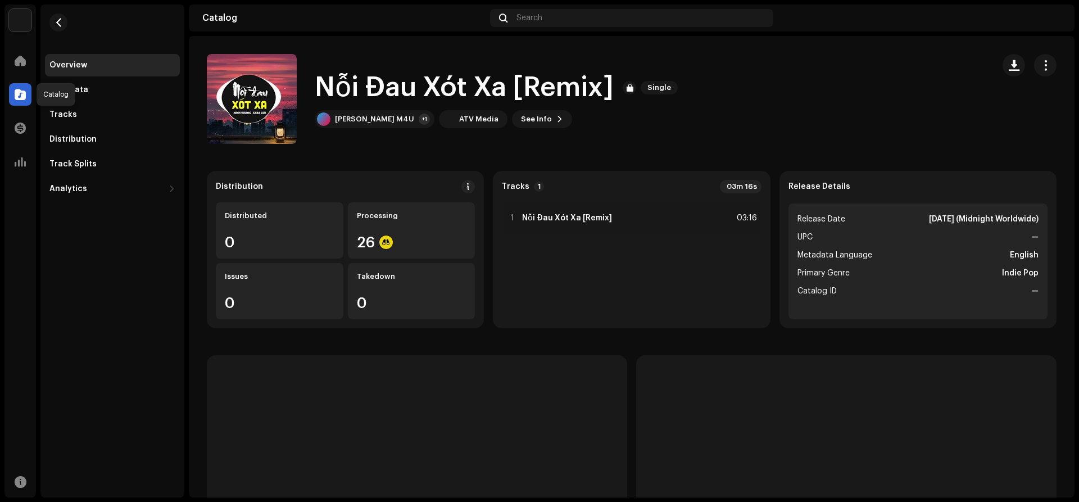
click at [17, 102] on div at bounding box center [20, 94] width 22 height 22
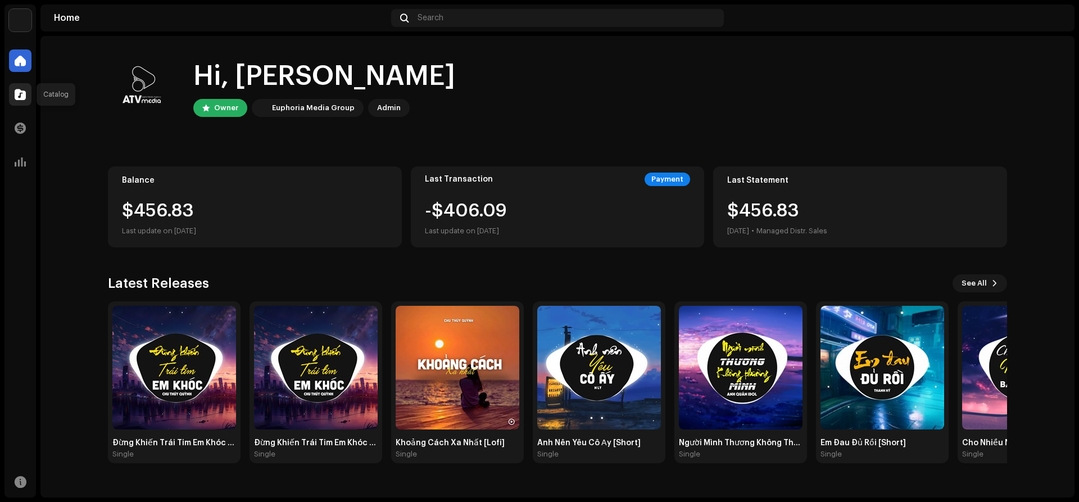
click at [11, 97] on div at bounding box center [20, 94] width 22 height 22
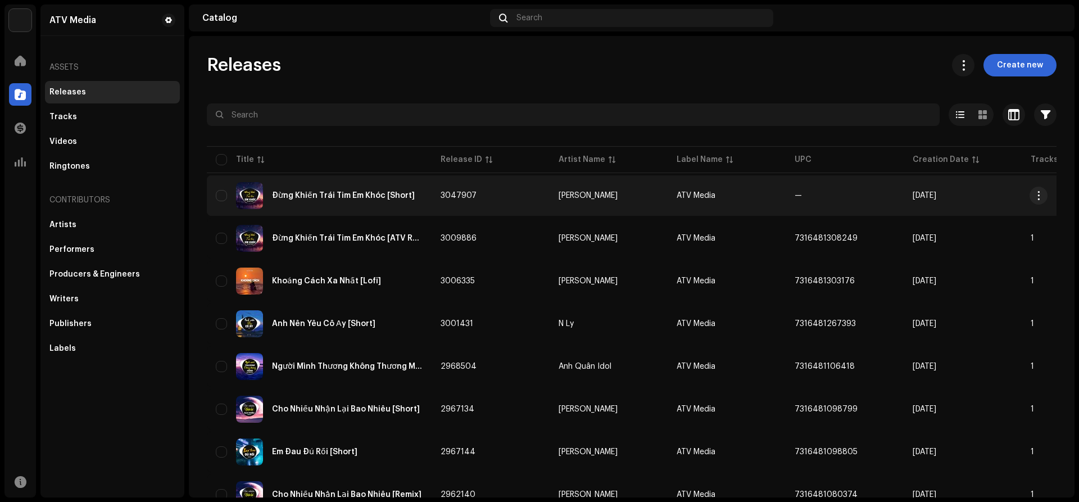
click at [350, 194] on div "Đừng Khiến Trái Tim Em Khóc [Short]" at bounding box center [343, 196] width 143 height 8
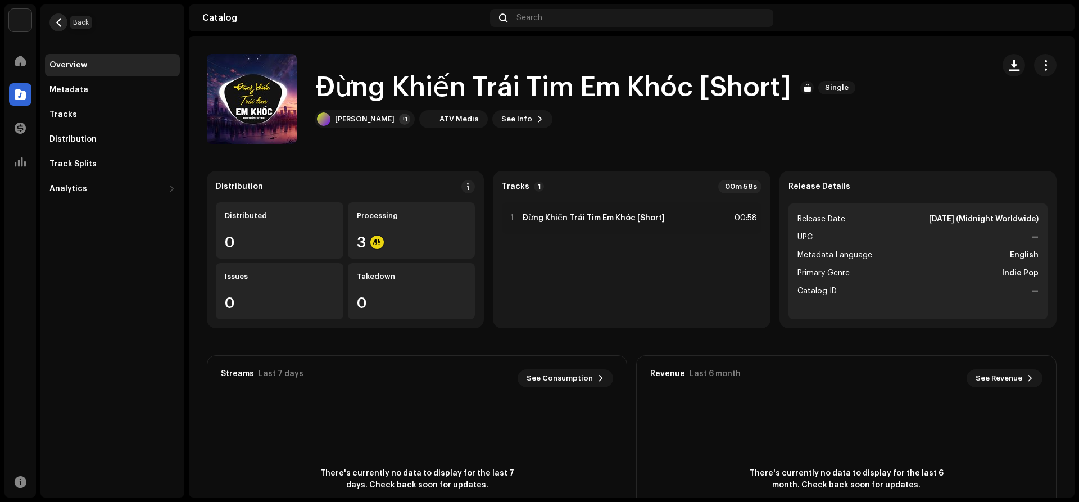
click at [54, 25] on span "button" at bounding box center [58, 22] width 8 height 9
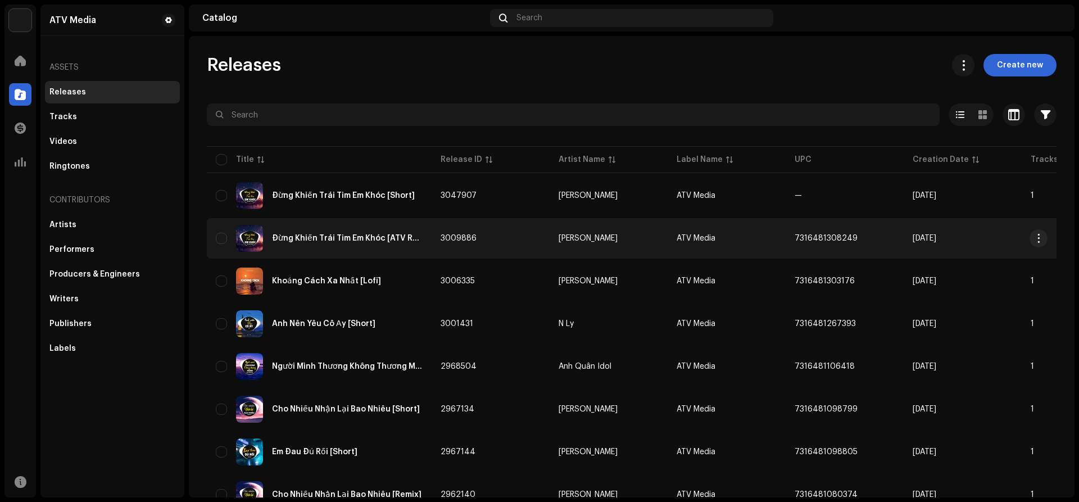
click at [346, 240] on div "Đừng Khiến Trái Tim Em Khóc [ATV Remix]" at bounding box center [347, 238] width 151 height 8
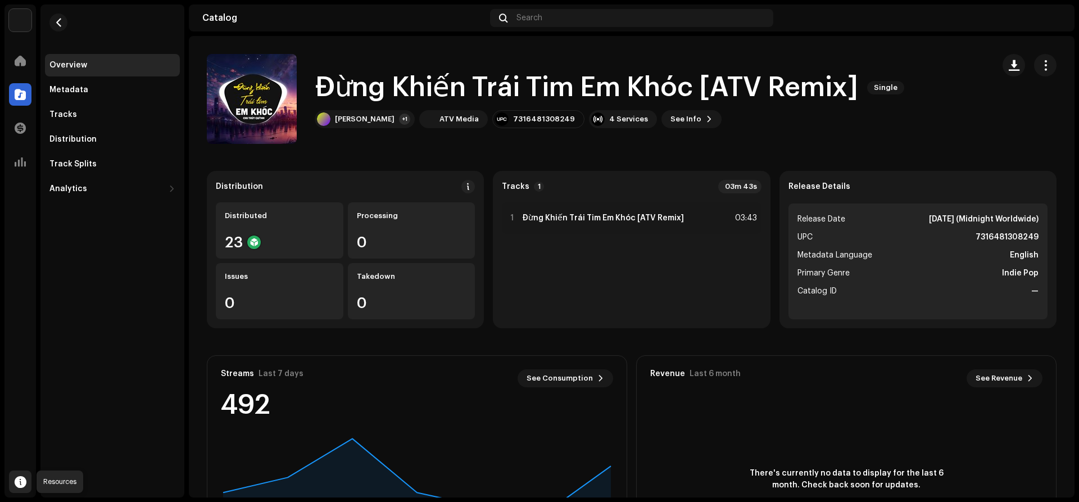
click at [24, 486] on span at bounding box center [21, 481] width 12 height 9
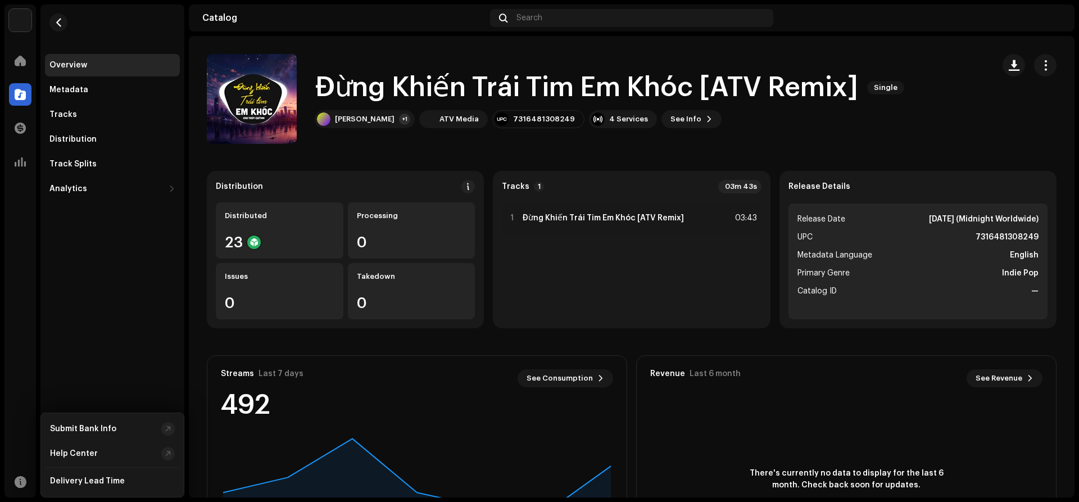
click at [117, 269] on div "Overview Metadata Tracks Distribution Track Splits Analytics Consumption Engage…" at bounding box center [112, 250] width 144 height 493
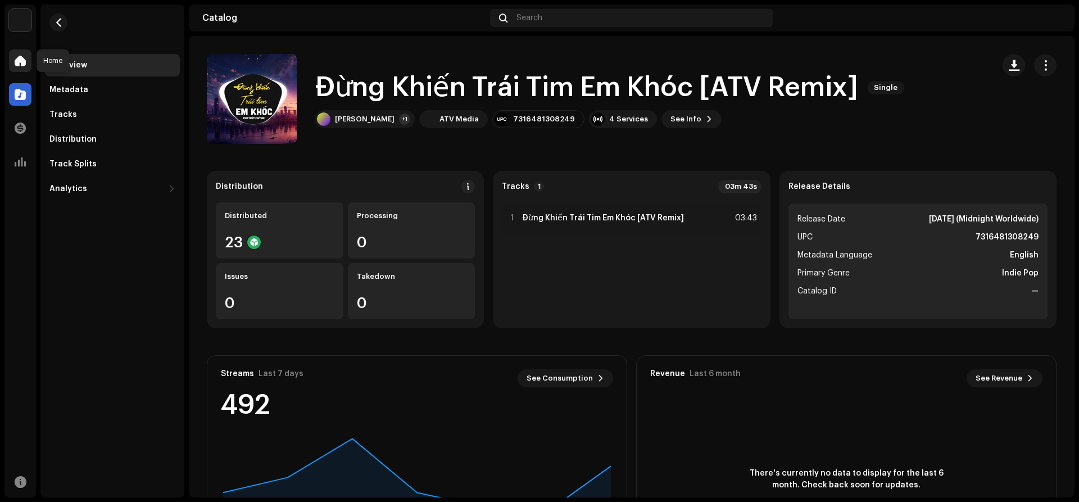
click at [12, 56] on div at bounding box center [20, 60] width 22 height 22
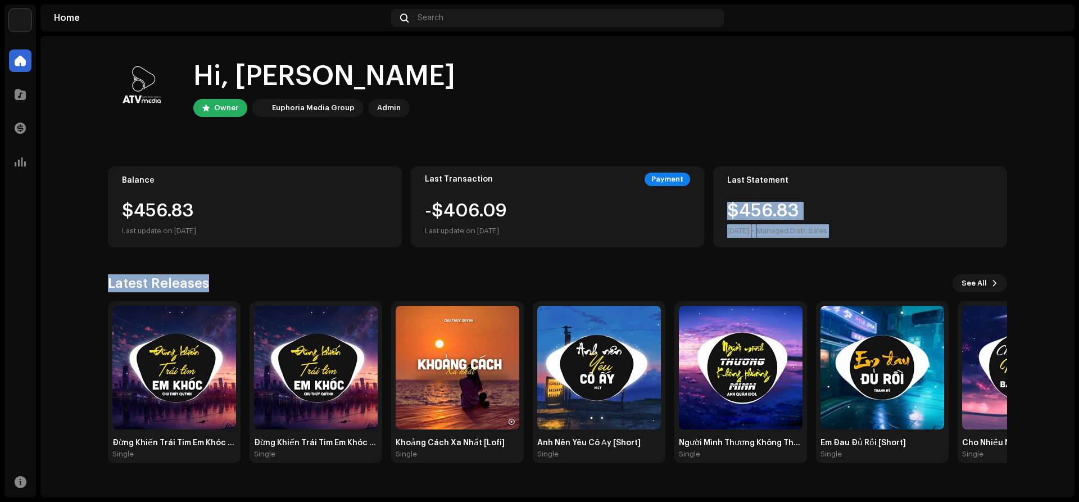
drag, startPoint x: 1078, startPoint y: 184, endPoint x: 1078, endPoint y: 289, distance: 105.6
click at [1078, 289] on div "ATV Media Home Catalog Transactions Analytics Resources ATV Media Home Search H…" at bounding box center [539, 251] width 1079 height 502
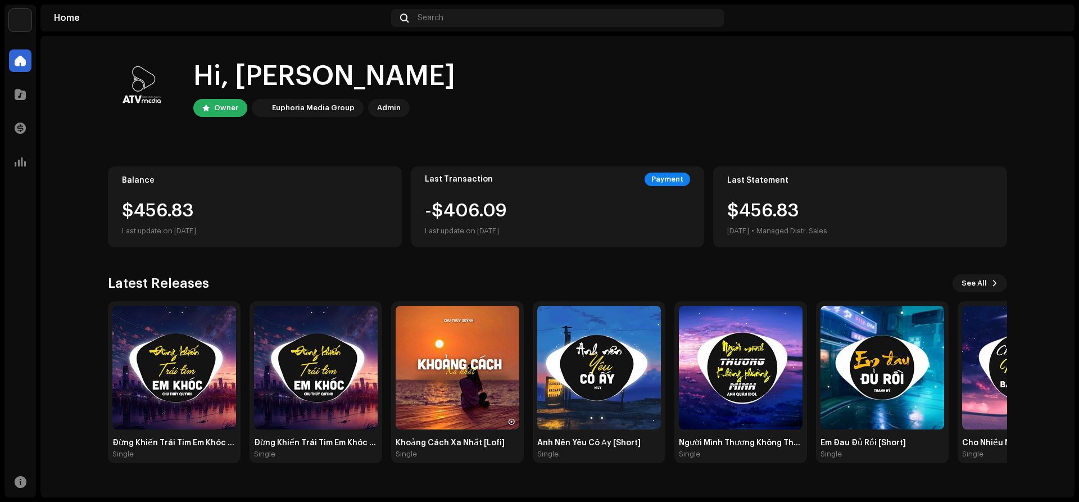
click at [1045, 85] on home-home "Hi, Nguyễn Owner Euphoria Media Group Admin Balance $456.83 Last update on Oct …" at bounding box center [557, 258] width 1034 height 445
click at [20, 93] on span at bounding box center [20, 94] width 11 height 9
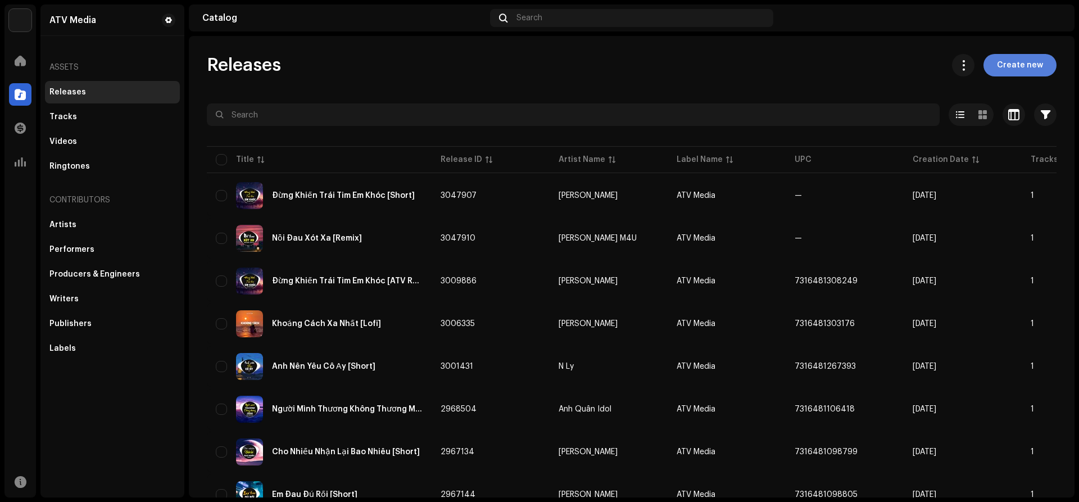
click at [1008, 62] on span "Create new" at bounding box center [1020, 65] width 46 height 22
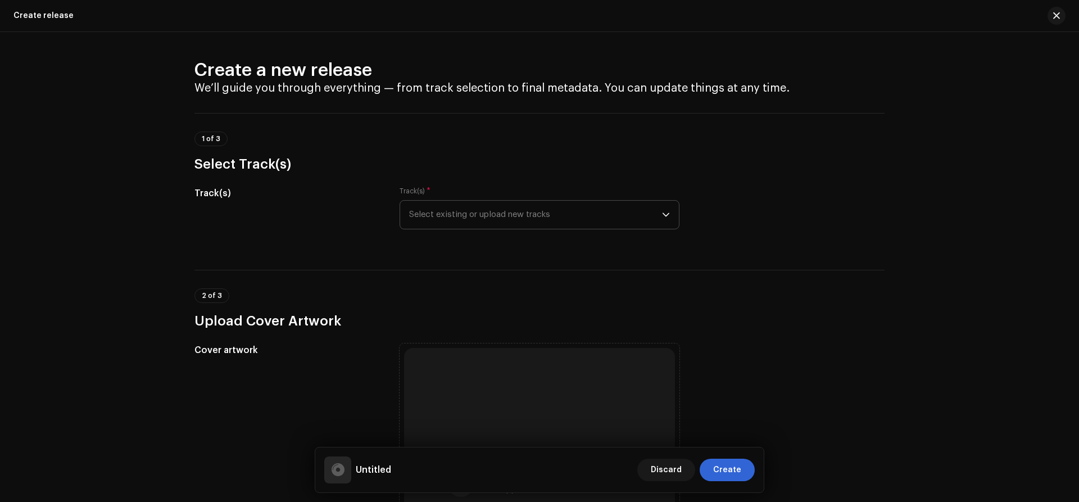
click at [486, 217] on span "Select existing or upload new tracks" at bounding box center [535, 215] width 253 height 28
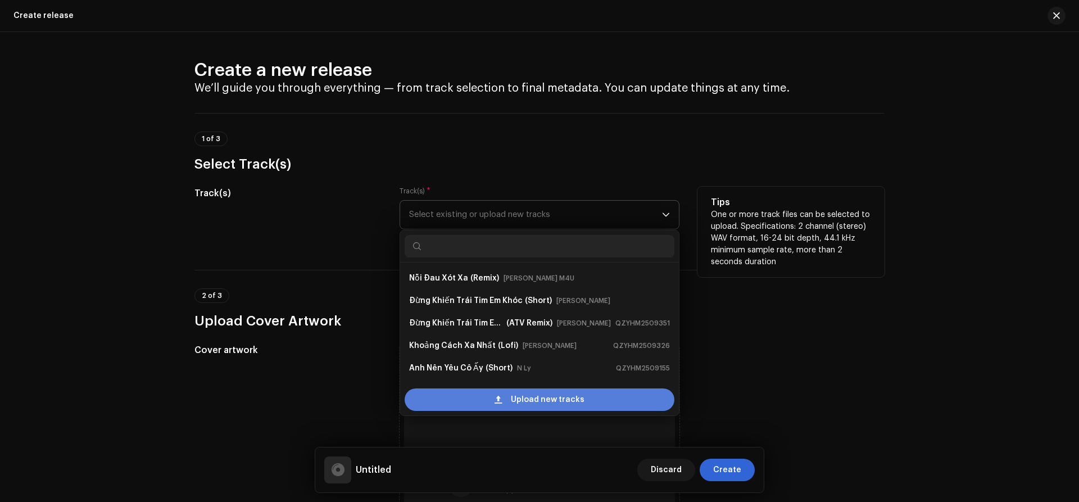
click at [450, 404] on div "Upload new tracks" at bounding box center [539, 399] width 270 height 22
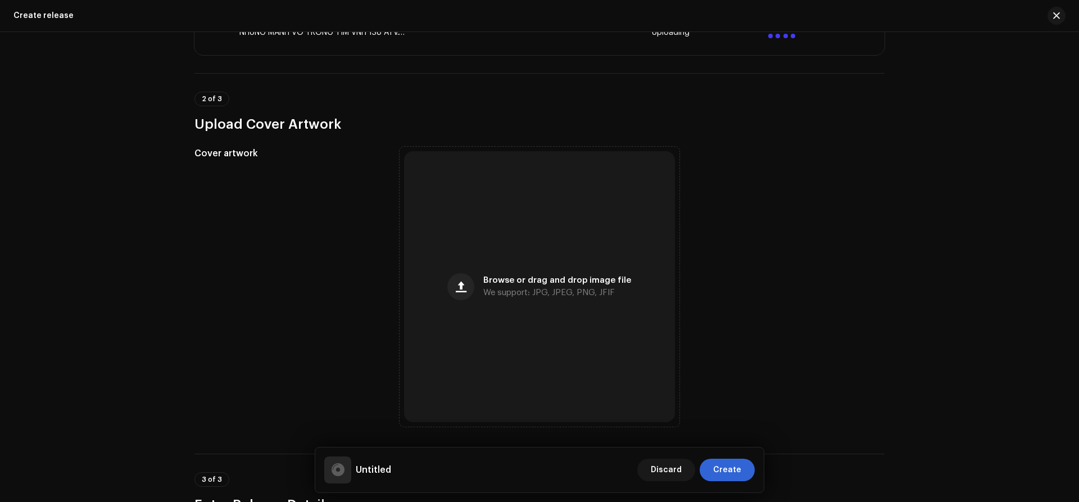
scroll to position [317, 0]
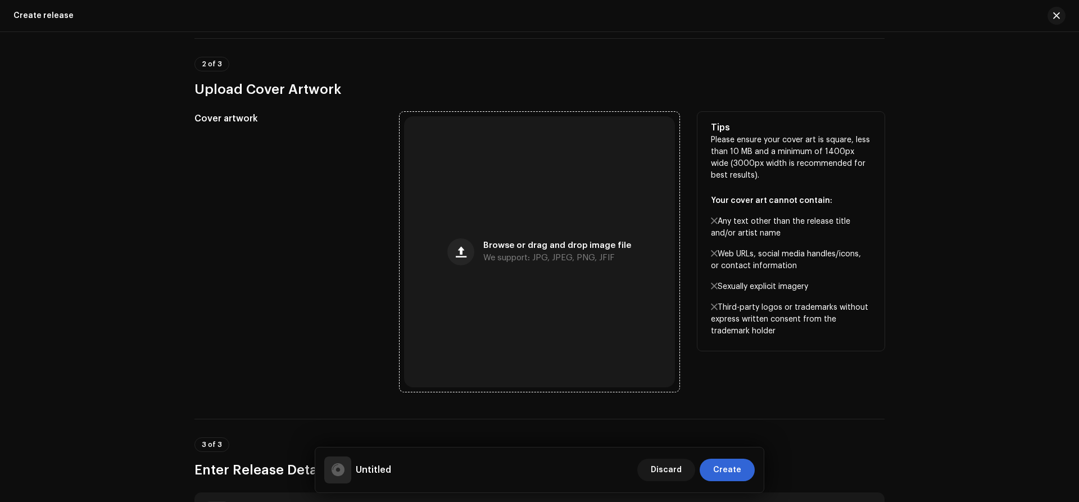
click at [564, 233] on div "Browse or drag and drop image file We support: JPG, JPEG, PNG, JFIF" at bounding box center [539, 251] width 271 height 271
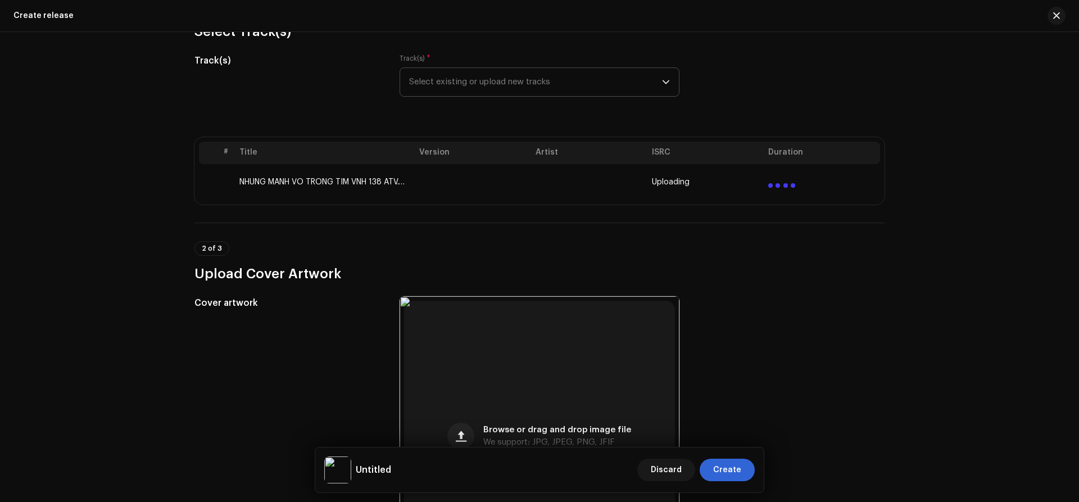
scroll to position [0, 0]
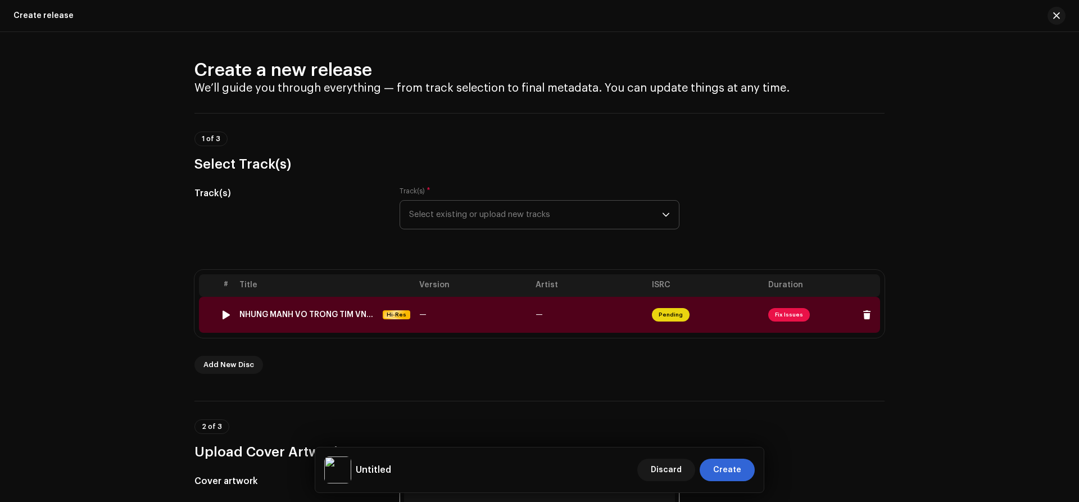
click at [786, 315] on span "Fix Issues" at bounding box center [789, 314] width 42 height 13
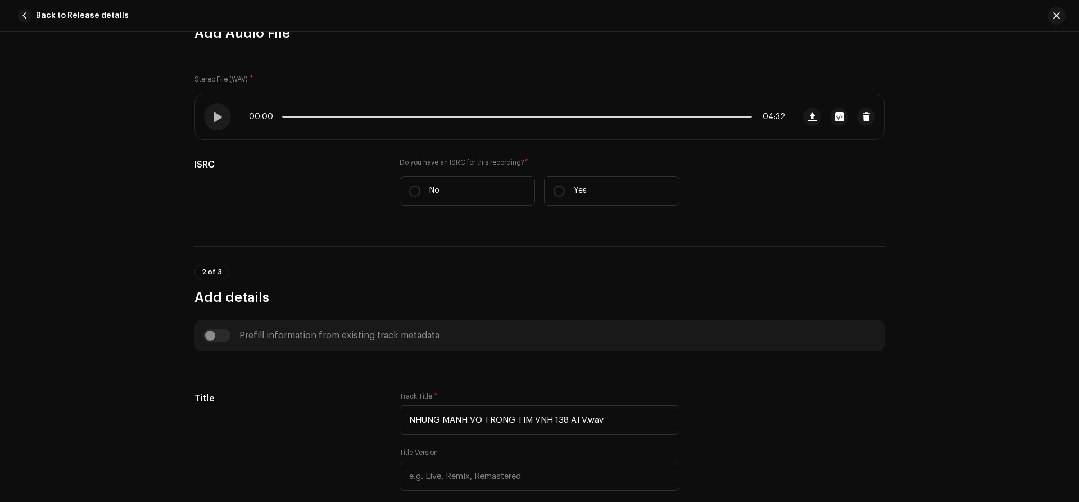
scroll to position [126, 0]
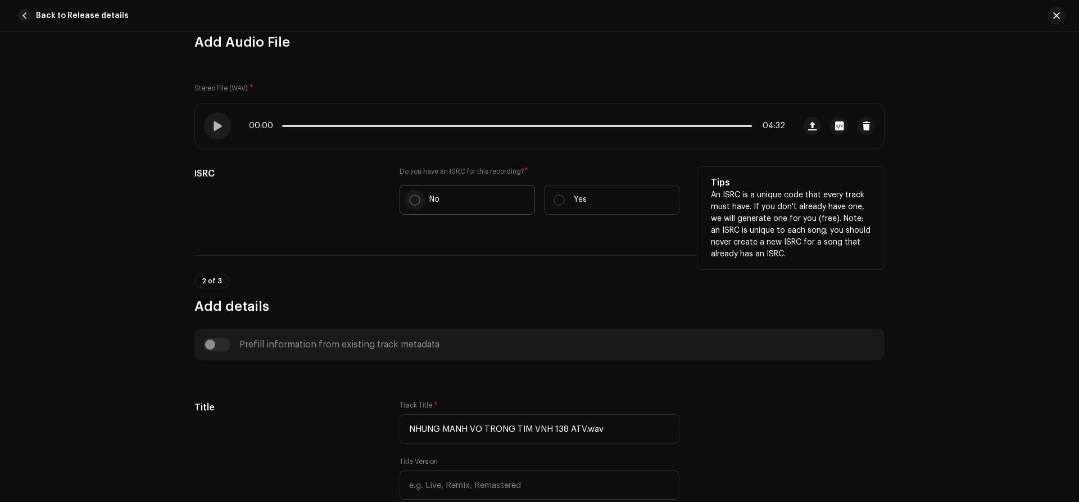
click at [413, 196] on input "No" at bounding box center [414, 199] width 11 height 11
radio input "true"
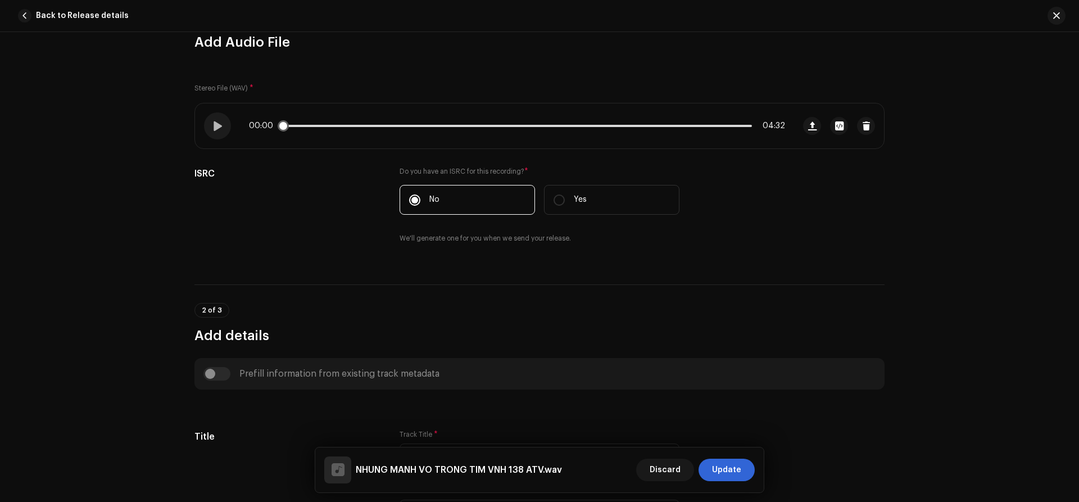
click at [420, 124] on div "00:00 04:32" at bounding box center [517, 125] width 536 height 9
click at [420, 125] on p-slider at bounding box center [517, 126] width 470 height 2
click at [416, 126] on span at bounding box center [360, 126] width 156 height 2
click at [378, 126] on span at bounding box center [349, 126] width 135 height 2
drag, startPoint x: 417, startPoint y: 125, endPoint x: 424, endPoint y: 125, distance: 6.8
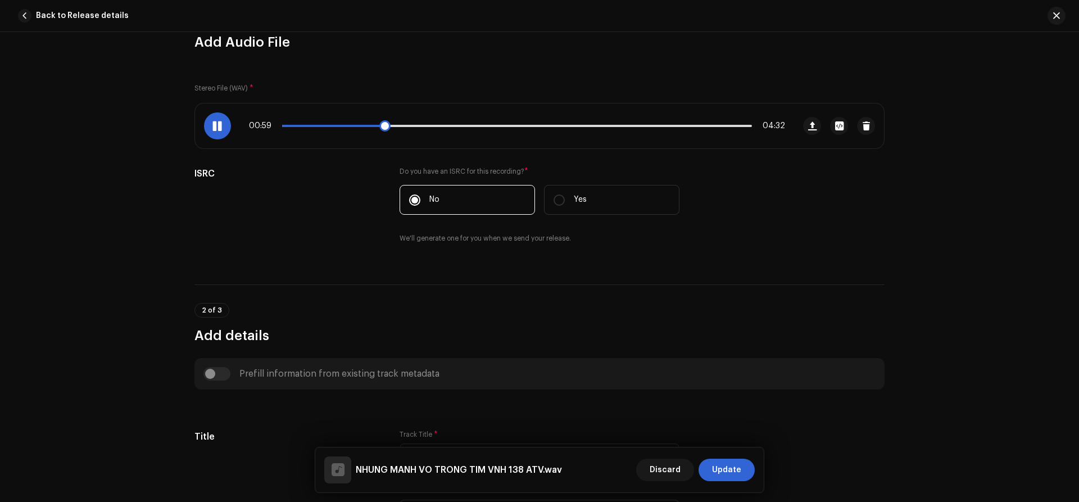
click at [418, 125] on p-slider at bounding box center [517, 126] width 470 height 2
click at [436, 125] on p-slider at bounding box center [517, 126] width 470 height 2
click at [448, 126] on p-slider at bounding box center [517, 126] width 470 height 2
click at [458, 128] on div "01:37 04:32" at bounding box center [517, 125] width 536 height 9
click at [462, 124] on div "01:38 04:32" at bounding box center [517, 125] width 536 height 9
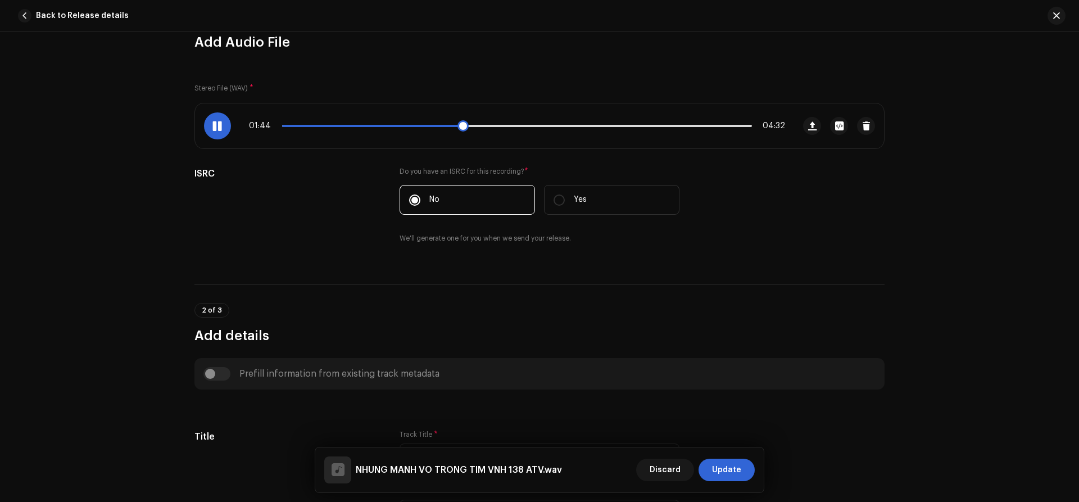
click at [474, 126] on p-slider at bounding box center [517, 126] width 470 height 2
click at [483, 126] on p-slider at bounding box center [517, 126] width 470 height 2
click at [492, 126] on p-slider at bounding box center [517, 126] width 470 height 2
click at [503, 126] on p-slider at bounding box center [517, 126] width 470 height 2
click at [340, 124] on div "02:13 04:32" at bounding box center [517, 125] width 536 height 9
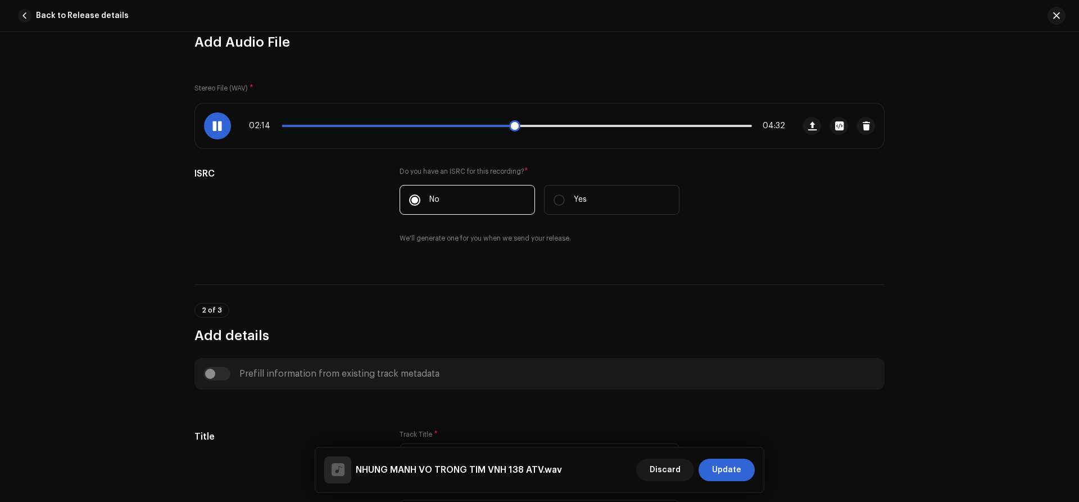
click at [340, 125] on span at bounding box center [397, 126] width 231 height 2
click at [216, 126] on span at bounding box center [217, 125] width 10 height 9
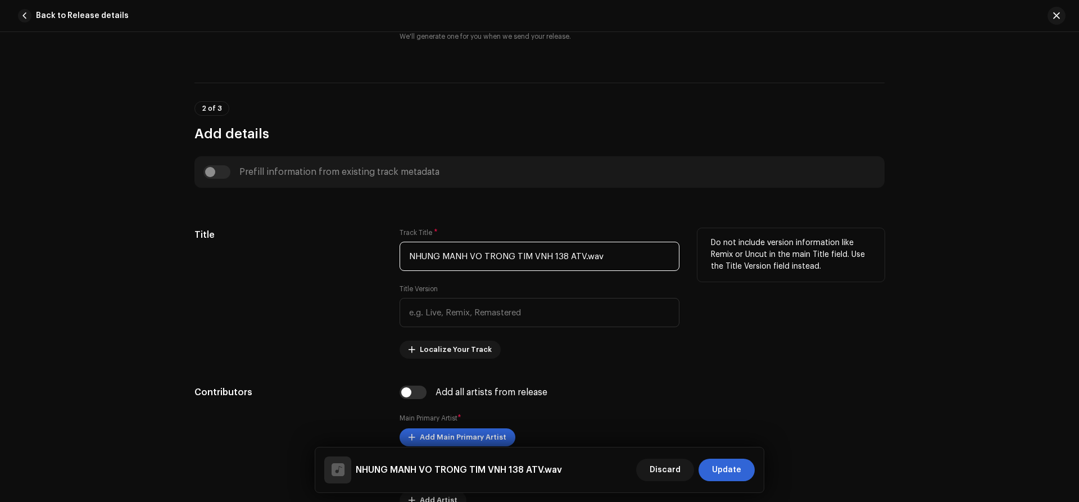
click at [511, 256] on input "NHUNG MANH VO TRONG TIM VNH 138 ATV.wav" at bounding box center [539, 256] width 280 height 29
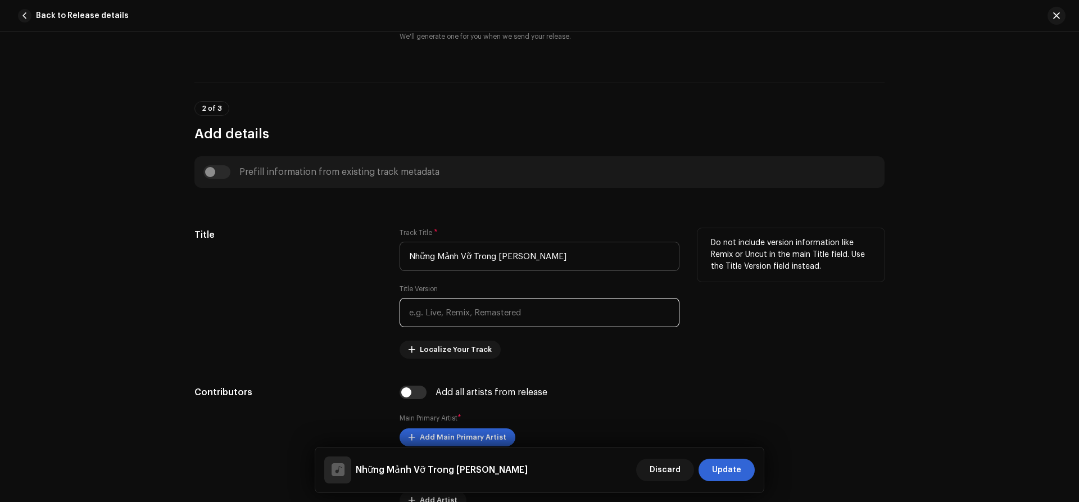
type input "Những Mảnh Vỡ Trong Tim"
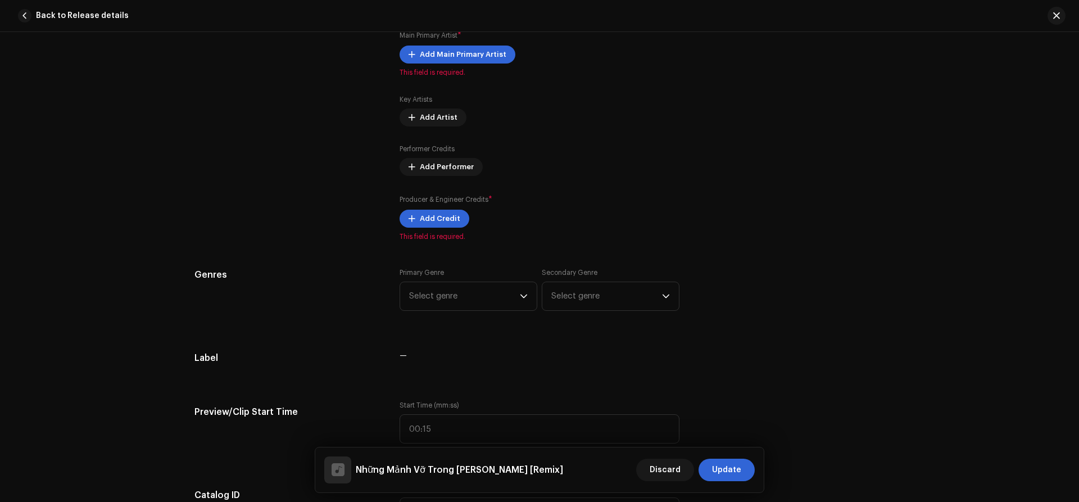
scroll to position [632, 0]
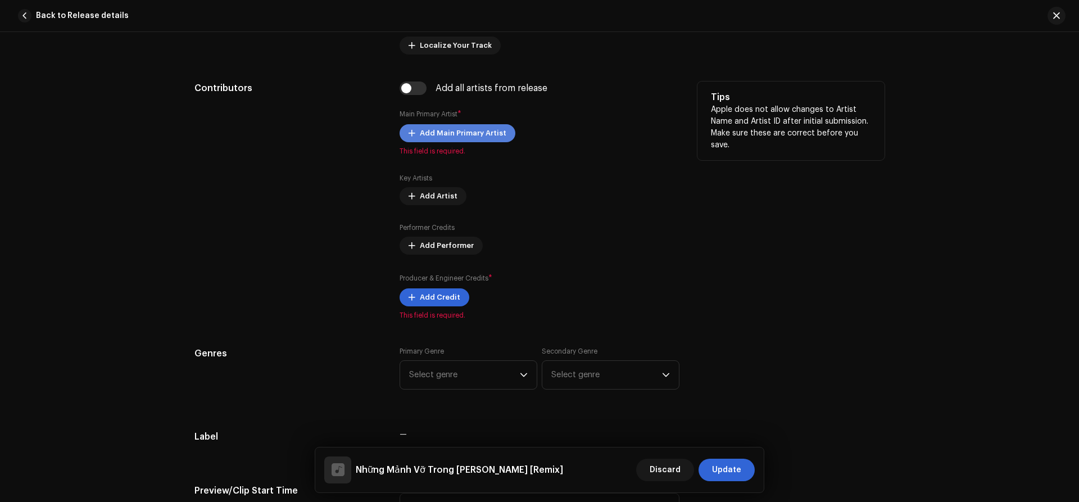
type input "Remix"
click at [448, 125] on span "Add Main Primary Artist" at bounding box center [463, 133] width 87 height 22
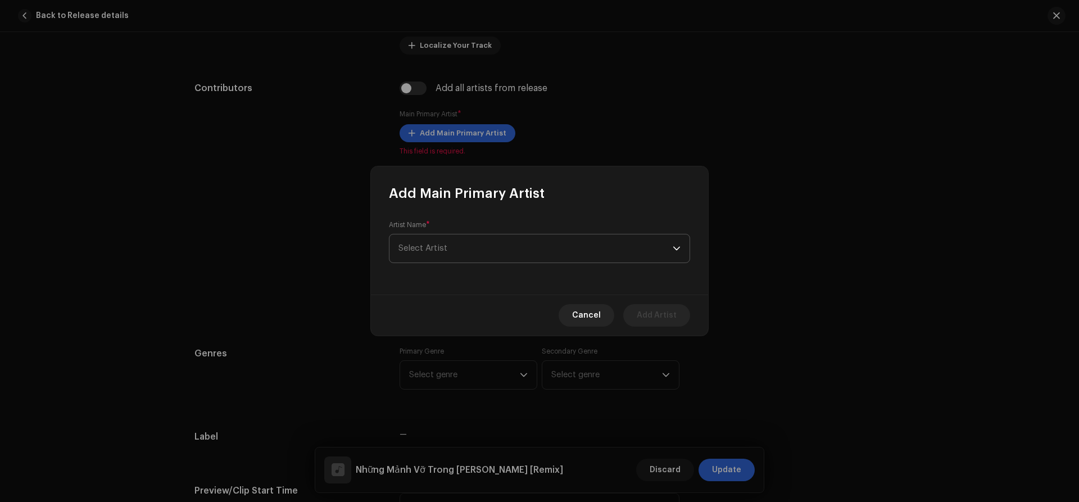
click at [457, 252] on span "Select Artist" at bounding box center [535, 248] width 274 height 28
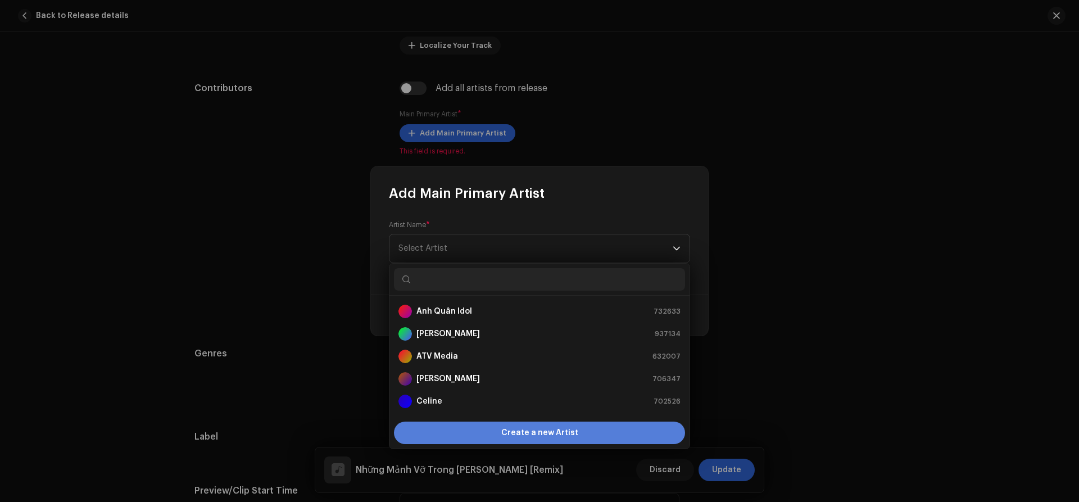
click at [451, 435] on div "Create a new Artist" at bounding box center [539, 432] width 291 height 22
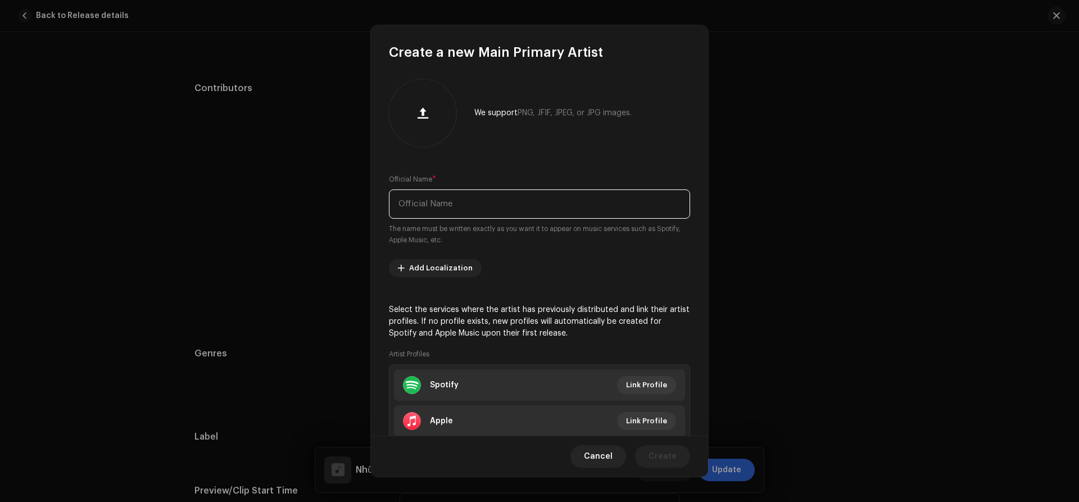
click at [452, 211] on input "text" at bounding box center [539, 203] width 301 height 29
type input "Lynn Bảo Ngọc"
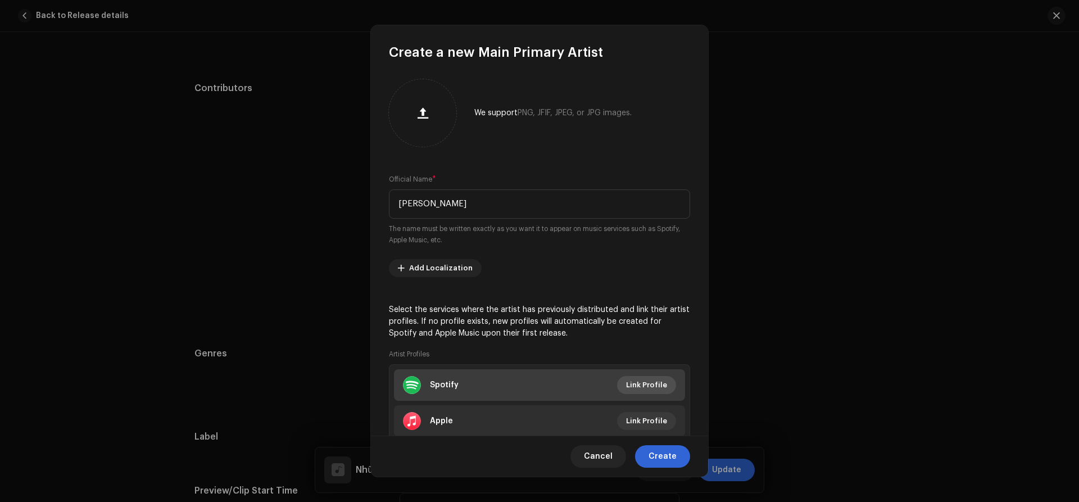
click at [640, 382] on span "Link Profile" at bounding box center [646, 385] width 41 height 22
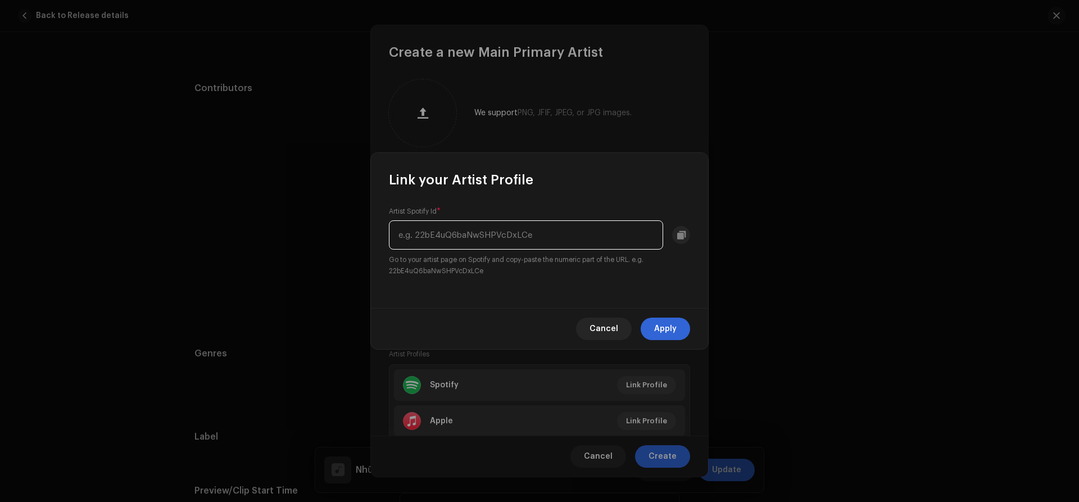
click at [458, 238] on input "text" at bounding box center [526, 234] width 274 height 29
paste input "51Vlh6i9M88DtGTkr7rK8A"
type input "51Vlh6i9M88DtGTkr7rK8A"
click at [665, 330] on span "Apply" at bounding box center [665, 328] width 22 height 22
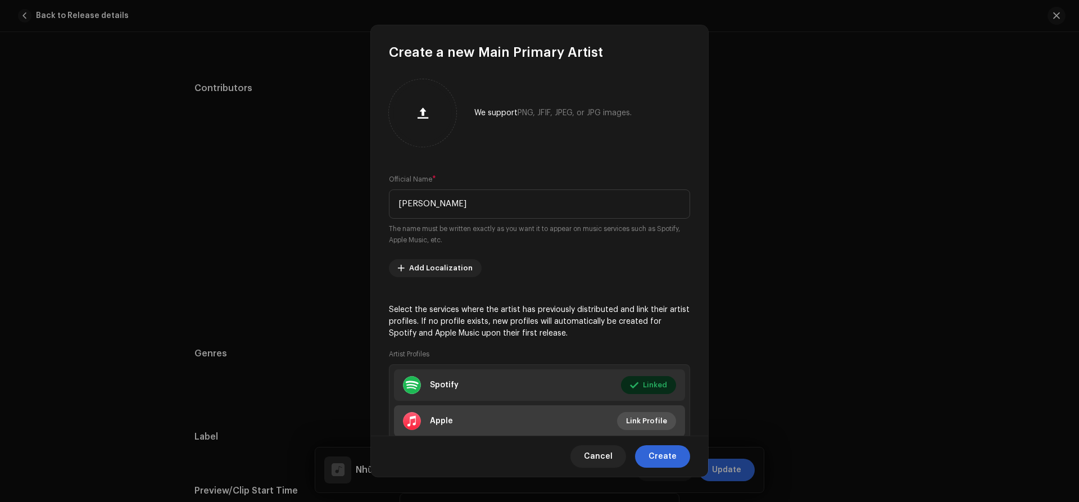
click at [634, 420] on span "Link Profile" at bounding box center [646, 421] width 41 height 22
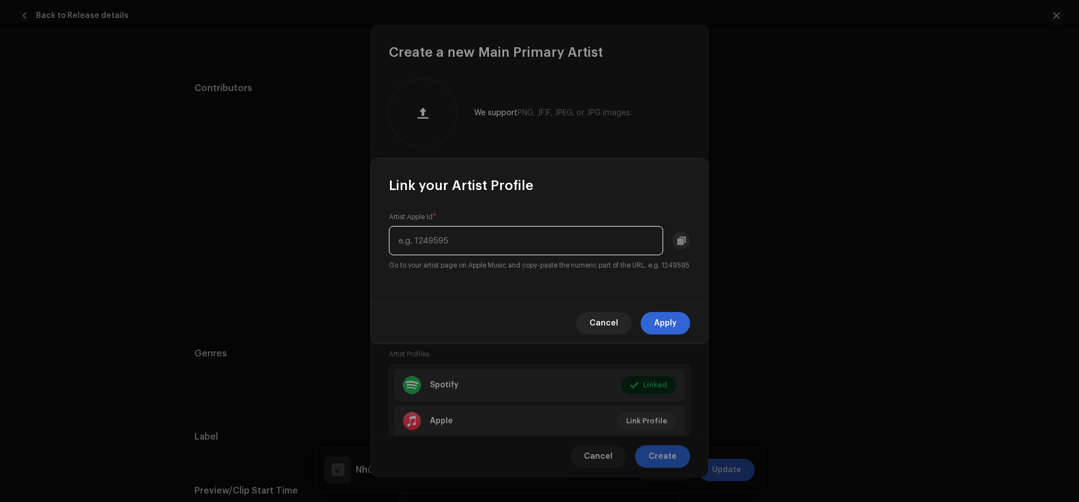
click at [432, 233] on input "text" at bounding box center [526, 240] width 274 height 29
paste input "1650358410"
type input "1650358410"
click at [668, 331] on span "Apply" at bounding box center [665, 323] width 22 height 22
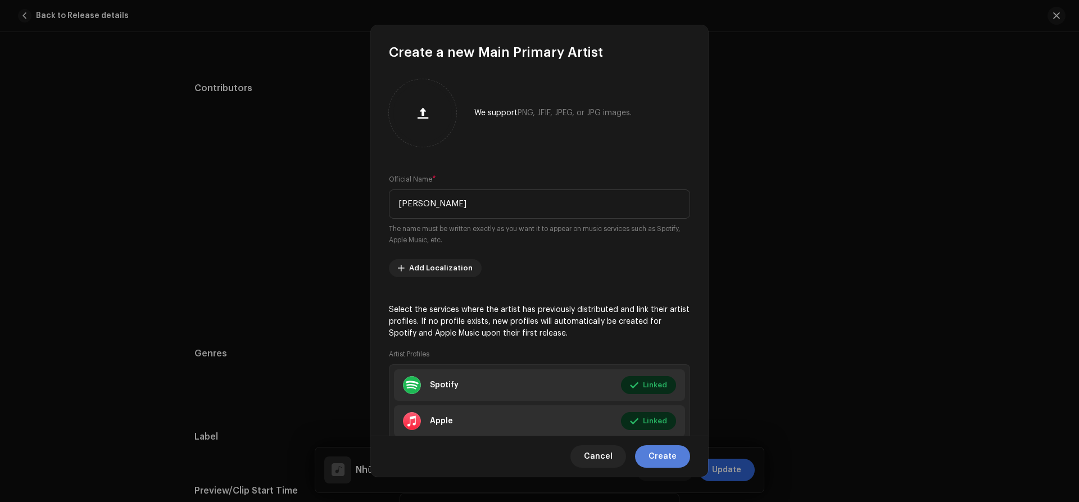
click at [670, 465] on span "Create" at bounding box center [662, 456] width 28 height 22
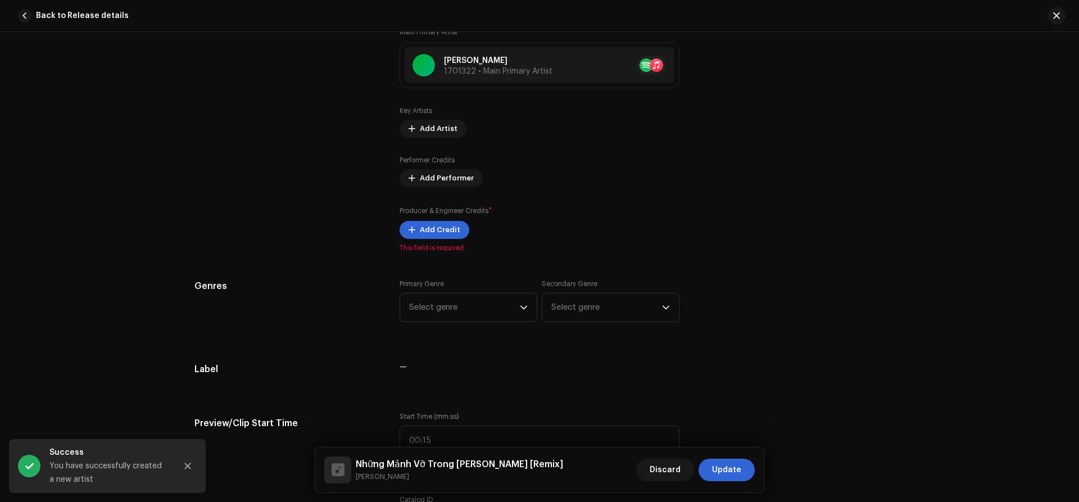
scroll to position [622, 0]
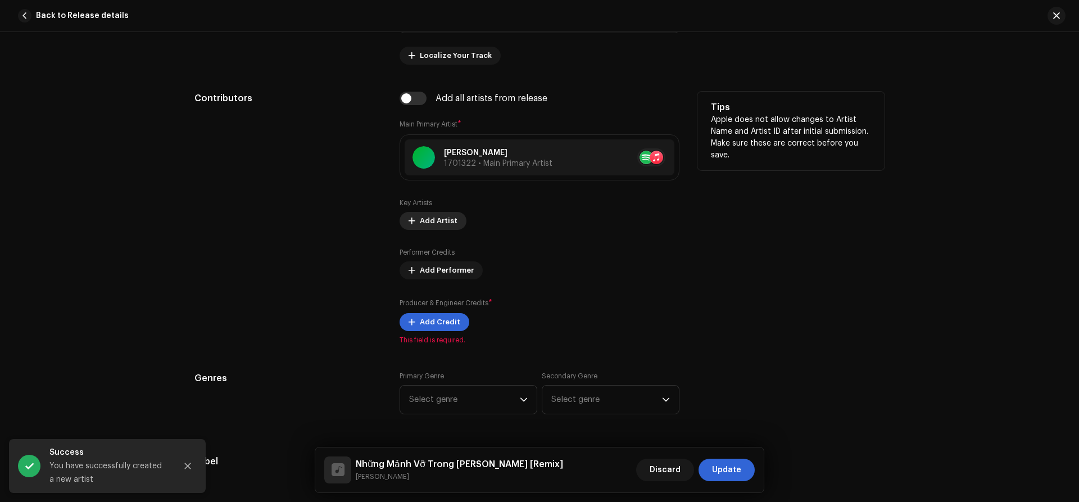
click at [429, 219] on span "Add Artist" at bounding box center [439, 221] width 38 height 22
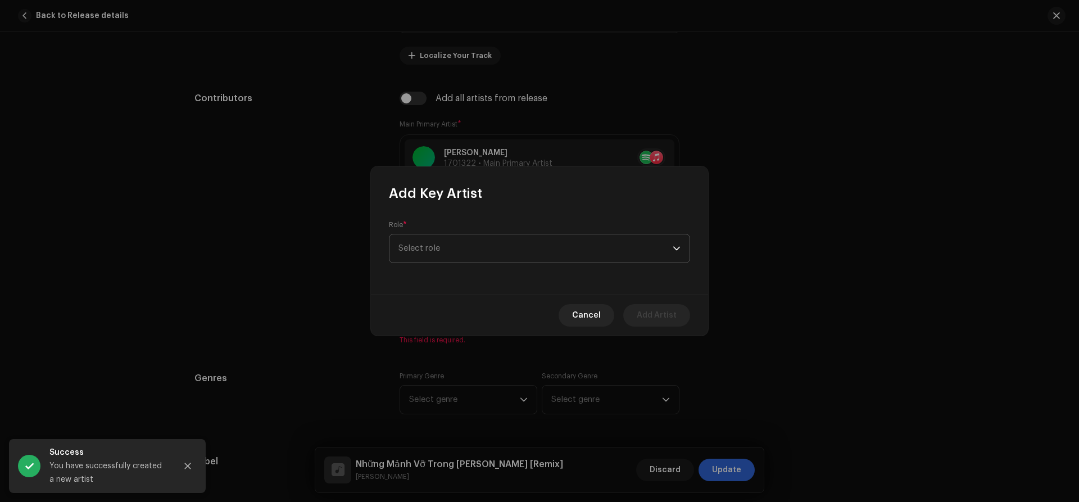
click at [442, 243] on span "Select role" at bounding box center [535, 248] width 274 height 28
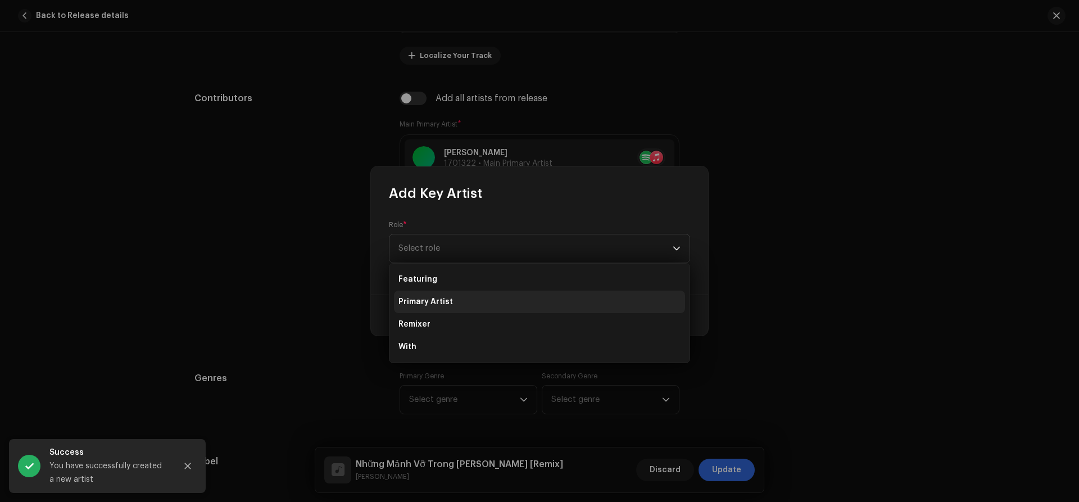
click at [432, 299] on span "Primary Artist" at bounding box center [425, 301] width 54 height 11
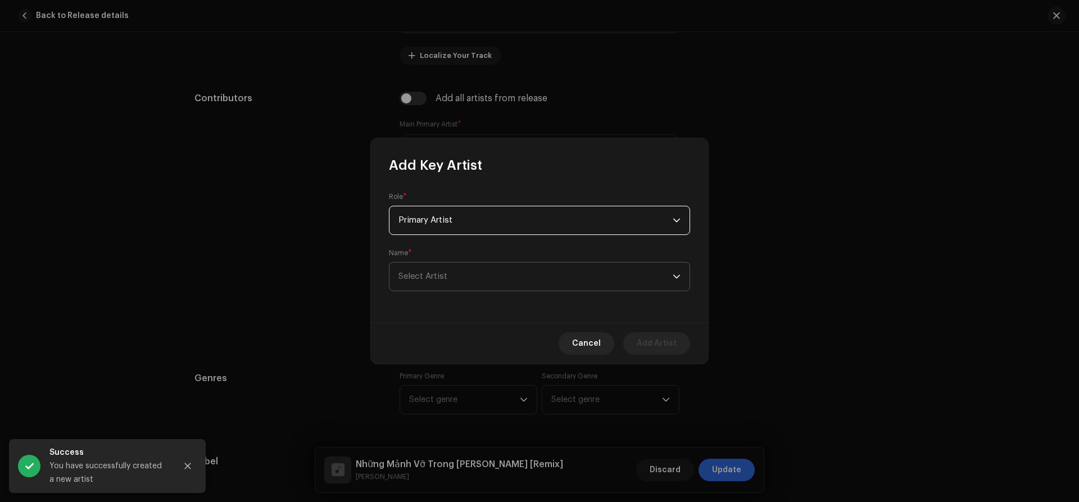
click at [445, 279] on span "Select Artist" at bounding box center [422, 276] width 49 height 8
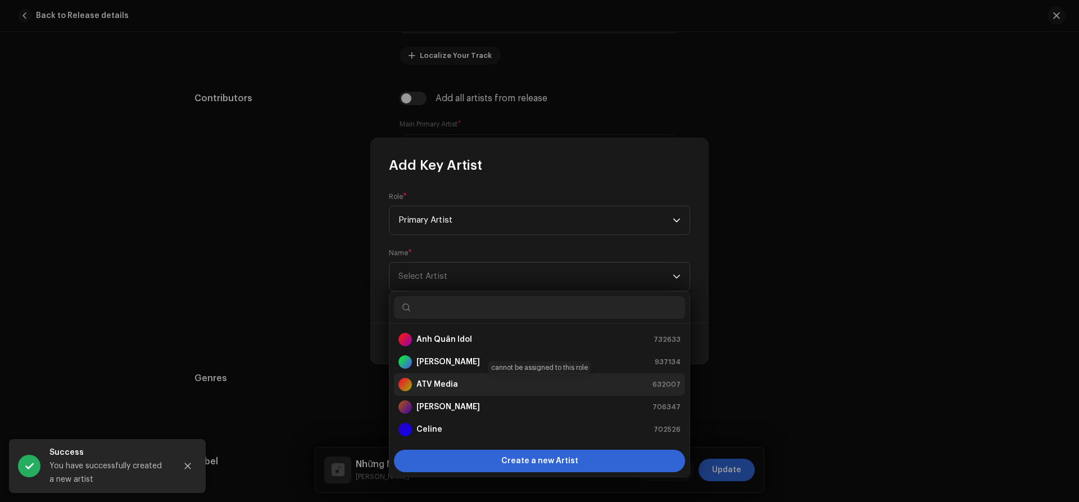
click at [430, 381] on strong "ATV Media" at bounding box center [437, 384] width 42 height 11
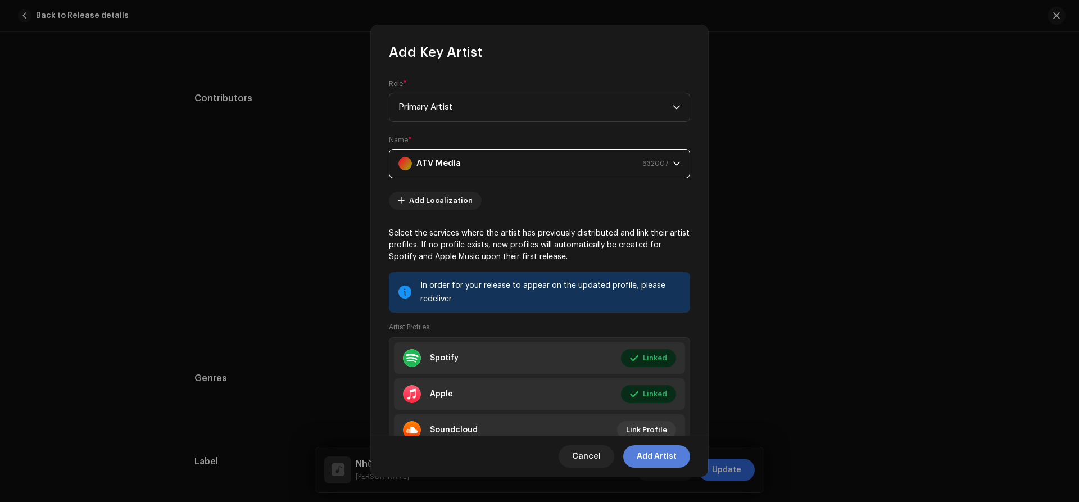
click at [667, 460] on span "Add Artist" at bounding box center [656, 456] width 40 height 22
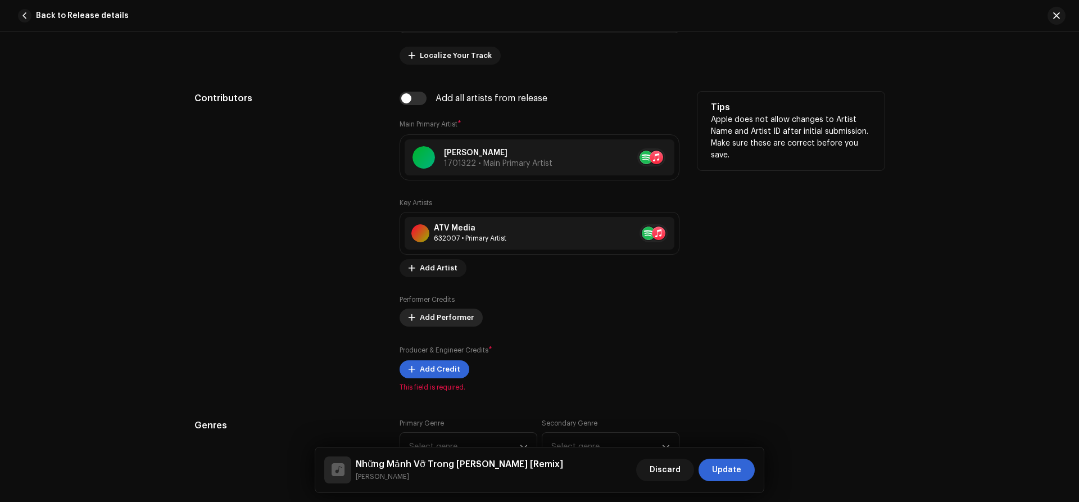
click at [433, 320] on span "Add Performer" at bounding box center [447, 317] width 54 height 22
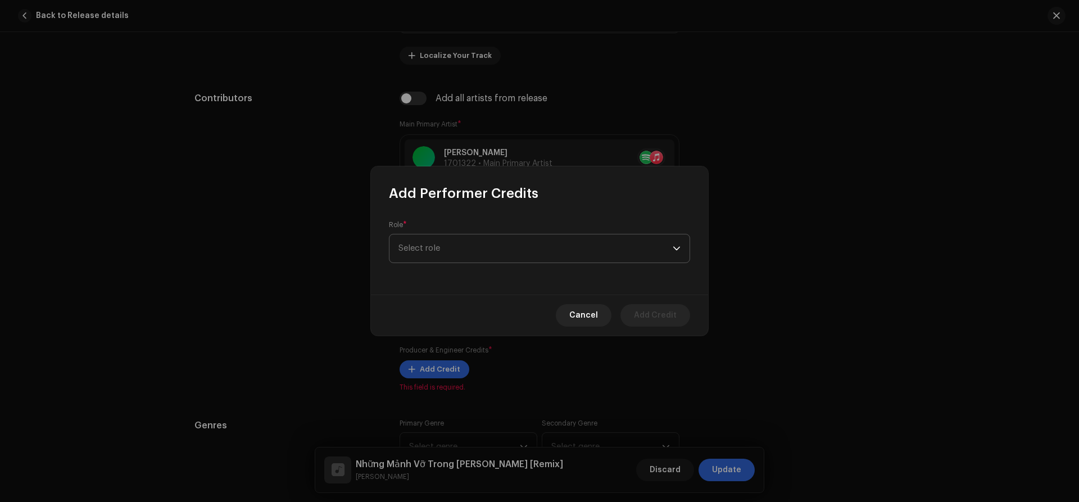
click at [461, 248] on span "Select role" at bounding box center [535, 248] width 274 height 28
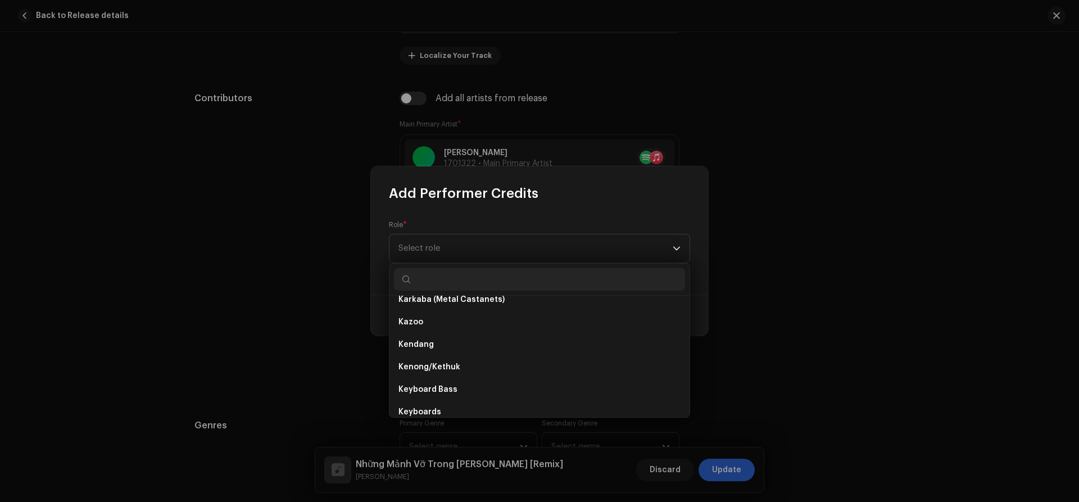
scroll to position [4116, 0]
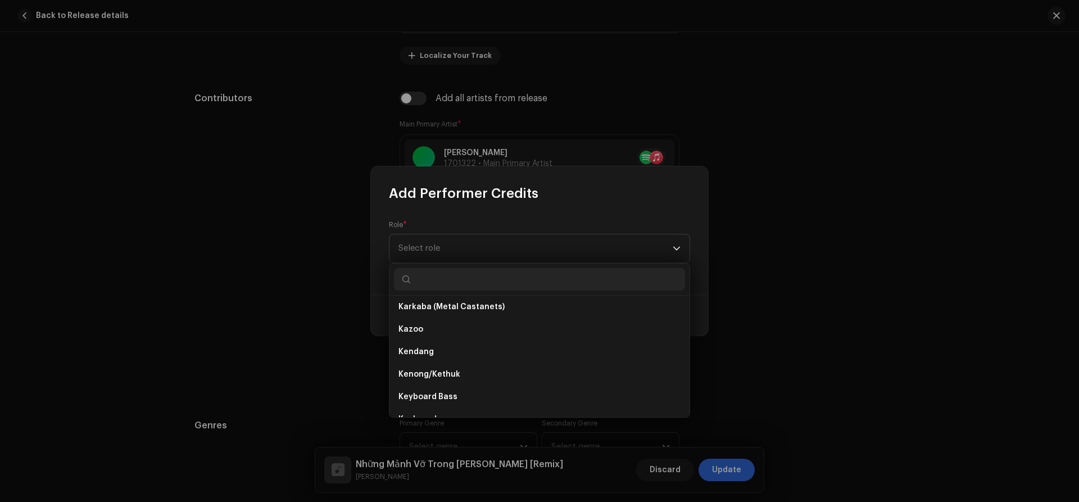
click at [546, 210] on div "Role * Select role" at bounding box center [539, 248] width 337 height 92
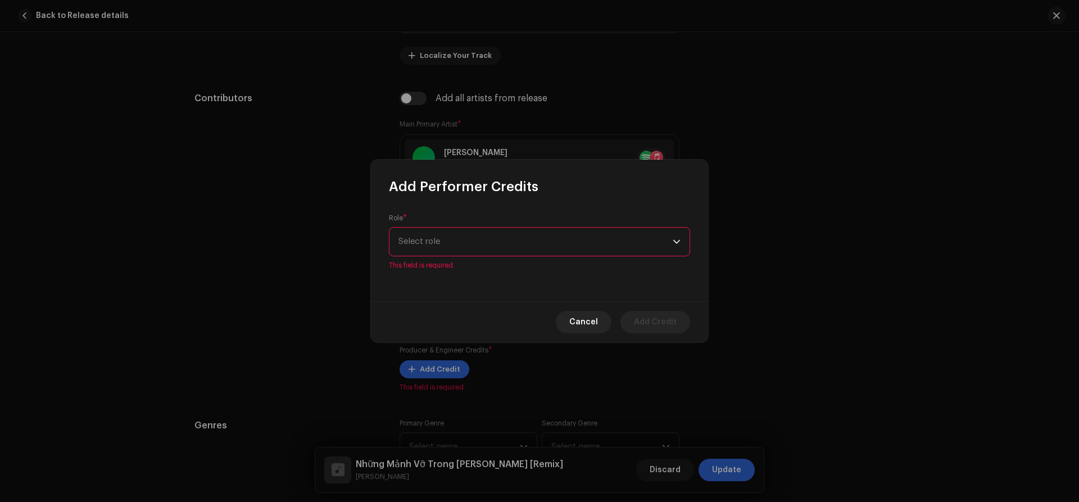
click at [462, 235] on span "Select role" at bounding box center [535, 242] width 274 height 28
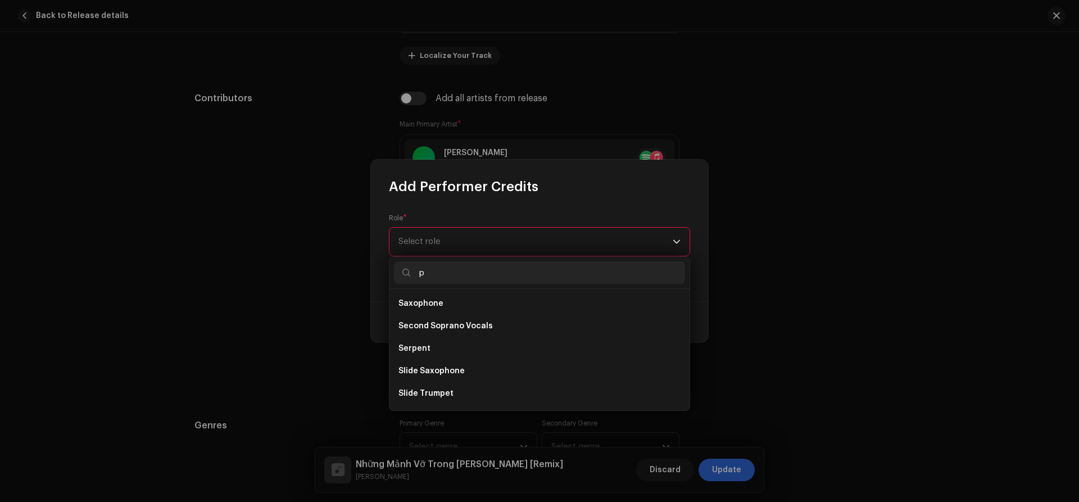
scroll to position [1106, 0]
type input "p"
click at [565, 190] on div "Add Performer Credits" at bounding box center [539, 178] width 337 height 36
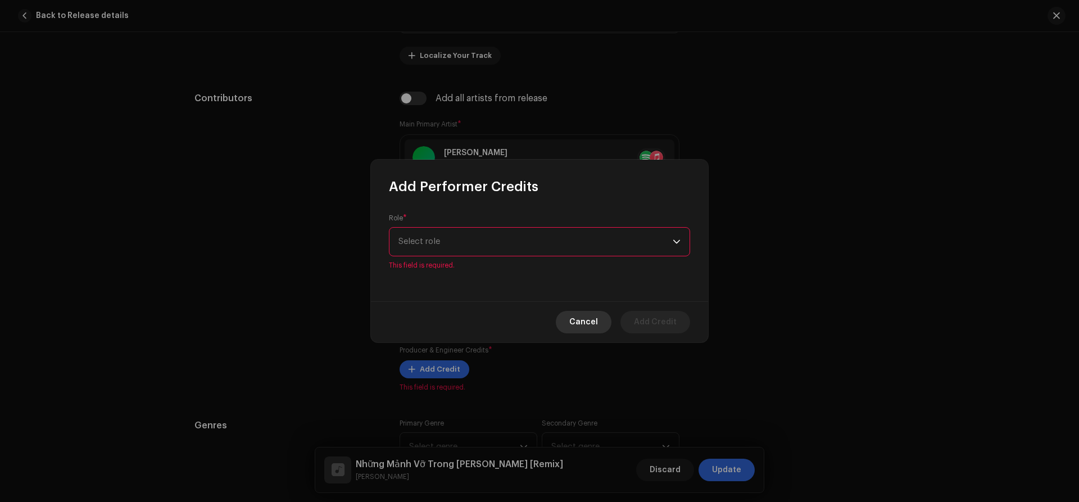
click at [575, 319] on span "Cancel" at bounding box center [583, 322] width 29 height 22
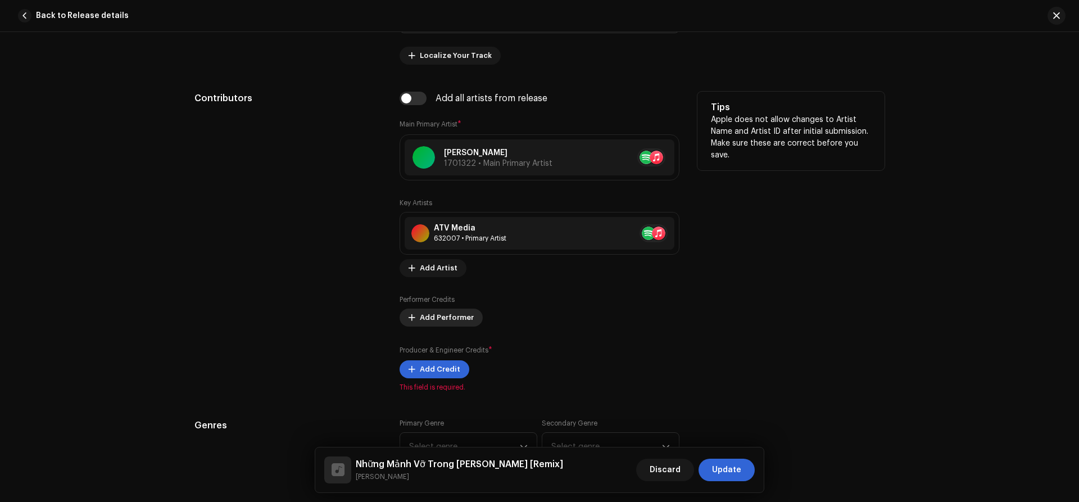
click at [448, 317] on span "Add Performer" at bounding box center [447, 317] width 54 height 22
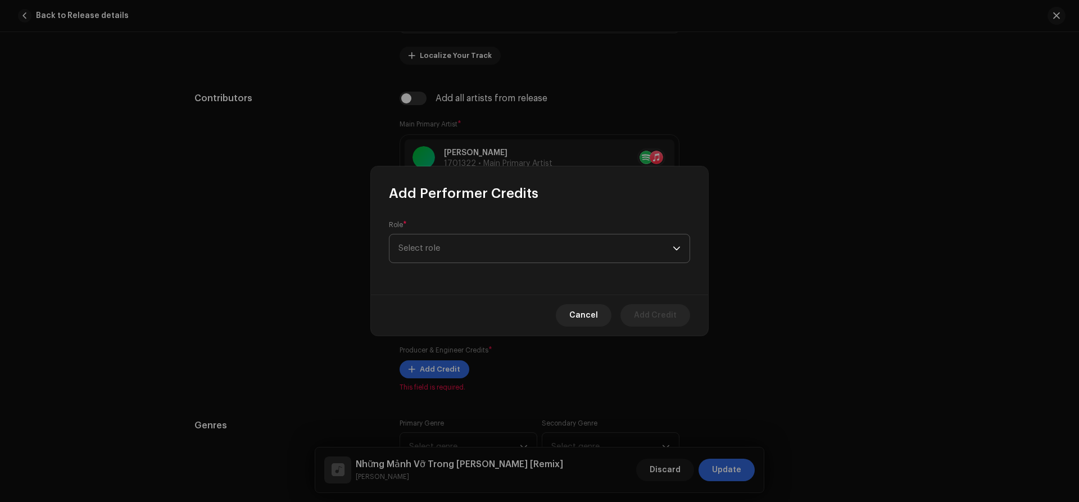
click at [480, 242] on span "Select role" at bounding box center [535, 248] width 274 height 28
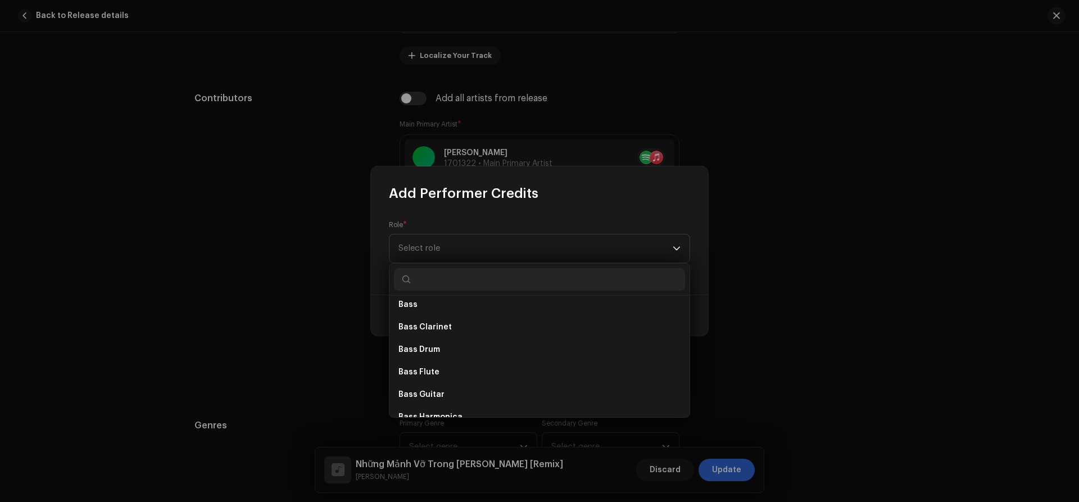
scroll to position [813, 0]
click at [634, 203] on div "Role * Select role" at bounding box center [539, 248] width 337 height 92
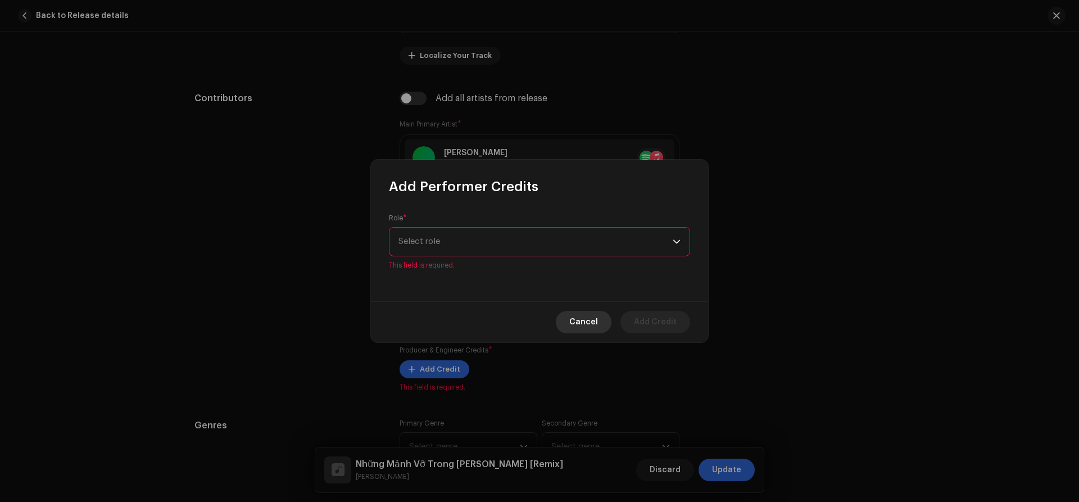
click at [588, 321] on span "Cancel" at bounding box center [583, 322] width 29 height 22
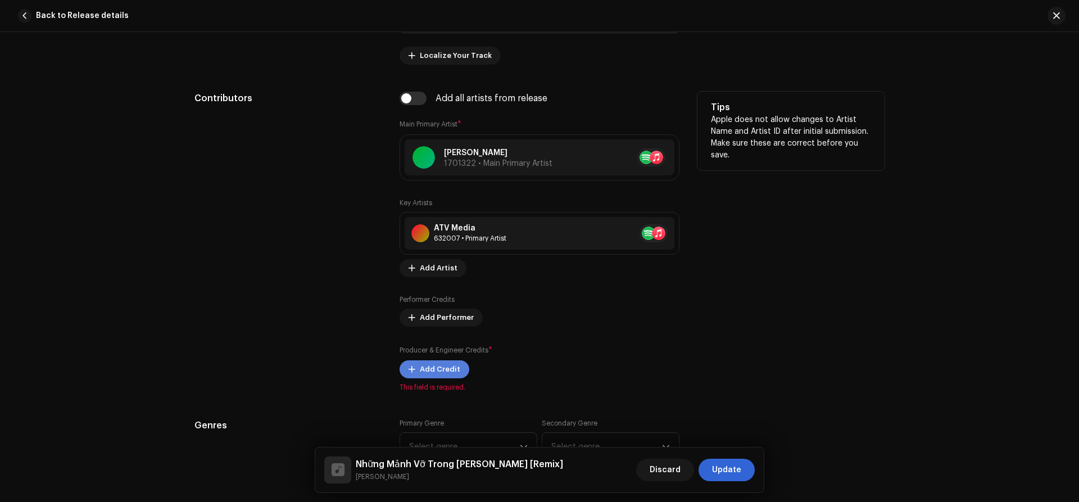
click at [440, 372] on span "Add Credit" at bounding box center [440, 369] width 40 height 22
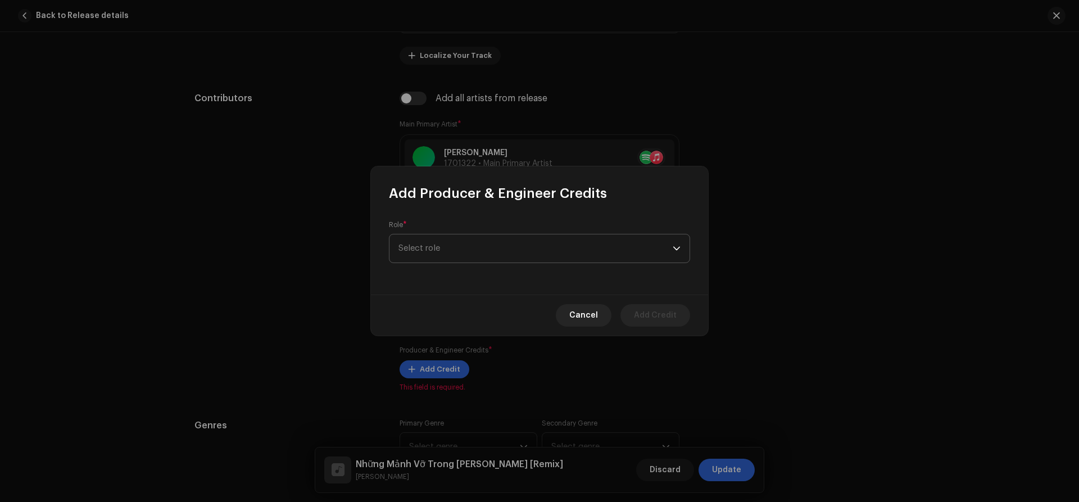
click at [599, 234] on span "Select role" at bounding box center [535, 248] width 274 height 28
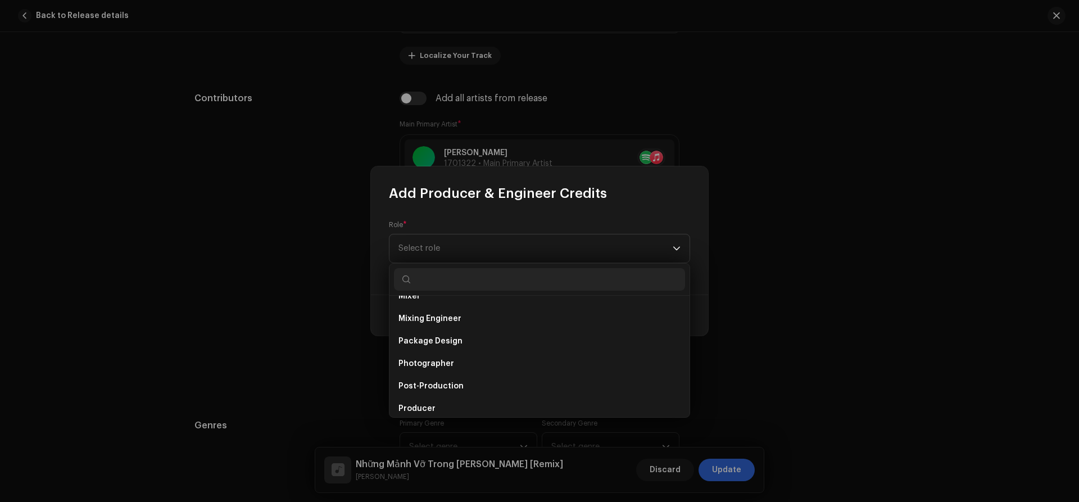
scroll to position [365, 0]
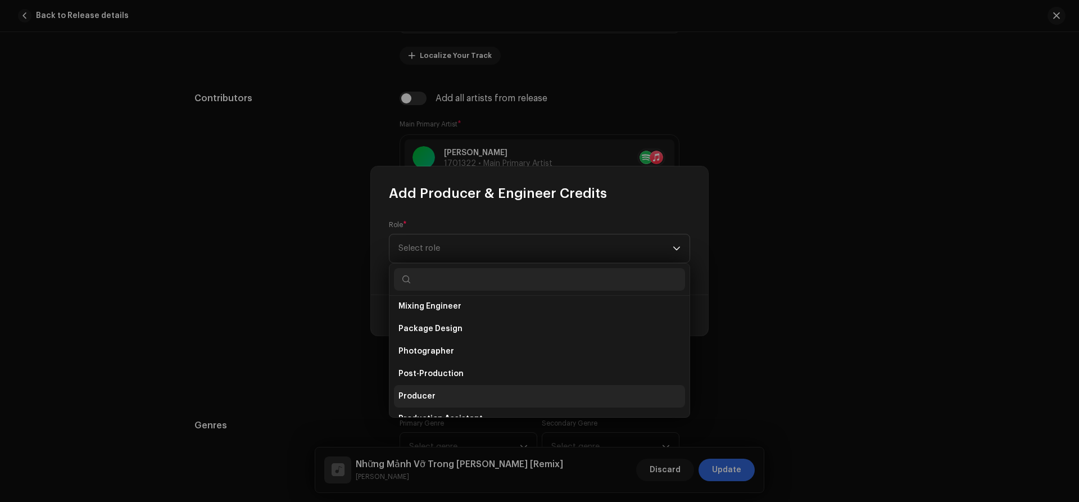
click at [418, 388] on li "Producer" at bounding box center [539, 396] width 291 height 22
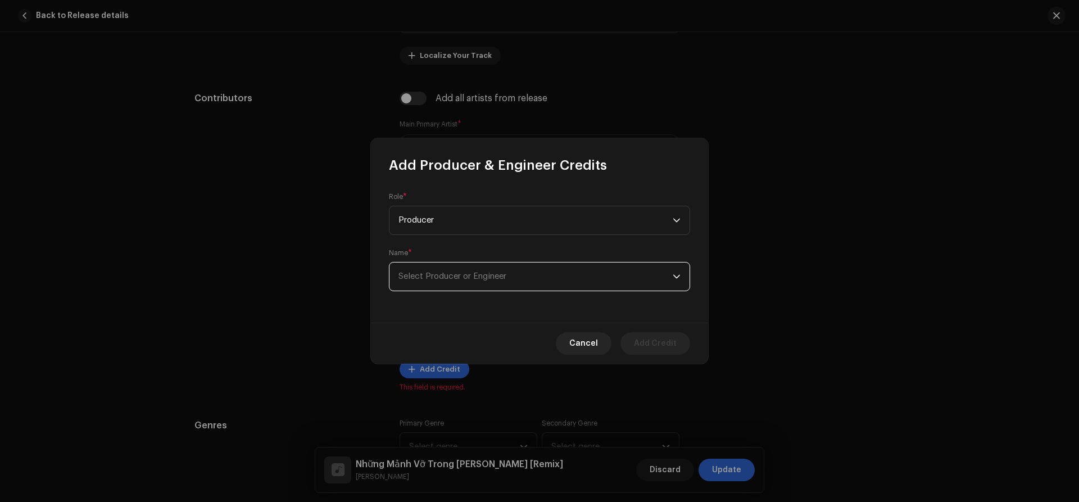
click at [451, 275] on span "Select Producer or Engineer" at bounding box center [452, 276] width 108 height 8
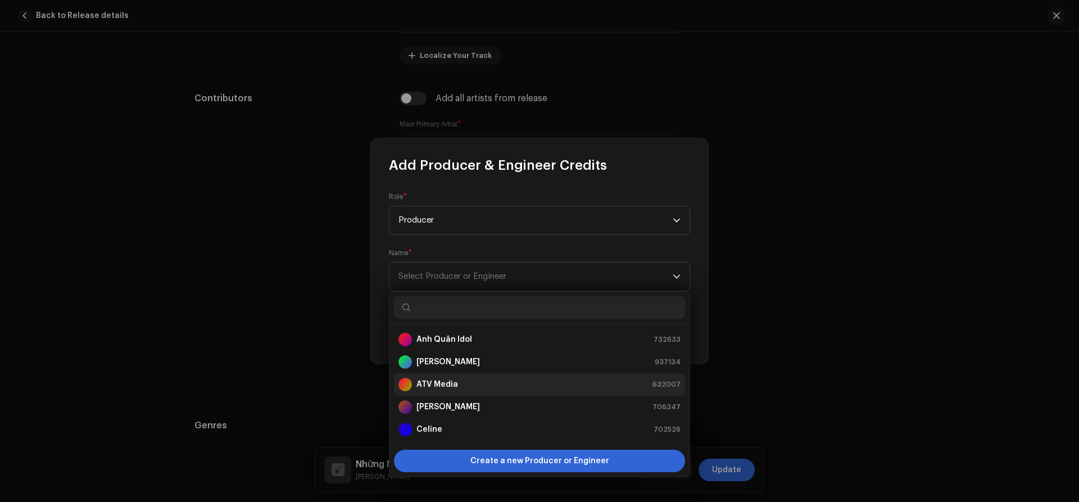
click at [444, 381] on strong "ATV Media" at bounding box center [437, 384] width 42 height 11
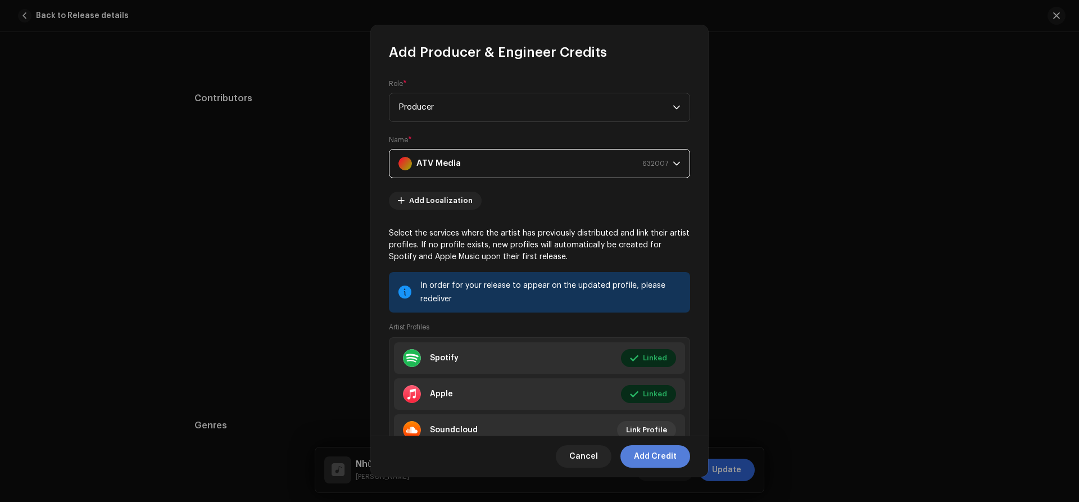
click at [654, 453] on span "Add Credit" at bounding box center [655, 456] width 43 height 22
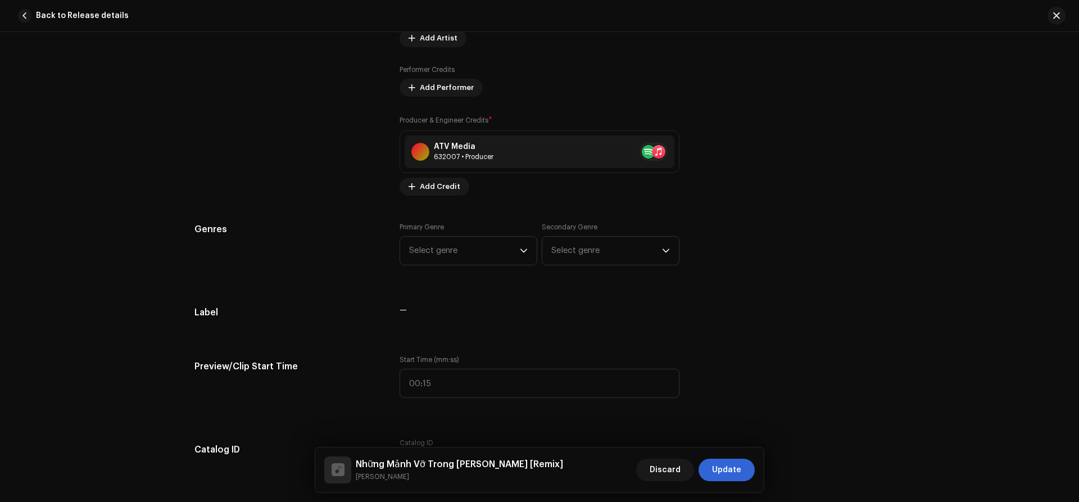
scroll to position [874, 0]
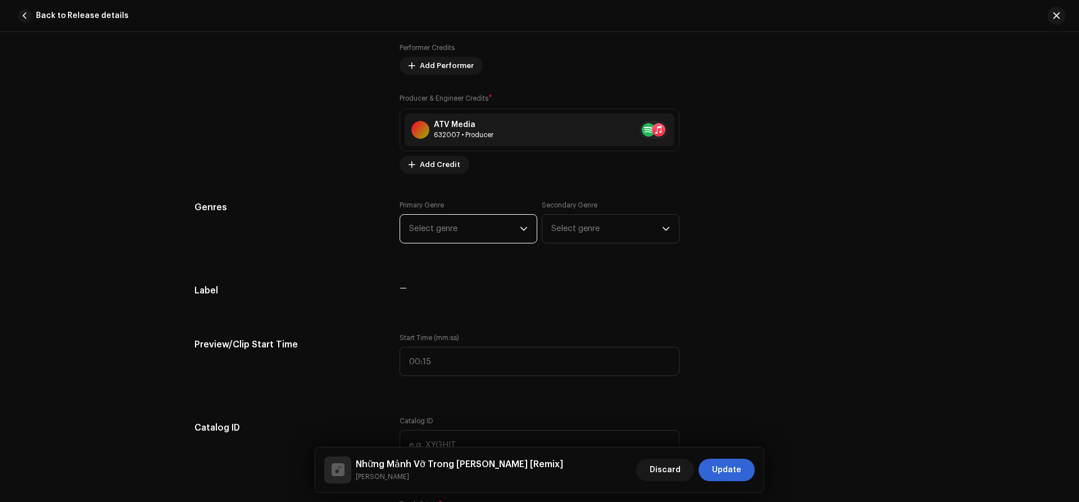
click at [481, 233] on span "Select genre" at bounding box center [464, 229] width 111 height 28
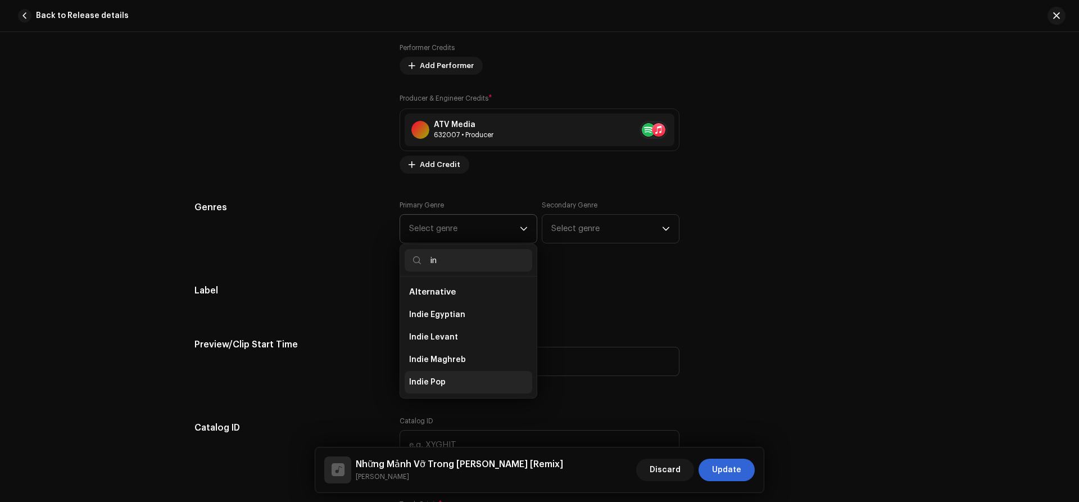
type input "in"
click at [442, 383] on span "Indie Pop" at bounding box center [427, 381] width 37 height 11
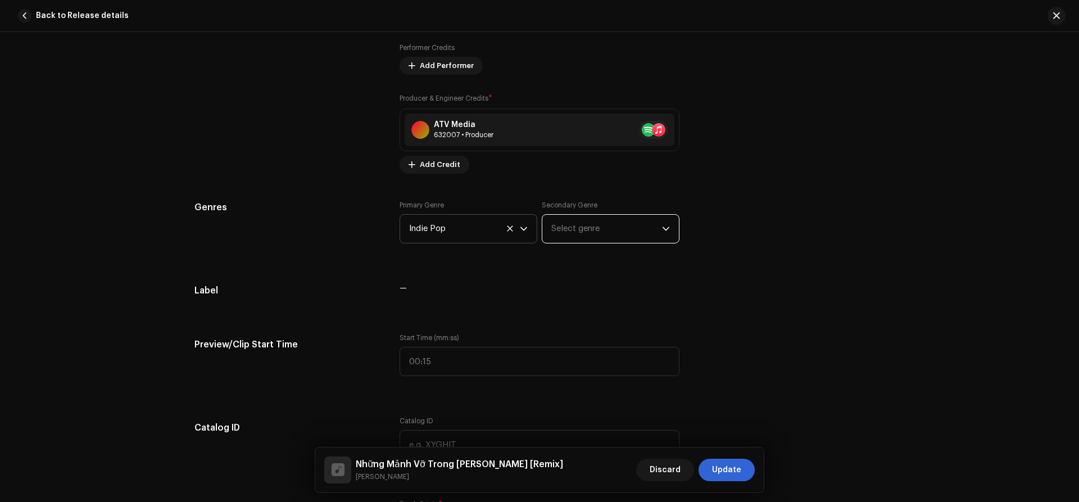
click at [581, 230] on span "Select genre" at bounding box center [606, 229] width 111 height 28
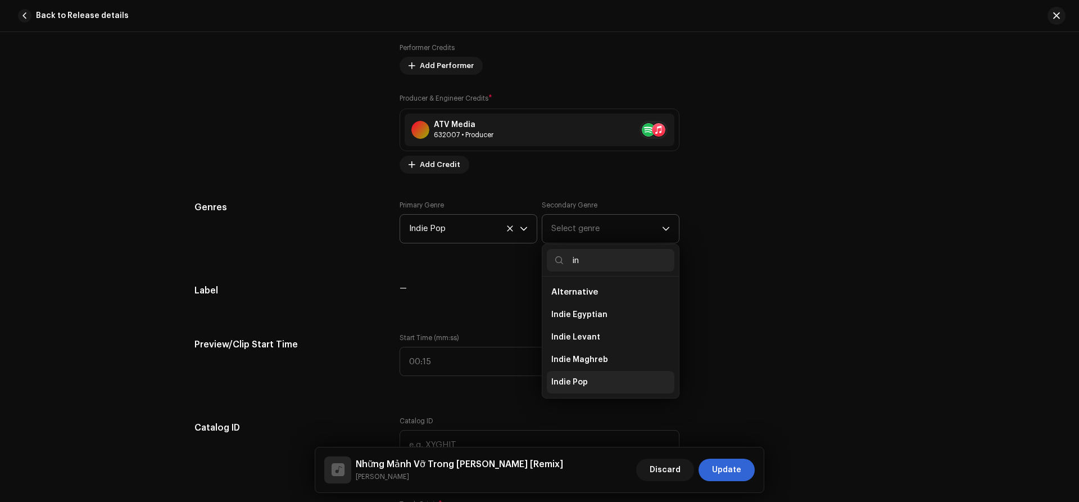
type input "in"
click at [574, 376] on li "Indie Pop" at bounding box center [611, 382] width 128 height 22
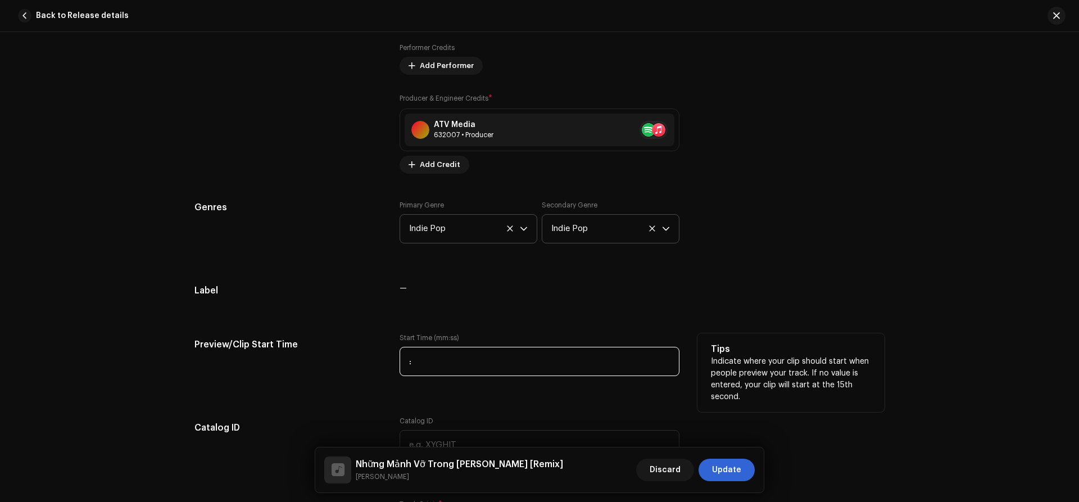
click at [418, 358] on input ":" at bounding box center [539, 361] width 280 height 29
type input "00:47"
drag, startPoint x: 1039, startPoint y: 280, endPoint x: 1078, endPoint y: 240, distance: 56.0
click at [1045, 276] on div "Track details Complete the following to finalize your track. 1 of 3 Add Audio F…" at bounding box center [539, 267] width 1079 height 470
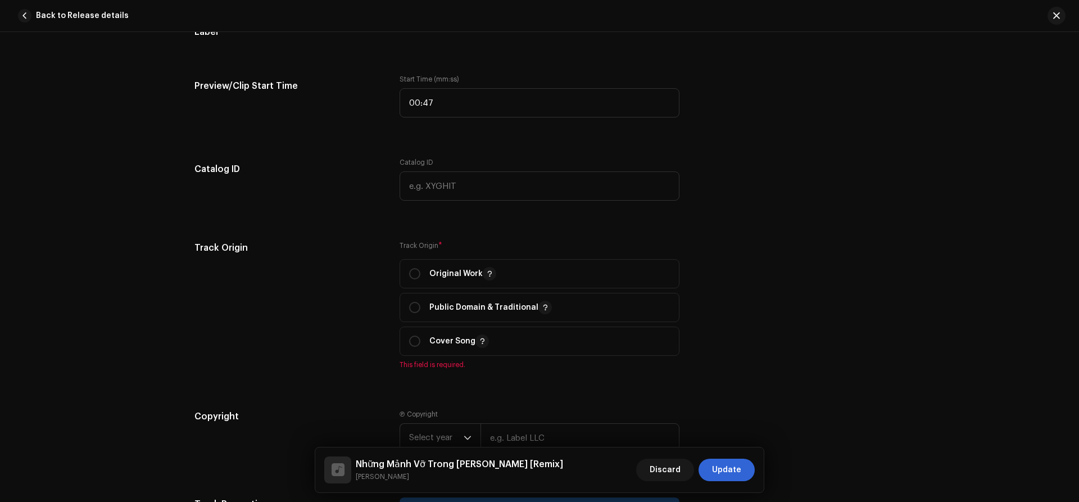
scroll to position [1135, 0]
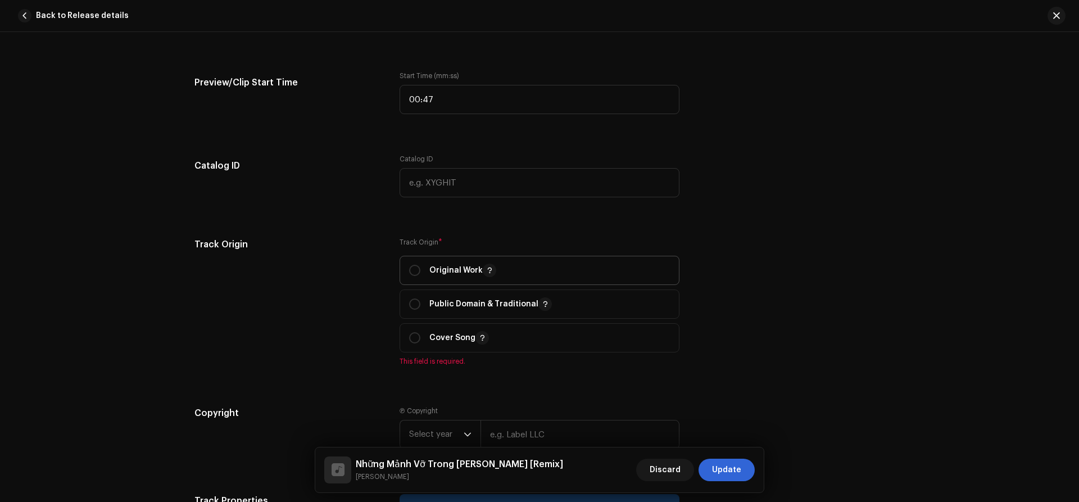
drag, startPoint x: 414, startPoint y: 270, endPoint x: 474, endPoint y: 271, distance: 59.5
click at [414, 271] on input "radio" at bounding box center [414, 270] width 11 height 11
radio input "true"
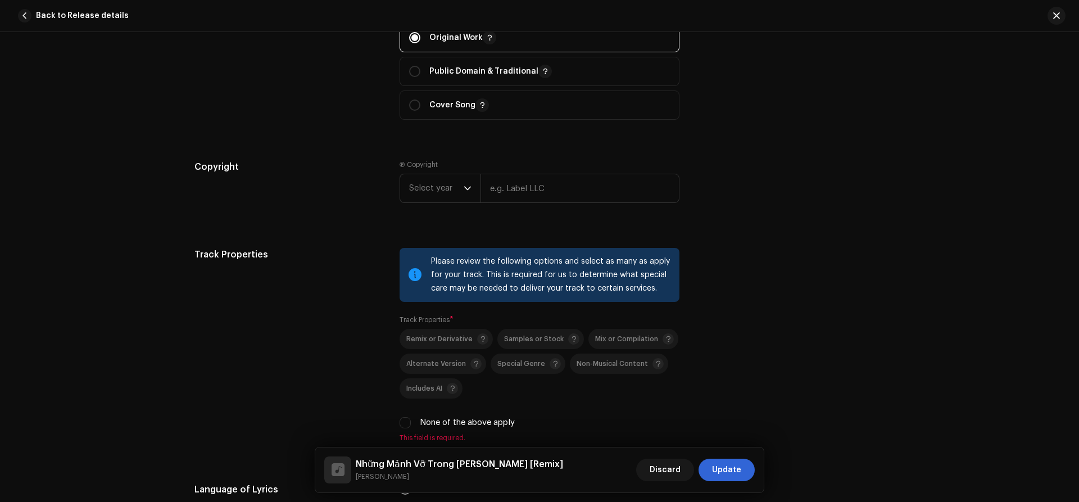
scroll to position [1371, 0]
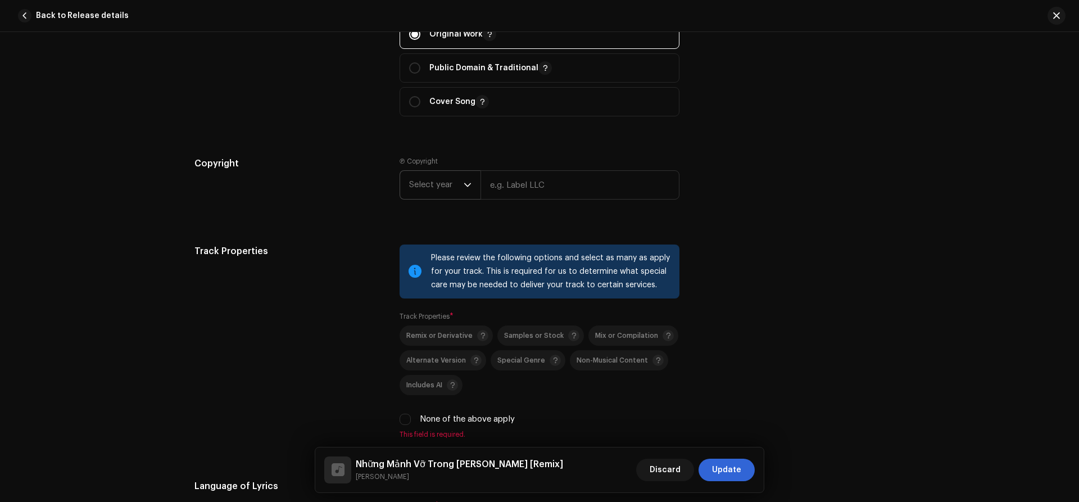
click at [441, 181] on span "Select year" at bounding box center [436, 185] width 54 height 28
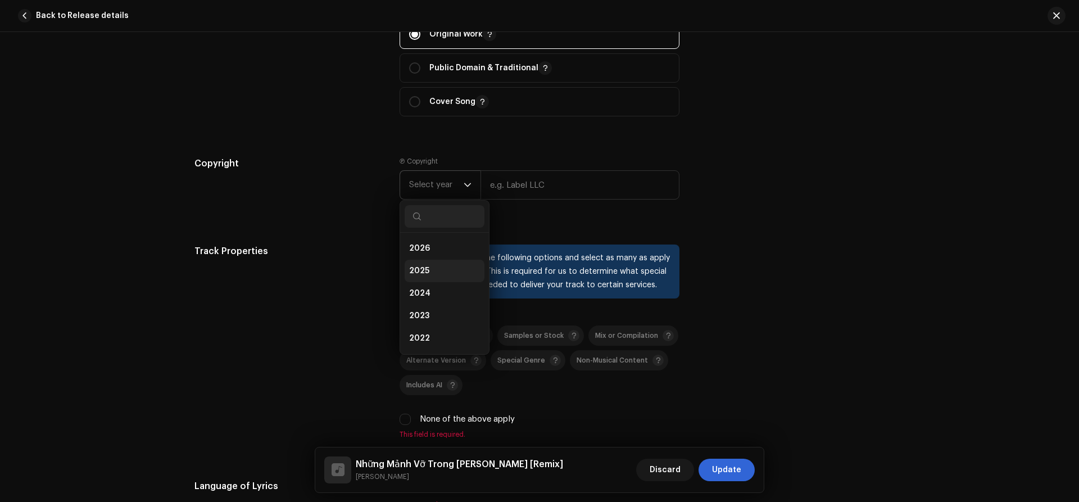
click at [419, 270] on span "2025" at bounding box center [419, 270] width 20 height 11
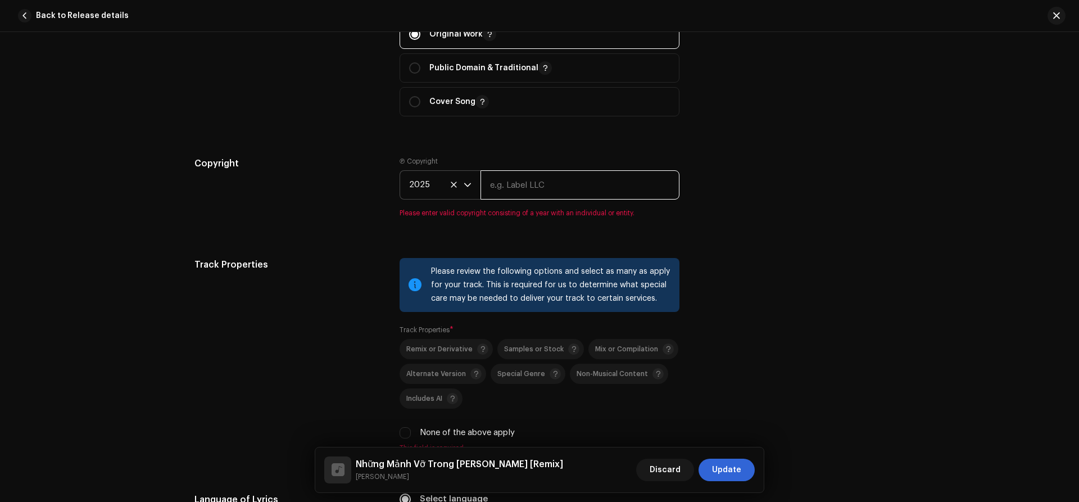
click at [533, 182] on input "text" at bounding box center [579, 184] width 199 height 29
click at [533, 186] on input "text" at bounding box center [579, 184] width 199 height 29
type input "ATV Media"
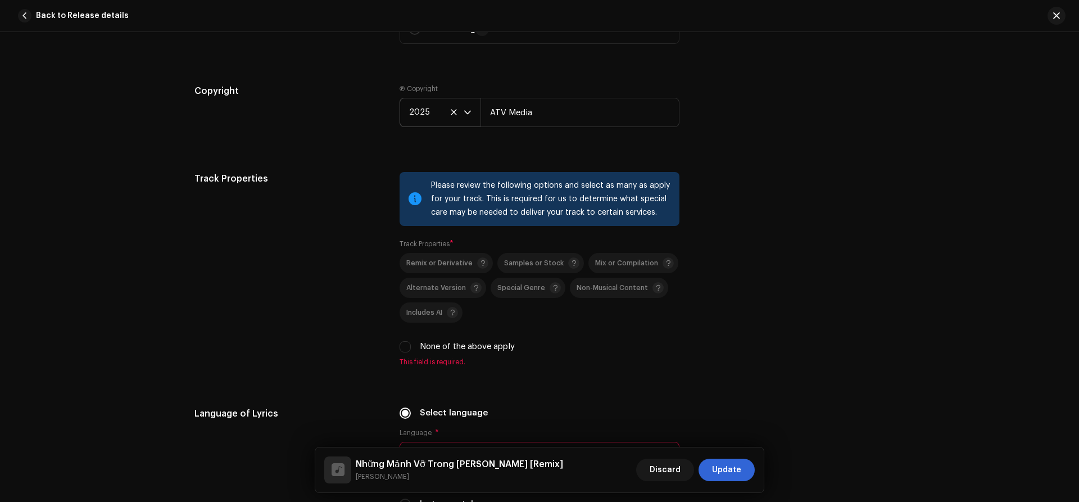
scroll to position [1481, 0]
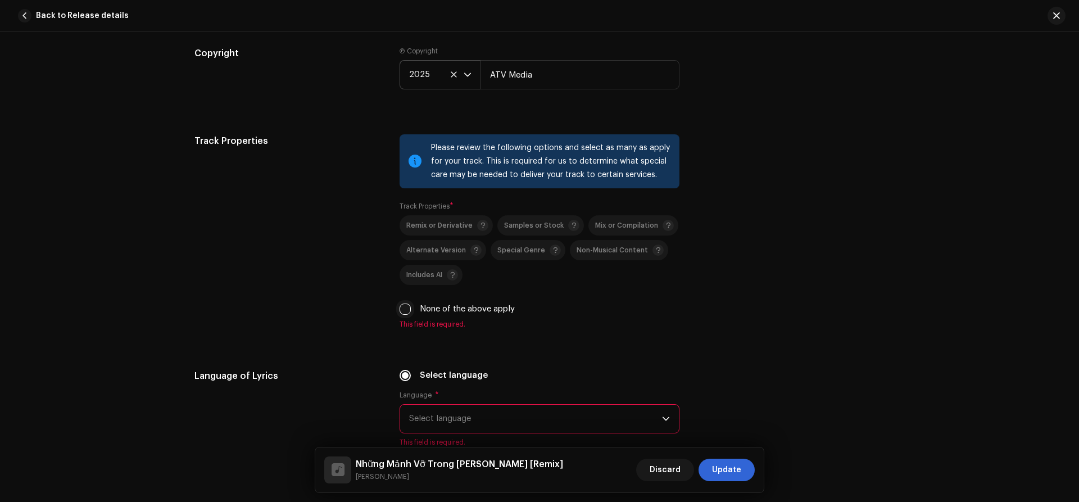
click at [406, 312] on input "None of the above apply" at bounding box center [404, 308] width 11 height 11
checkbox input "true"
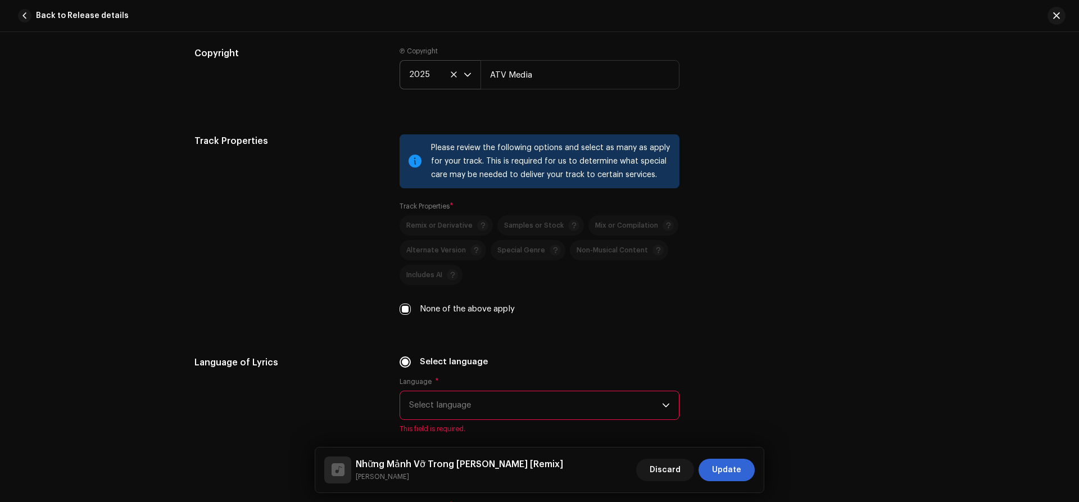
click at [486, 406] on span "Select language" at bounding box center [535, 405] width 253 height 28
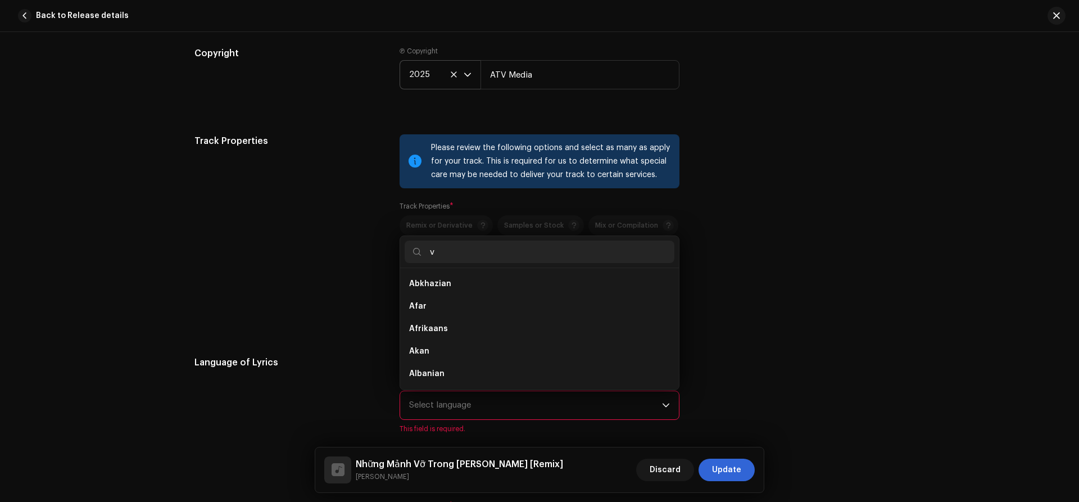
scroll to position [4, 0]
type input "vi"
click at [426, 371] on span "[DEMOGRAPHIC_DATA]" at bounding box center [453, 373] width 89 height 11
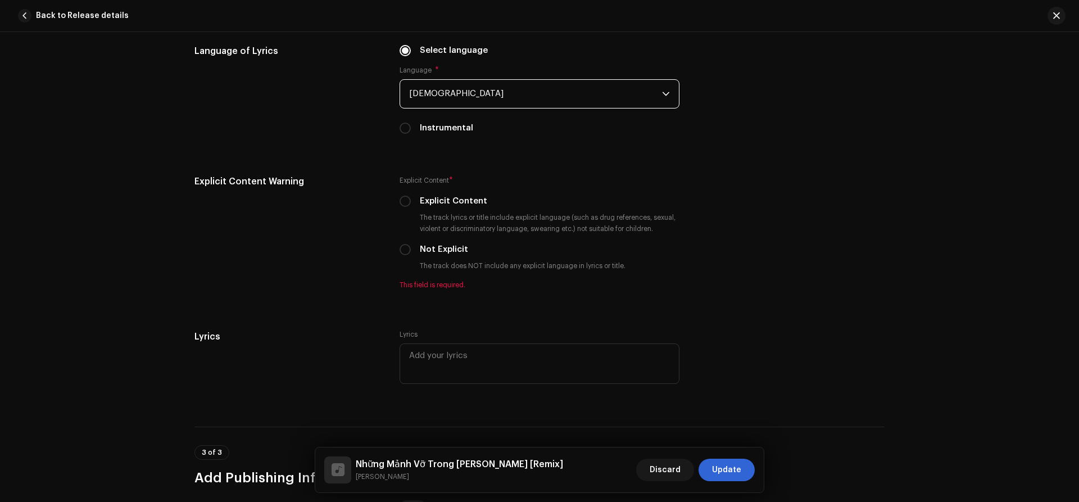
scroll to position [1821, 0]
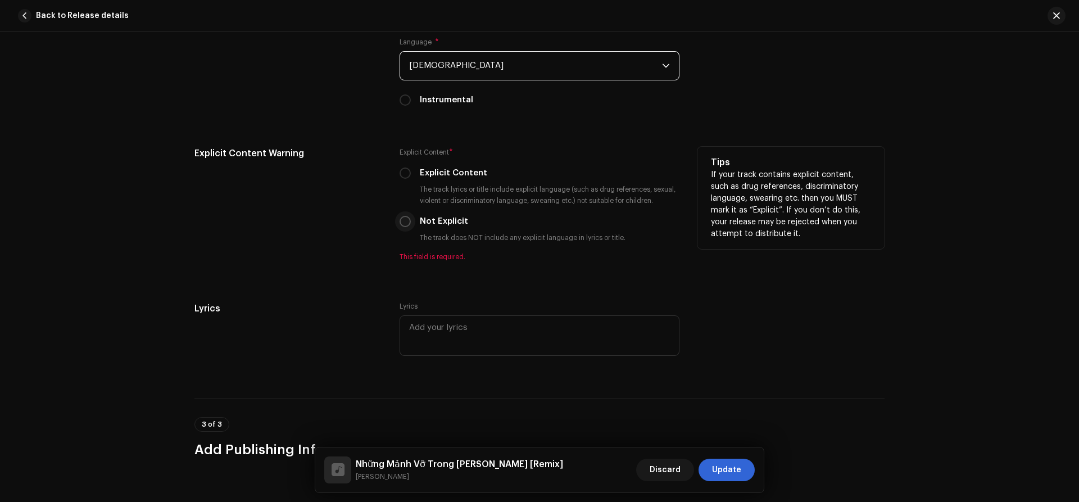
click at [405, 221] on input "Not Explicit" at bounding box center [404, 221] width 11 height 11
radio input "true"
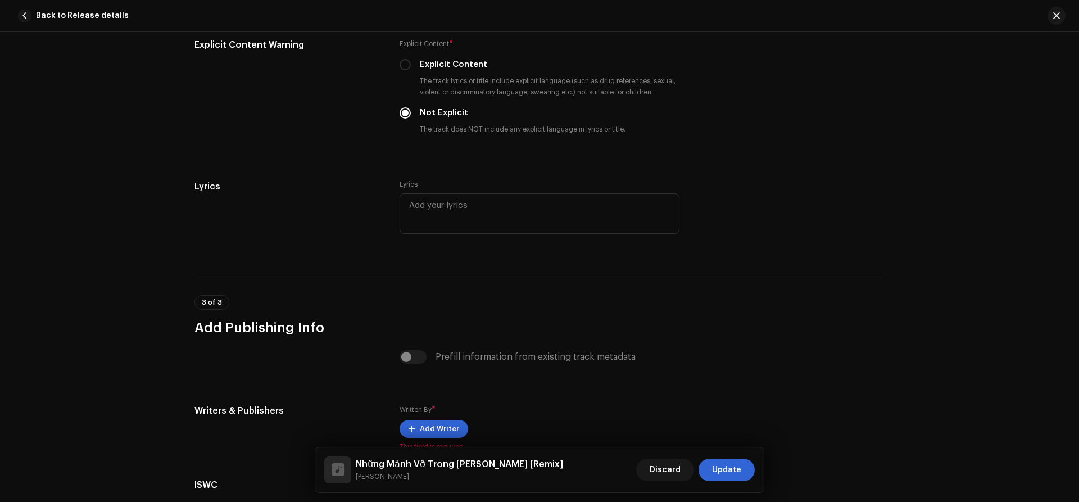
scroll to position [2062, 0]
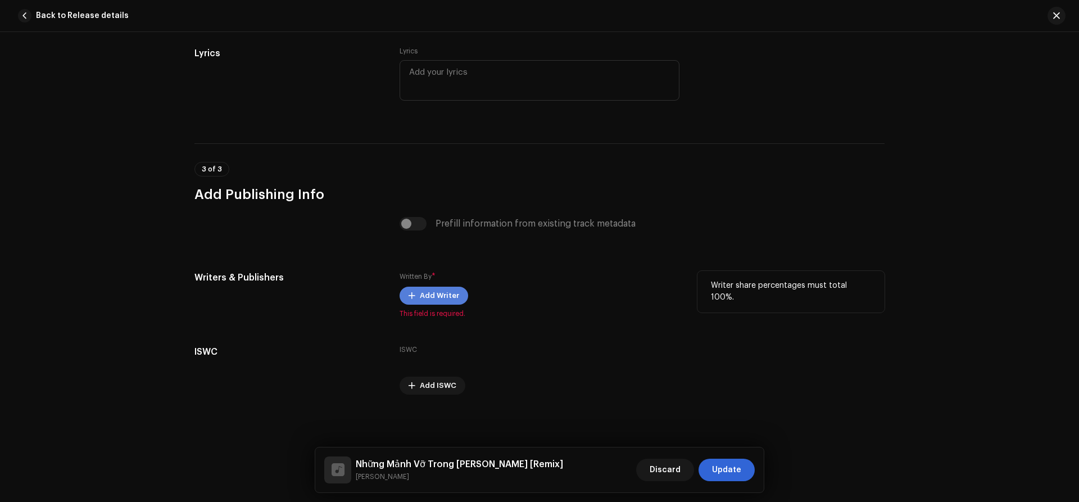
click at [433, 291] on span "Add Writer" at bounding box center [439, 295] width 39 height 22
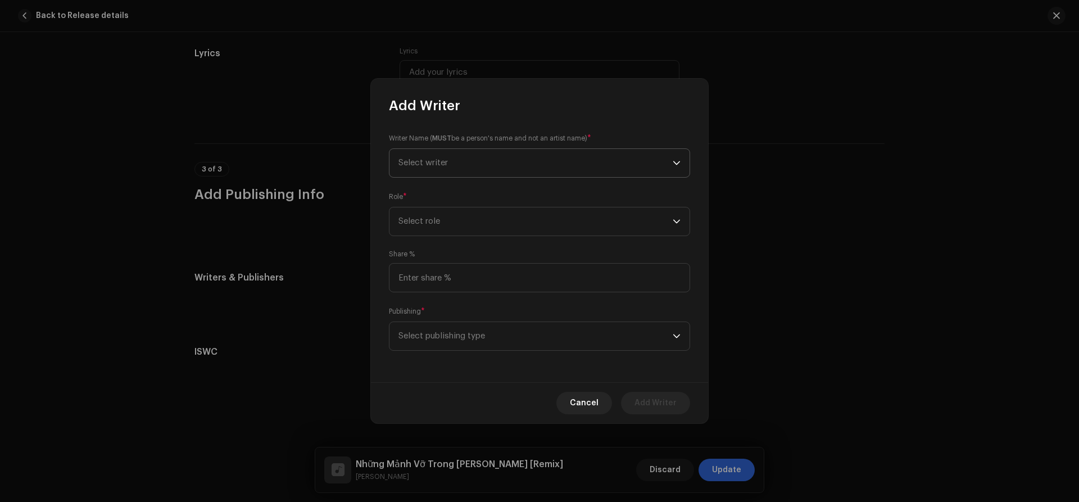
click at [462, 158] on span "Select writer" at bounding box center [535, 163] width 274 height 28
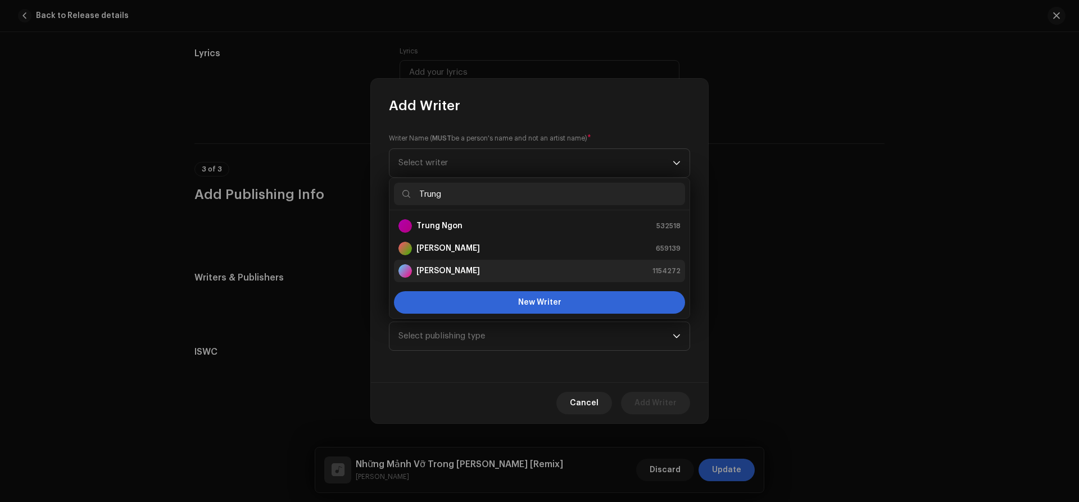
type input "Trung"
click at [446, 270] on strong "[PERSON_NAME]" at bounding box center [447, 270] width 63 height 11
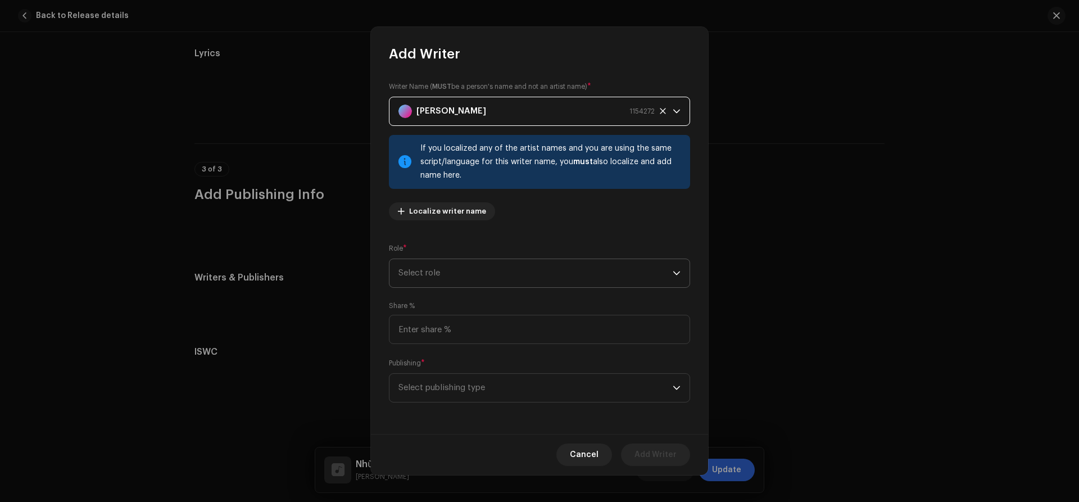
click at [436, 271] on span "Select role" at bounding box center [535, 273] width 274 height 28
click at [433, 369] on span "Composer & Lyricist" at bounding box center [437, 371] width 79 height 11
click at [430, 324] on input at bounding box center [539, 329] width 301 height 29
type input "100.00"
click at [439, 386] on span "Select publishing type" at bounding box center [535, 388] width 274 height 28
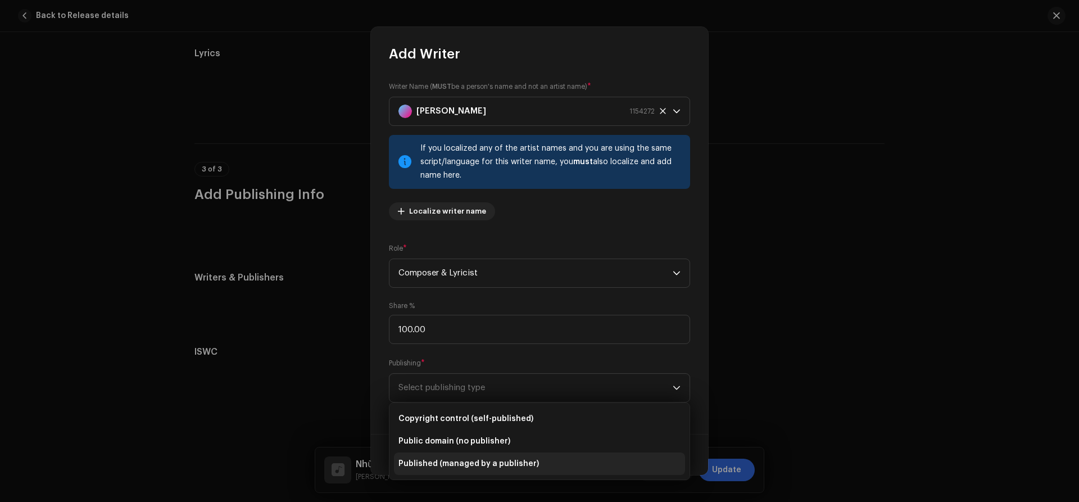
click at [421, 463] on span "Published (managed by a publisher)" at bounding box center [468, 463] width 140 height 11
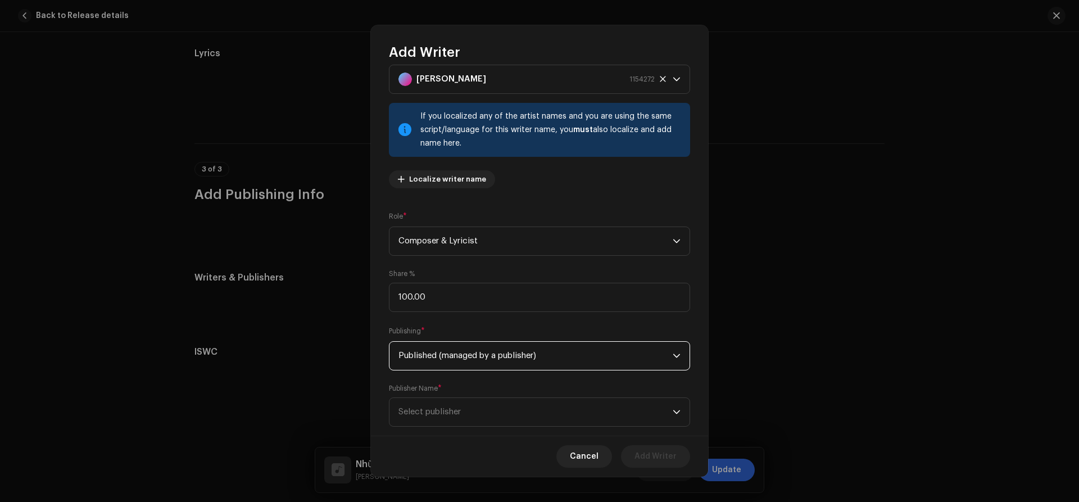
scroll to position [52, 0]
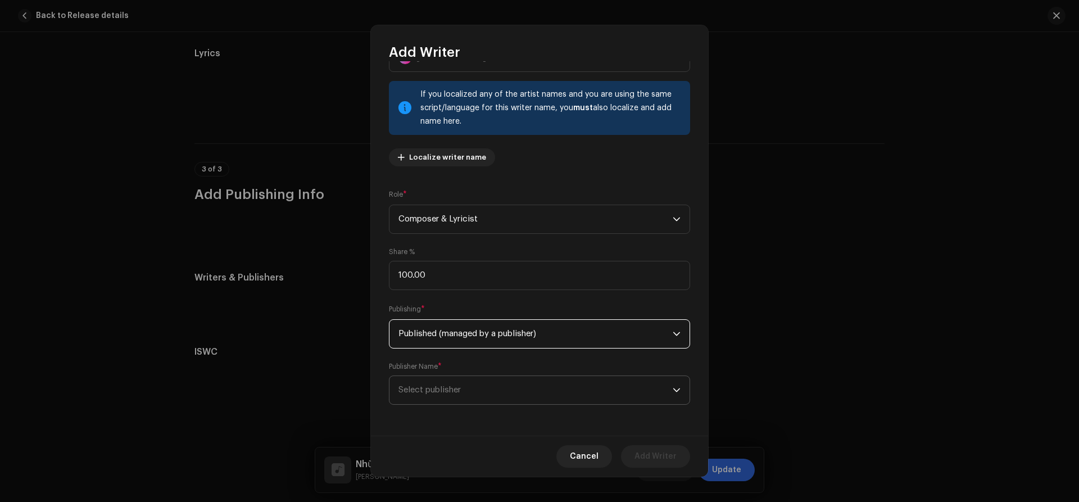
click at [418, 379] on span "Select publisher" at bounding box center [535, 390] width 274 height 28
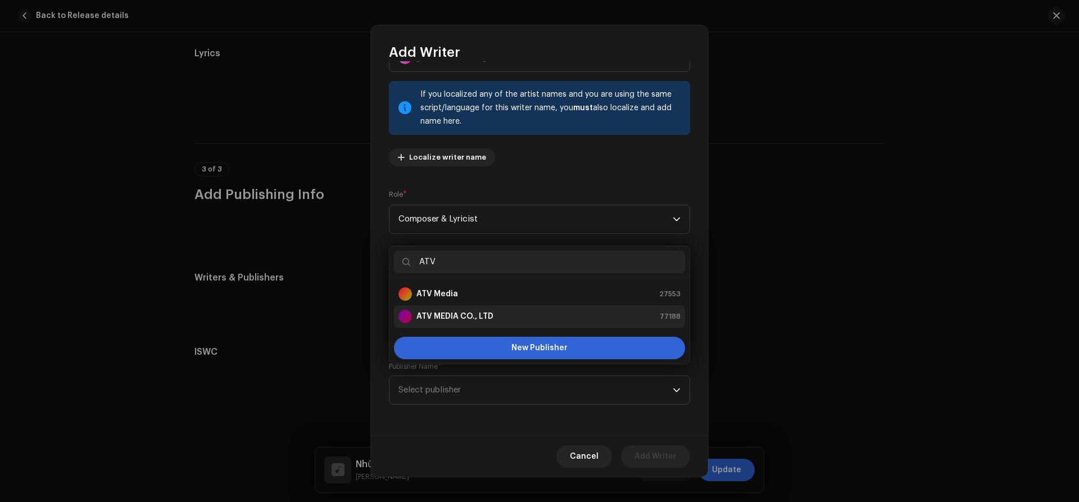
type input "ATV"
click at [452, 311] on strong "ATV MEDIA CO., LTD" at bounding box center [454, 316] width 77 height 11
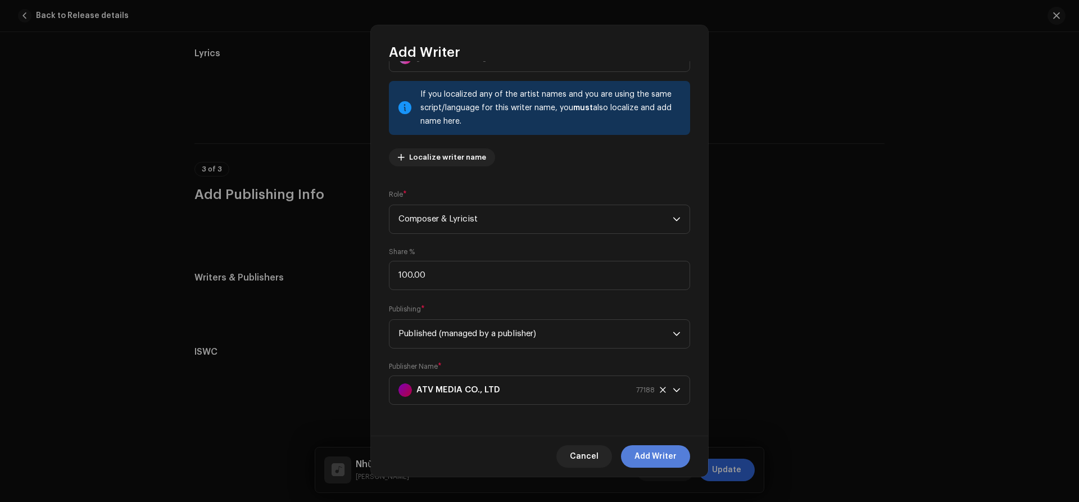
drag, startPoint x: 647, startPoint y: 451, endPoint x: 723, endPoint y: 467, distance: 77.4
click at [648, 451] on span "Add Writer" at bounding box center [655, 456] width 42 height 22
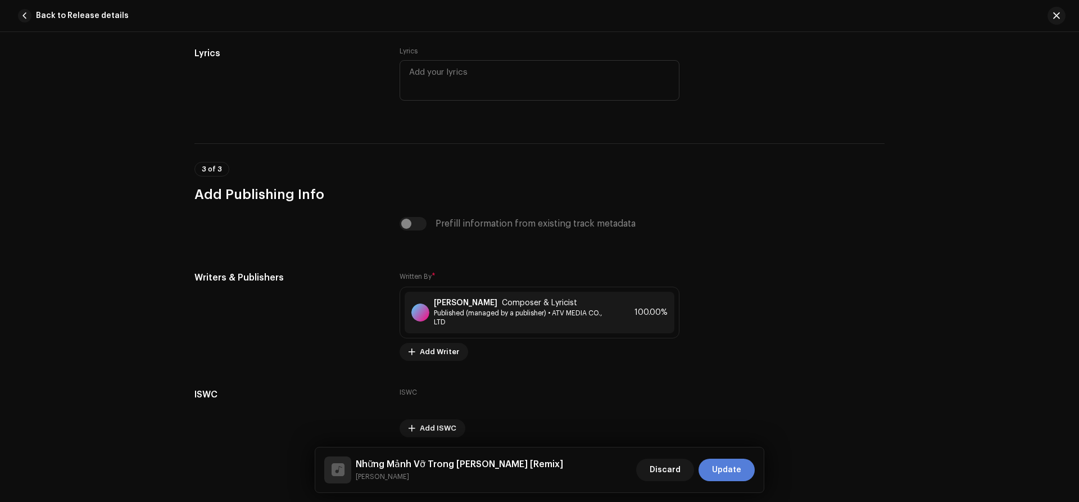
click at [724, 470] on span "Update" at bounding box center [726, 469] width 29 height 22
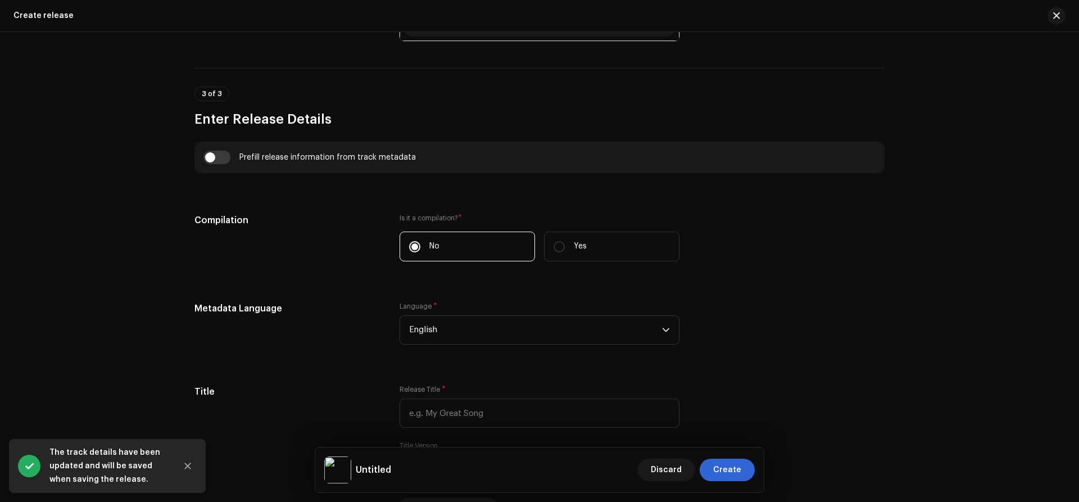
scroll to position [839, 0]
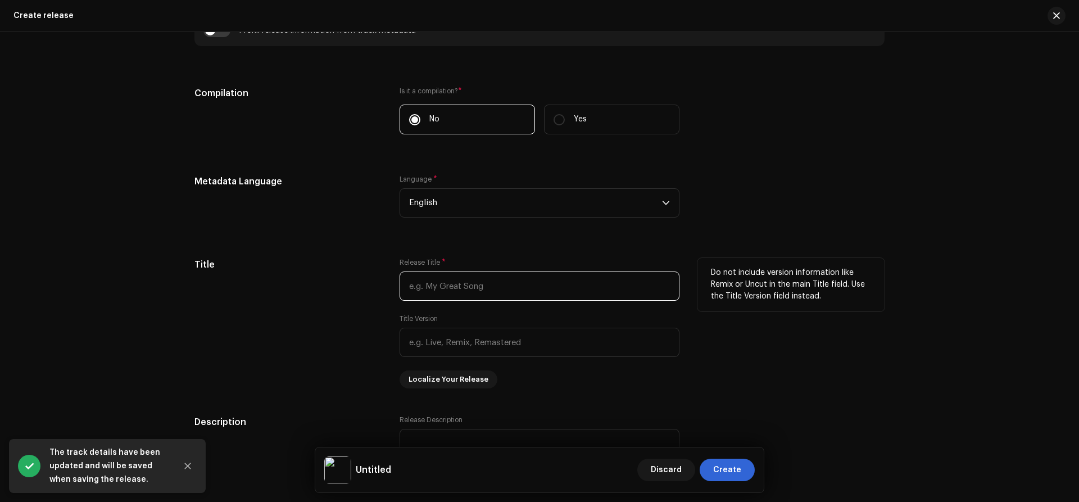
click at [432, 293] on input "text" at bounding box center [539, 285] width 280 height 29
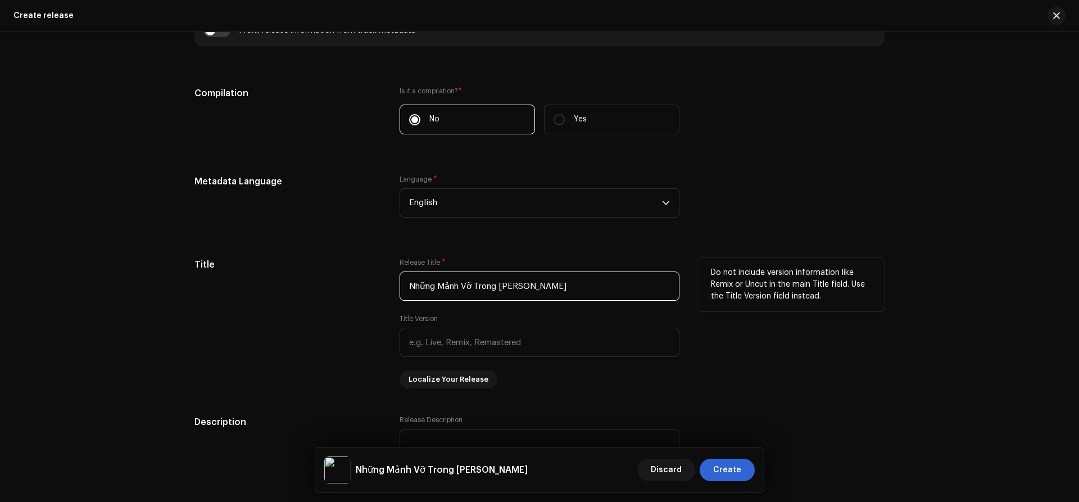
type input "Những Mảnh Vỡ Trong Tim"
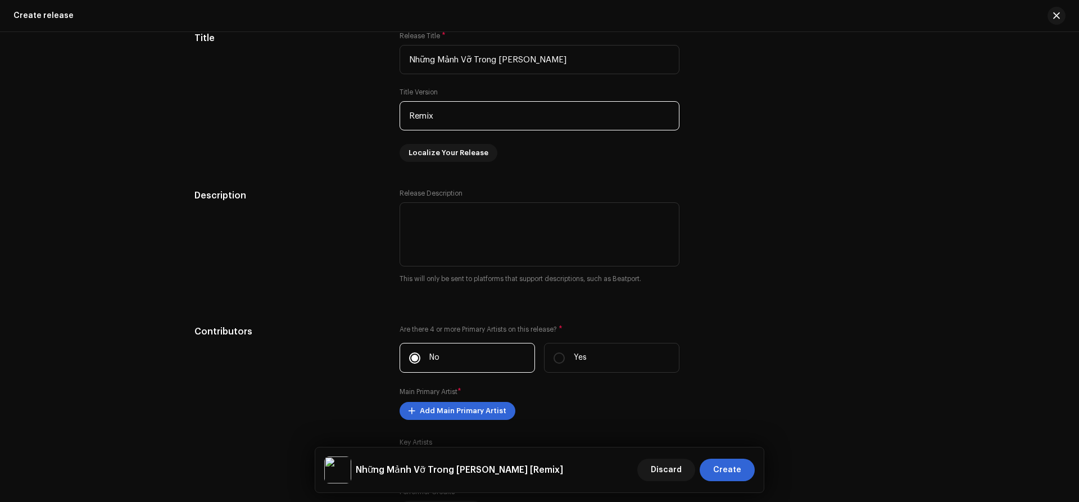
scroll to position [1121, 0]
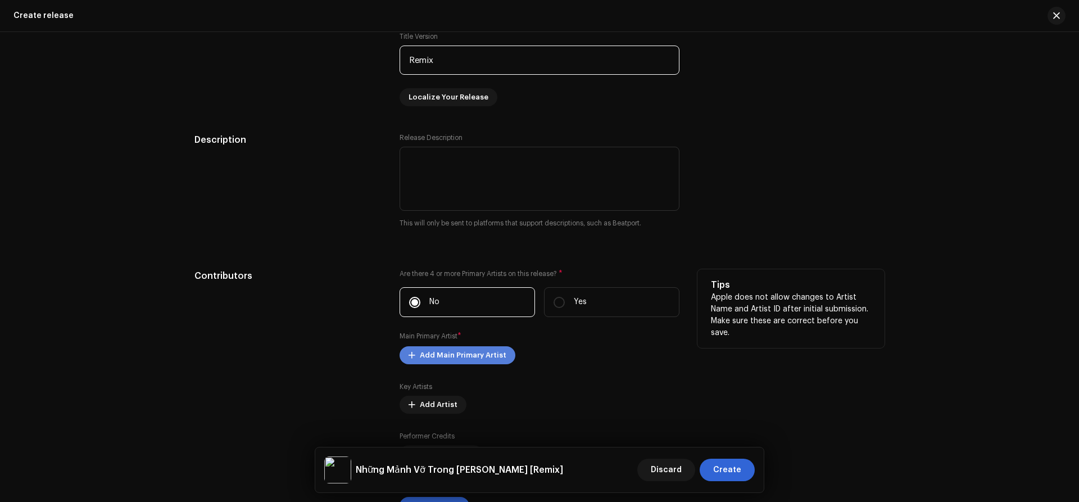
type input "Remix"
click at [435, 358] on span "Add Main Primary Artist" at bounding box center [463, 355] width 87 height 22
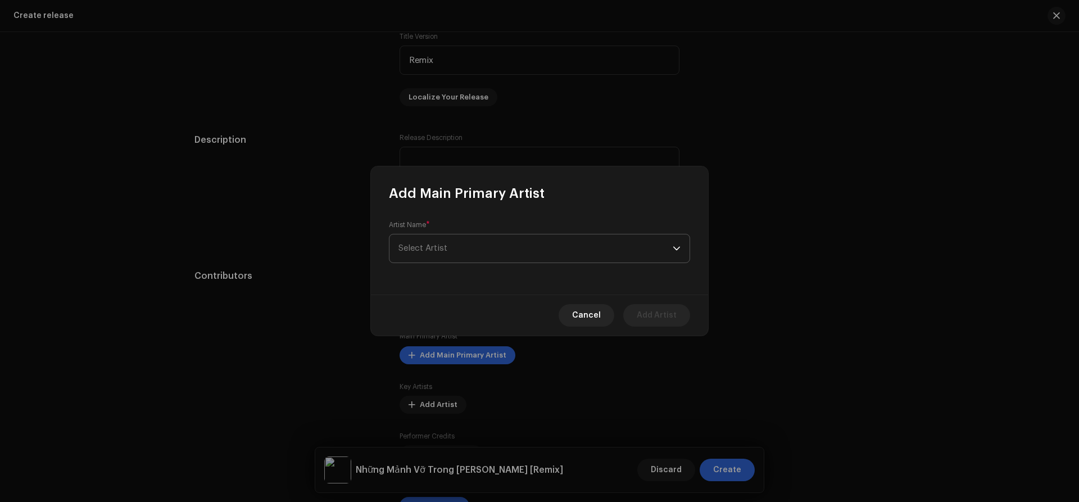
click at [472, 249] on span "Select Artist" at bounding box center [535, 248] width 274 height 28
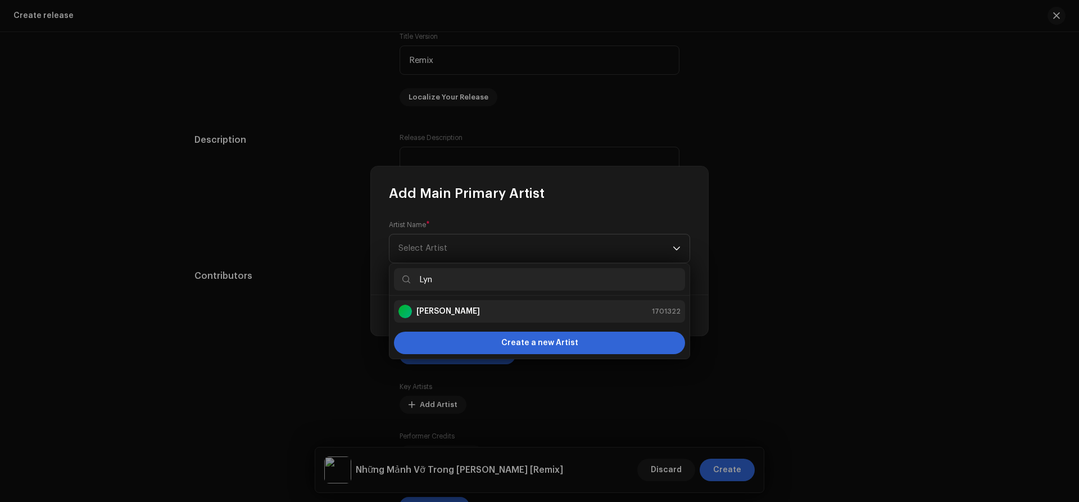
type input "Lyn"
click at [442, 310] on strong "Lynn Bảo Ngọc" at bounding box center [447, 311] width 63 height 11
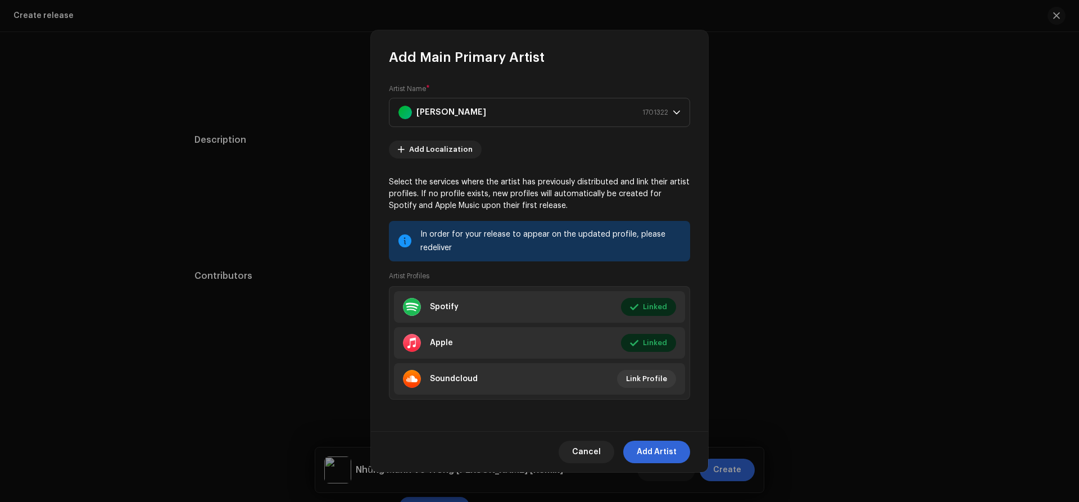
drag, startPoint x: 657, startPoint y: 449, endPoint x: 1078, endPoint y: 404, distance: 423.7
click at [659, 449] on span "Add Artist" at bounding box center [656, 451] width 40 height 22
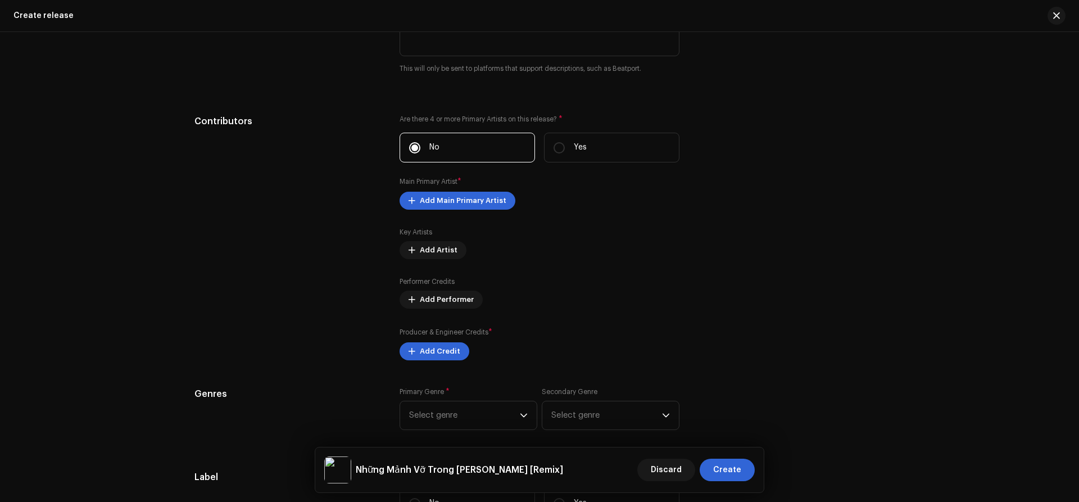
scroll to position [1279, 0]
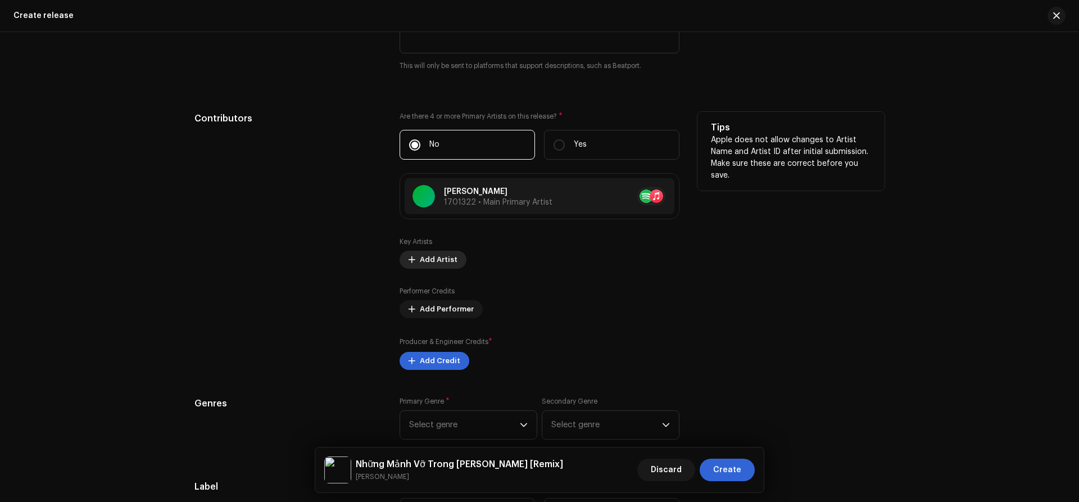
click at [424, 258] on span "Add Artist" at bounding box center [439, 259] width 38 height 22
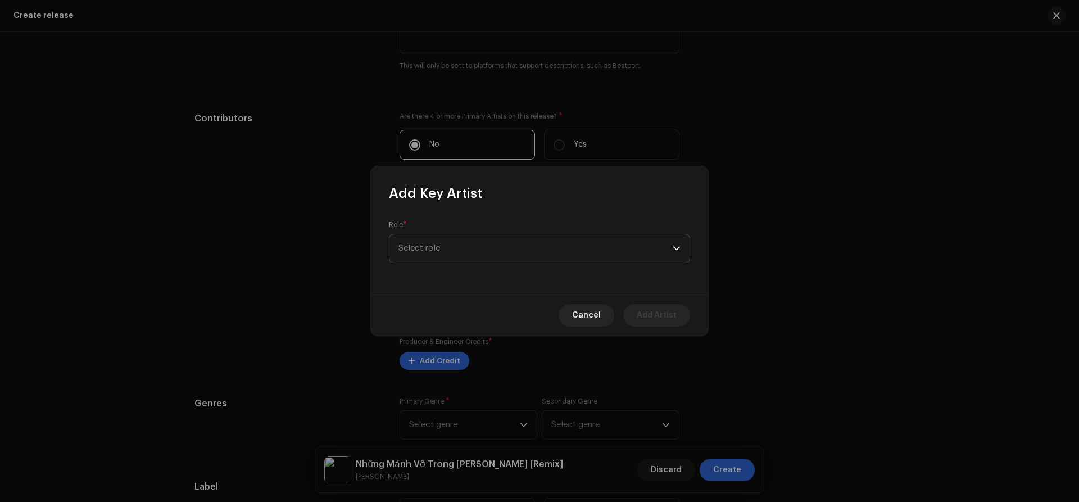
click at [445, 246] on span "Select role" at bounding box center [535, 248] width 274 height 28
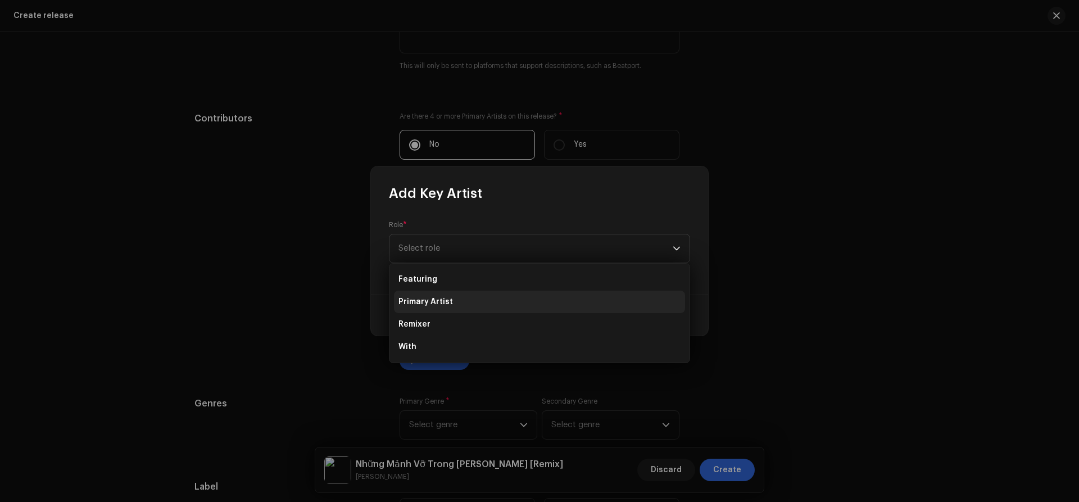
click at [428, 297] on span "Primary Artist" at bounding box center [425, 301] width 54 height 11
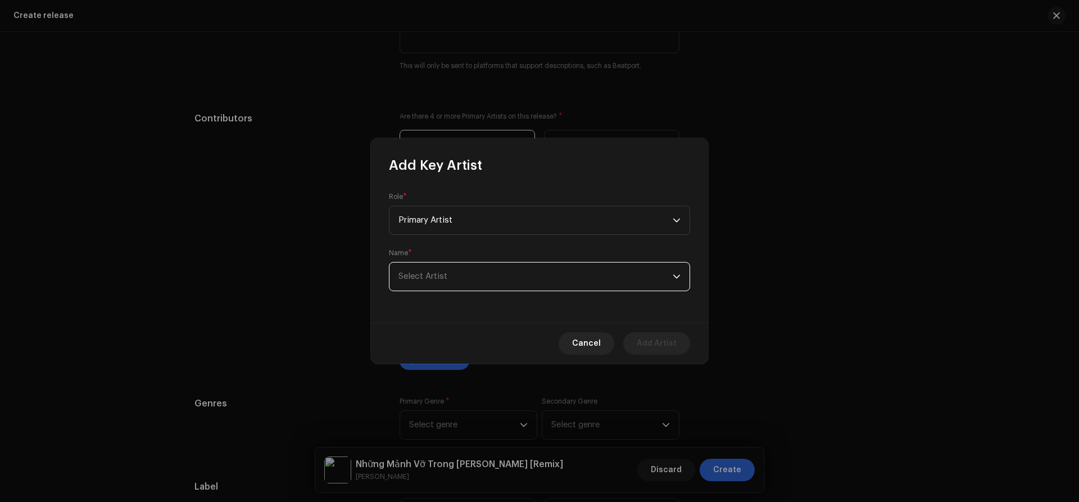
click at [447, 287] on span "Select Artist" at bounding box center [535, 276] width 274 height 28
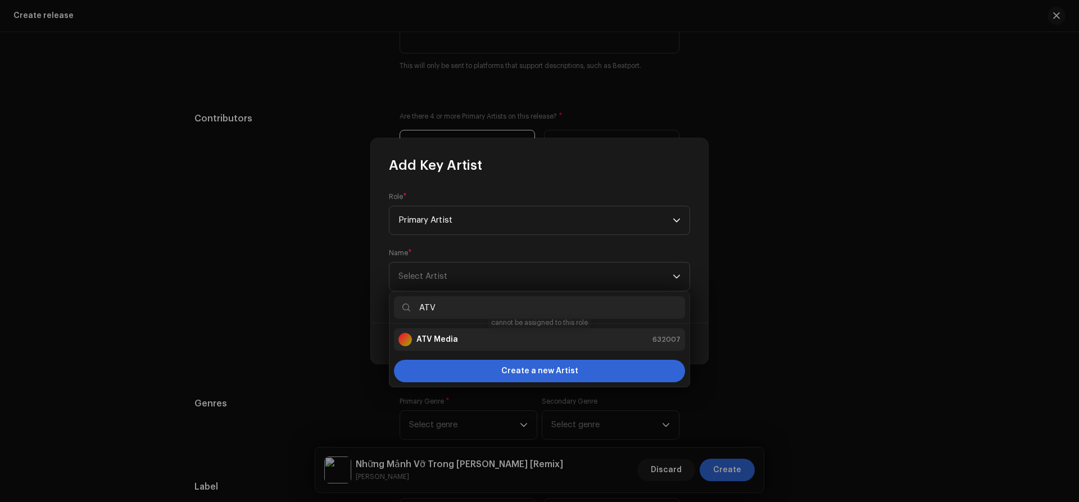
type input "ATV"
click at [449, 334] on strong "ATV Media" at bounding box center [437, 339] width 42 height 11
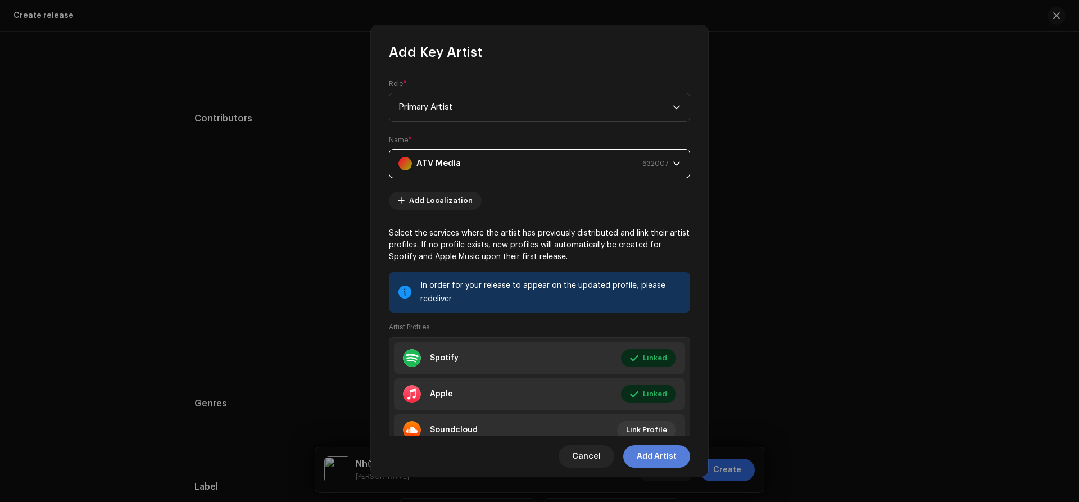
click at [667, 456] on span "Add Artist" at bounding box center [656, 456] width 40 height 22
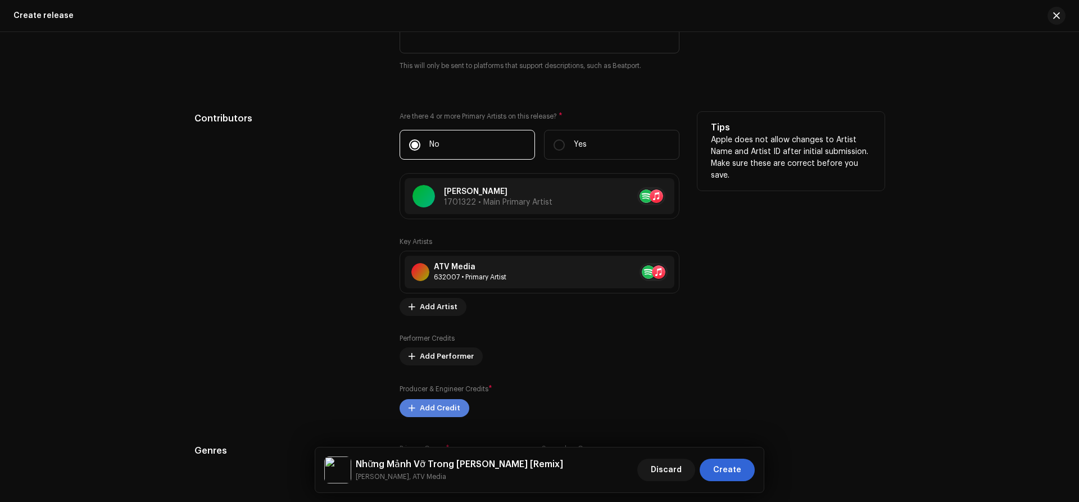
click at [420, 411] on span "Add Credit" at bounding box center [440, 408] width 40 height 22
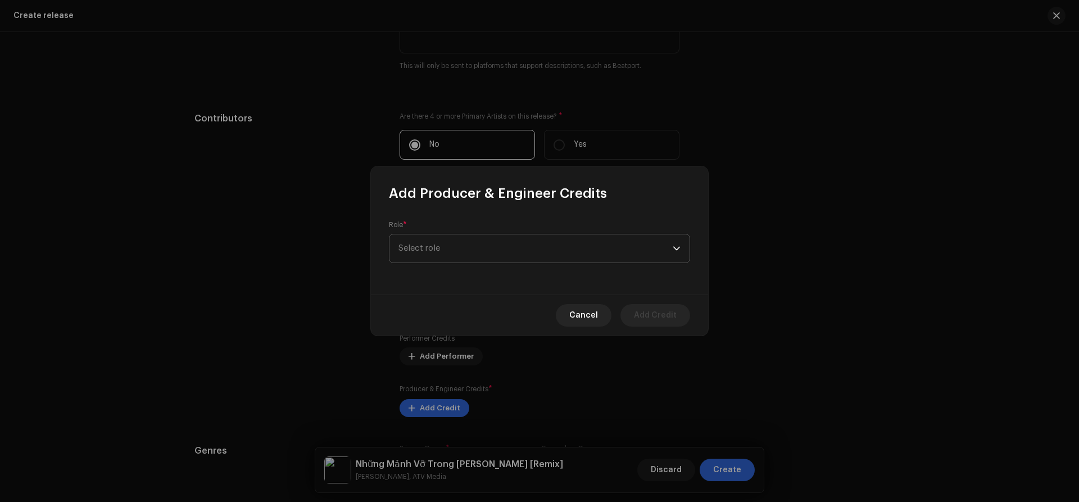
click at [454, 247] on span "Select role" at bounding box center [535, 248] width 274 height 28
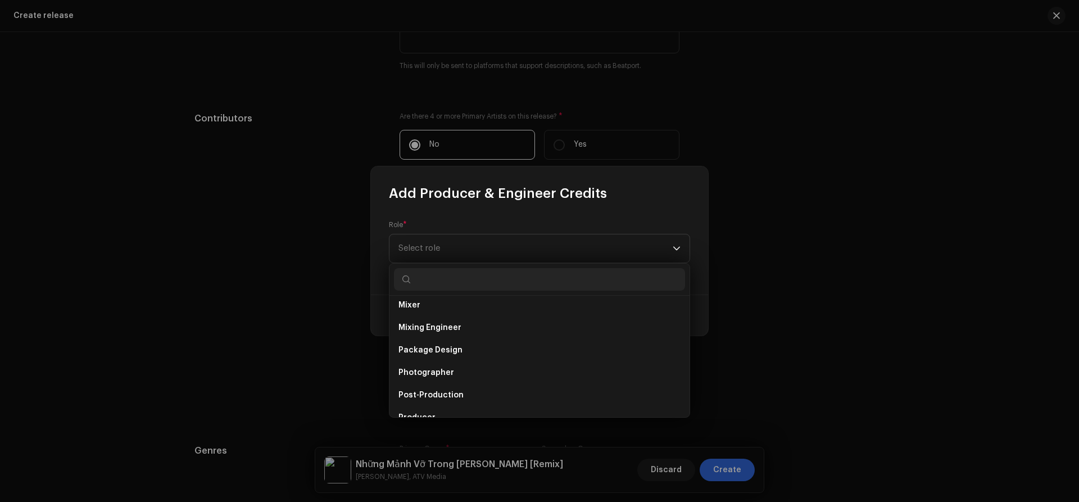
scroll to position [355, 0]
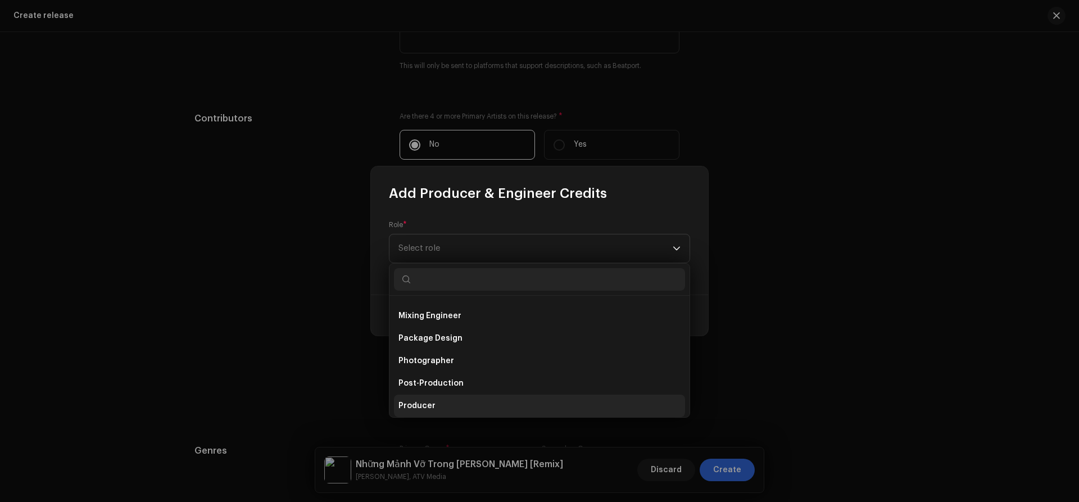
click at [461, 405] on li "Producer" at bounding box center [539, 405] width 291 height 22
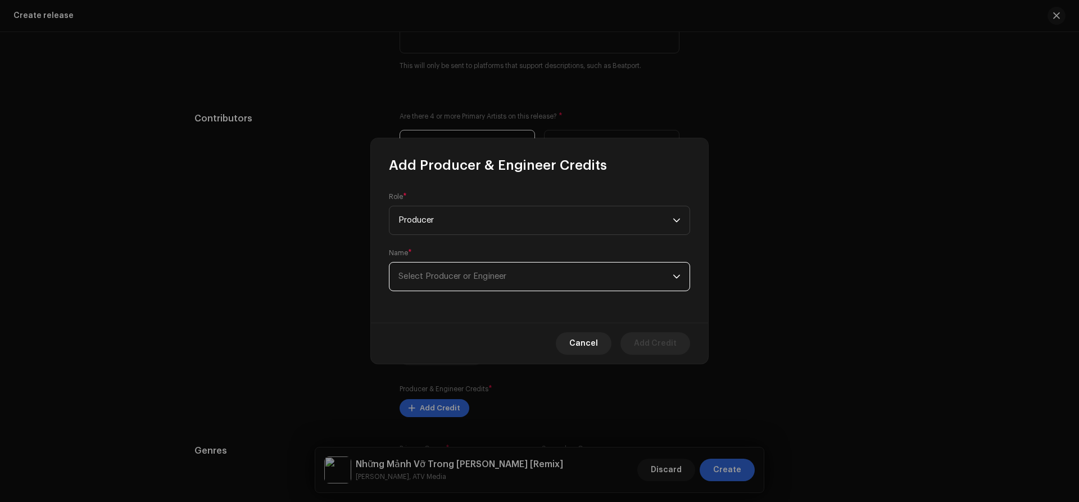
click at [442, 271] on span "Select Producer or Engineer" at bounding box center [535, 276] width 274 height 28
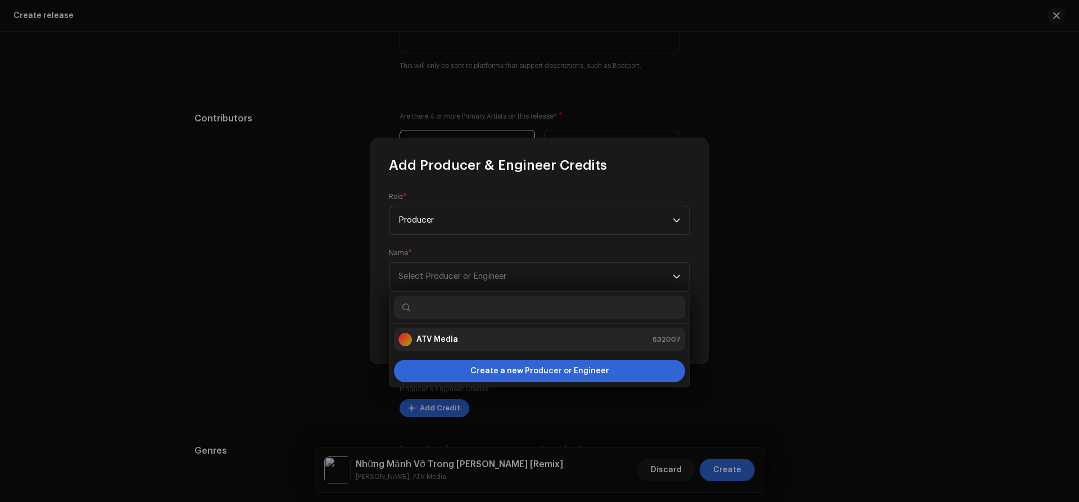
click at [438, 341] on strong "ATV Media" at bounding box center [437, 339] width 42 height 11
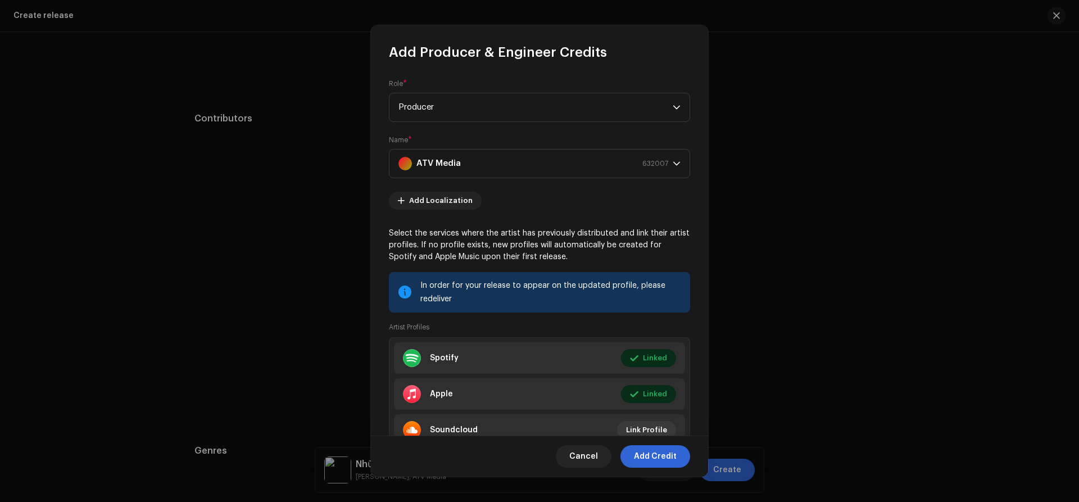
drag, startPoint x: 666, startPoint y: 458, endPoint x: 1078, endPoint y: 368, distance: 421.5
click at [666, 457] on span "Add Credit" at bounding box center [655, 456] width 43 height 22
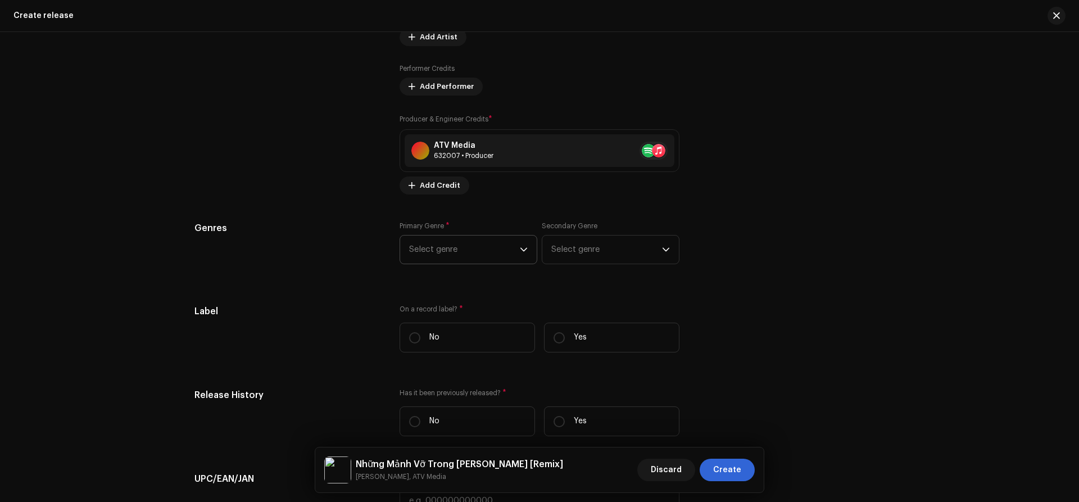
click at [436, 242] on span "Select genre" at bounding box center [464, 249] width 111 height 28
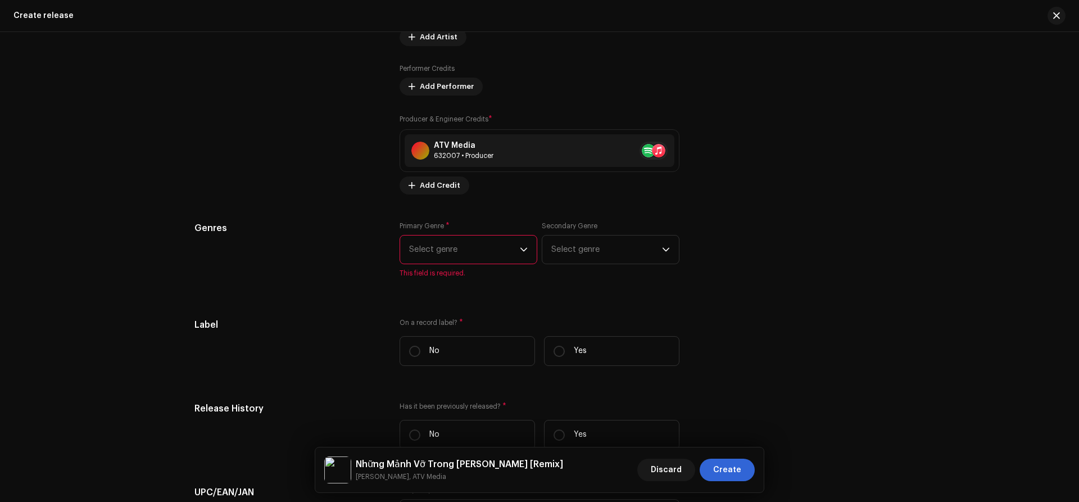
scroll to position [1549, 0]
click at [437, 253] on span "Select genre" at bounding box center [464, 248] width 111 height 28
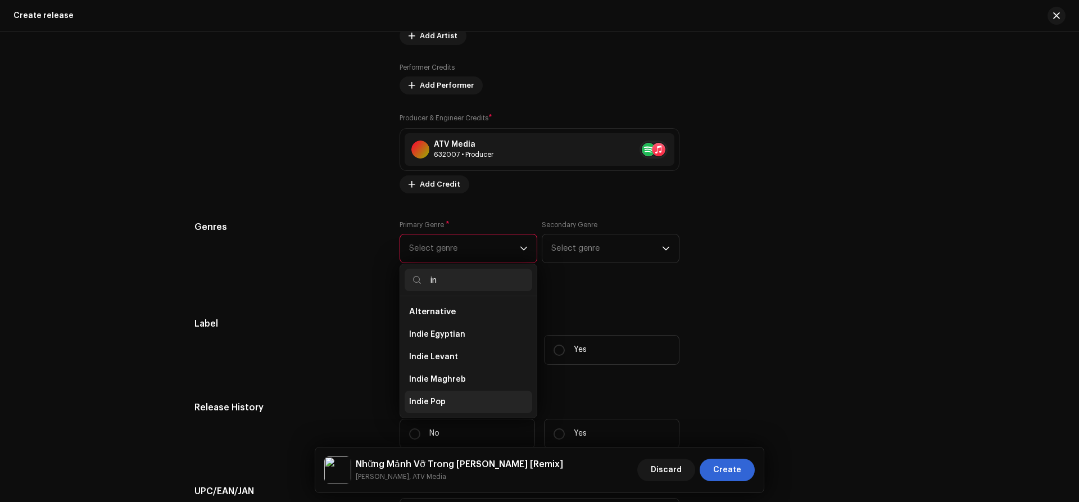
type input "in"
drag, startPoint x: 435, startPoint y: 398, endPoint x: 541, endPoint y: 270, distance: 166.0
click at [436, 397] on span "Indie Pop" at bounding box center [427, 401] width 37 height 11
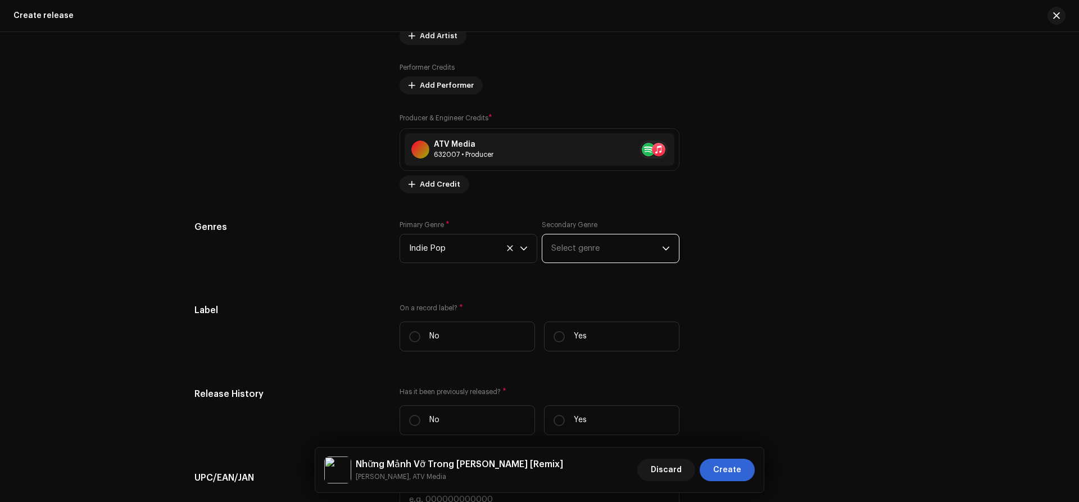
click at [568, 251] on span "Select genre" at bounding box center [606, 248] width 111 height 28
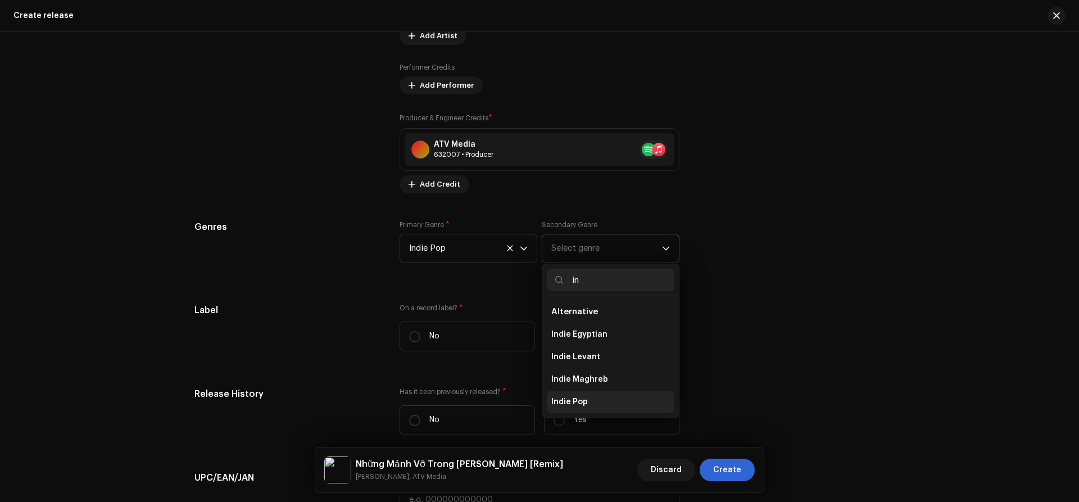
type input "in"
click at [568, 395] on li "Indie Pop" at bounding box center [611, 401] width 128 height 22
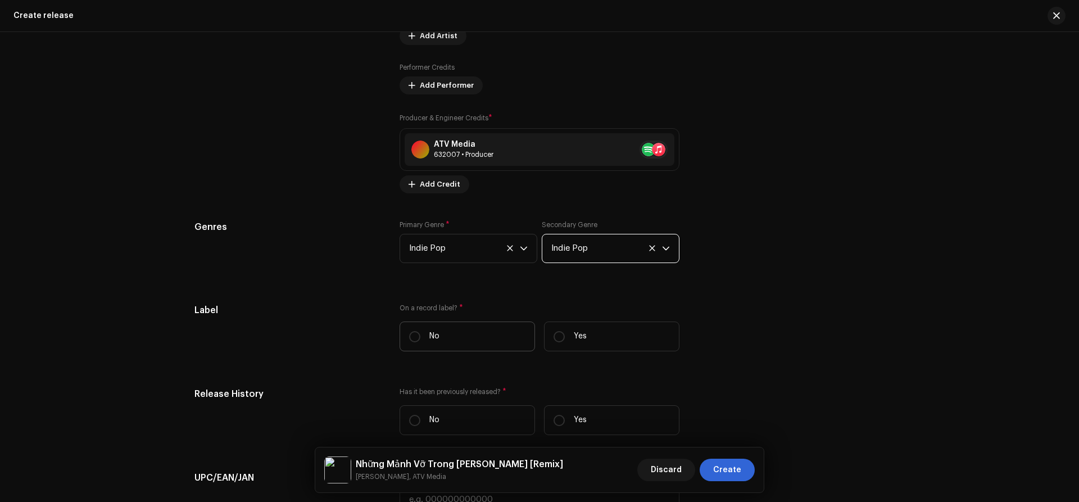
drag, startPoint x: 406, startPoint y: 334, endPoint x: 437, endPoint y: 363, distance: 42.5
click at [406, 334] on label "No" at bounding box center [466, 336] width 135 height 30
click at [409, 334] on input "No" at bounding box center [414, 336] width 11 height 11
radio input "true"
click at [560, 335] on input "Yes" at bounding box center [558, 336] width 11 height 11
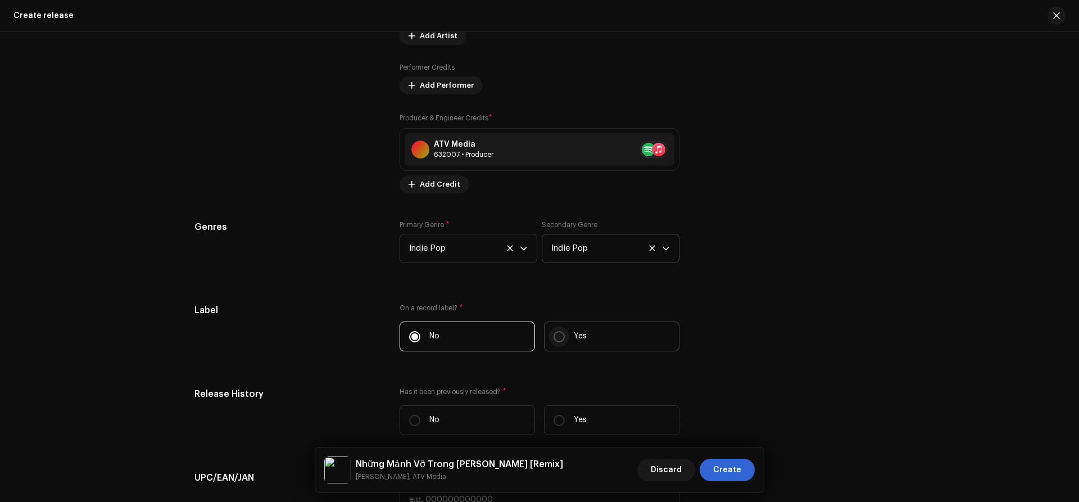
radio input "true"
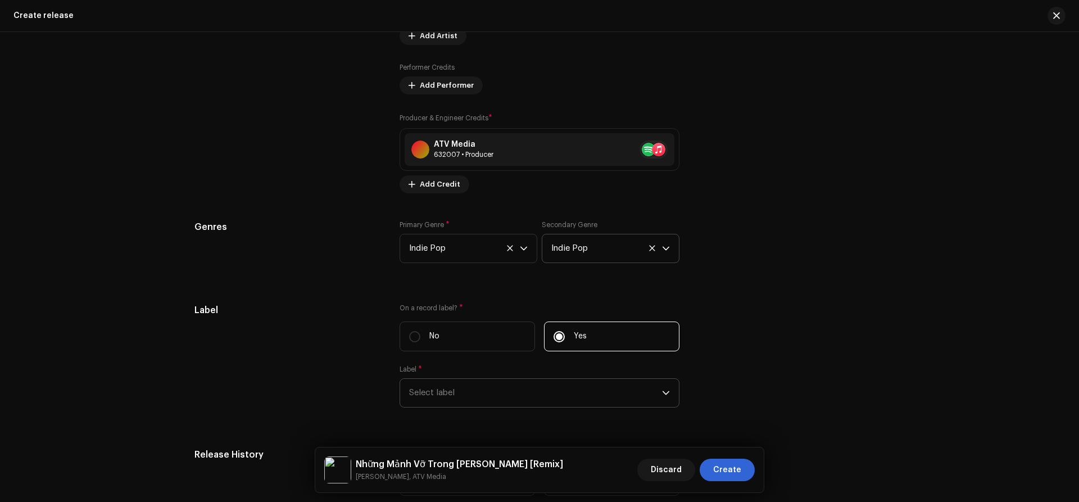
click at [479, 386] on span "Select label" at bounding box center [535, 393] width 253 height 28
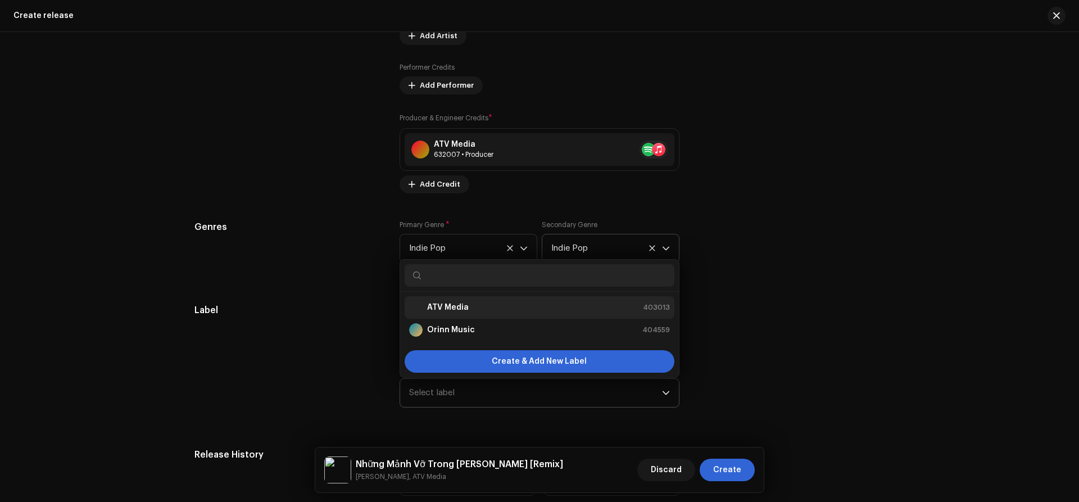
click at [455, 310] on strong "ATV Media" at bounding box center [448, 307] width 42 height 11
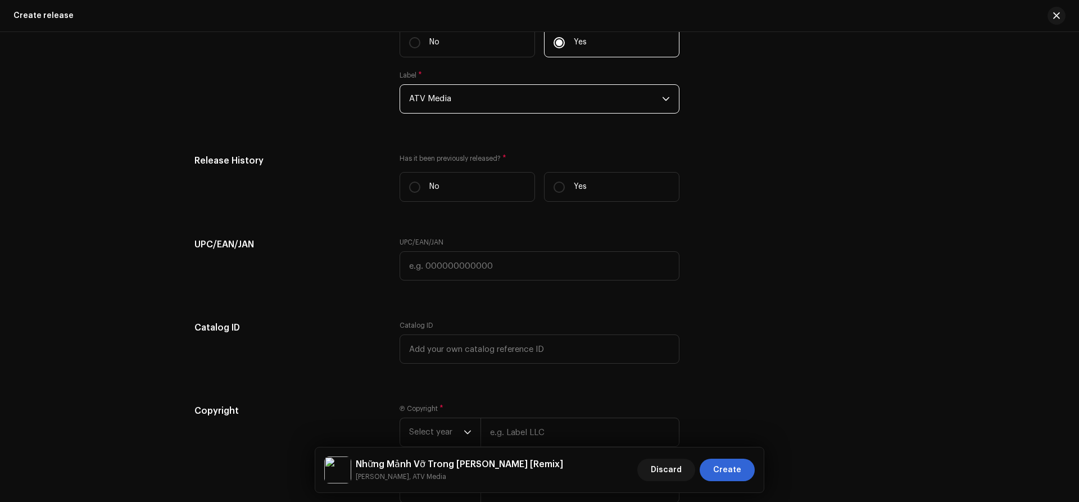
scroll to position [1861, 0]
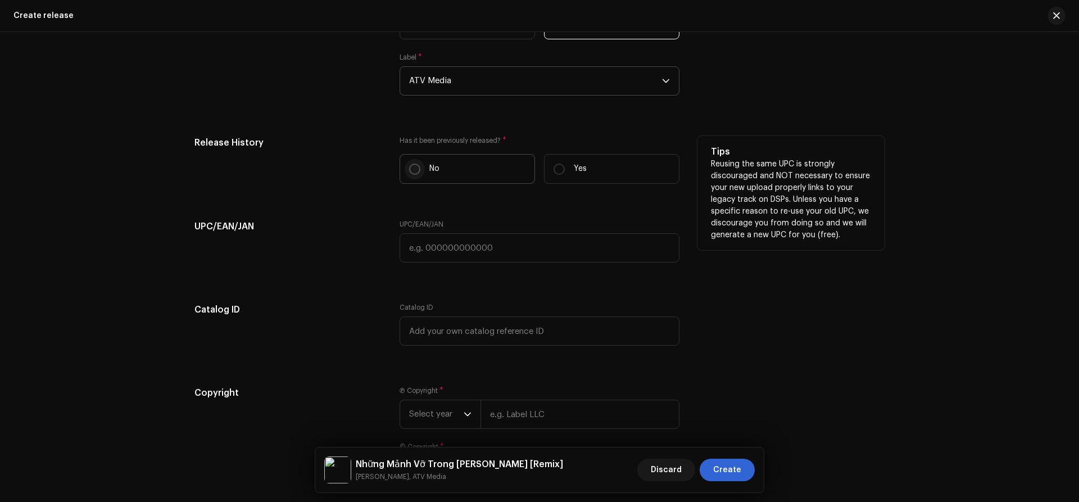
click at [411, 168] on input "No" at bounding box center [414, 168] width 11 height 11
radio input "true"
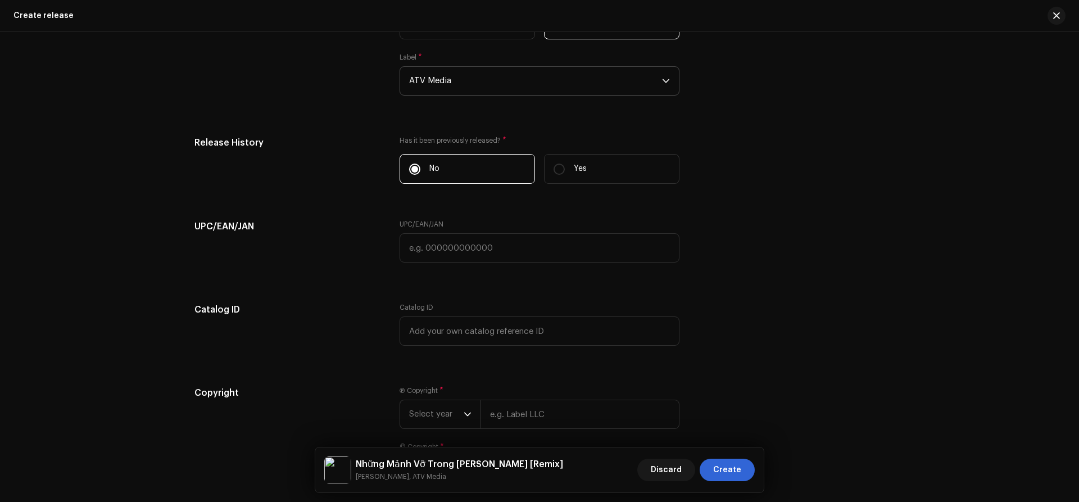
scroll to position [1965, 0]
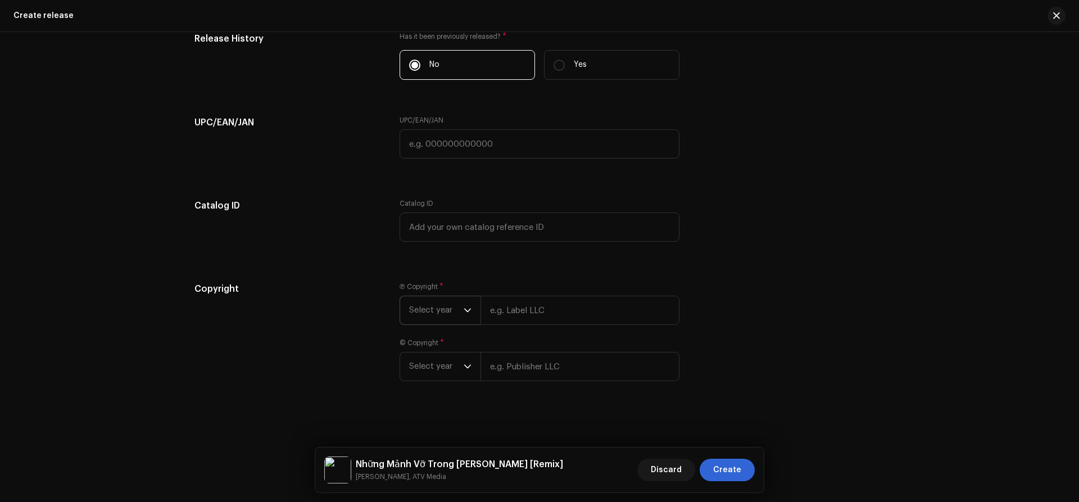
click at [429, 306] on span "Select year" at bounding box center [436, 310] width 54 height 28
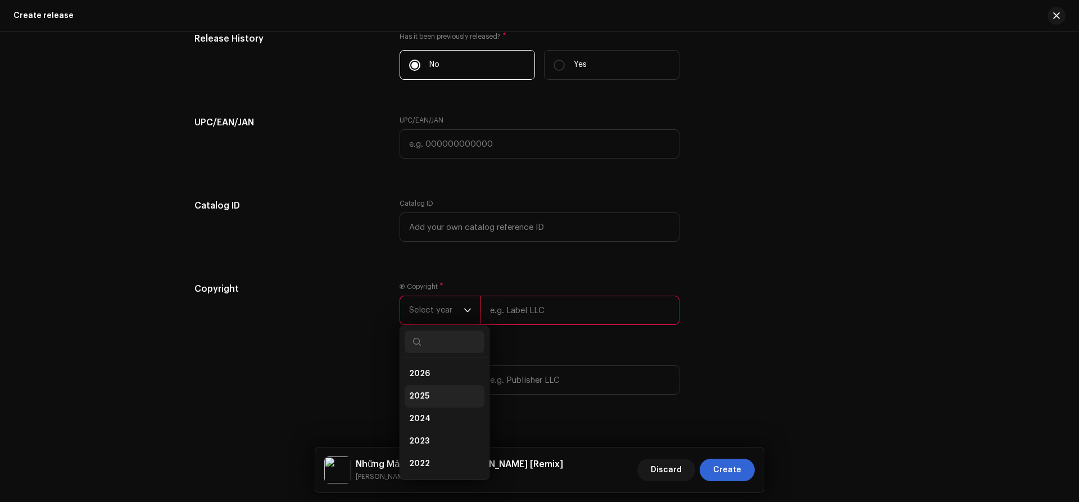
click at [420, 395] on span "2025" at bounding box center [419, 395] width 20 height 11
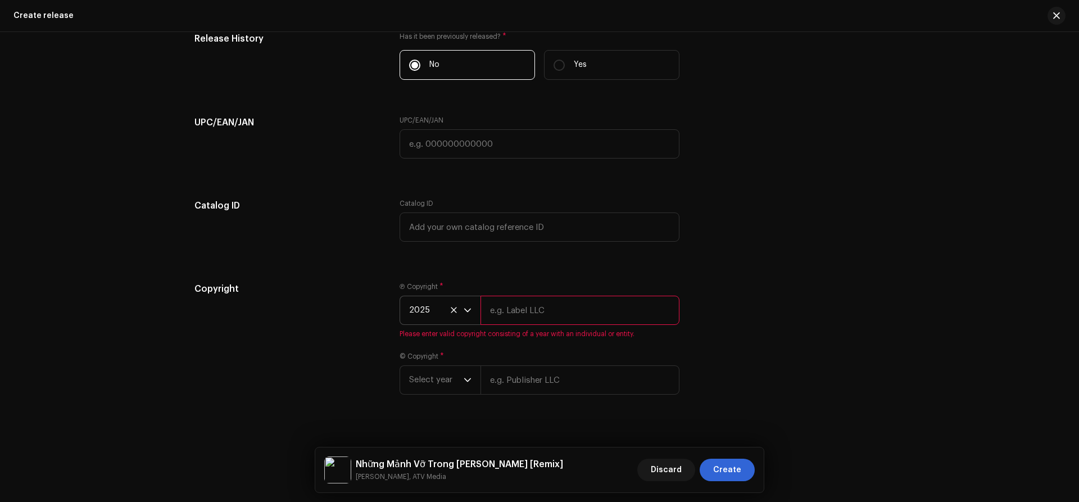
click at [510, 312] on input "text" at bounding box center [579, 309] width 199 height 29
type input "ATV Media"
click at [529, 385] on input "text" at bounding box center [579, 379] width 199 height 29
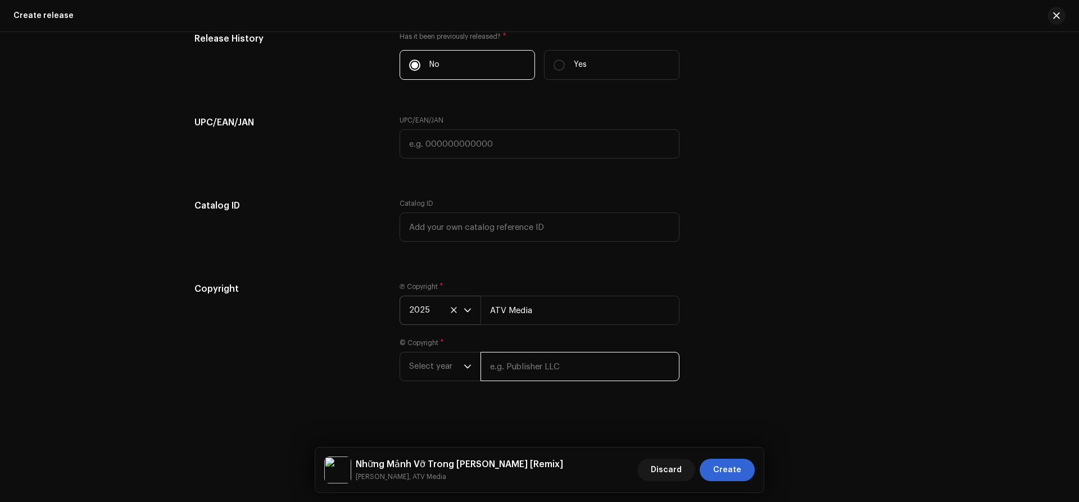
paste input "ATV Media"
type input "ATV Media"
click at [426, 371] on span "Select year" at bounding box center [436, 366] width 54 height 28
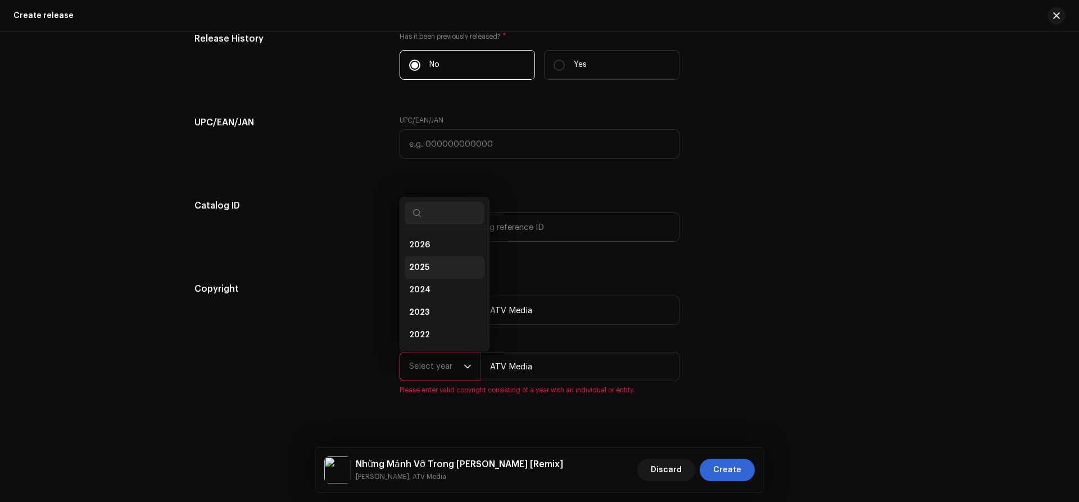
scroll to position [18, 0]
drag, startPoint x: 417, startPoint y: 271, endPoint x: 712, endPoint y: 380, distance: 314.9
click at [418, 271] on span "2024" at bounding box center [419, 271] width 21 height 11
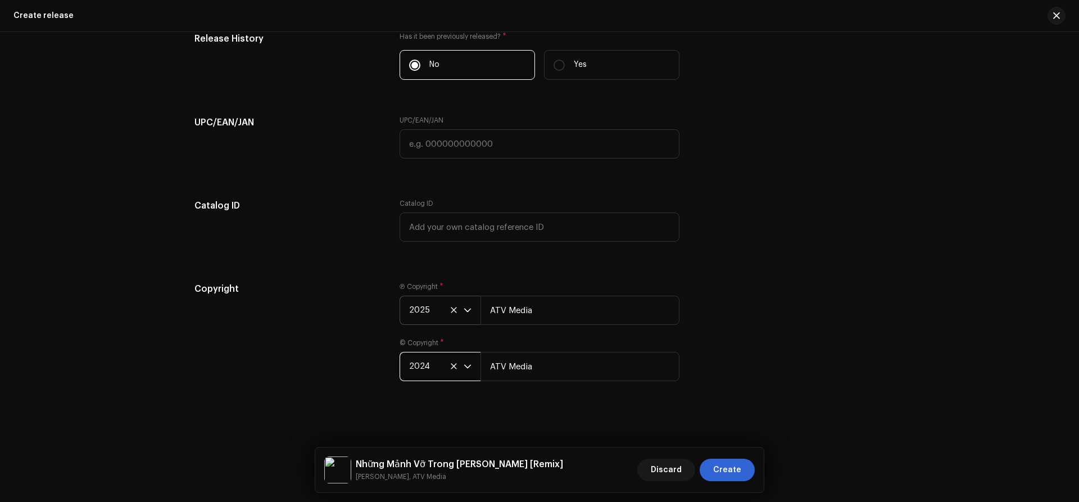
click at [437, 374] on span "2024" at bounding box center [436, 366] width 54 height 28
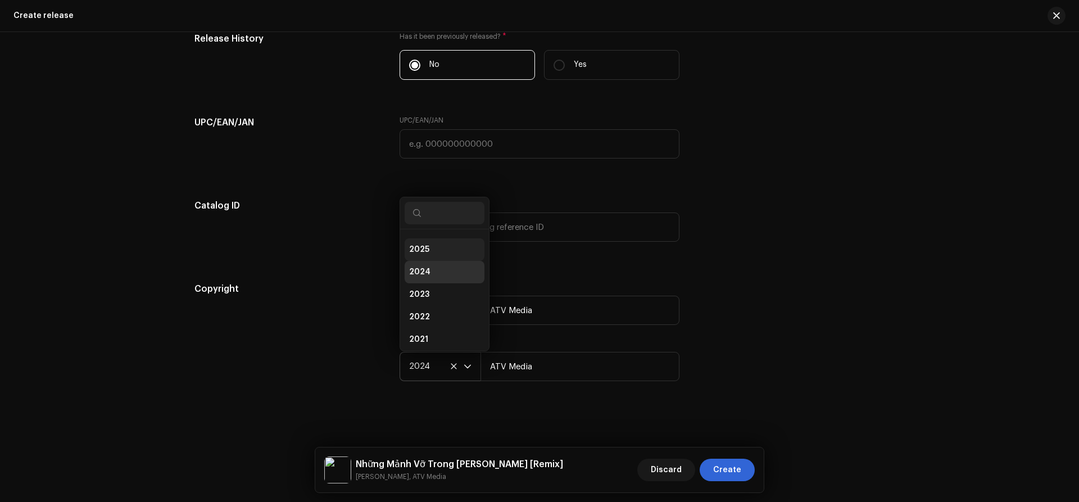
click at [422, 240] on li "2025" at bounding box center [444, 249] width 80 height 22
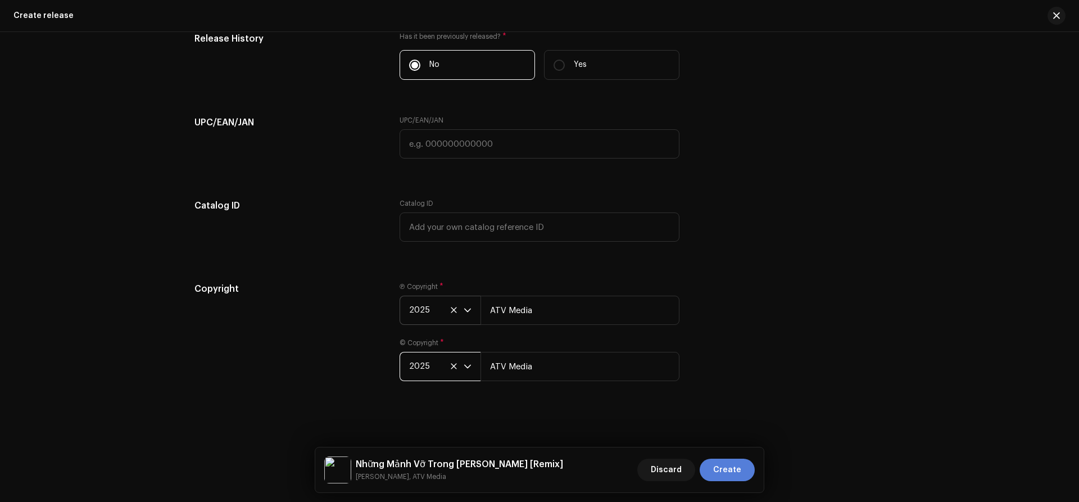
click at [736, 475] on span "Create" at bounding box center [727, 469] width 28 height 22
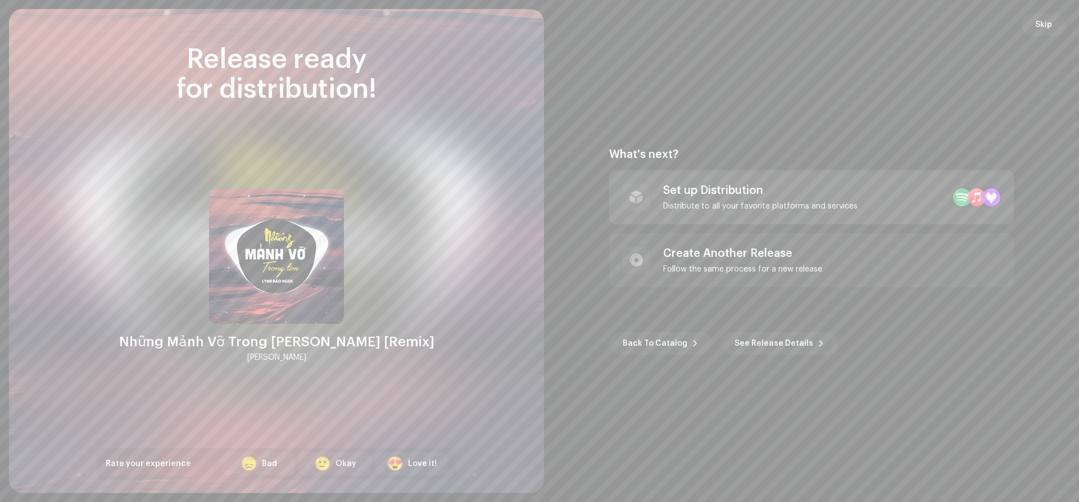
click at [768, 204] on div "Distribute to all your favorite platforms and services" at bounding box center [760, 206] width 194 height 9
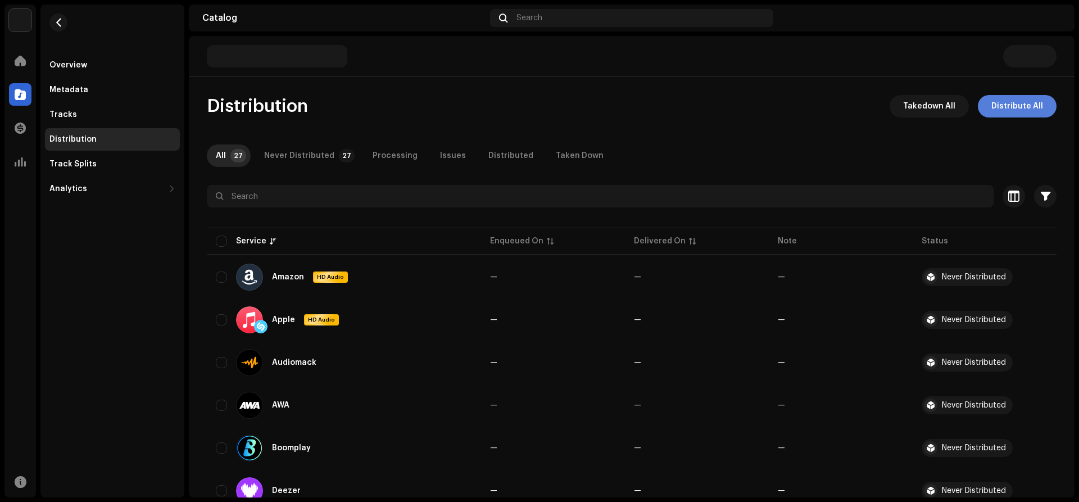
click at [1021, 108] on span "Distribute All" at bounding box center [1017, 106] width 52 height 22
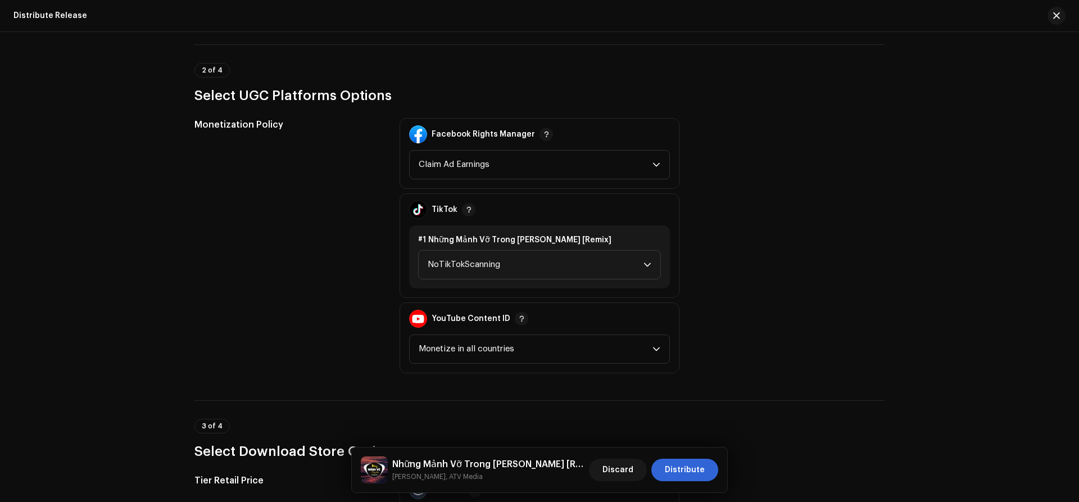
scroll to position [892, 0]
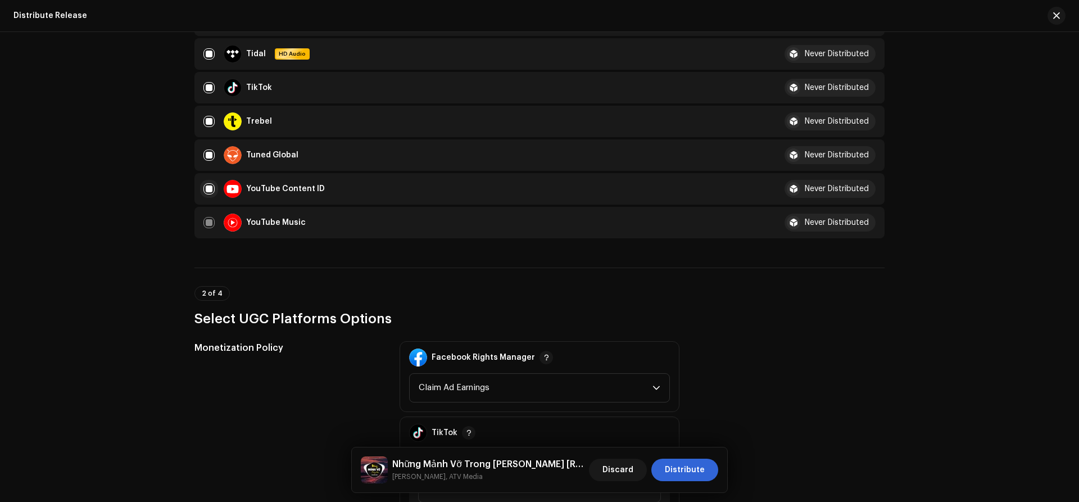
click at [207, 188] on input "checkbox" at bounding box center [208, 188] width 11 height 11
checkbox input "false"
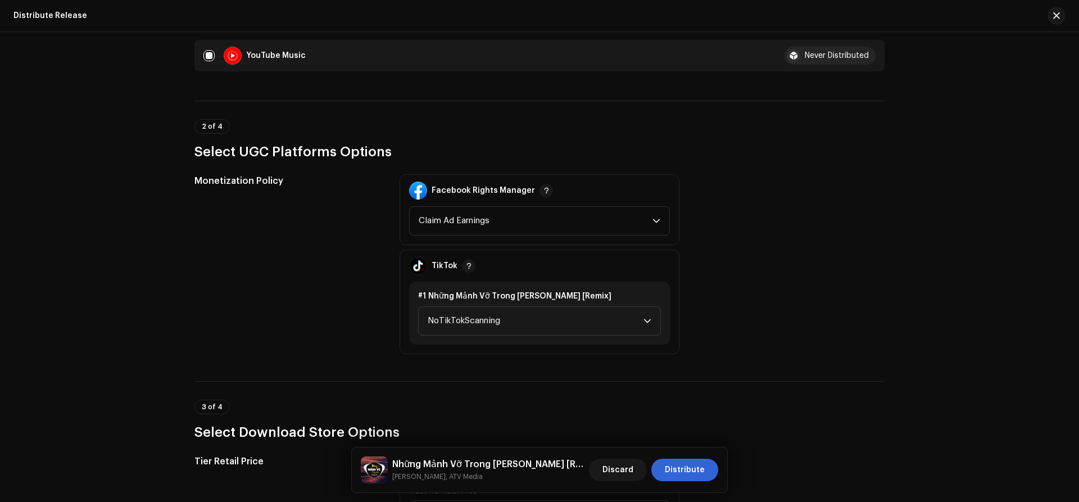
scroll to position [1166, 0]
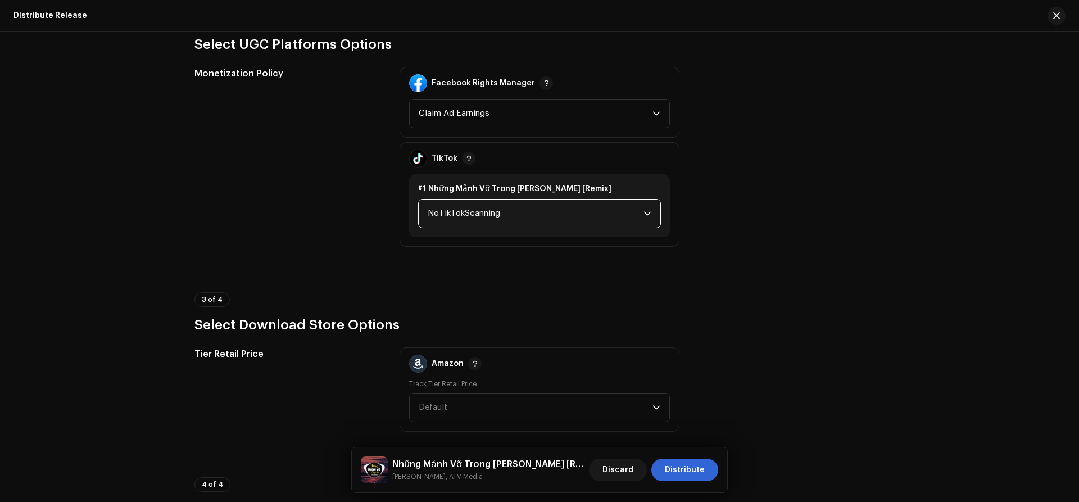
click at [460, 212] on span "NoTikTokScanning" at bounding box center [535, 213] width 216 height 28
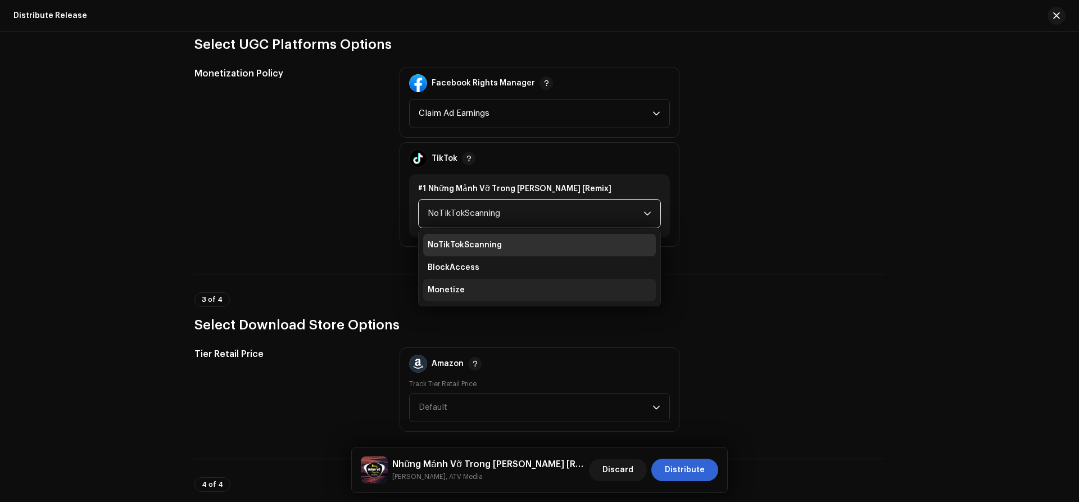
drag, startPoint x: 458, startPoint y: 288, endPoint x: 485, endPoint y: 292, distance: 27.2
click at [458, 289] on span "Monetize" at bounding box center [445, 289] width 37 height 11
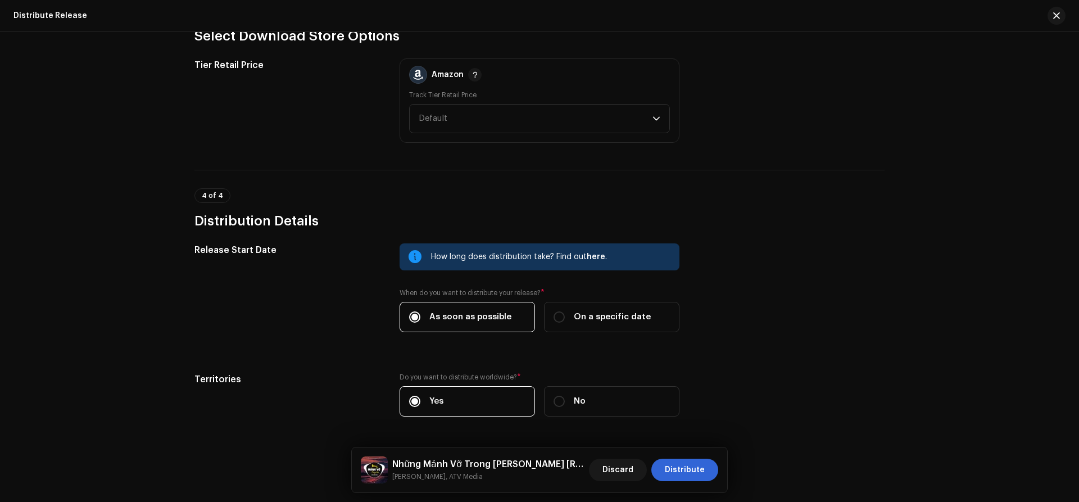
scroll to position [1491, 0]
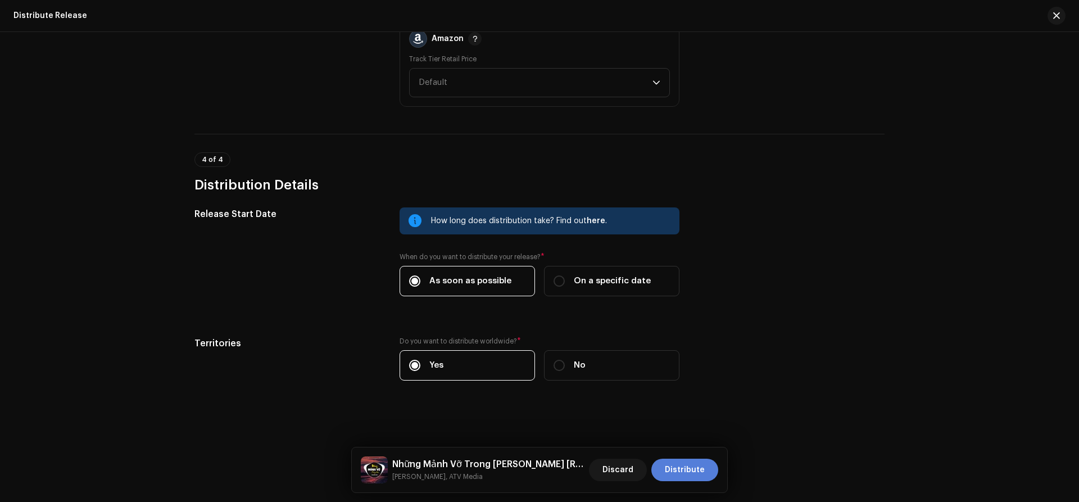
click at [693, 471] on span "Distribute" at bounding box center [685, 469] width 40 height 22
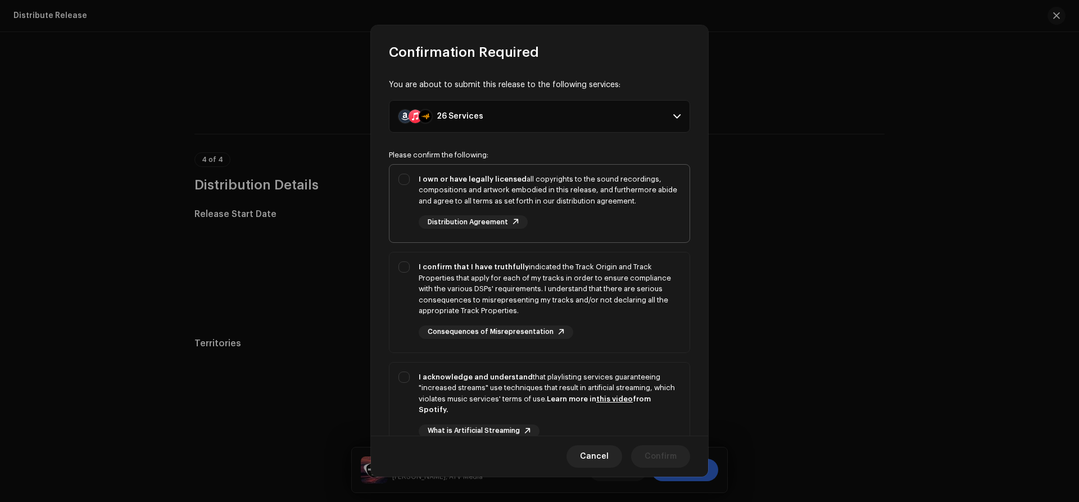
click at [398, 180] on div "I own or have legally licensed all copyrights to the sound recordings, composit…" at bounding box center [539, 202] width 300 height 74
checkbox input "true"
click at [403, 269] on div "I confirm that I have truthfully indicated the Track Origin and Track Propertie…" at bounding box center [539, 299] width 300 height 95
checkbox input "true"
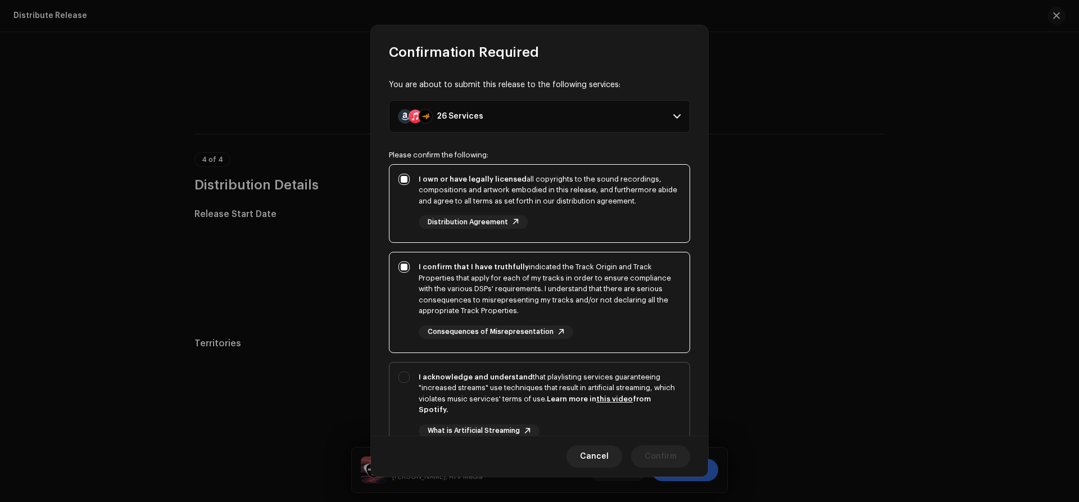
click at [406, 376] on div "I acknowledge and understand that playlisting services guaranteeing "increased …" at bounding box center [539, 413] width 300 height 102
checkbox input "true"
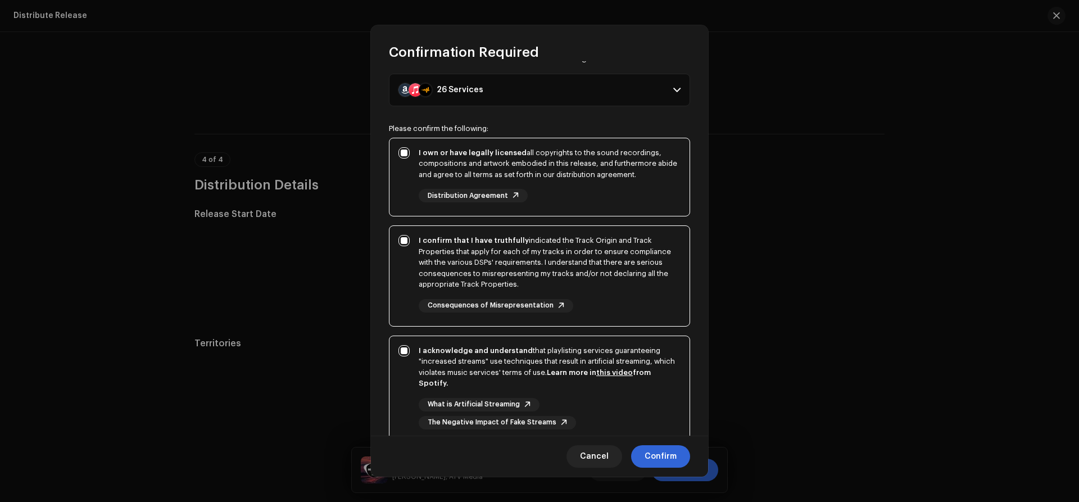
scroll to position [99, 0]
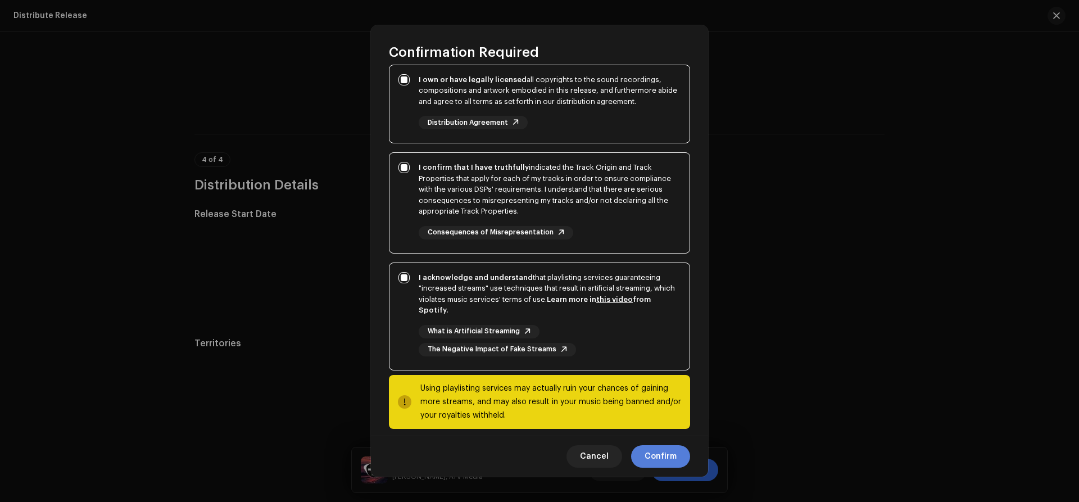
click at [658, 451] on span "Confirm" at bounding box center [660, 456] width 32 height 22
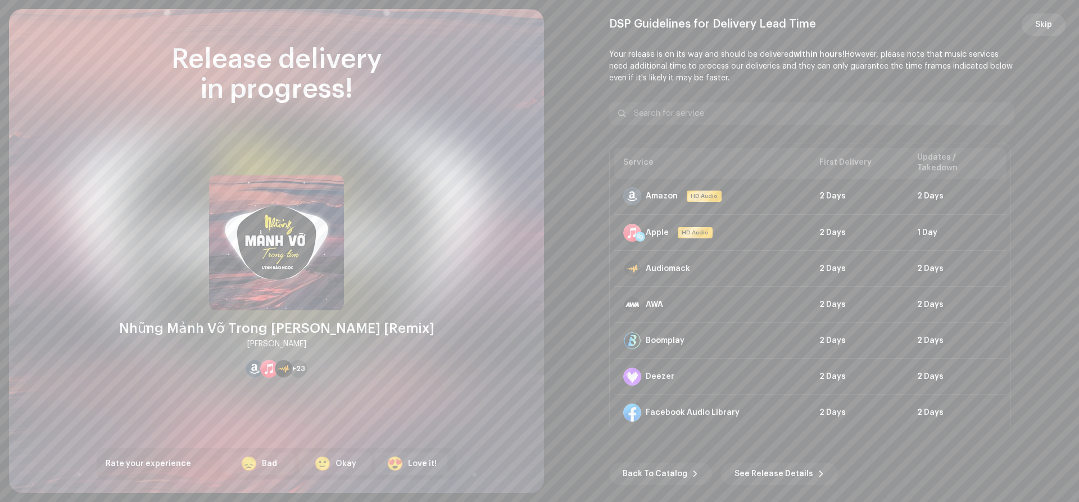
click at [1039, 25] on span "Skip" at bounding box center [1043, 24] width 17 height 22
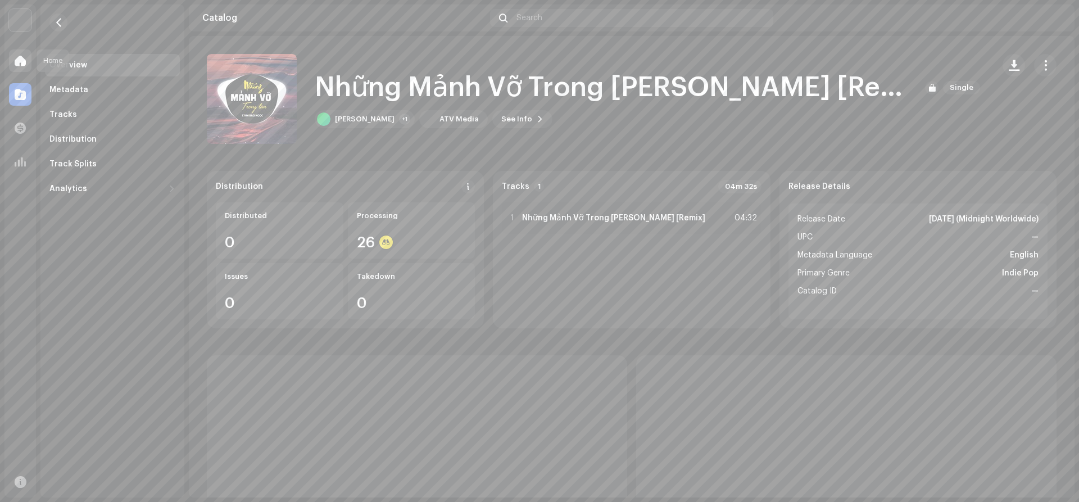
click at [25, 61] on span at bounding box center [20, 60] width 11 height 9
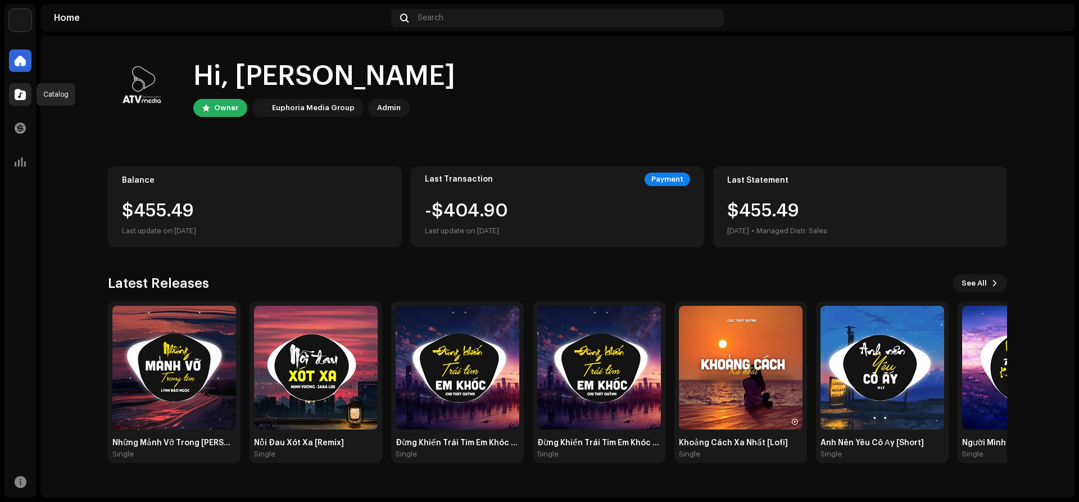
click at [20, 98] on span at bounding box center [20, 94] width 11 height 9
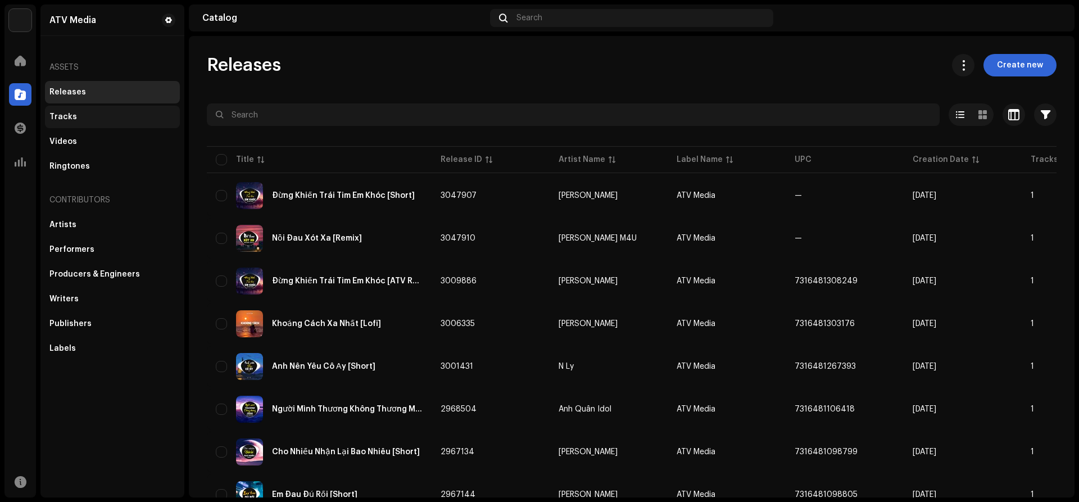
click at [62, 122] on div "Tracks" at bounding box center [112, 117] width 135 height 22
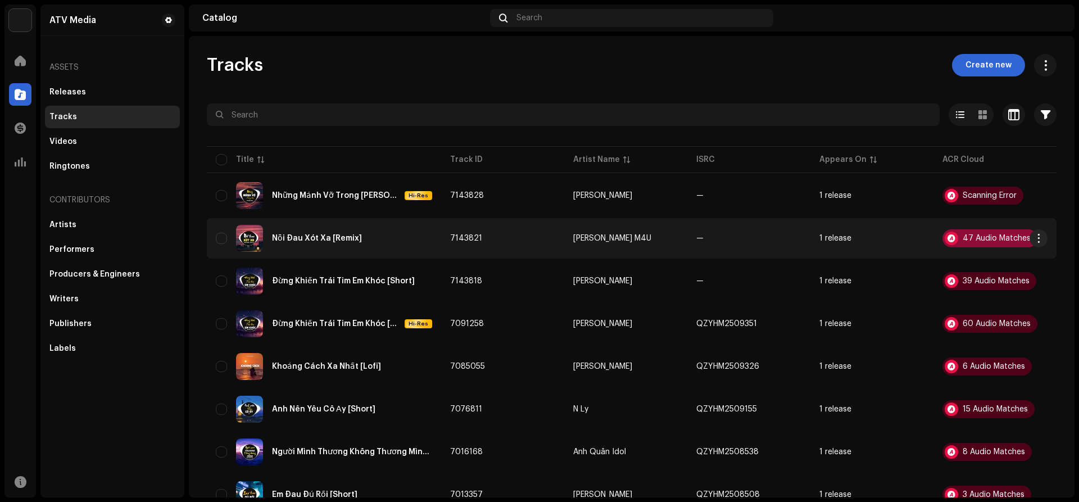
click at [1001, 235] on div "47 Audio Matches" at bounding box center [996, 238] width 68 height 8
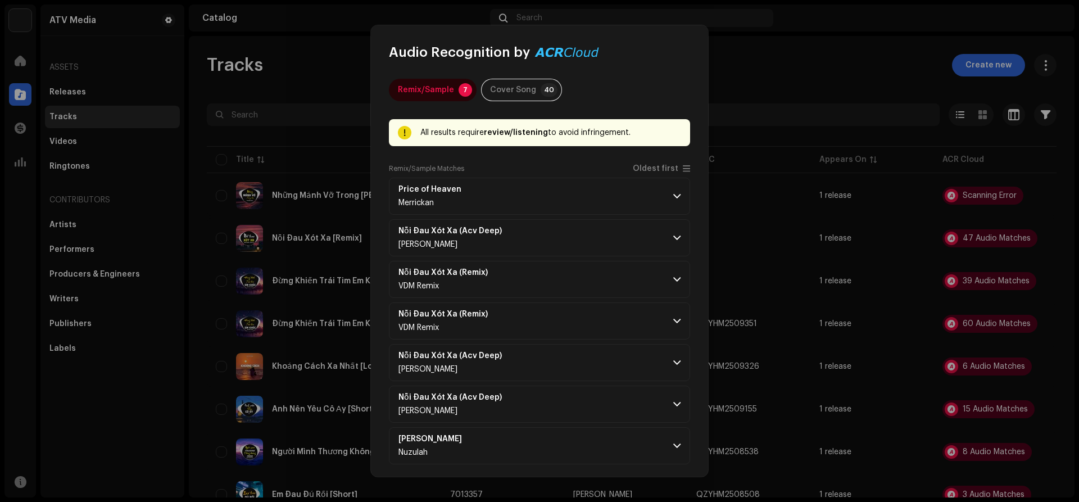
scroll to position [6, 0]
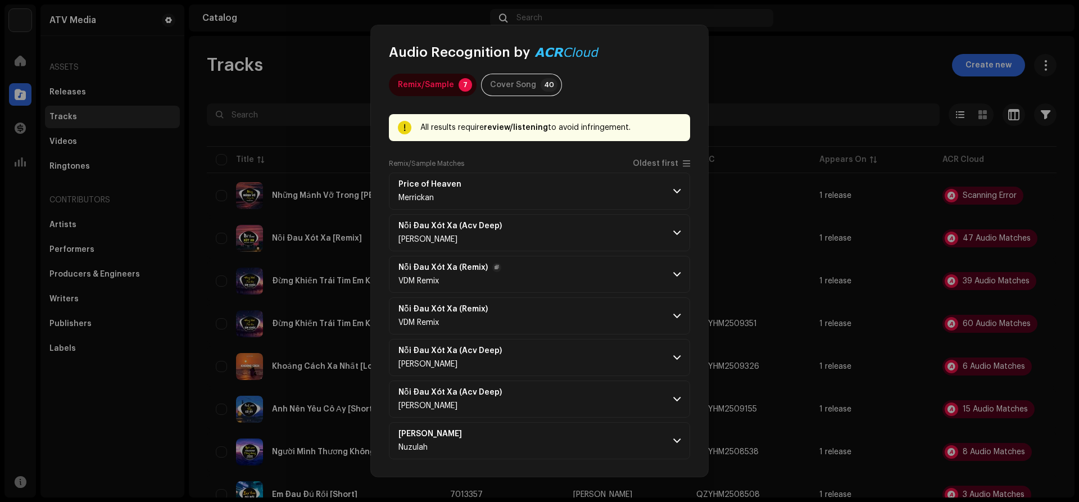
click at [664, 270] on p-accordion-header "Nỗi Đau Xót Xa (Remix) VDM Remix" at bounding box center [539, 274] width 301 height 37
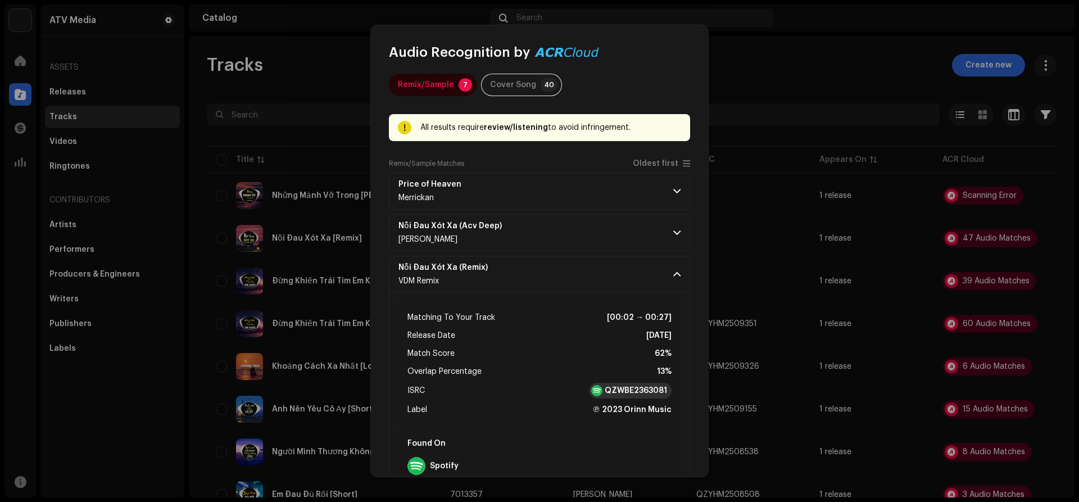
click at [635, 388] on strong "QZWBE2363081" at bounding box center [635, 390] width 62 height 11
click at [676, 273] on span at bounding box center [676, 274] width 7 height 9
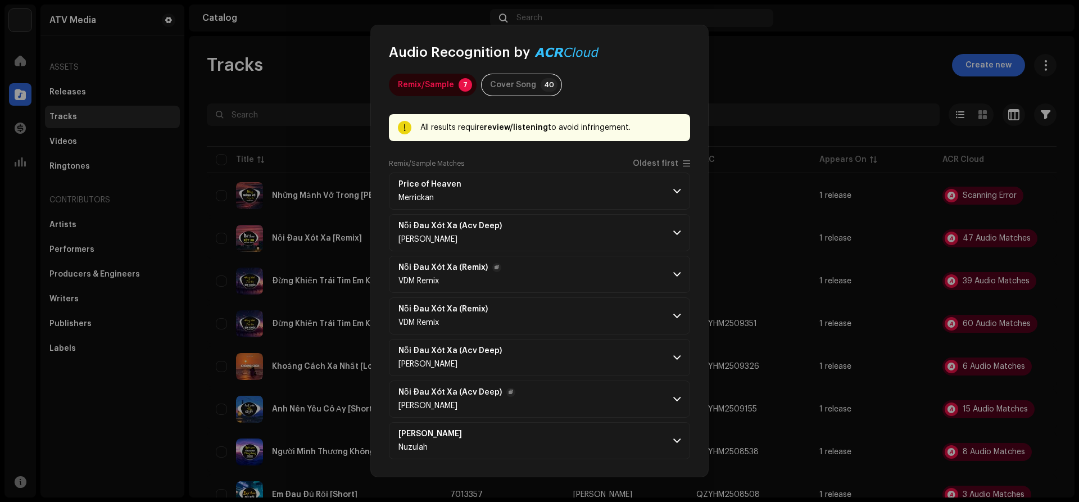
click at [673, 397] on span at bounding box center [676, 398] width 7 height 9
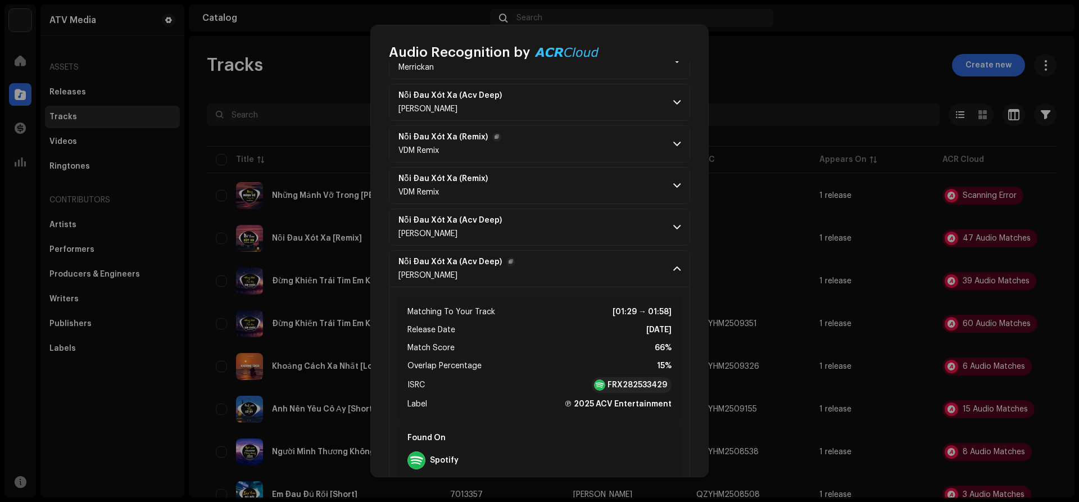
scroll to position [137, 0]
click at [640, 381] on strong "FRX282533429" at bounding box center [637, 383] width 60 height 11
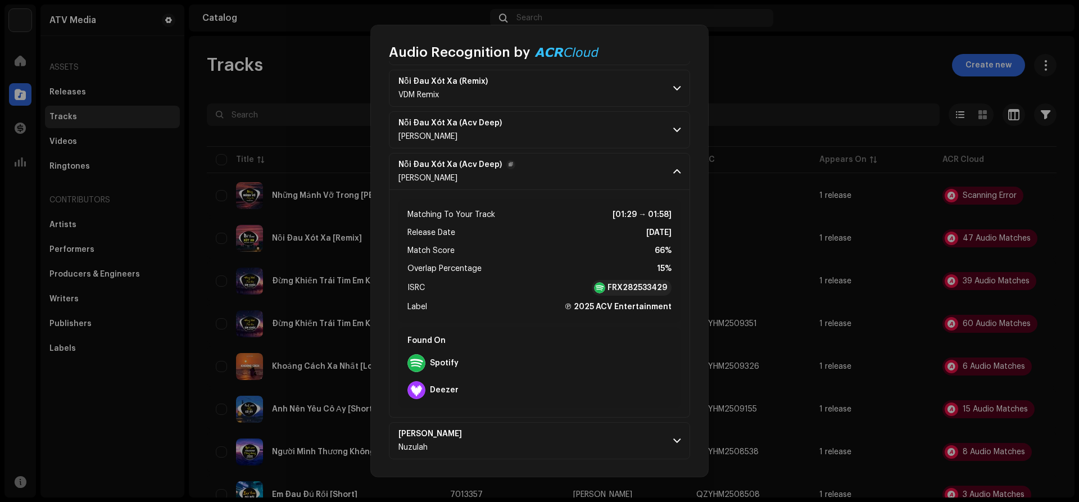
scroll to position [0, 0]
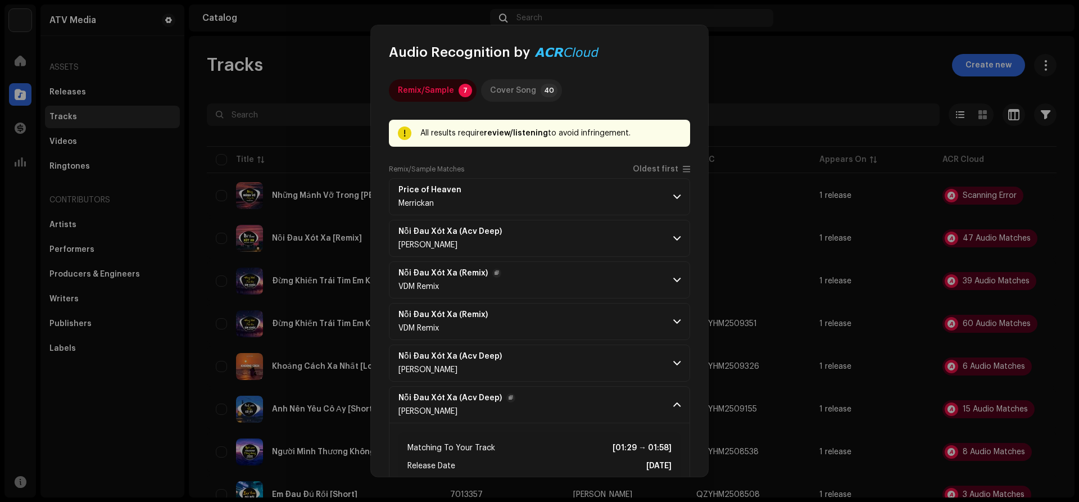
click at [520, 91] on div "Cover Song" at bounding box center [513, 90] width 46 height 22
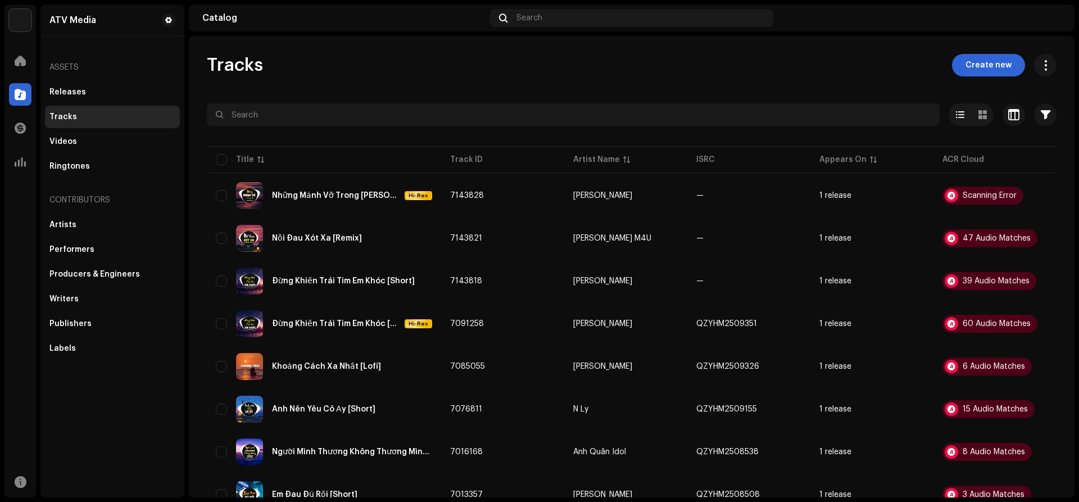
click at [779, 35] on div "Audio Recognition by Remix/Sample 7 Cover Song 40 All results require review/li…" at bounding box center [539, 251] width 1079 height 502
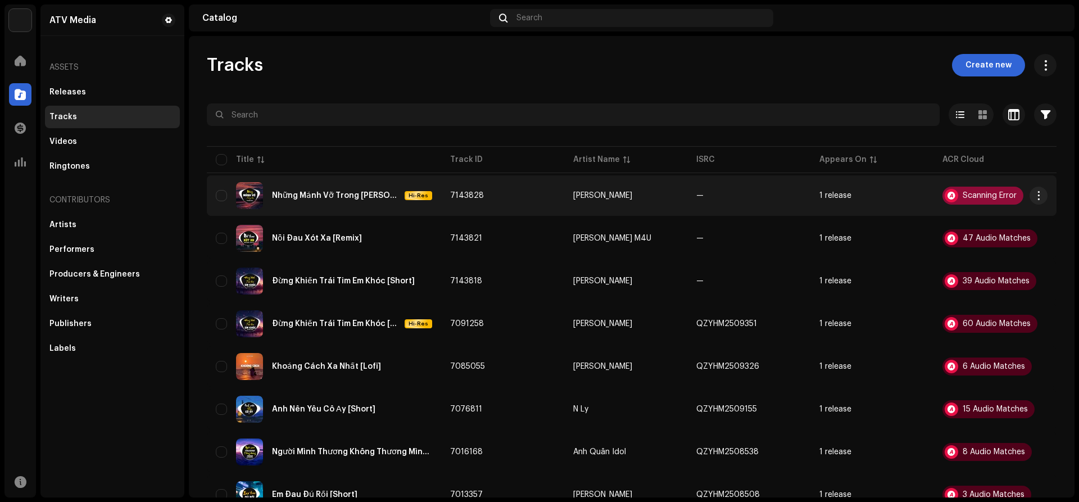
click at [984, 194] on div "Scanning Error" at bounding box center [989, 196] width 54 height 8
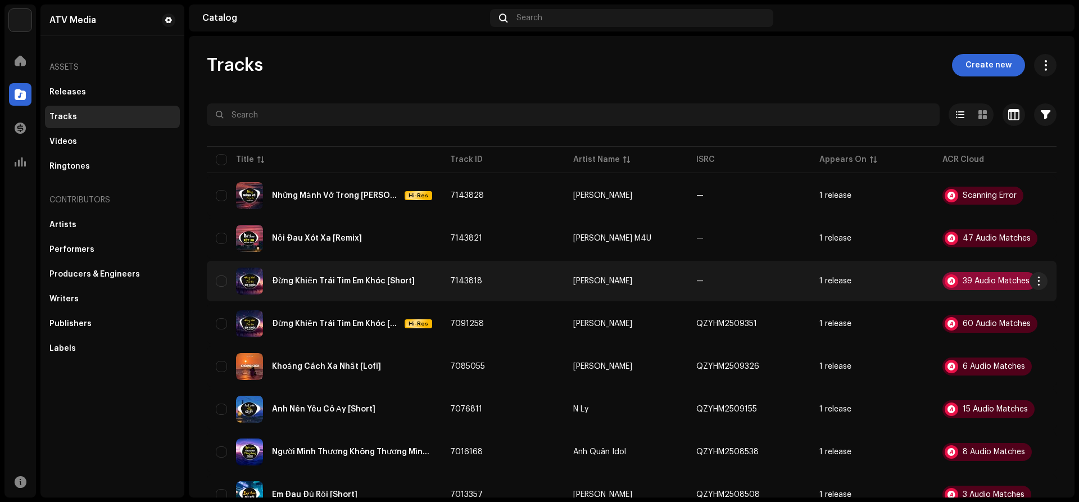
click at [983, 274] on div "39 Audio Matches" at bounding box center [989, 281] width 94 height 18
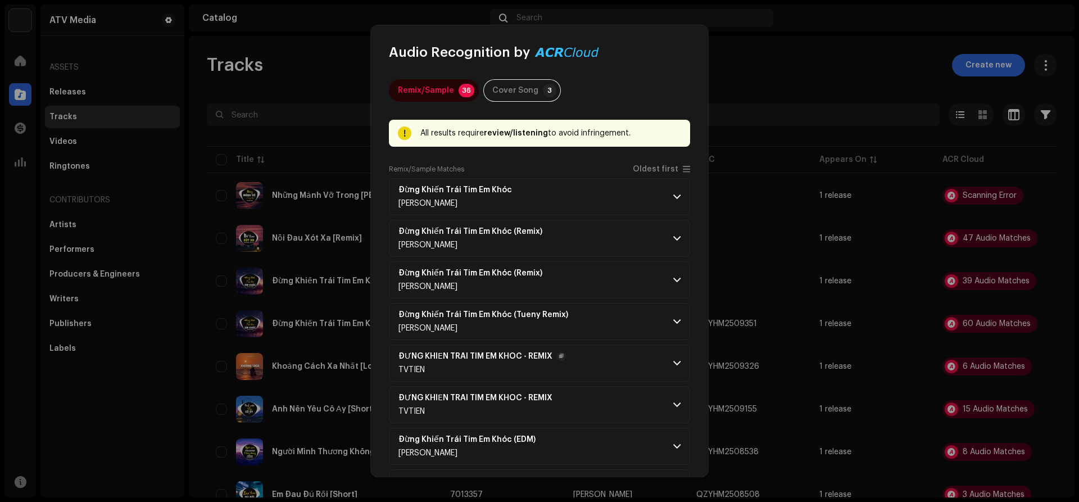
click at [463, 370] on div "TVTIEN" at bounding box center [481, 369] width 167 height 9
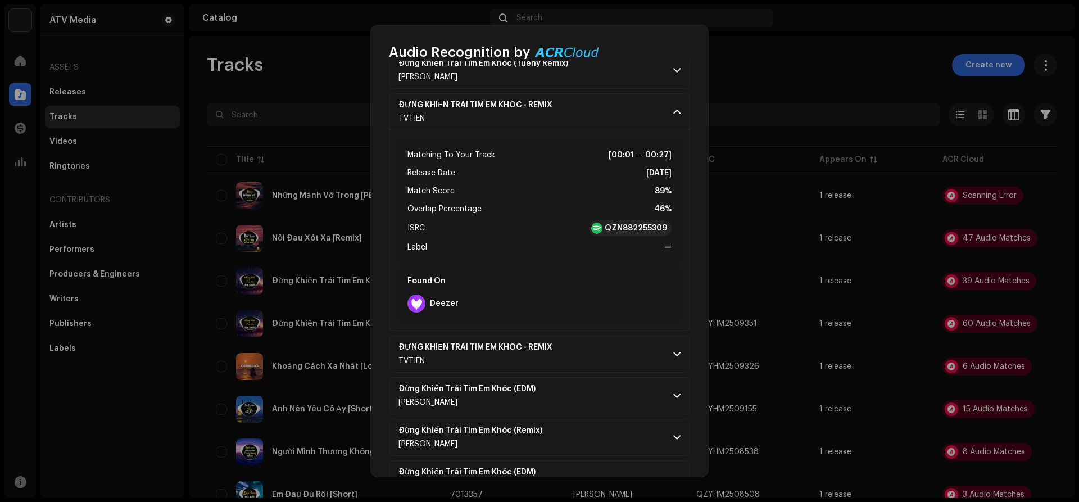
scroll to position [254, 0]
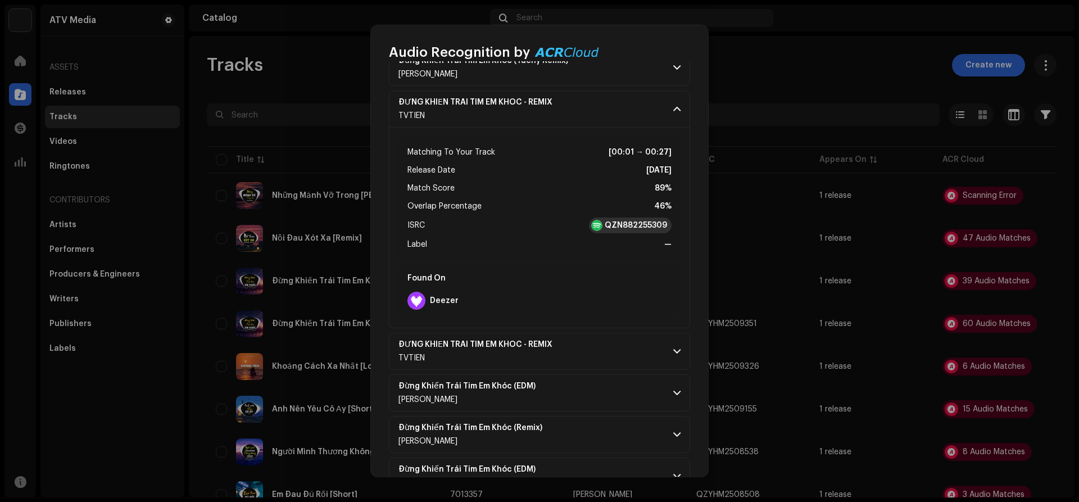
click at [633, 221] on strong "QZN882255309" at bounding box center [635, 225] width 62 height 11
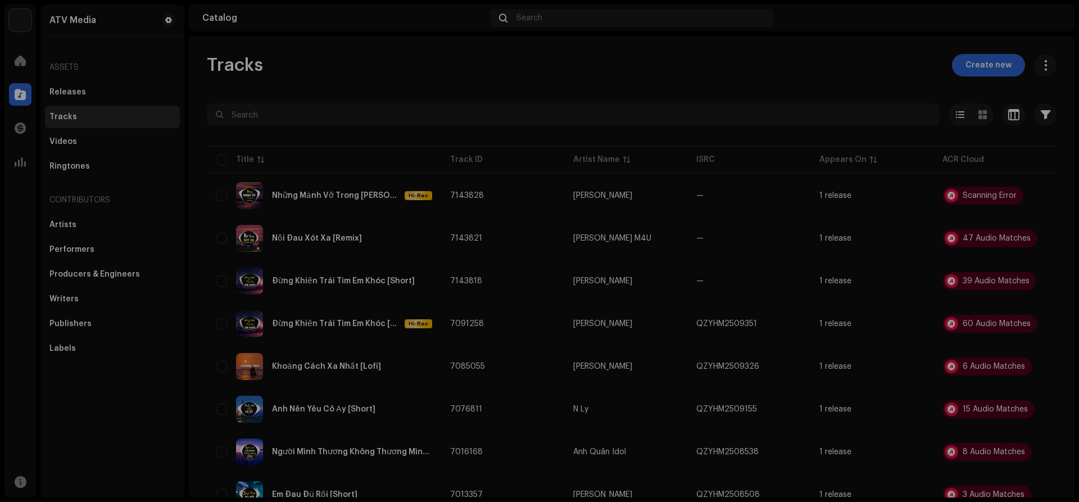
click at [773, 80] on div "Audio Recognition by Remix/Sample 36 Cover Song 3 All results require review/li…" at bounding box center [539, 251] width 1079 height 502
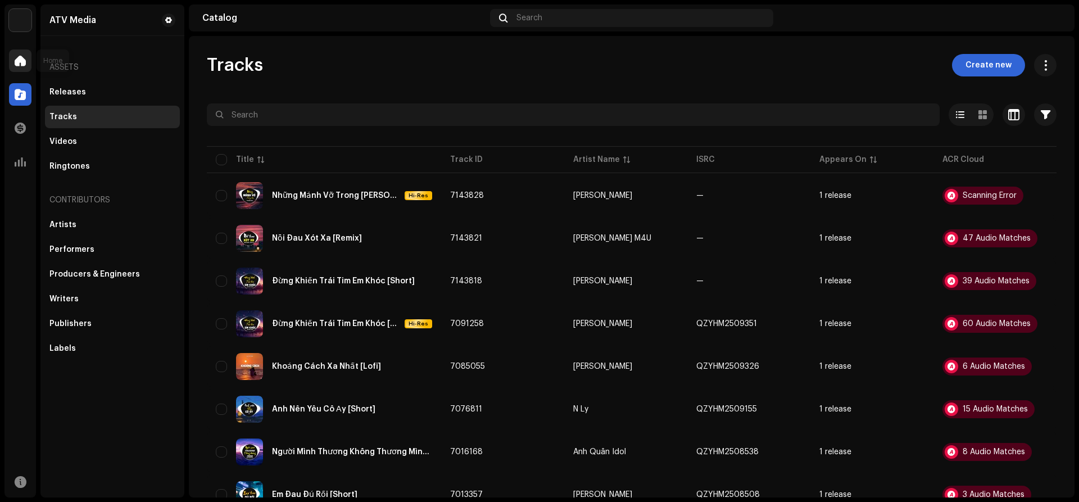
click at [23, 56] on span at bounding box center [20, 60] width 11 height 9
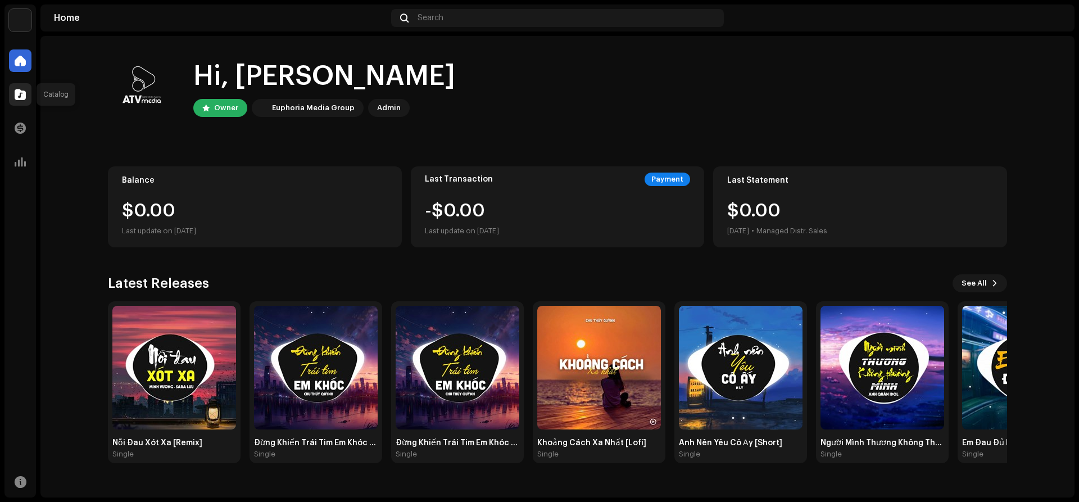
click at [30, 96] on div at bounding box center [20, 94] width 22 height 22
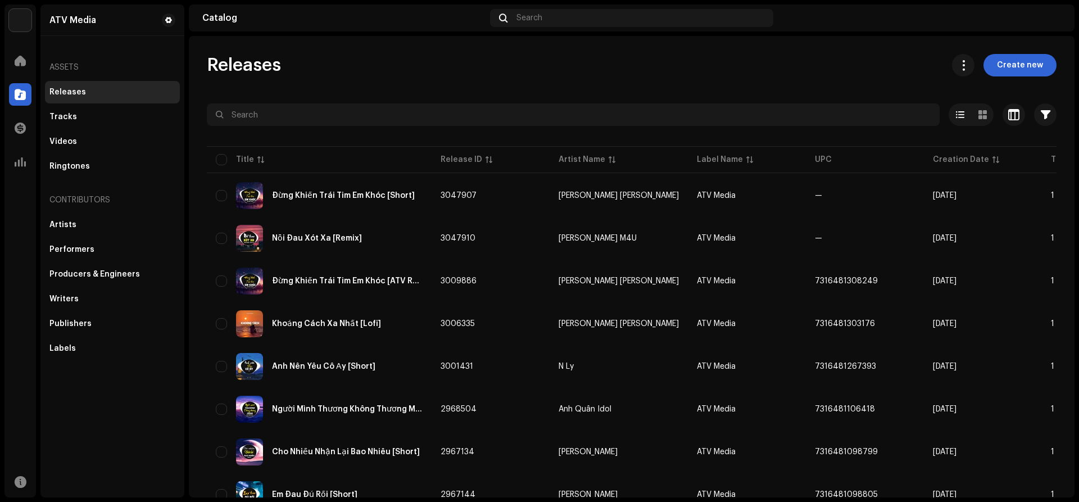
click at [344, 240] on div "Nỗi Đau Xót Xa [Remix]" at bounding box center [317, 238] width 90 height 8
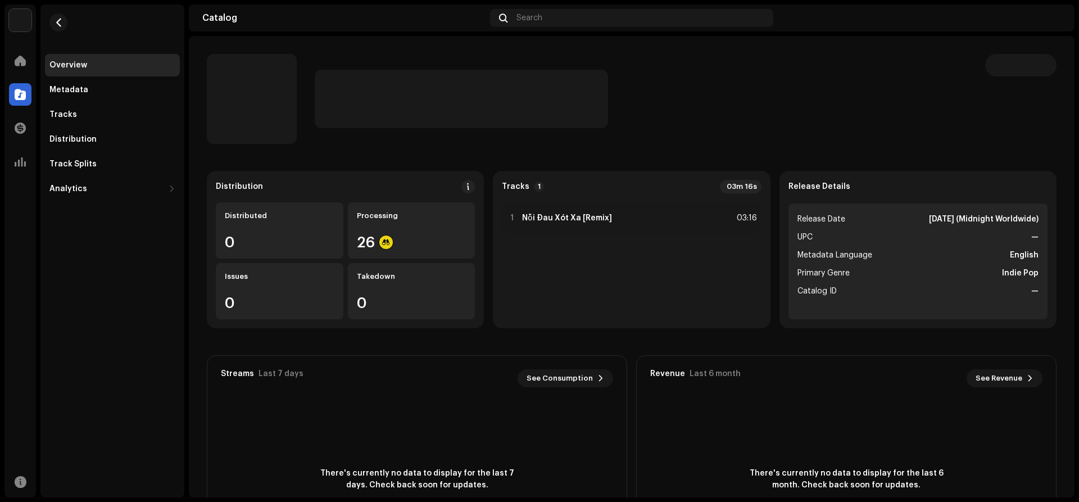
click at [867, 113] on div at bounding box center [641, 99] width 652 height 58
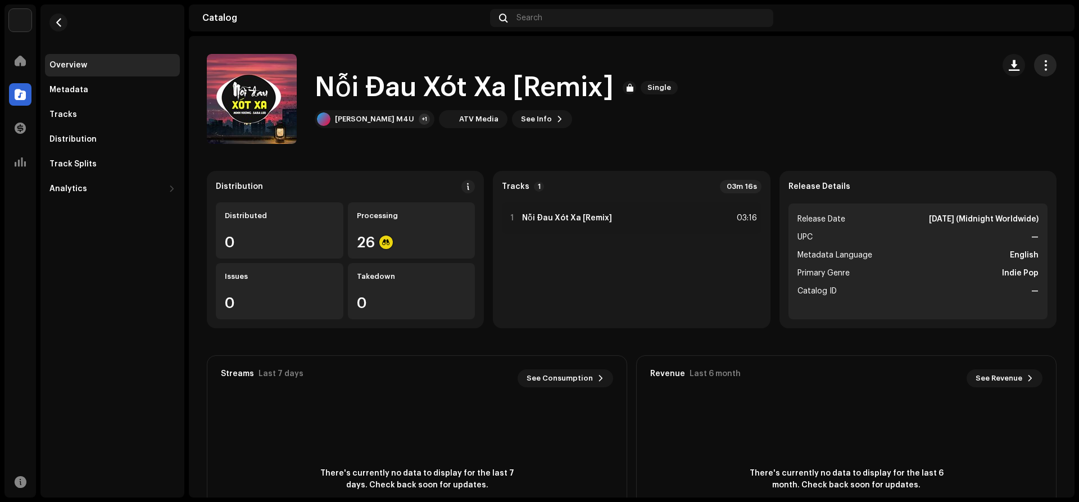
click at [1048, 63] on span "button" at bounding box center [1045, 65] width 11 height 9
click at [786, 89] on div "Nỗi Đau Xót Xa [Remix] Single Minh Vương M4U +1 ATV Media See Info" at bounding box center [595, 99] width 777 height 90
click at [82, 90] on div "Metadata" at bounding box center [68, 89] width 39 height 9
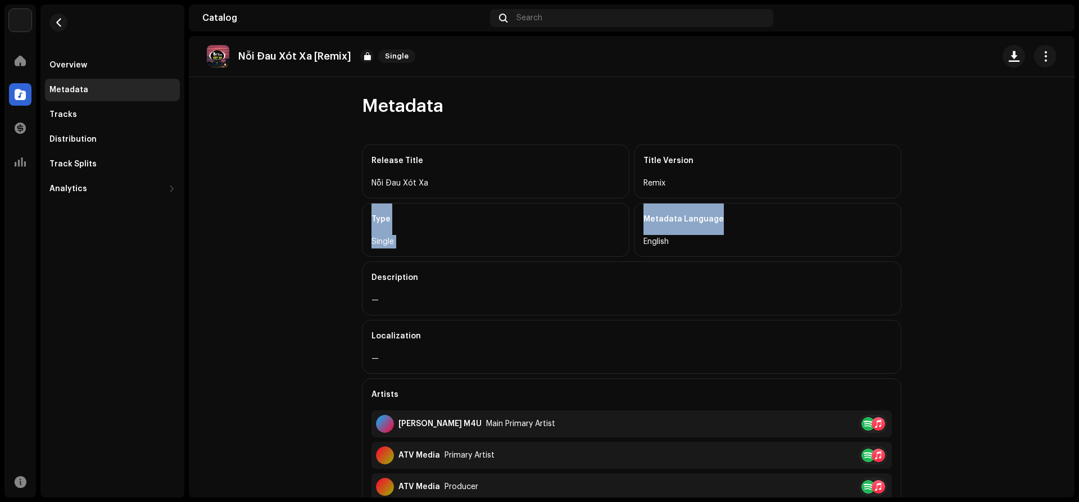
drag, startPoint x: 1078, startPoint y: 194, endPoint x: 1078, endPoint y: 230, distance: 35.4
click at [1078, 230] on div "ATV Media Home Catalog Transactions Analytics Resources Overview Metadata Track…" at bounding box center [539, 251] width 1079 height 502
drag, startPoint x: 1078, startPoint y: 203, endPoint x: 1078, endPoint y: 258, distance: 55.6
click at [1078, 258] on div "ATV Media Home Catalog Transactions Analytics Resources Overview Metadata Track…" at bounding box center [539, 251] width 1079 height 502
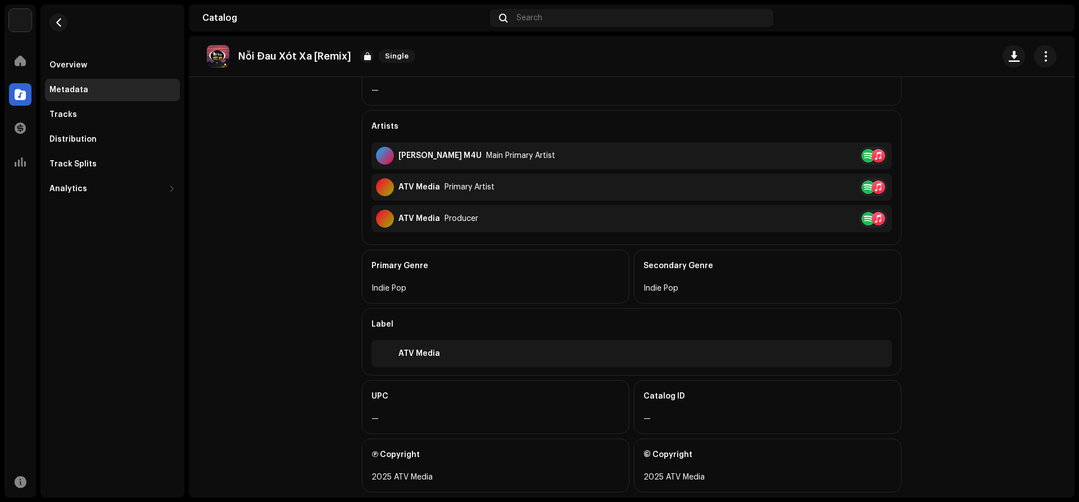
scroll to position [290, 0]
